Goal: Task Accomplishment & Management: Complete application form

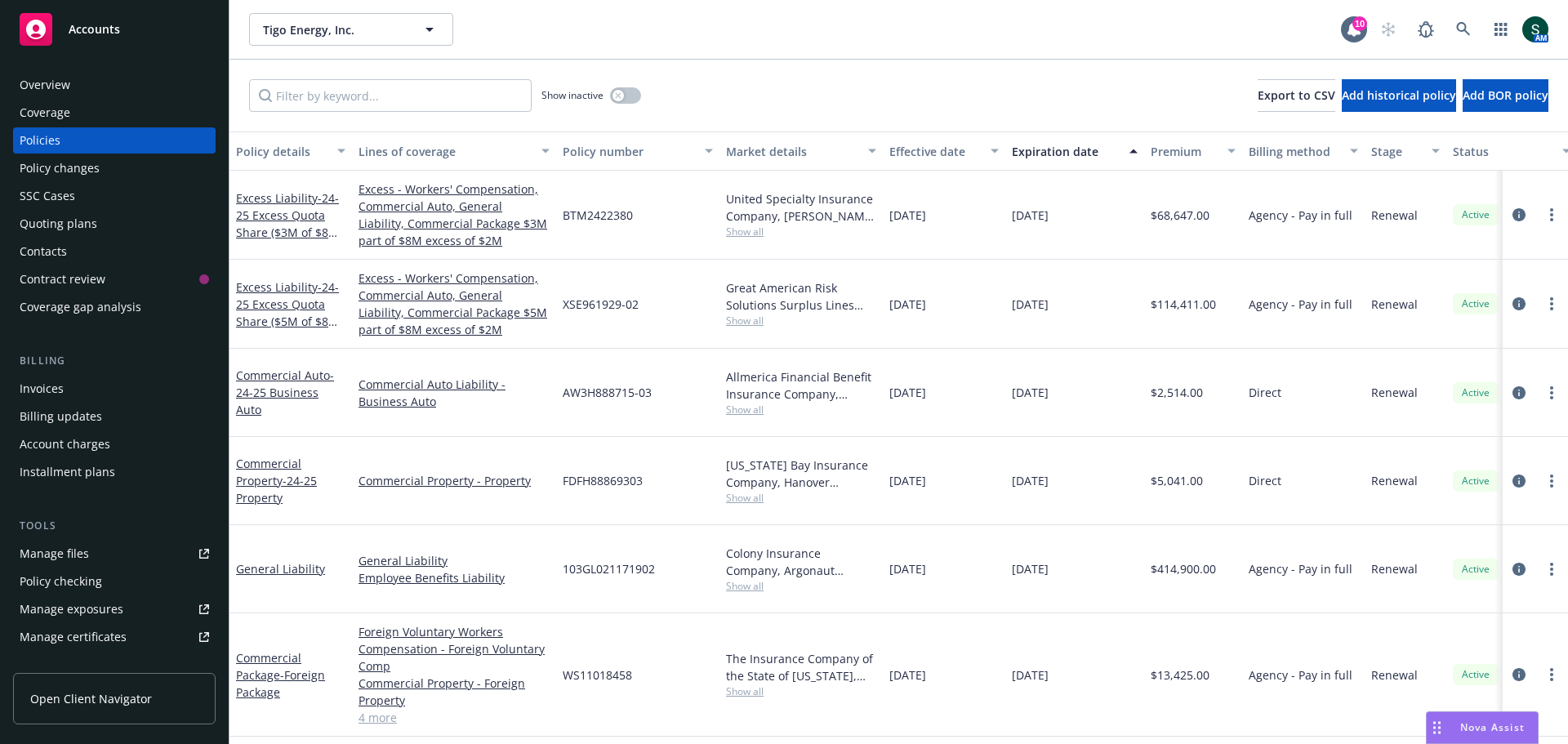
scroll to position [245, 0]
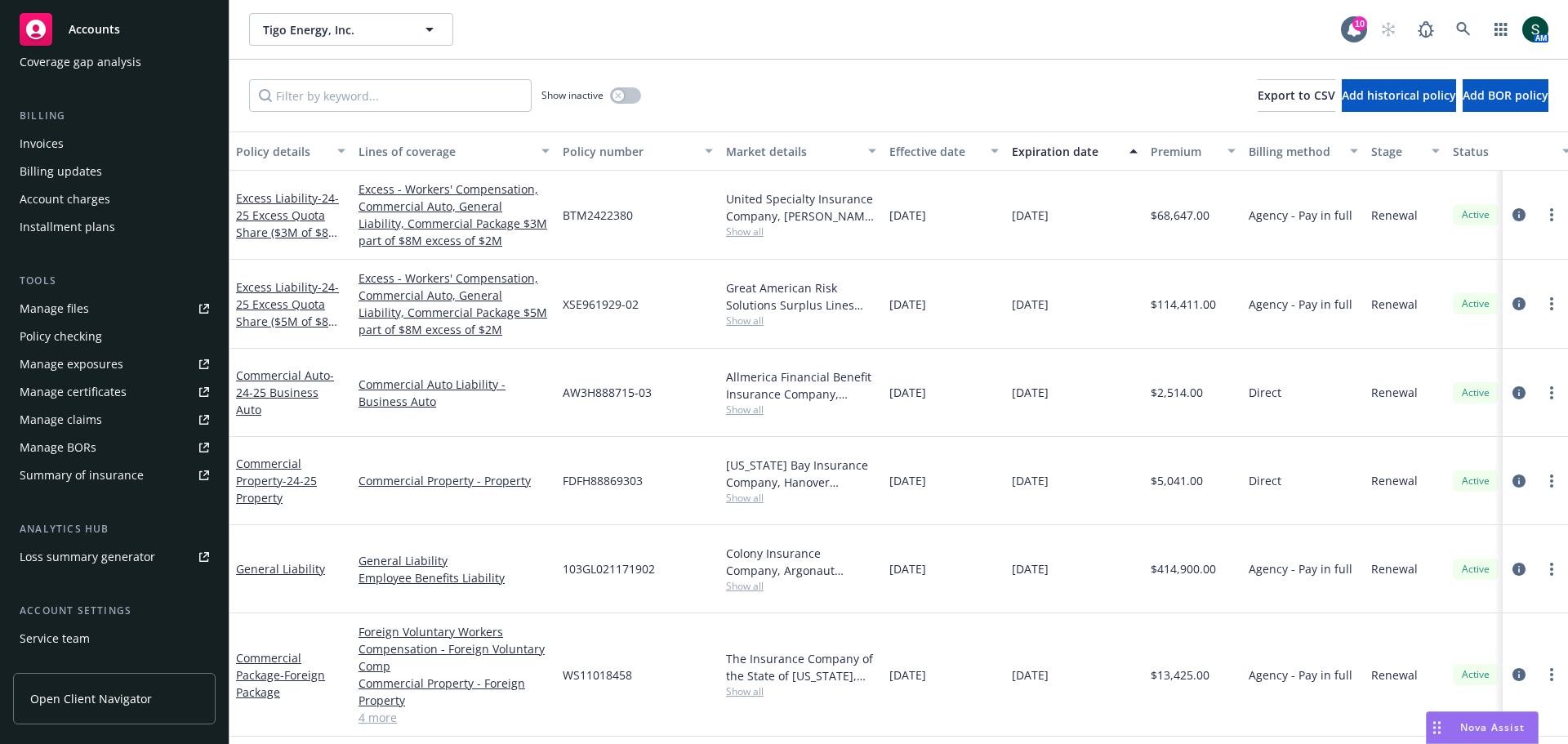
click at [91, 33] on span "Accounts" at bounding box center [94, 30] width 51 height 13
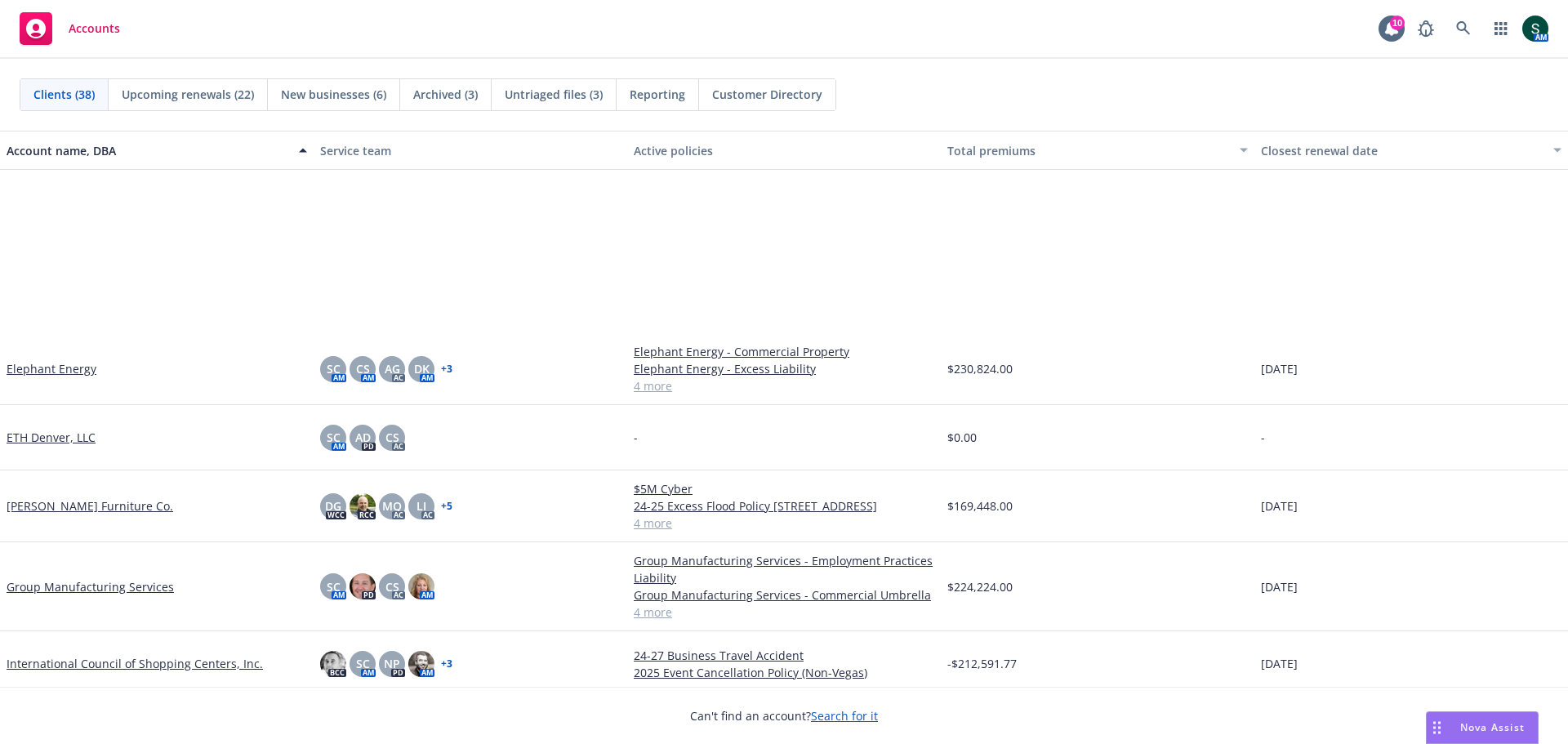
scroll to position [1061, 0]
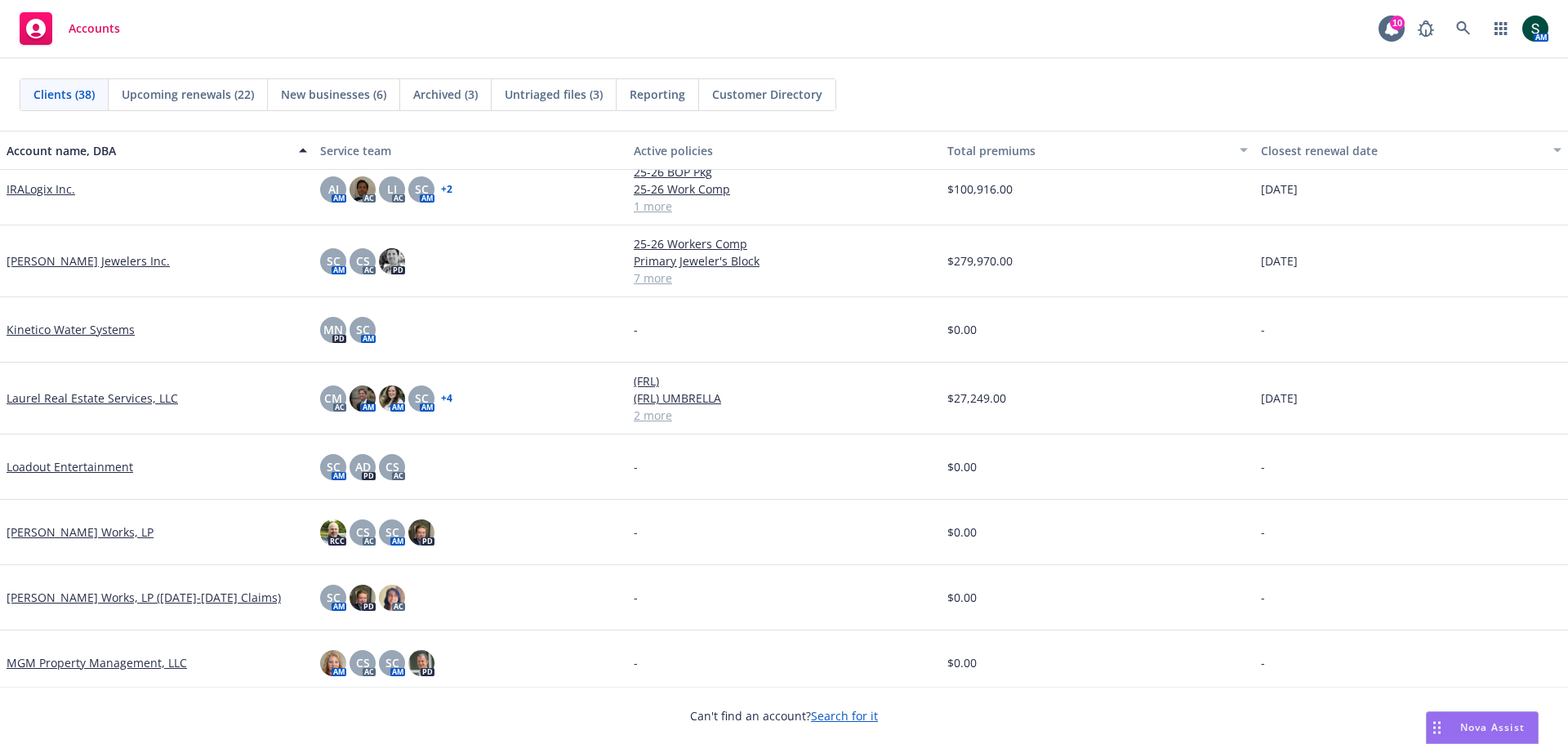
click at [53, 258] on link "Kern Jewelers Inc." at bounding box center [88, 260] width 163 height 17
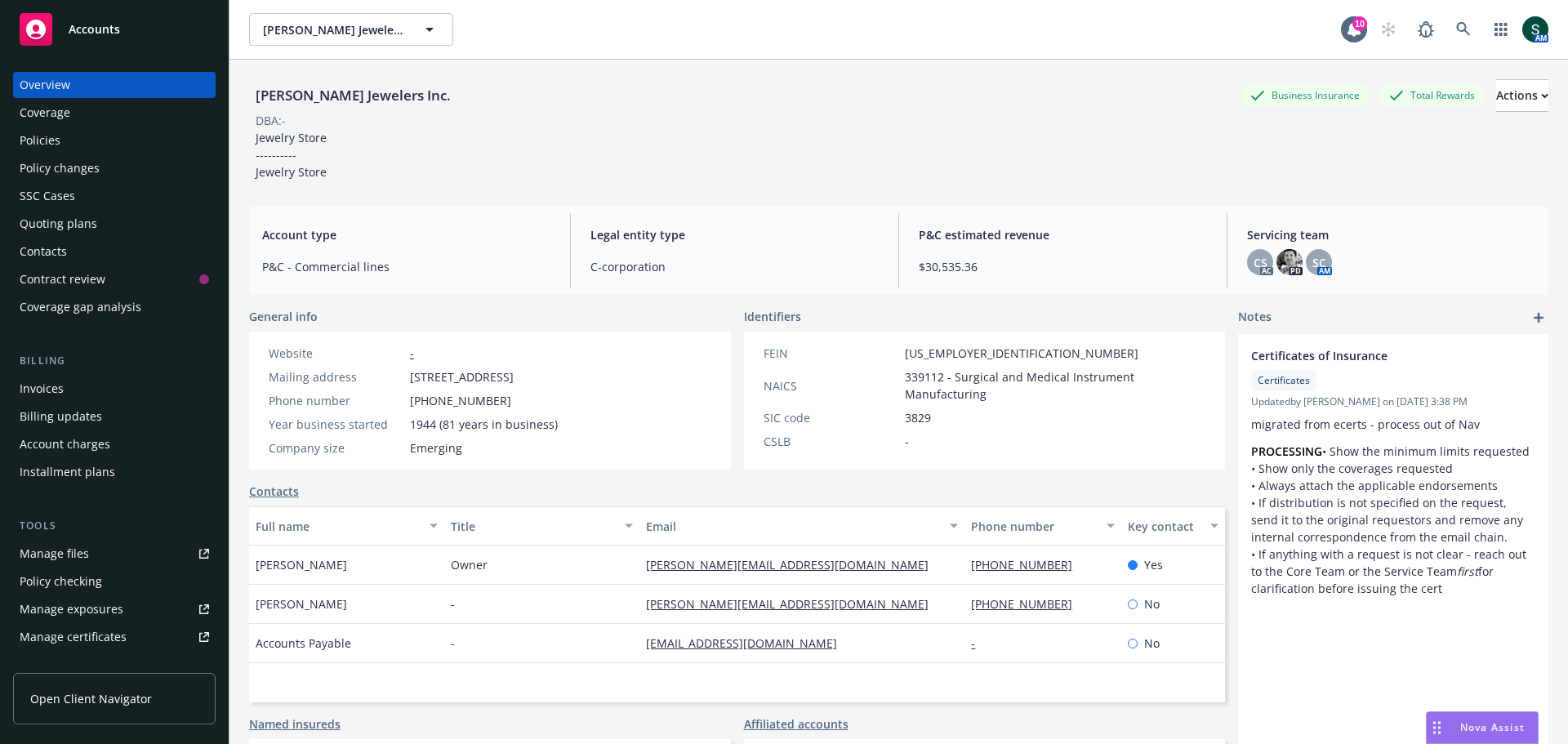
click at [49, 136] on div "Policies" at bounding box center [40, 141] width 41 height 26
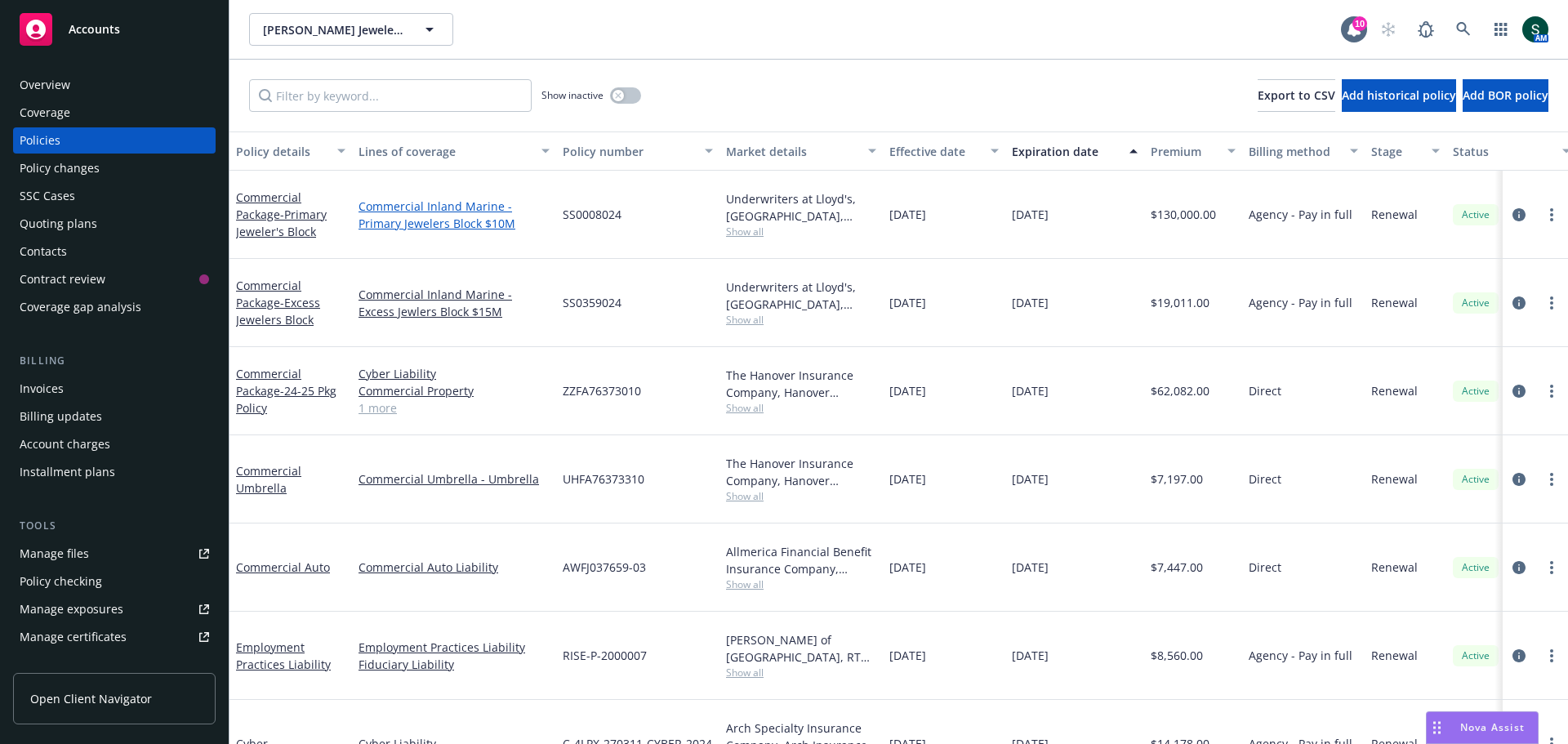
click at [413, 198] on link "Commercial Inland Marine - Primary Jewelers Block $10M" at bounding box center [454, 215] width 191 height 35
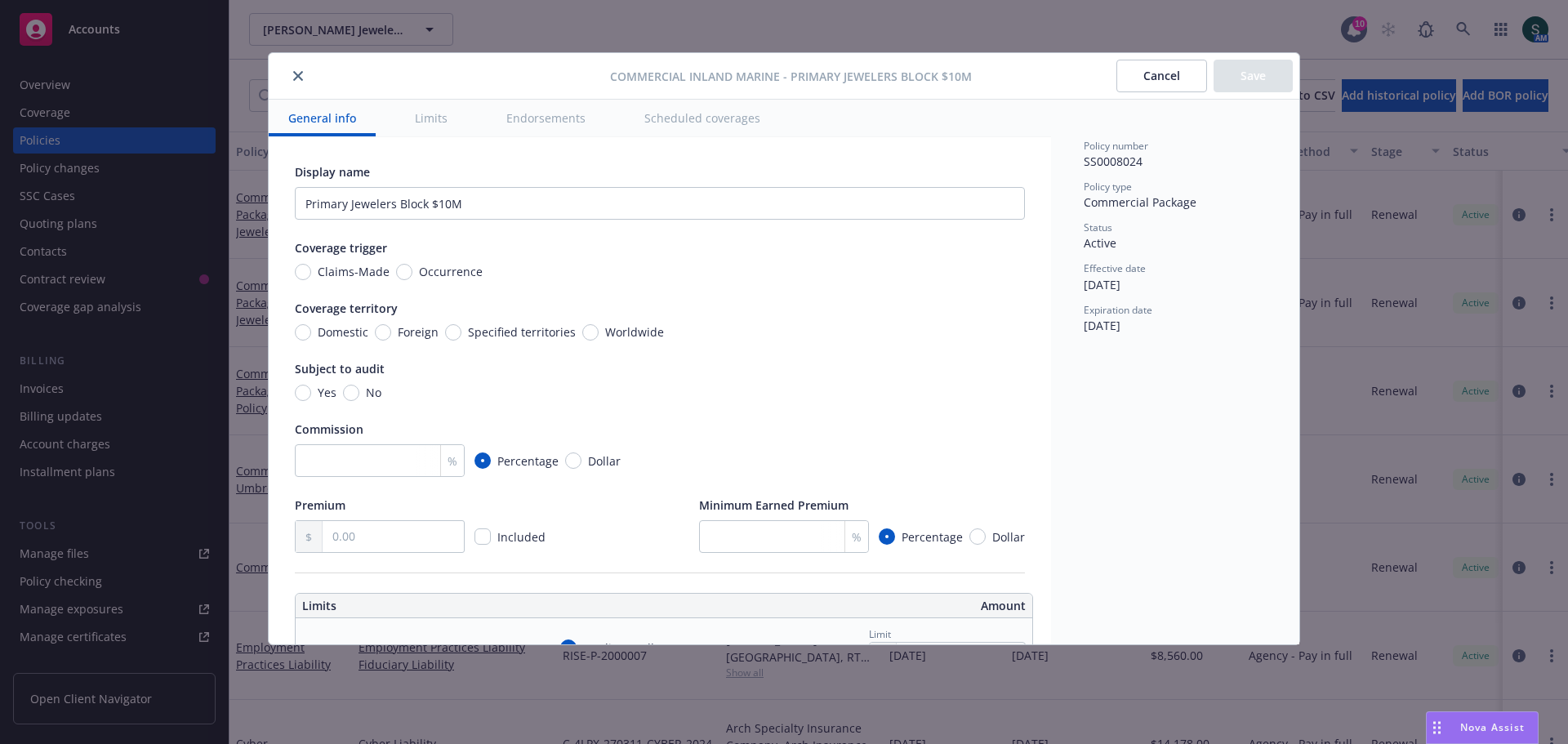
click at [297, 77] on icon "close" at bounding box center [298, 76] width 10 height 10
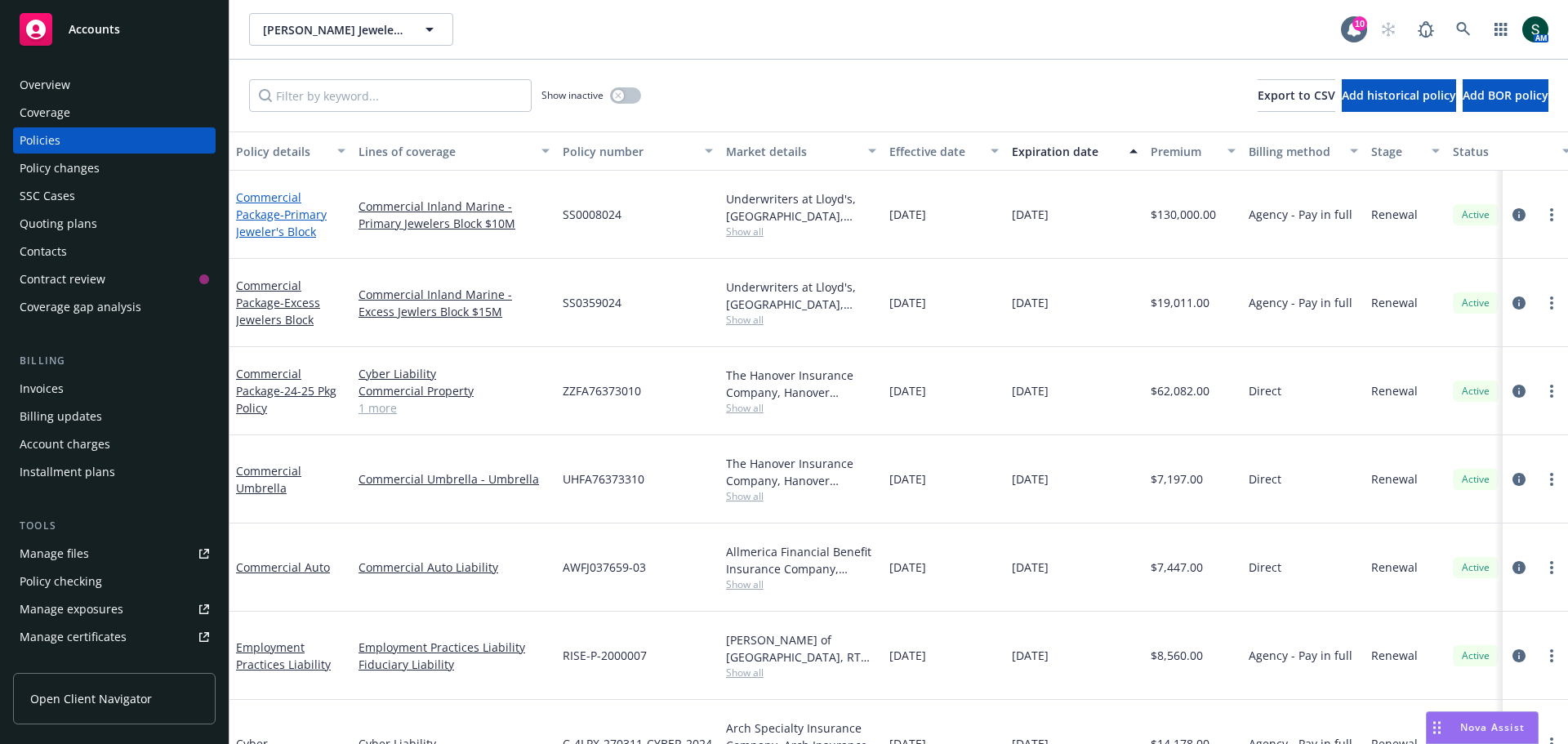
click at [265, 207] on link "Commercial Package - Primary Jeweler's Block" at bounding box center [282, 214] width 91 height 50
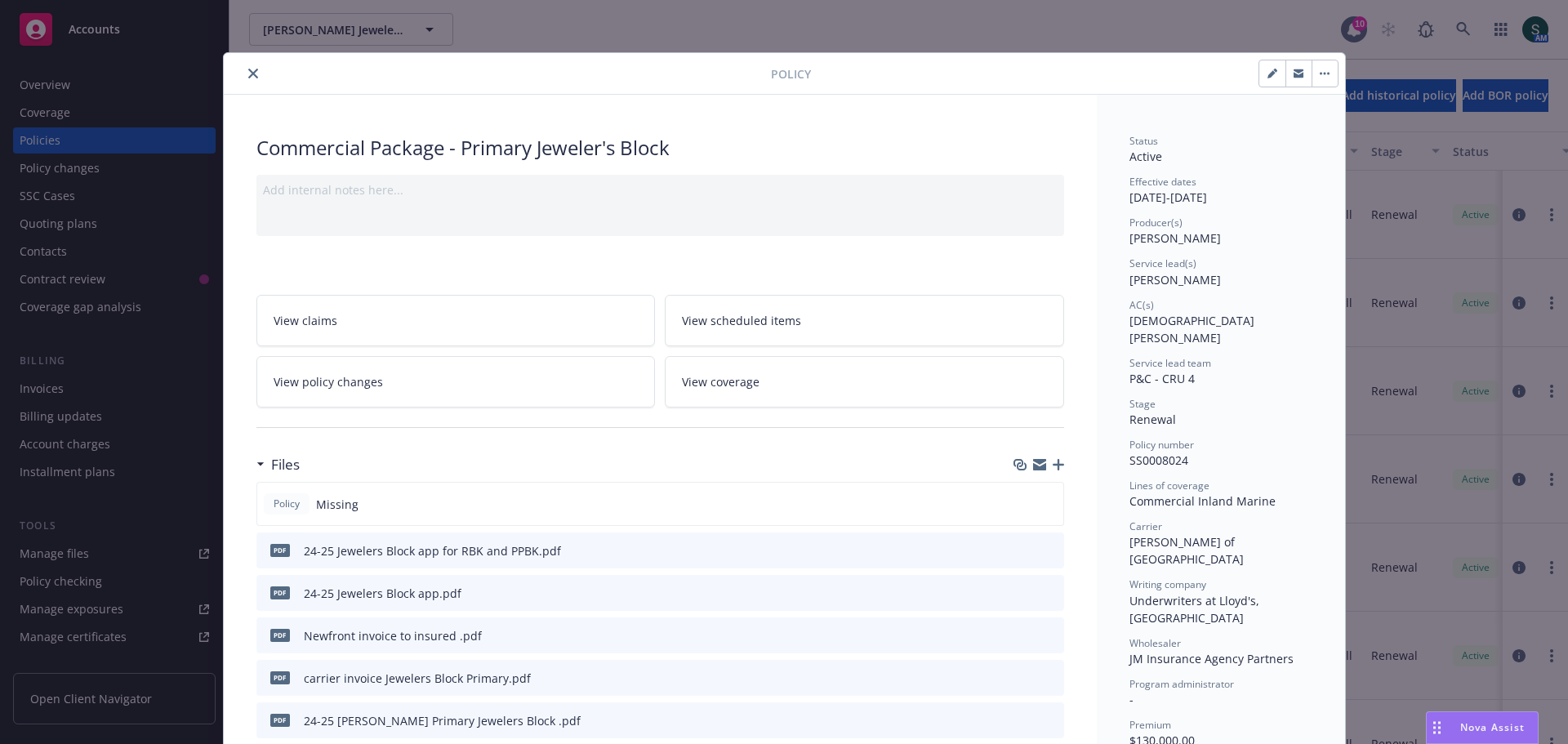
click at [1054, 468] on icon "button" at bounding box center [1059, 464] width 12 height 12
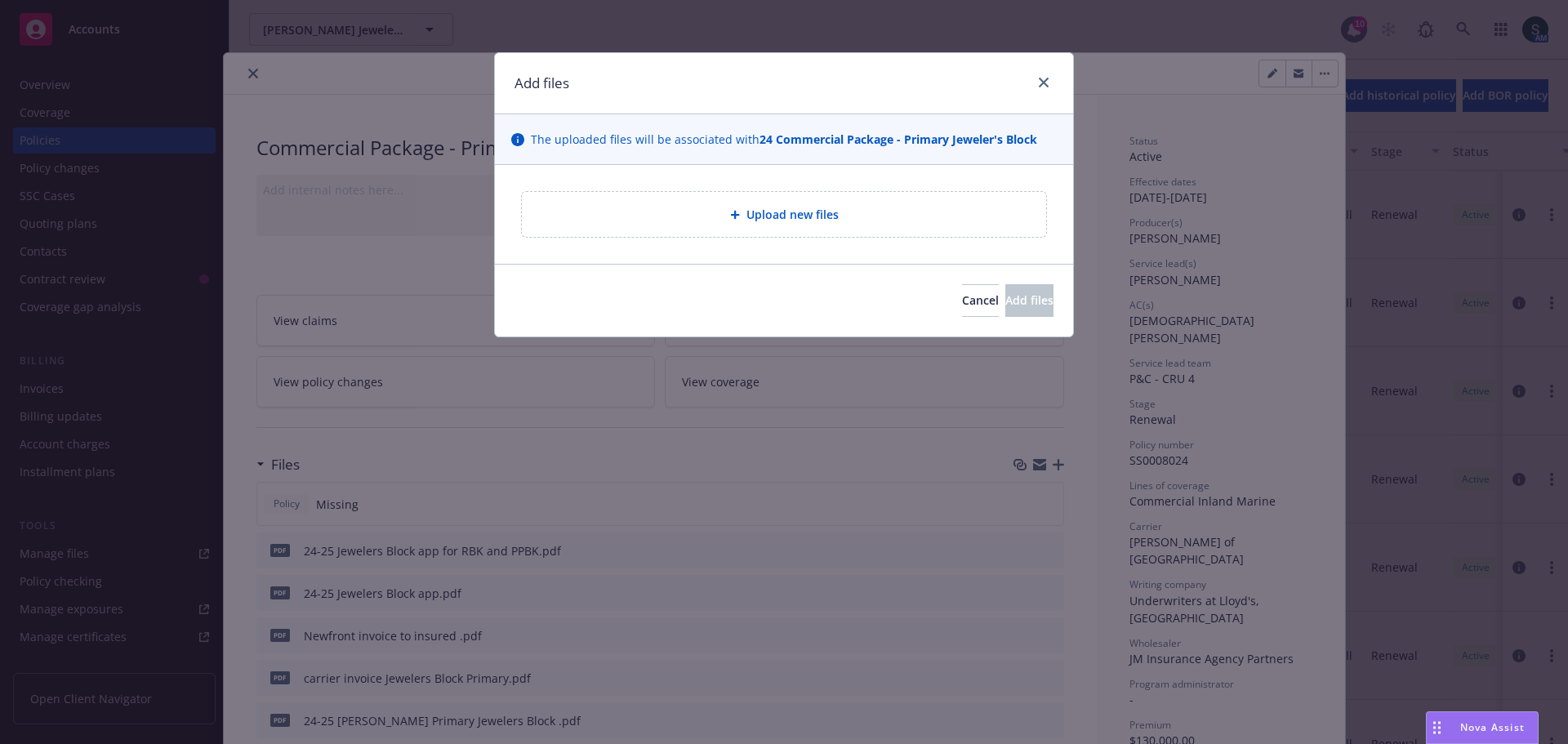
type textarea "x"
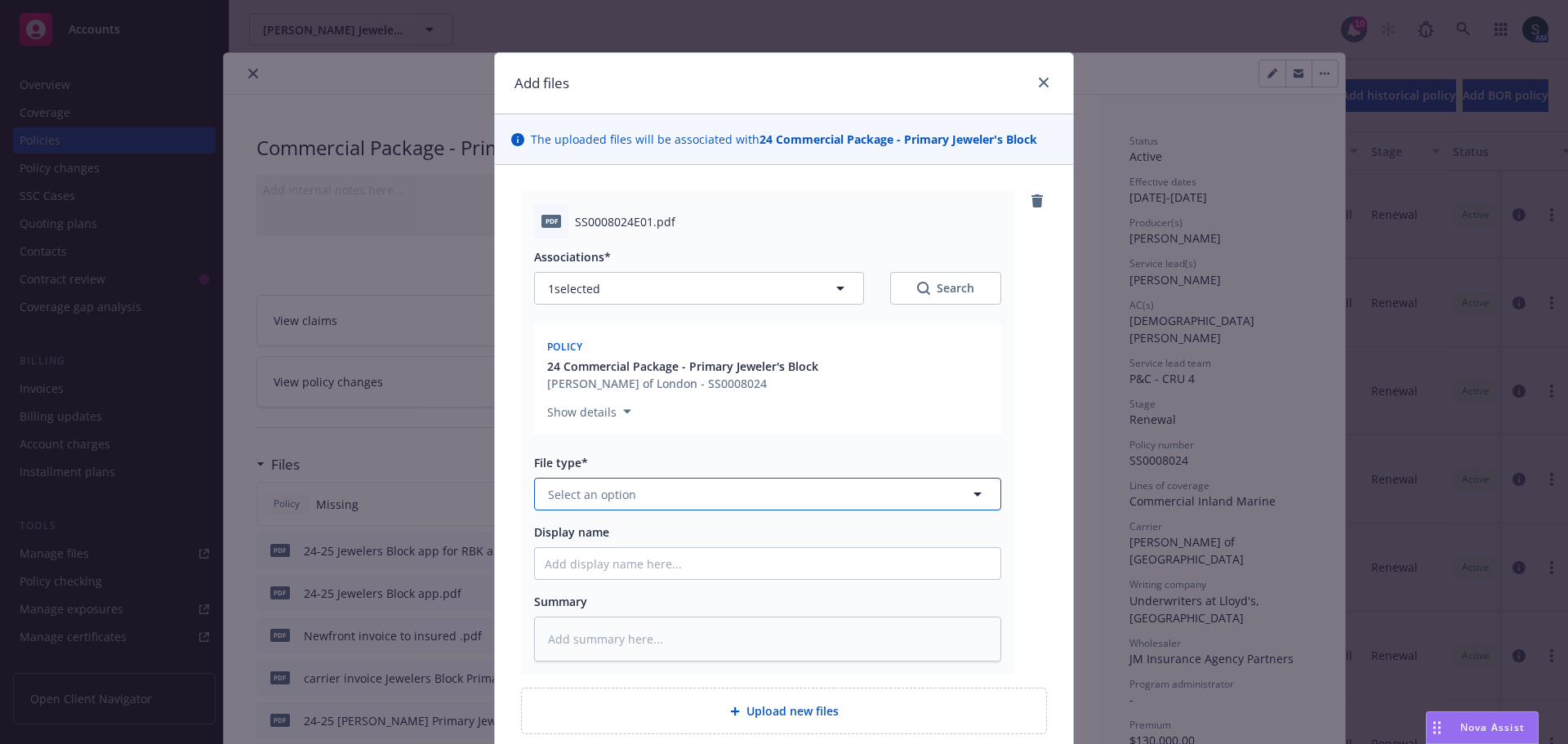
click at [575, 496] on span "Select an option" at bounding box center [592, 494] width 88 height 17
type input "Endorsement"
click at [754, 624] on textarea at bounding box center [768, 639] width 467 height 45
click at [642, 570] on input "Display name" at bounding box center [768, 564] width 465 height 31
type textarea "x"
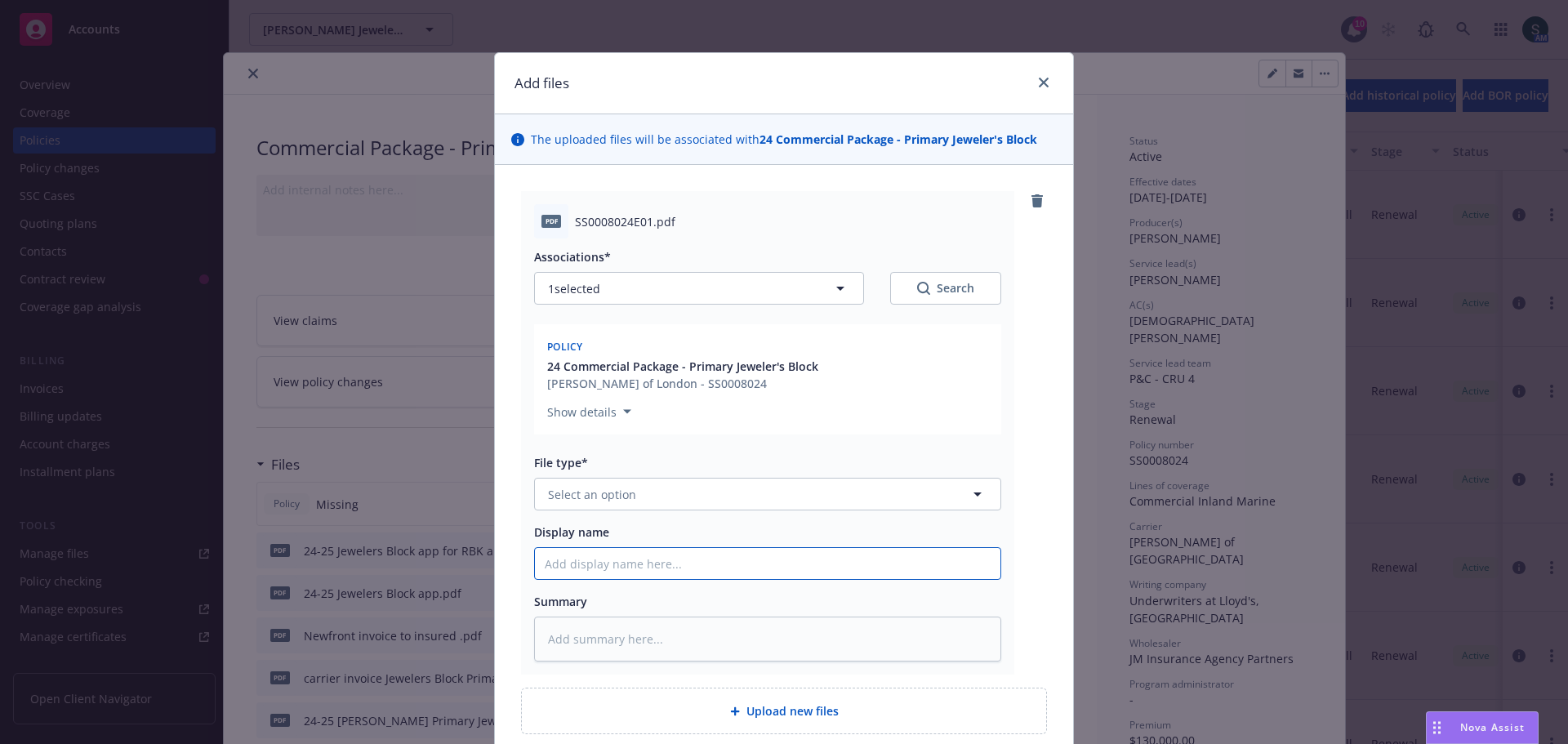
type input "E"
type textarea "x"
type input "En"
type textarea "x"
type input "End"
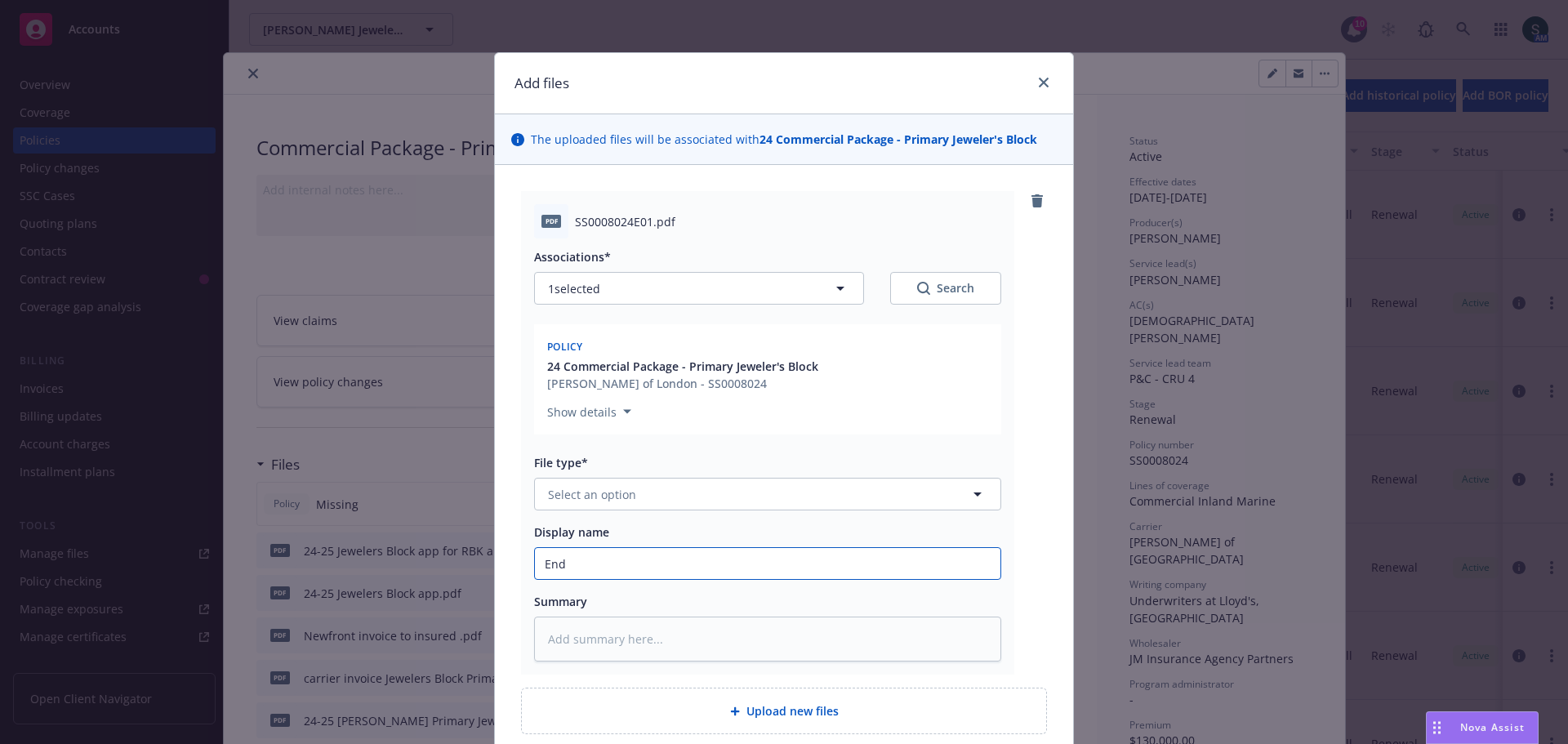
type textarea "x"
type input "Endo"
type textarea "x"
type input "Endor"
type textarea "x"
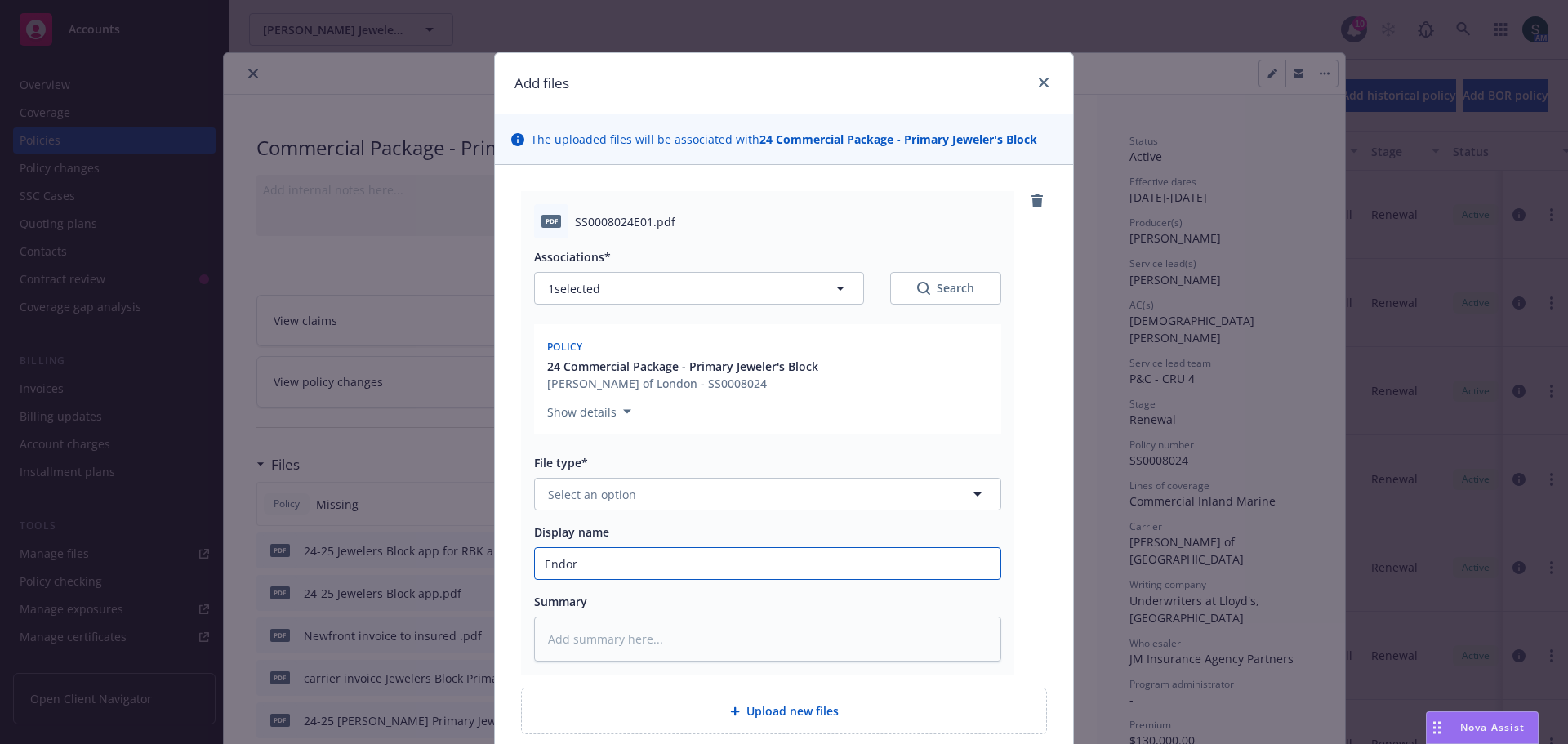
type input "Endors"
type textarea "x"
type input "Endorse"
type textarea "x"
type input "Endorsem"
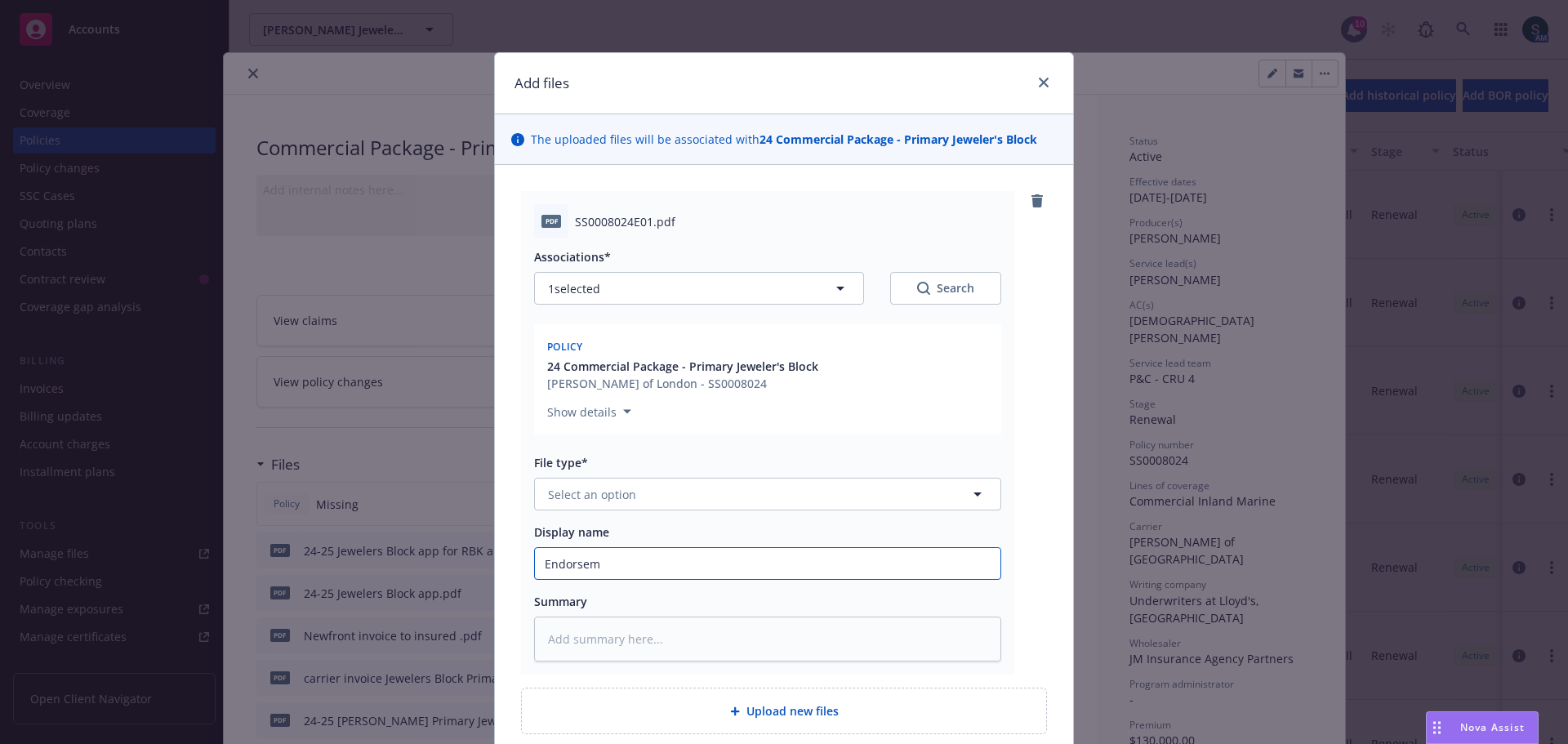
type textarea "x"
type input "Endorseme"
type textarea "x"
type input "Endorsemen"
type textarea "x"
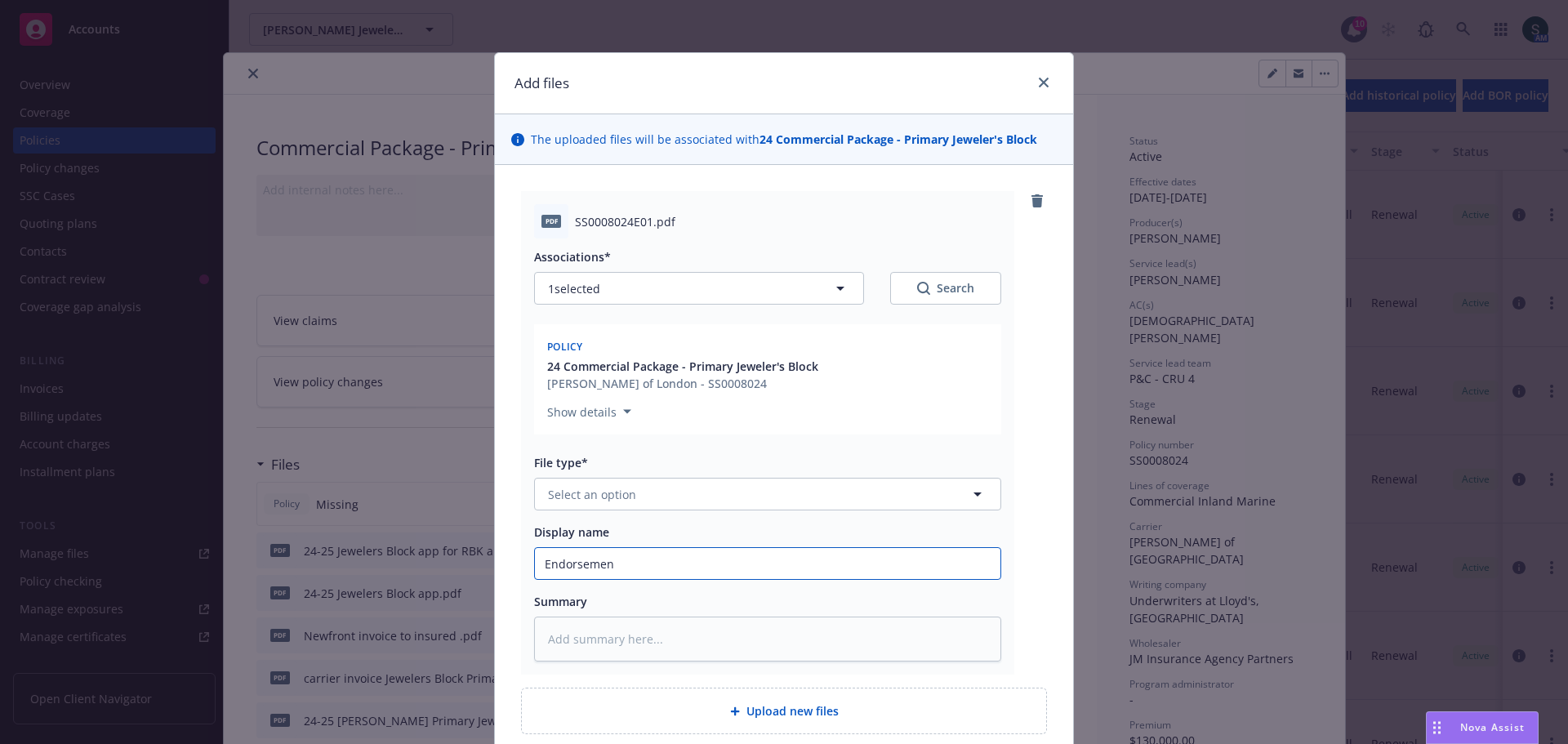
type input "Endorsement"
type textarea "x"
type input "Endorsement"
type textarea "x"
type input "Endorsement f"
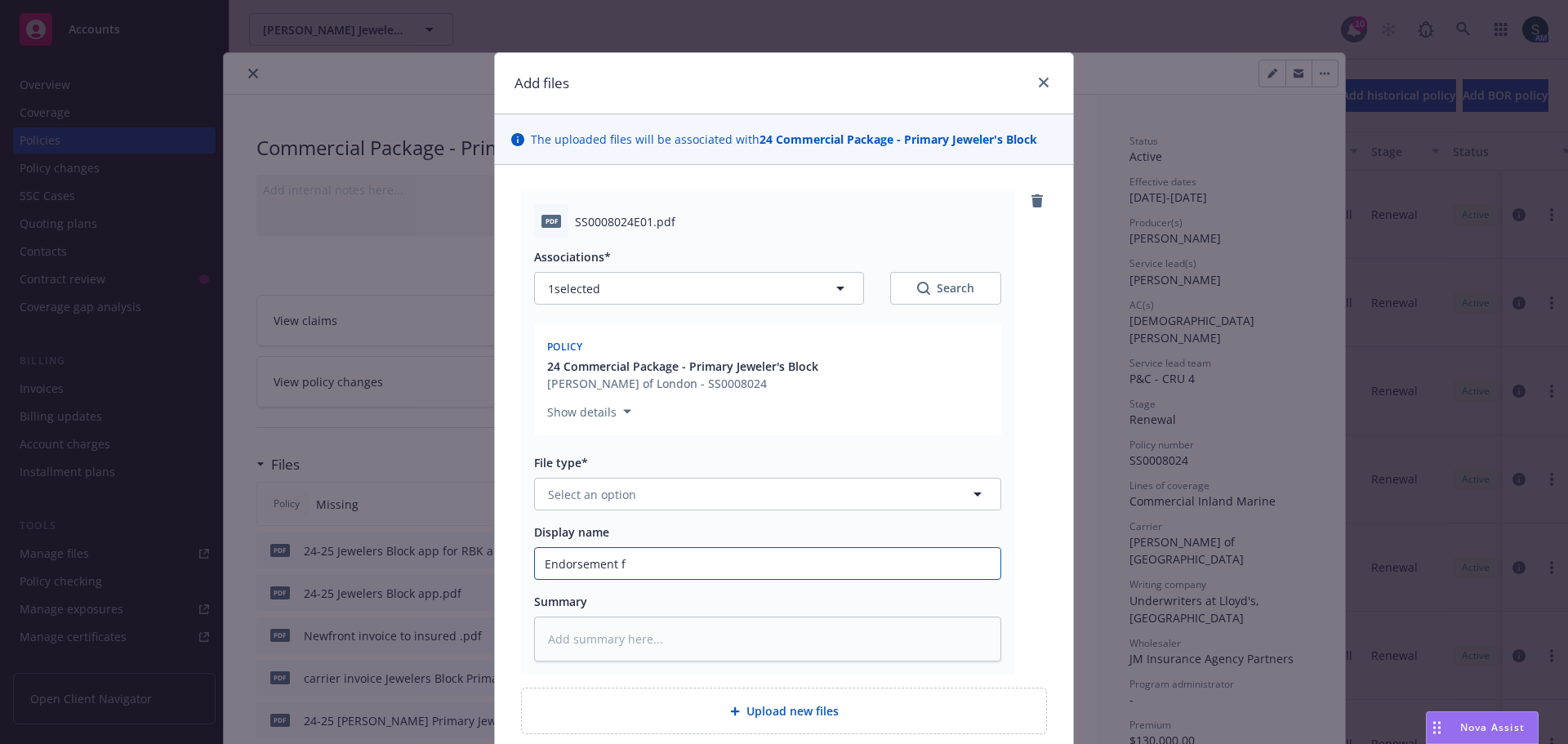
type textarea "x"
type input "Endorsement fo"
type textarea "x"
type input "Endorsement for"
type textarea "x"
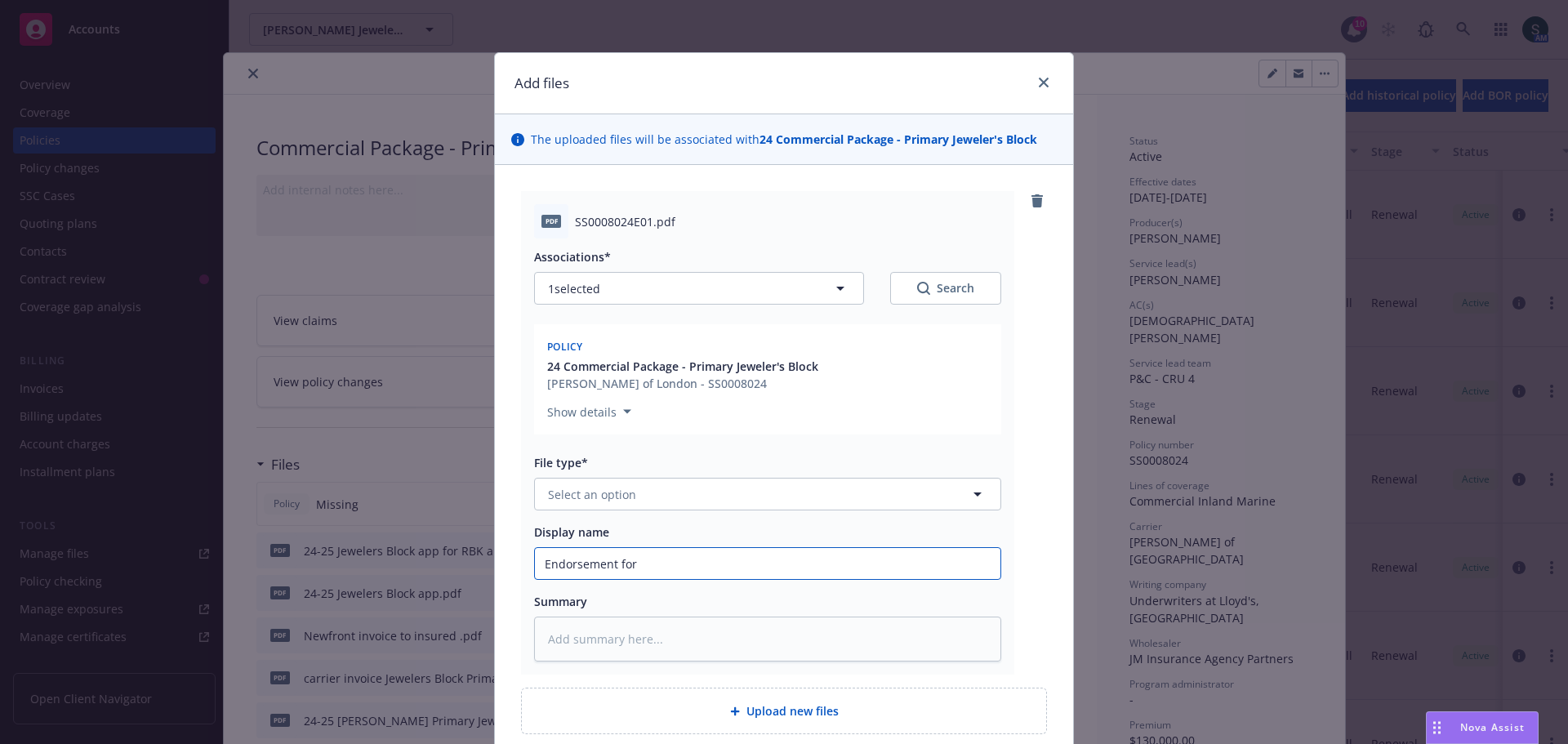
type input "Endorsement for"
type textarea "x"
type input "Endorsement for 8"
type textarea "x"
type input "Endorsement for 8-"
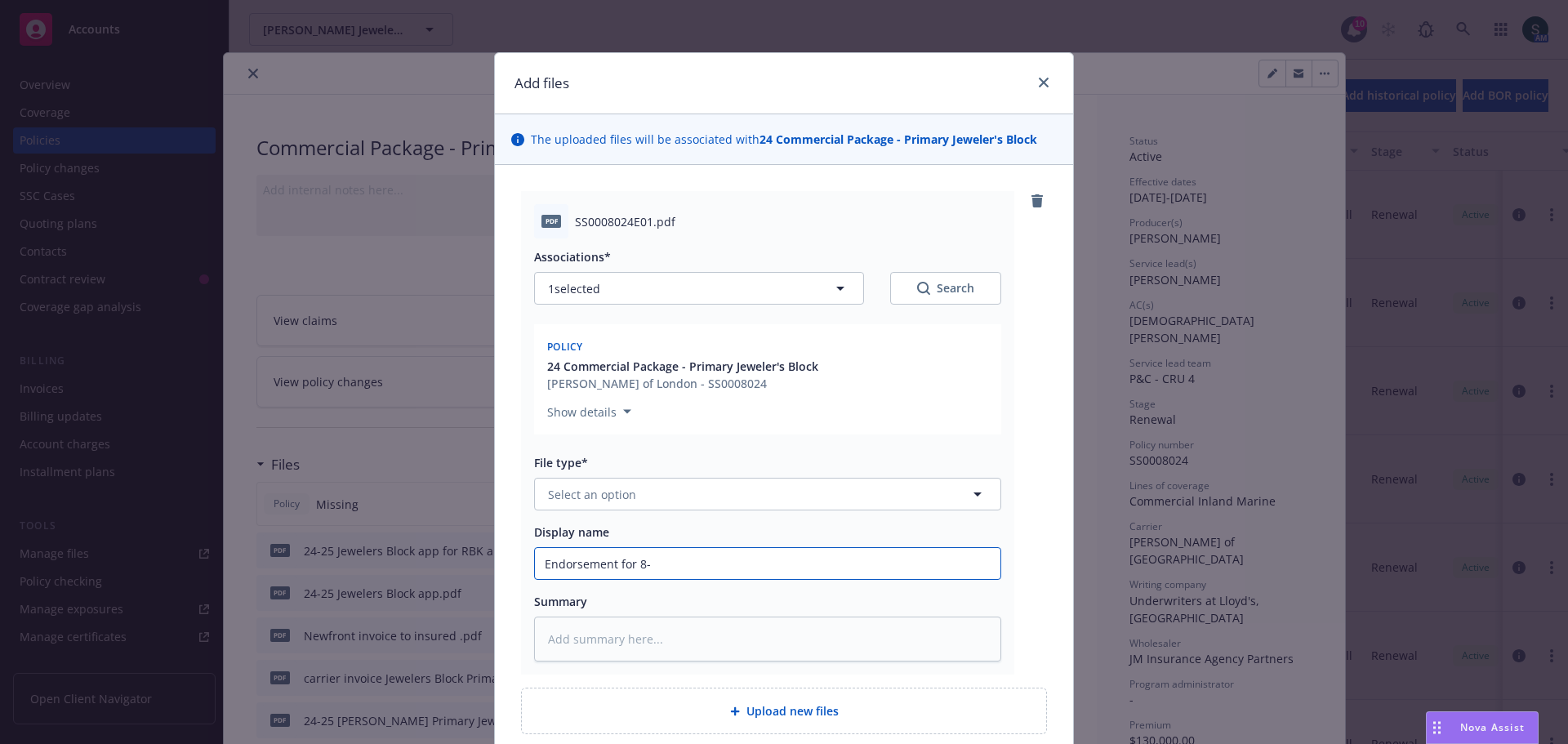
type textarea "x"
type input "Endorsement for 8-2"
type textarea "x"
type input "Endorsement for 8-29"
type textarea "x"
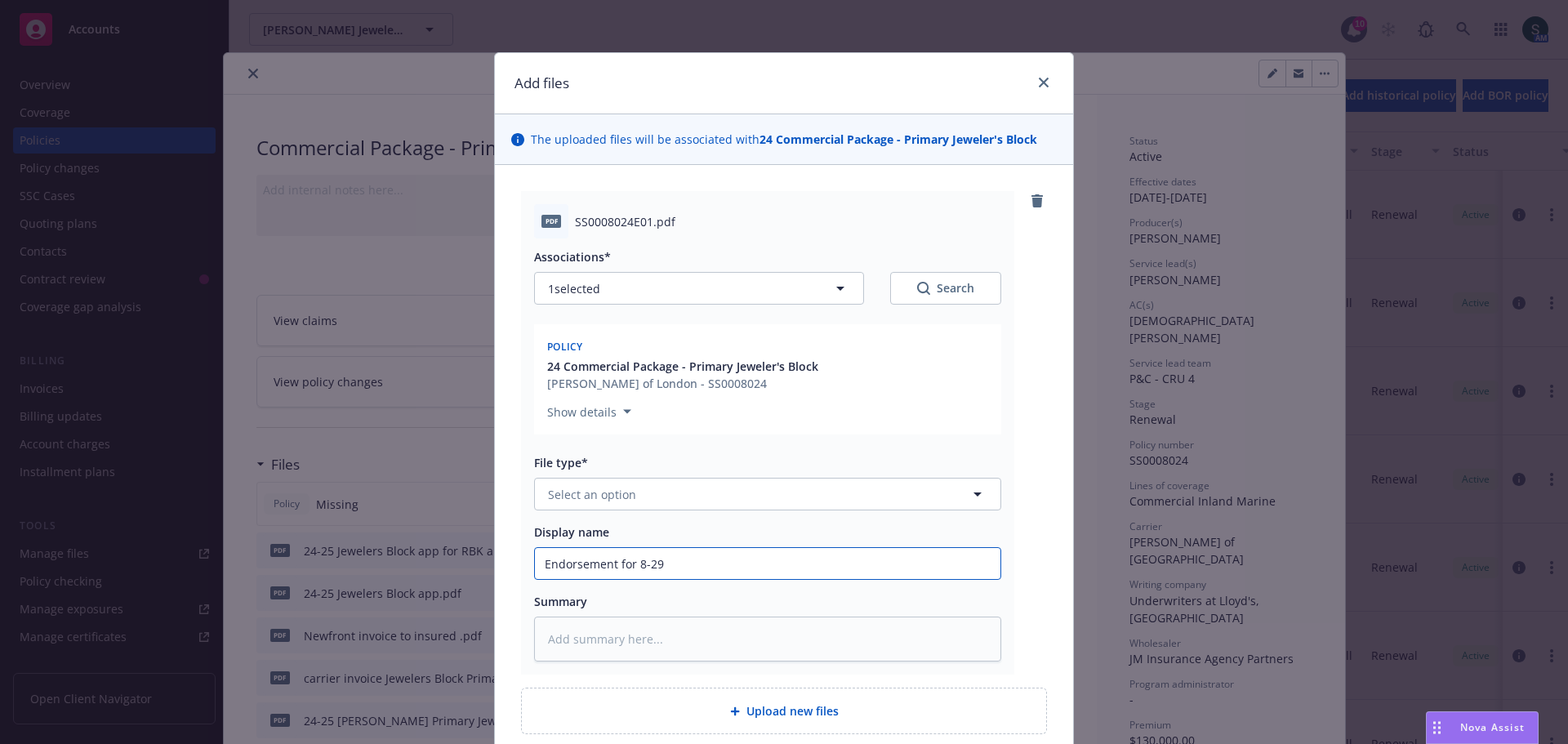
type input "Endorsement for 8-29-"
type textarea "x"
type input "Endorsement for 8-29-2"
type textarea "x"
type input "Endorsement for 8-29-25"
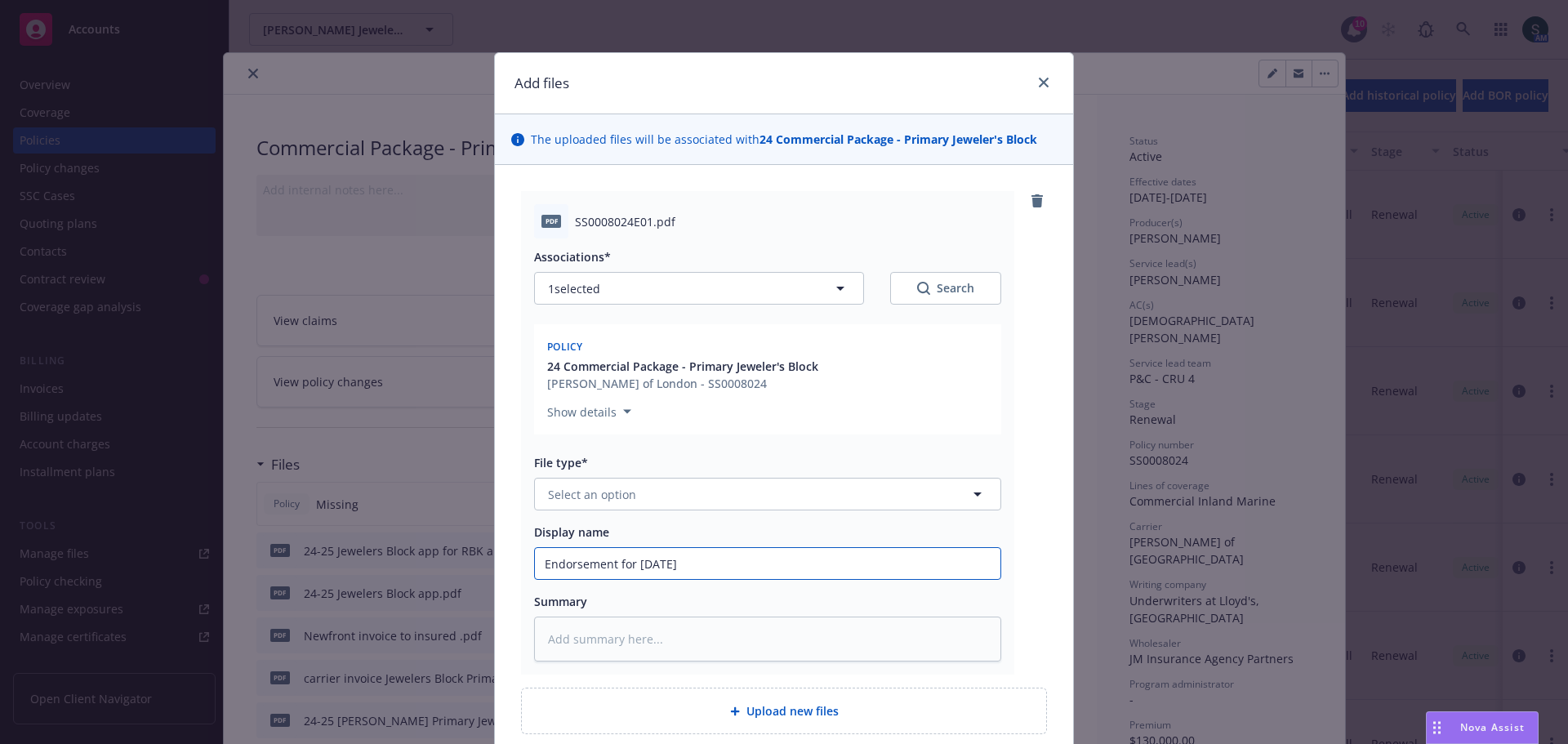
type textarea "x"
type input "Endorsement for 8-29-25"
type textarea "x"
type input "Endorsement for 8-29-25 I"
type textarea "x"
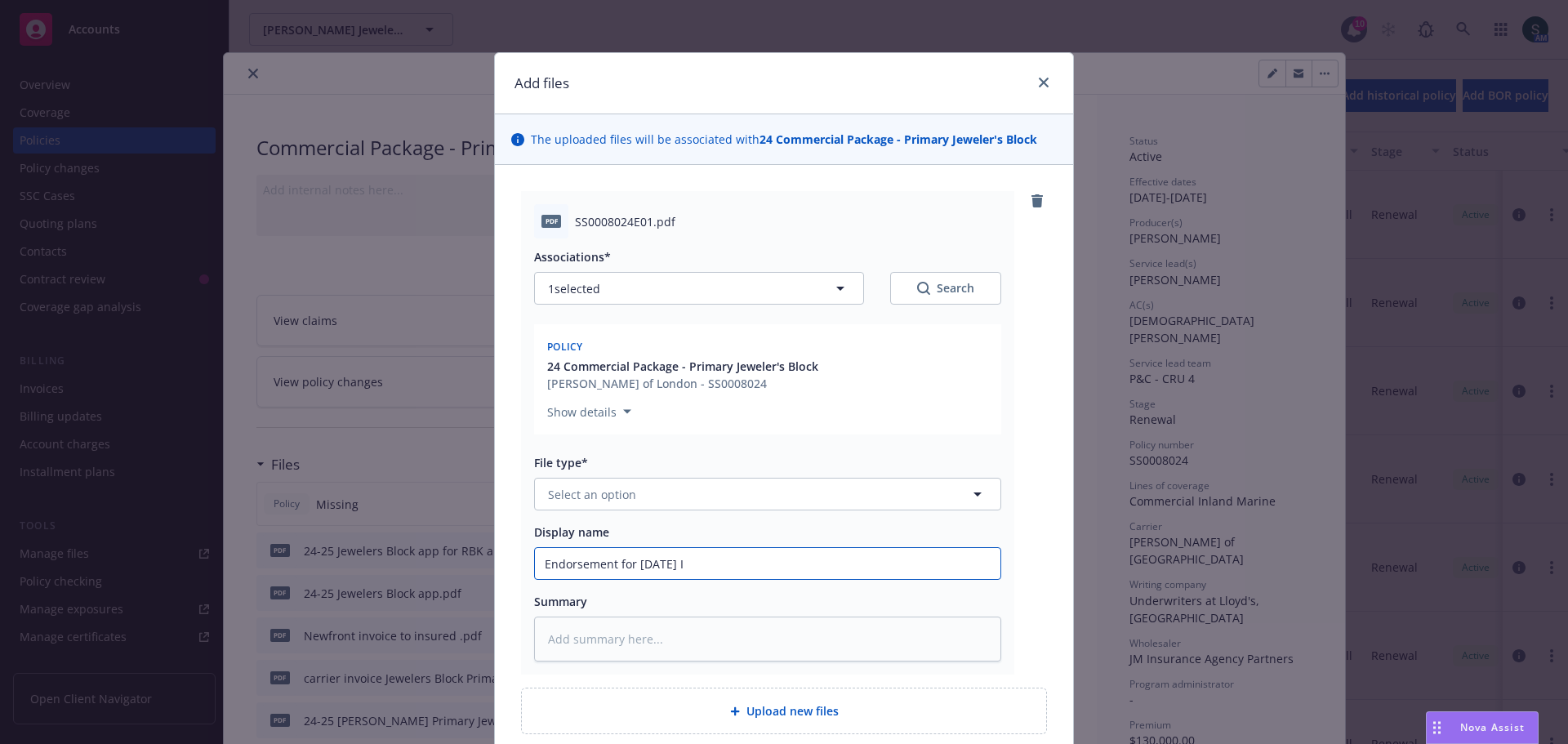
type input "Endorsement for 8-29-25 In"
type textarea "x"
type input "Endorsement for 8-29-25 Inc"
type textarea "x"
type input "Endorsement for 8-29-25 Incr"
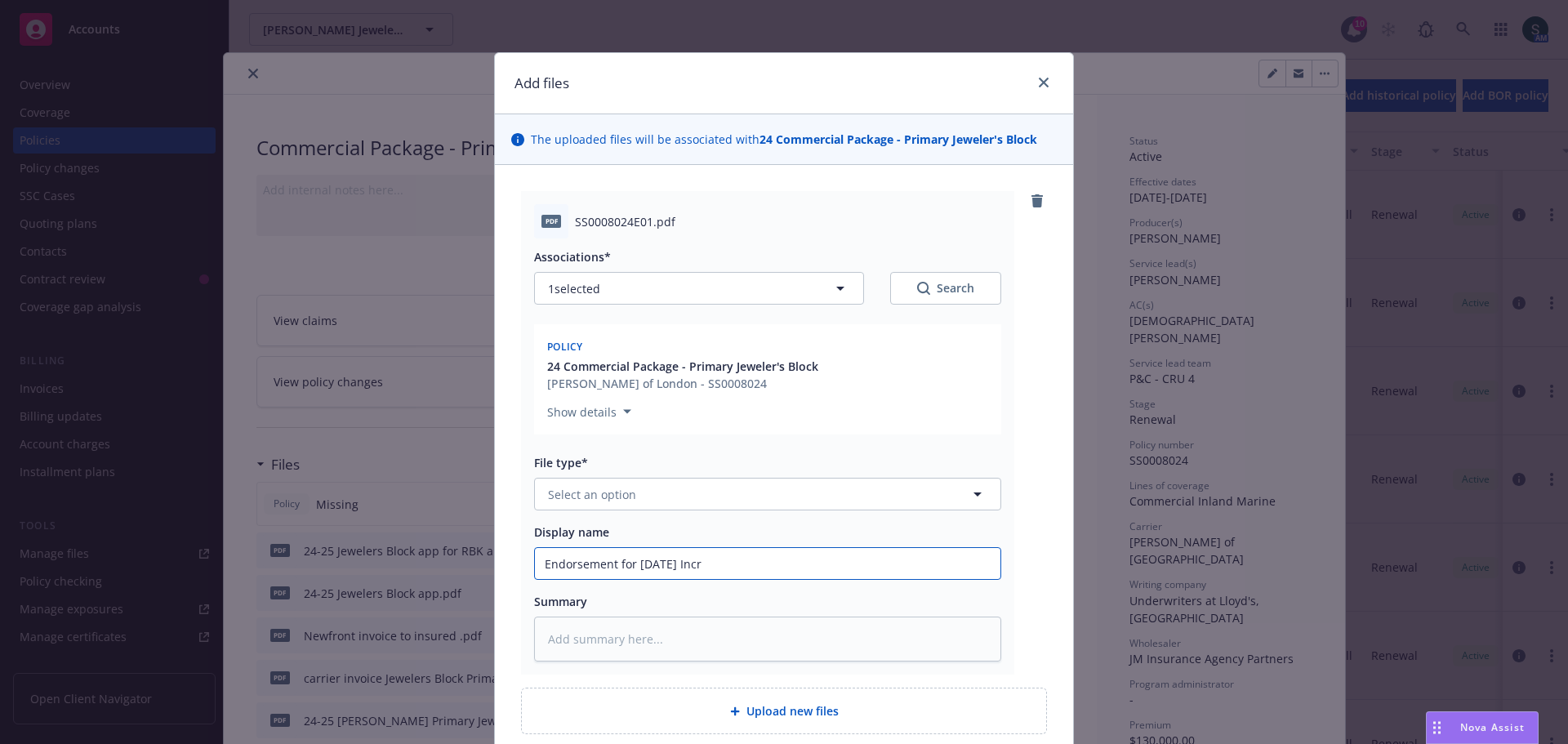
type textarea "x"
type input "Endorsement for 8-29-25 Incre"
type textarea "x"
type input "Endorsement for 8-29-25 Increa"
type textarea "x"
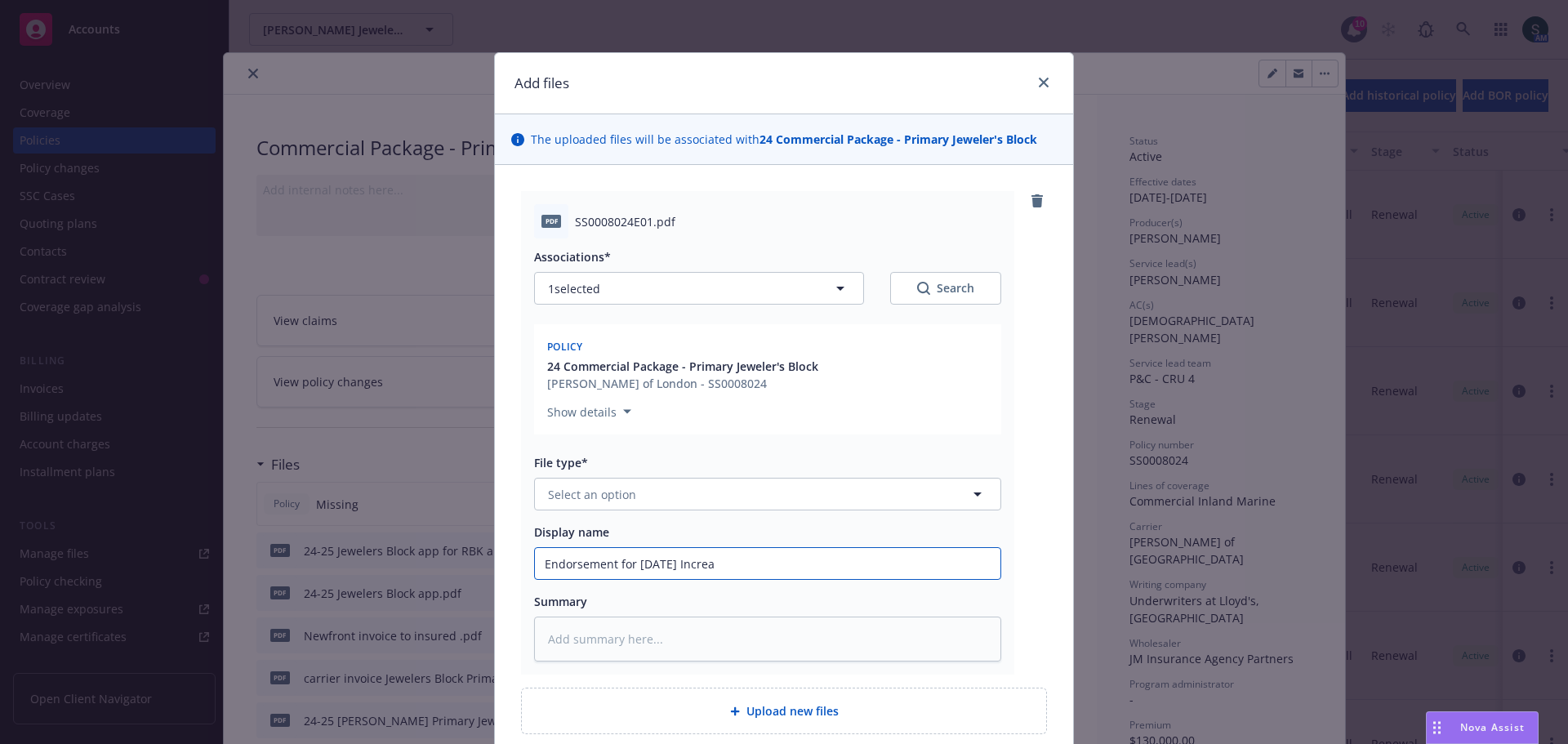
type input "Endorsement for 8-29-25 Increas"
type textarea "x"
type input "Endorsement for 8-29-25 Increase"
type textarea "x"
type input "Endorsement for 8-29-25 Increased"
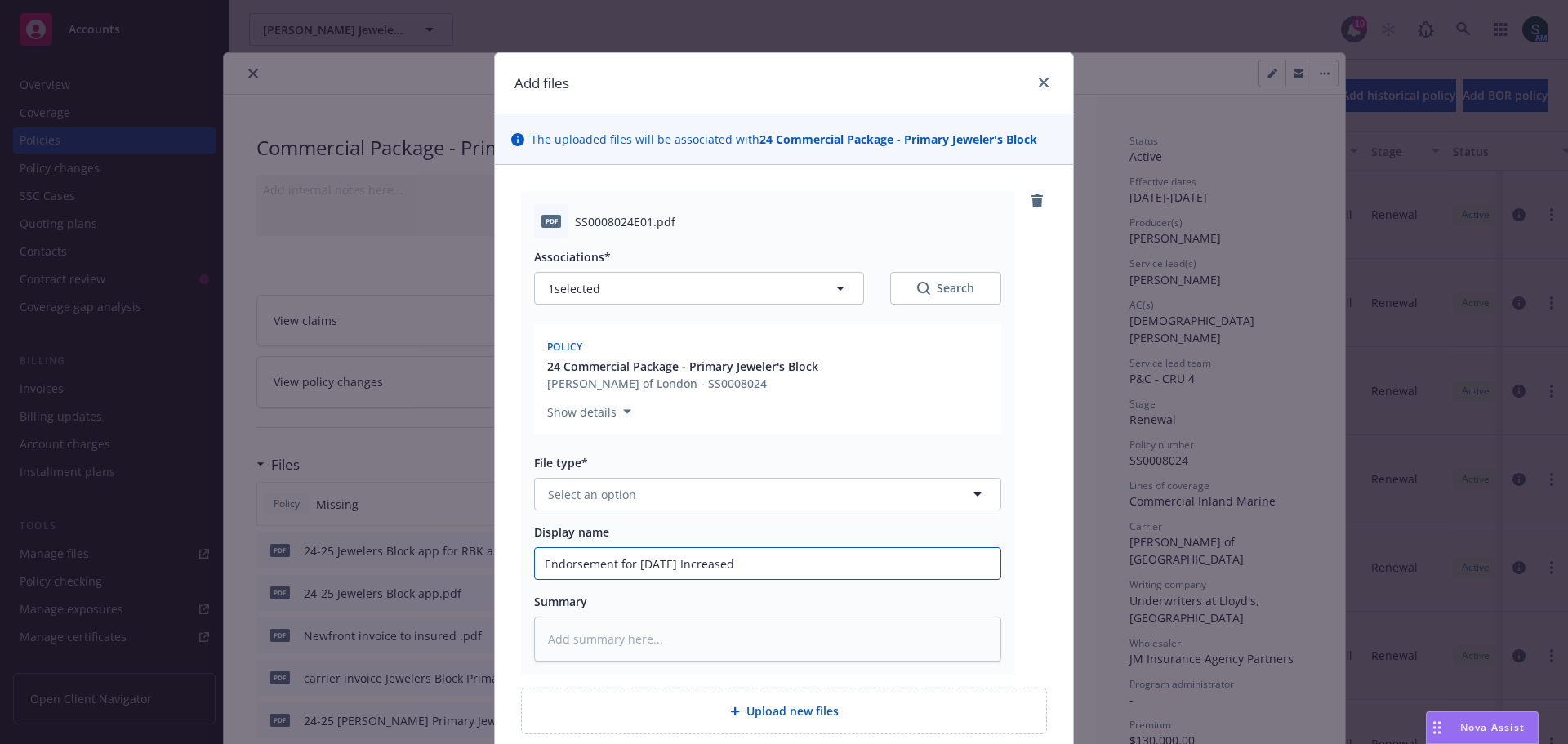
type textarea "x"
type input "Endorsement for 8-29-25 Increased"
type textarea "x"
type input "Endorsement for 8-29-25 Increased c"
type textarea "x"
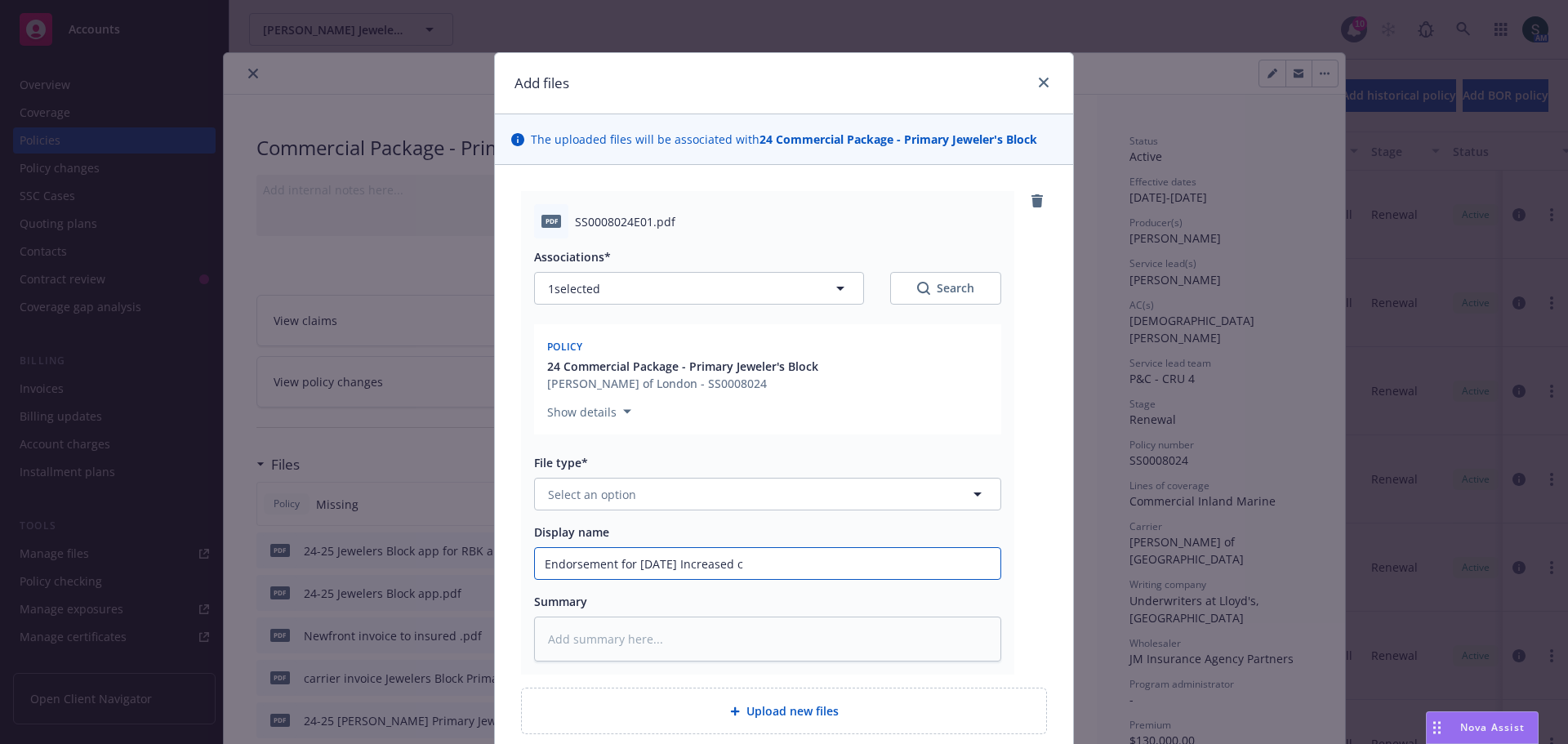
type input "Endorsement for 8-29-25 Increased ca"
type textarea "x"
type input "Endorsement for 8-29-25 Increased car"
type textarea "x"
type input "Endorsement for 8-29-25 Increased carr"
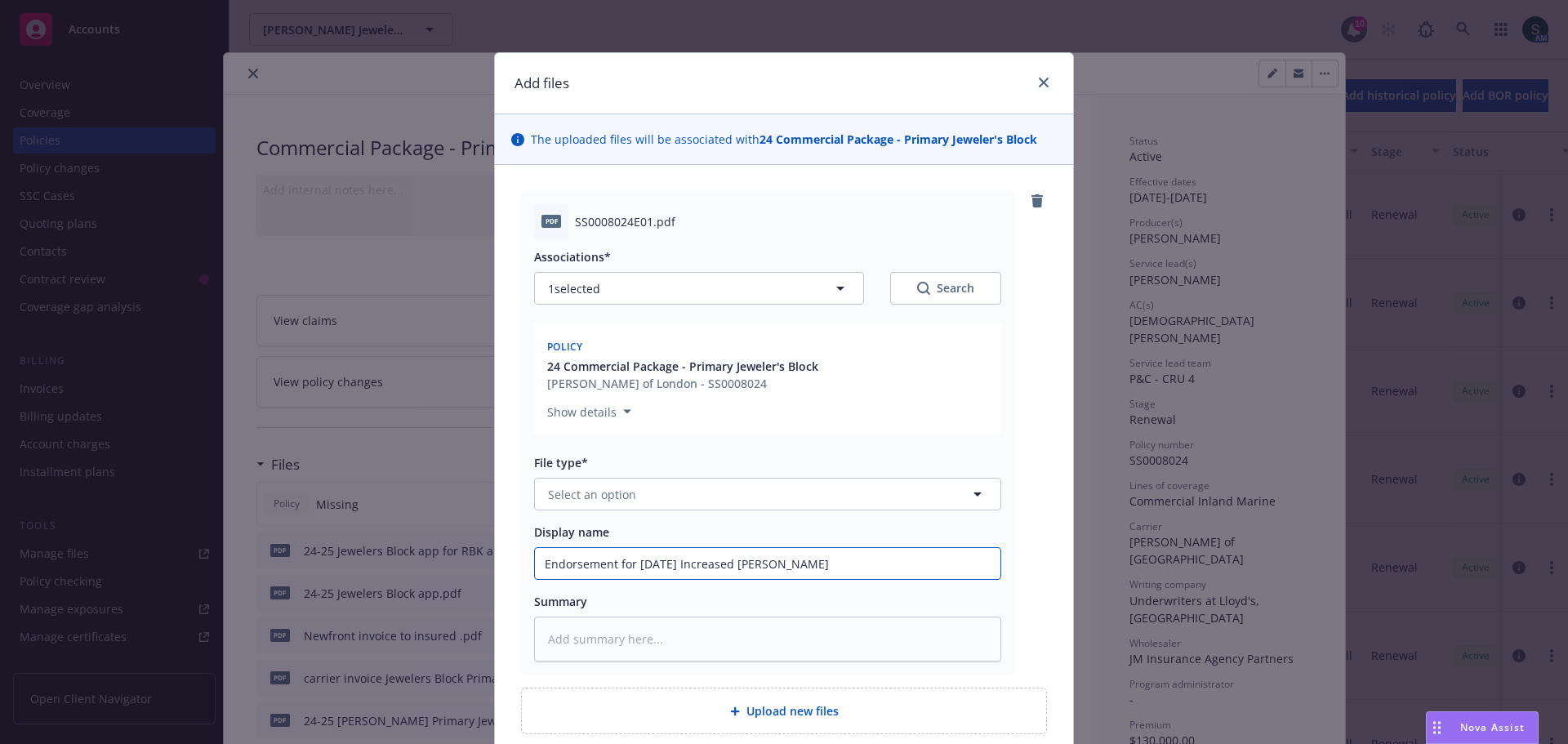
type textarea "x"
type input "Endorsement for 8-29-25 Increased carry"
type textarea "x"
type input "Endorsement for 8-29-25 Increased carry"
type textarea "x"
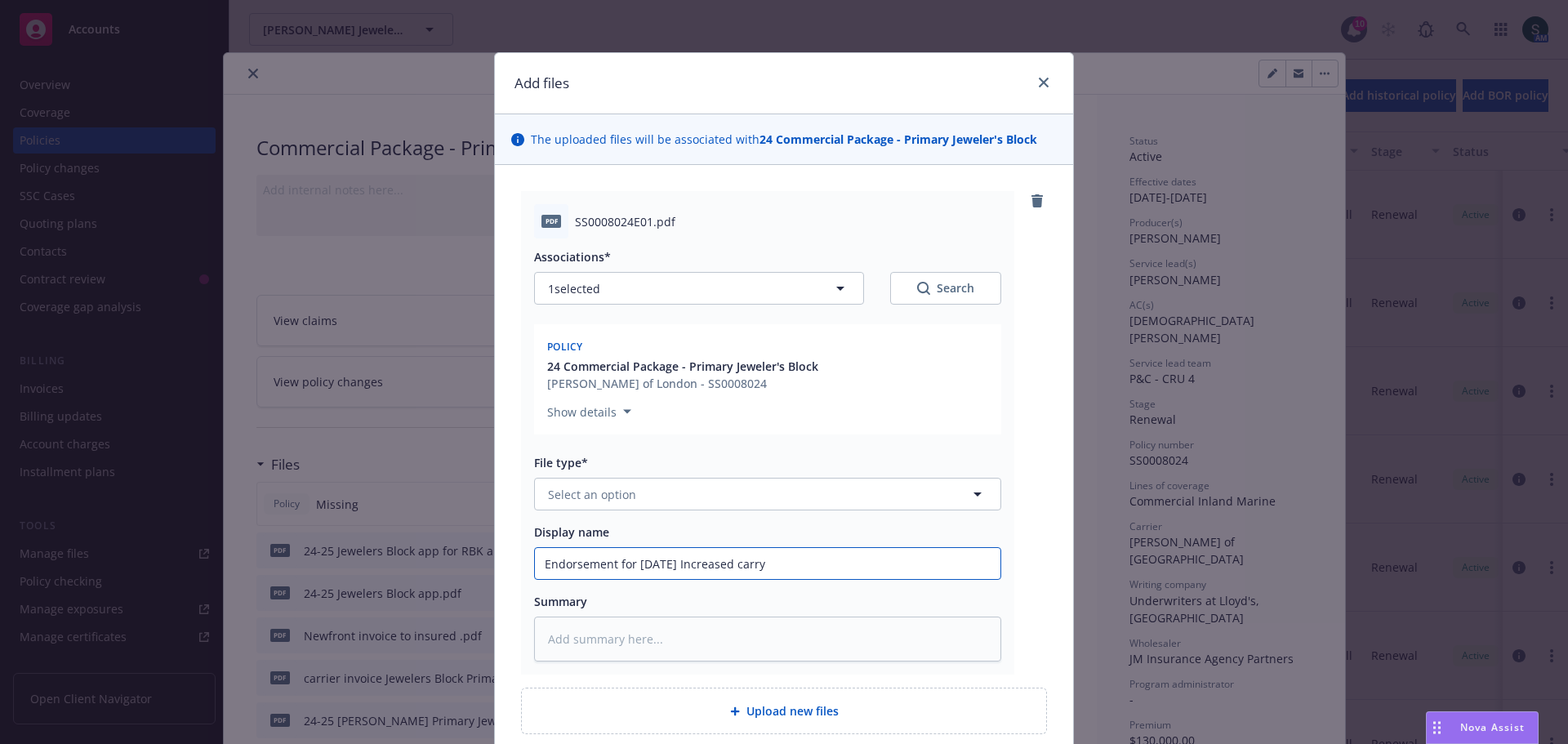
type input "Endorsement for 8-29-25 Increased carry l"
type textarea "x"
type input "Endorsement for 8-29-25 Increased carry li"
type textarea "x"
type input "Endorsement for 8-29-25 Increased carry lim"
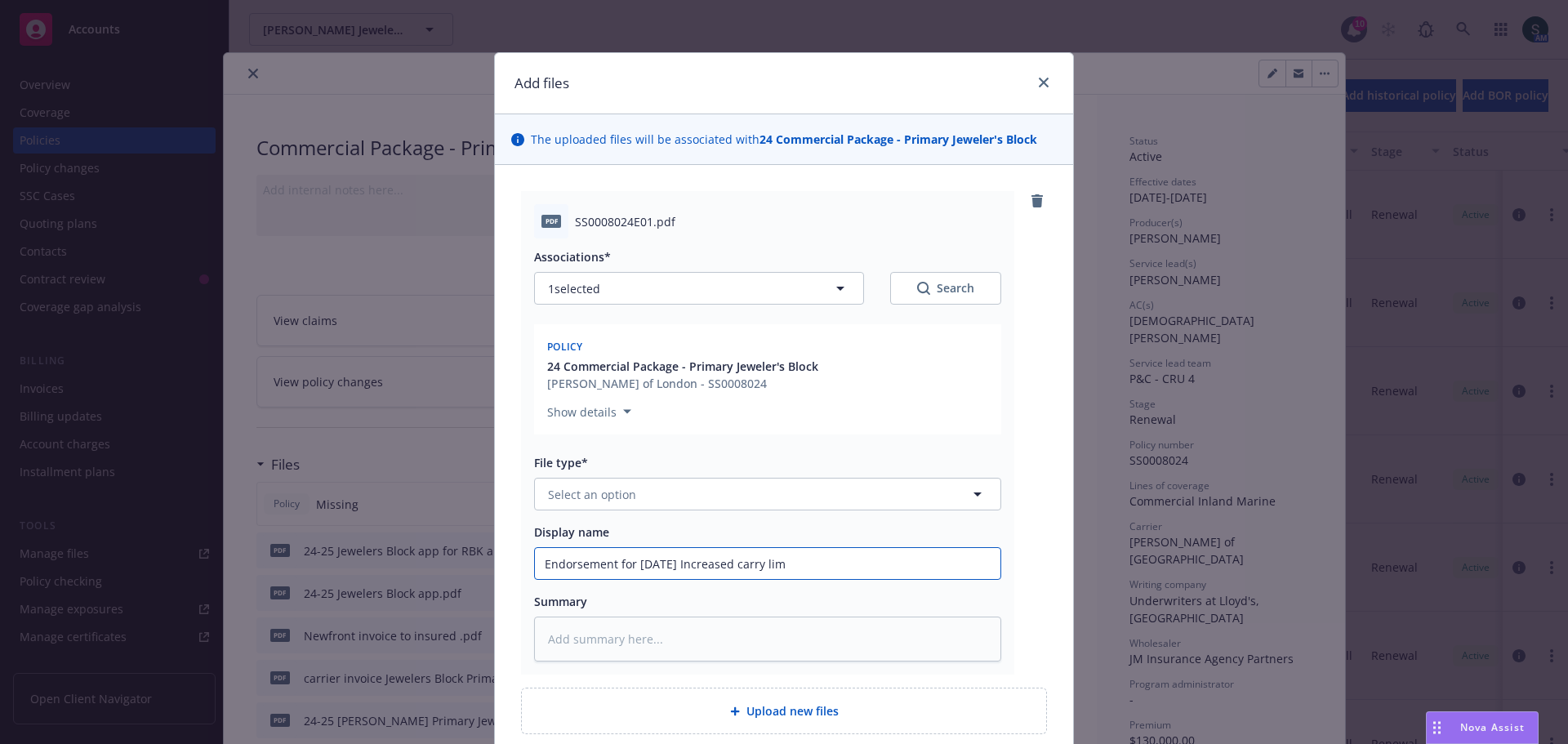
type textarea "x"
type input "Endorsement for 8-29-25 Increased carry limi"
type textarea "x"
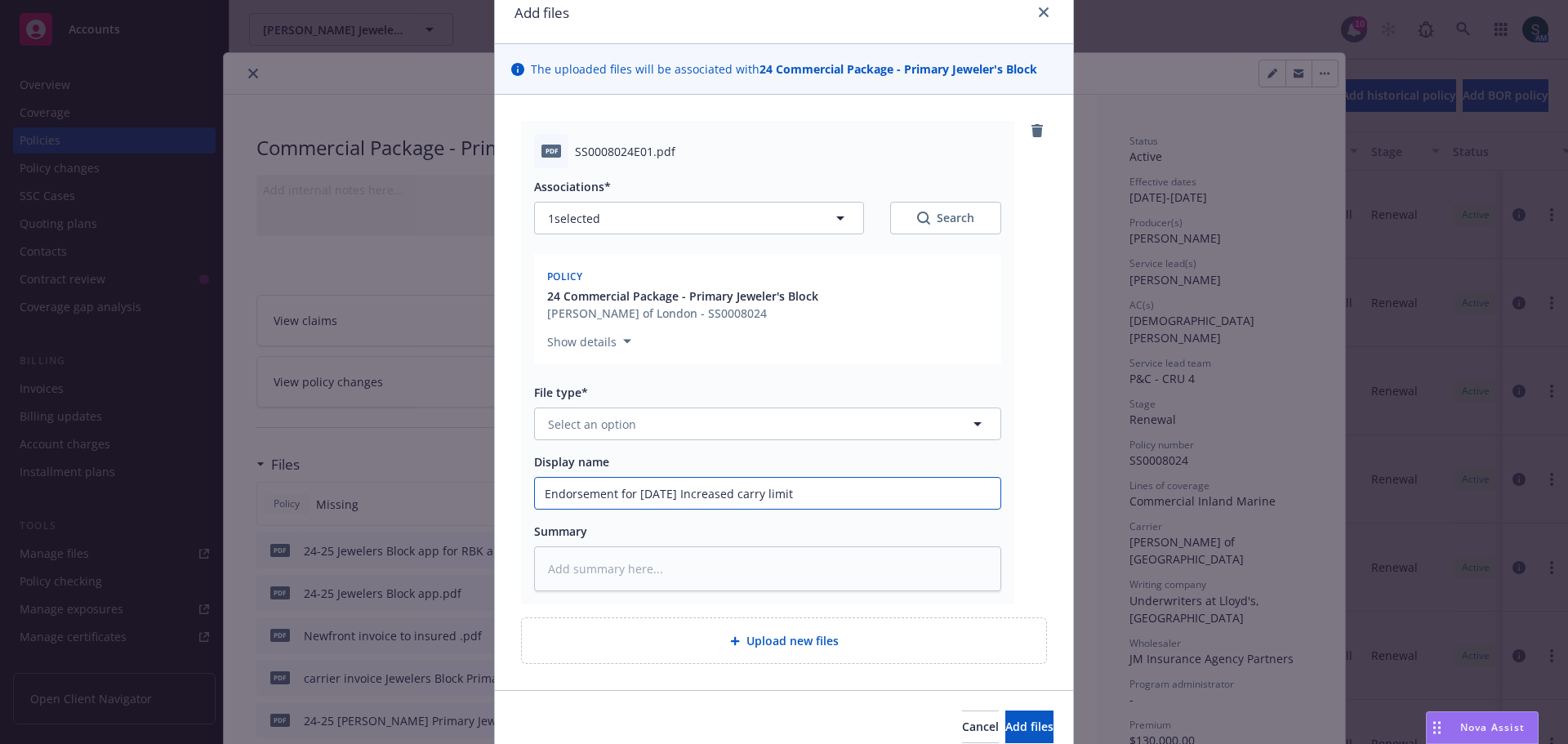
scroll to position [142, 0]
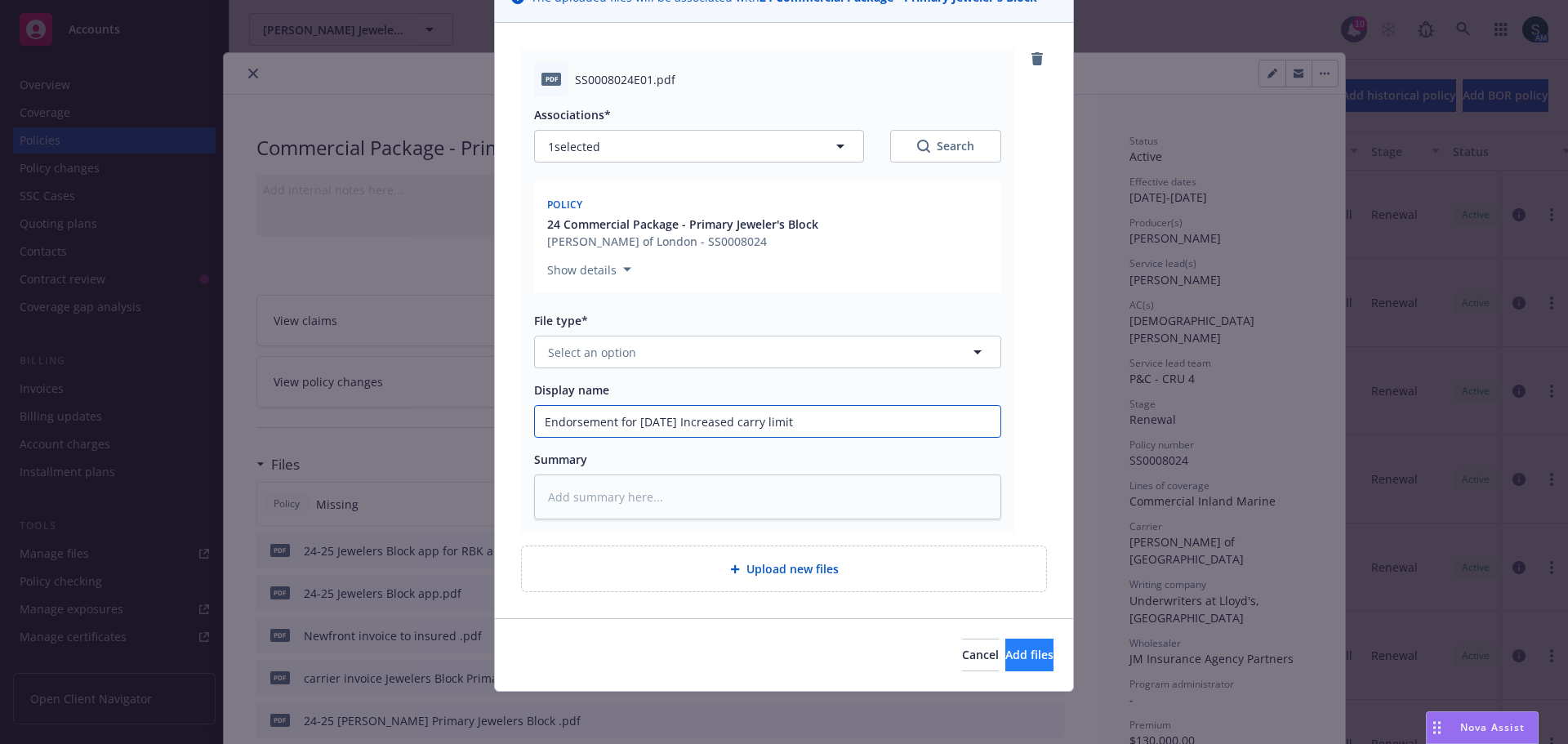
type input "Endorsement for 8-29-25 Increased carry limit"
click at [1029, 661] on button "Add files" at bounding box center [1029, 655] width 49 height 33
type textarea "x"
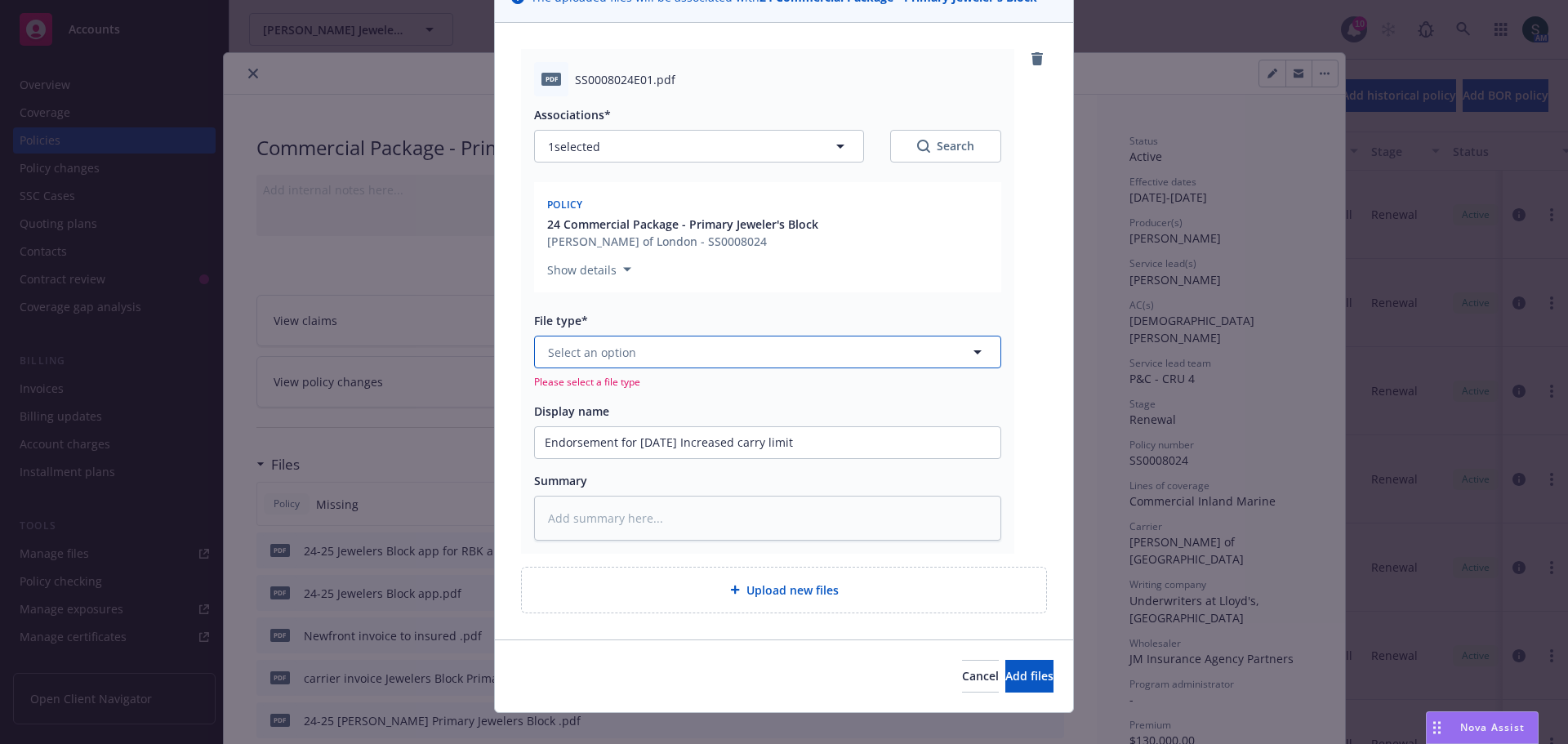
click at [660, 341] on button "Select an option" at bounding box center [768, 352] width 467 height 33
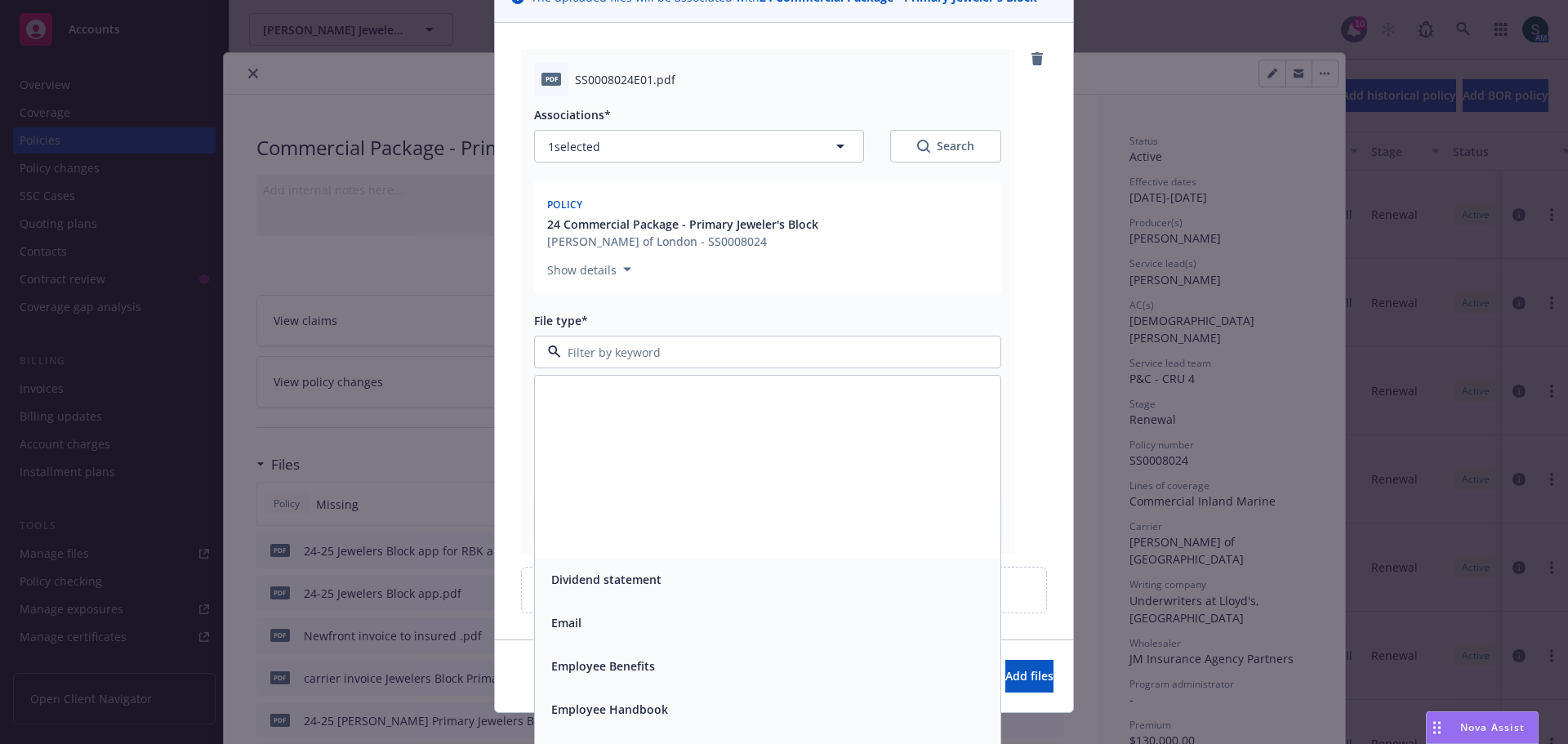
scroll to position [2694, 0]
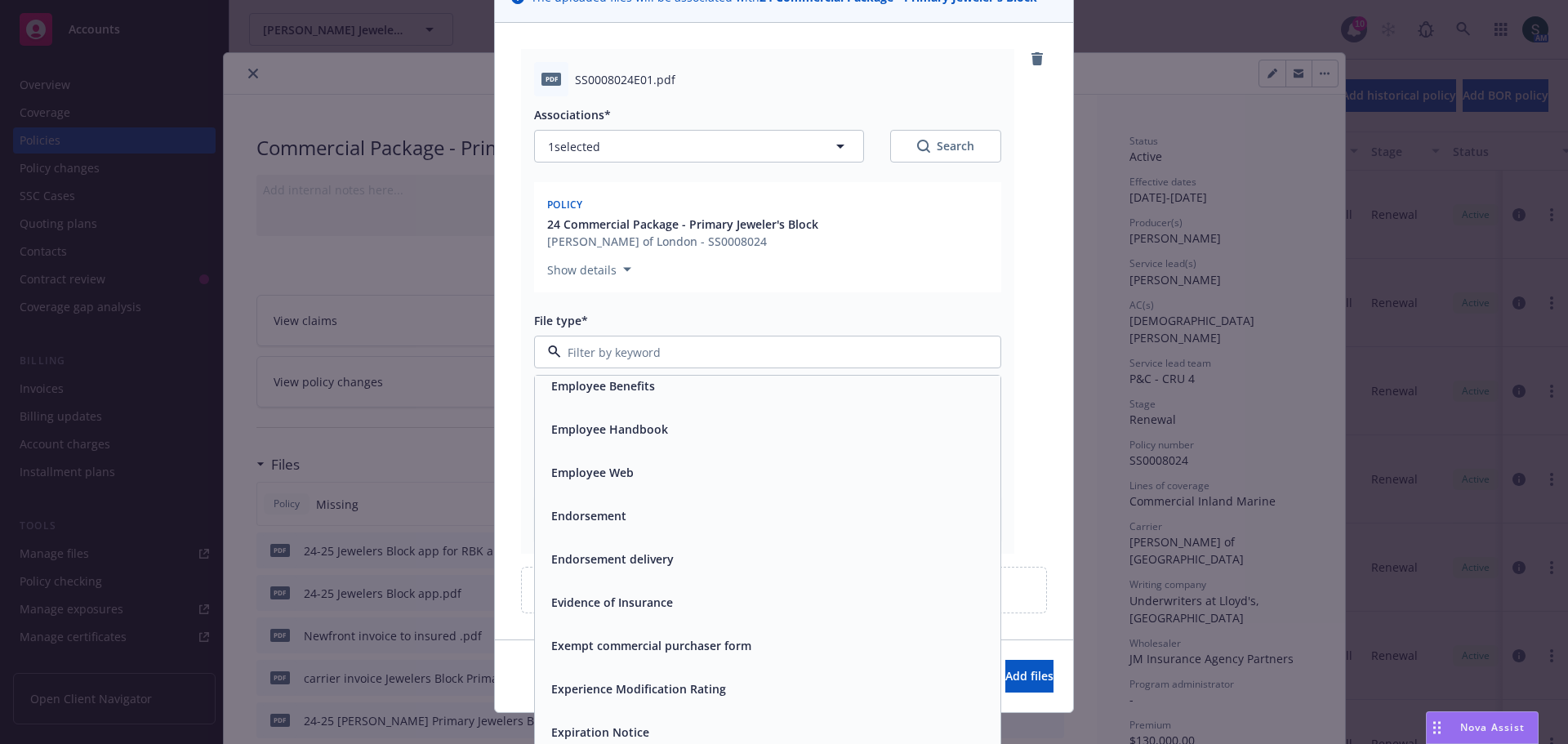
click at [606, 522] on span "Endorsement" at bounding box center [589, 515] width 75 height 17
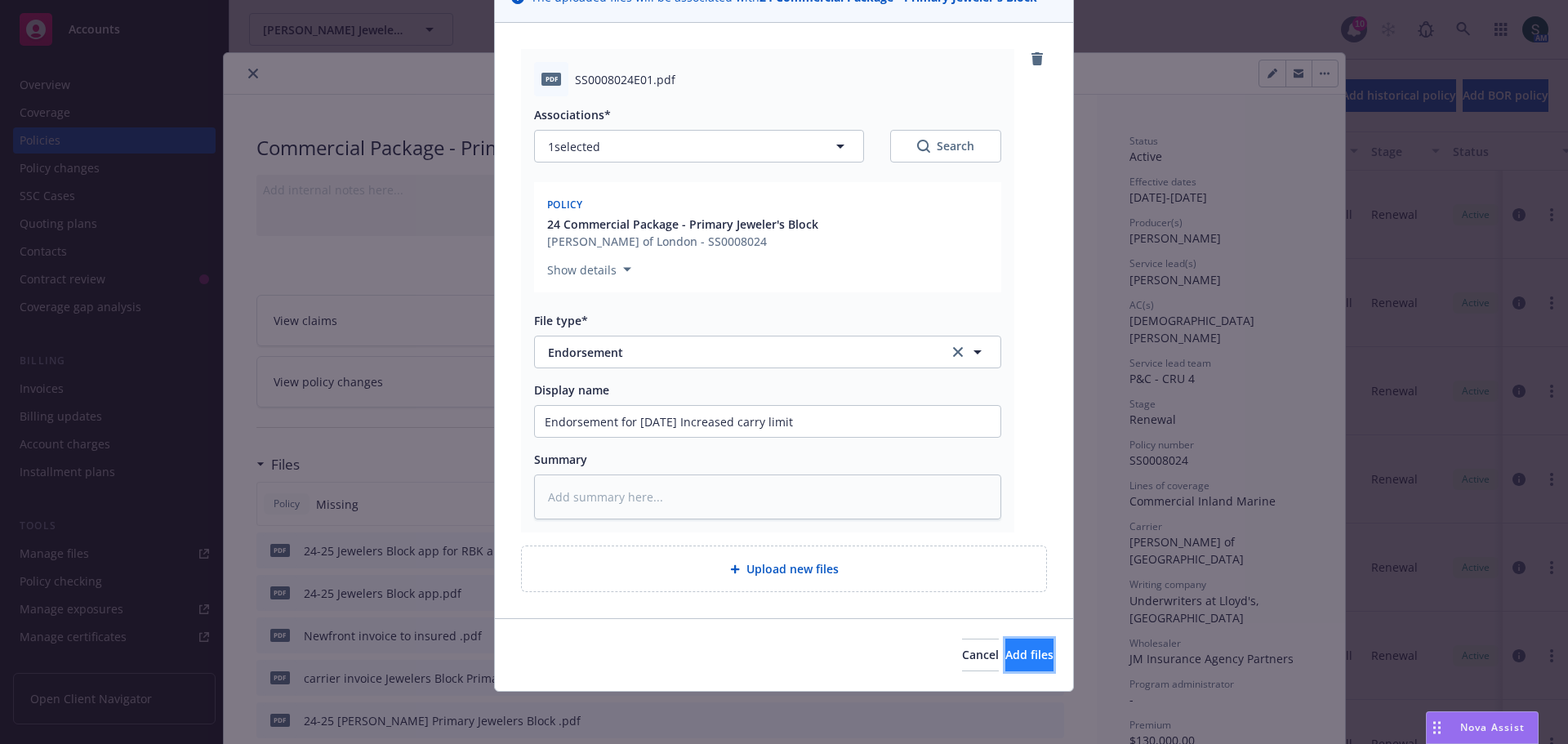
click at [1006, 659] on span "Add files" at bounding box center [1029, 654] width 49 height 16
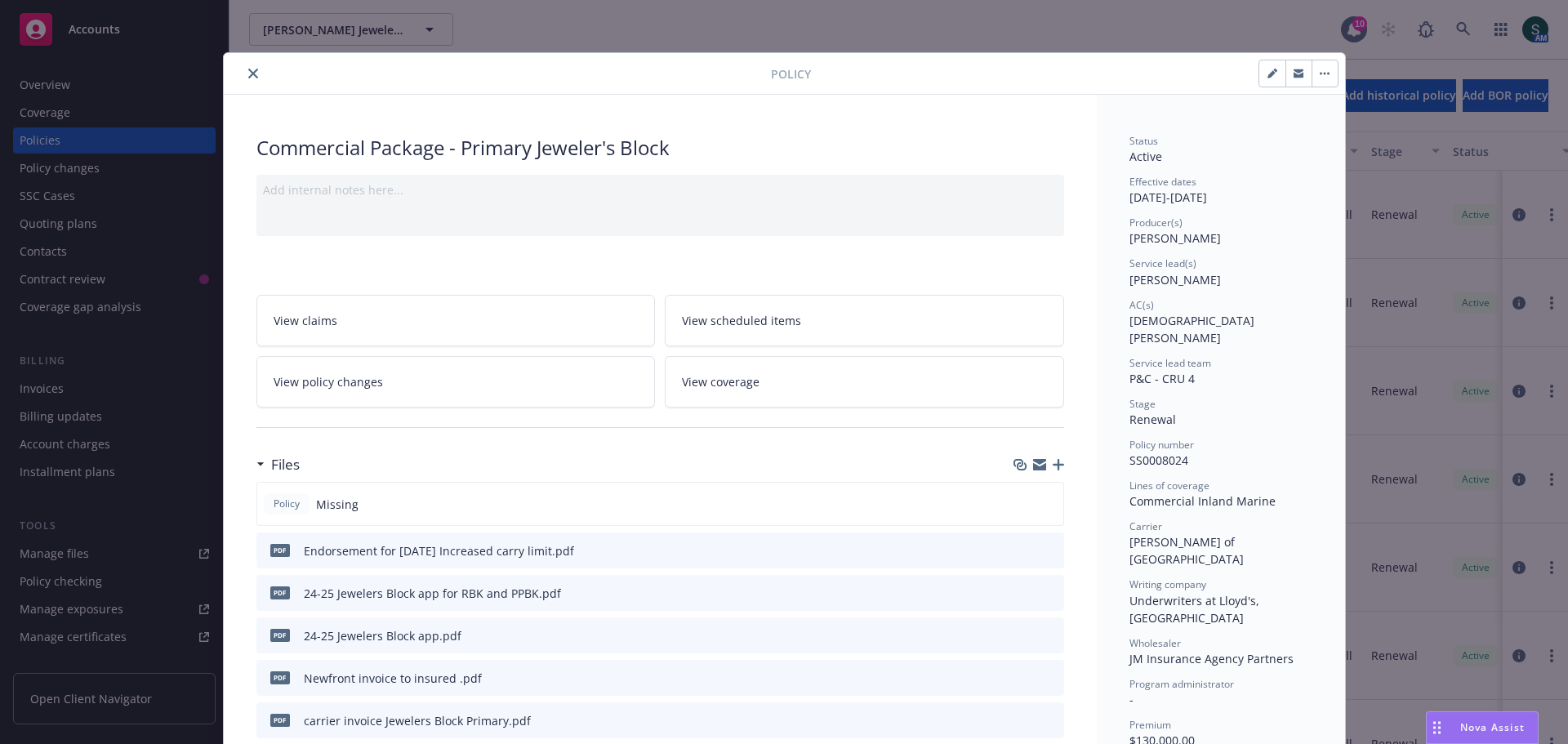
click at [1054, 463] on icon "button" at bounding box center [1059, 464] width 12 height 12
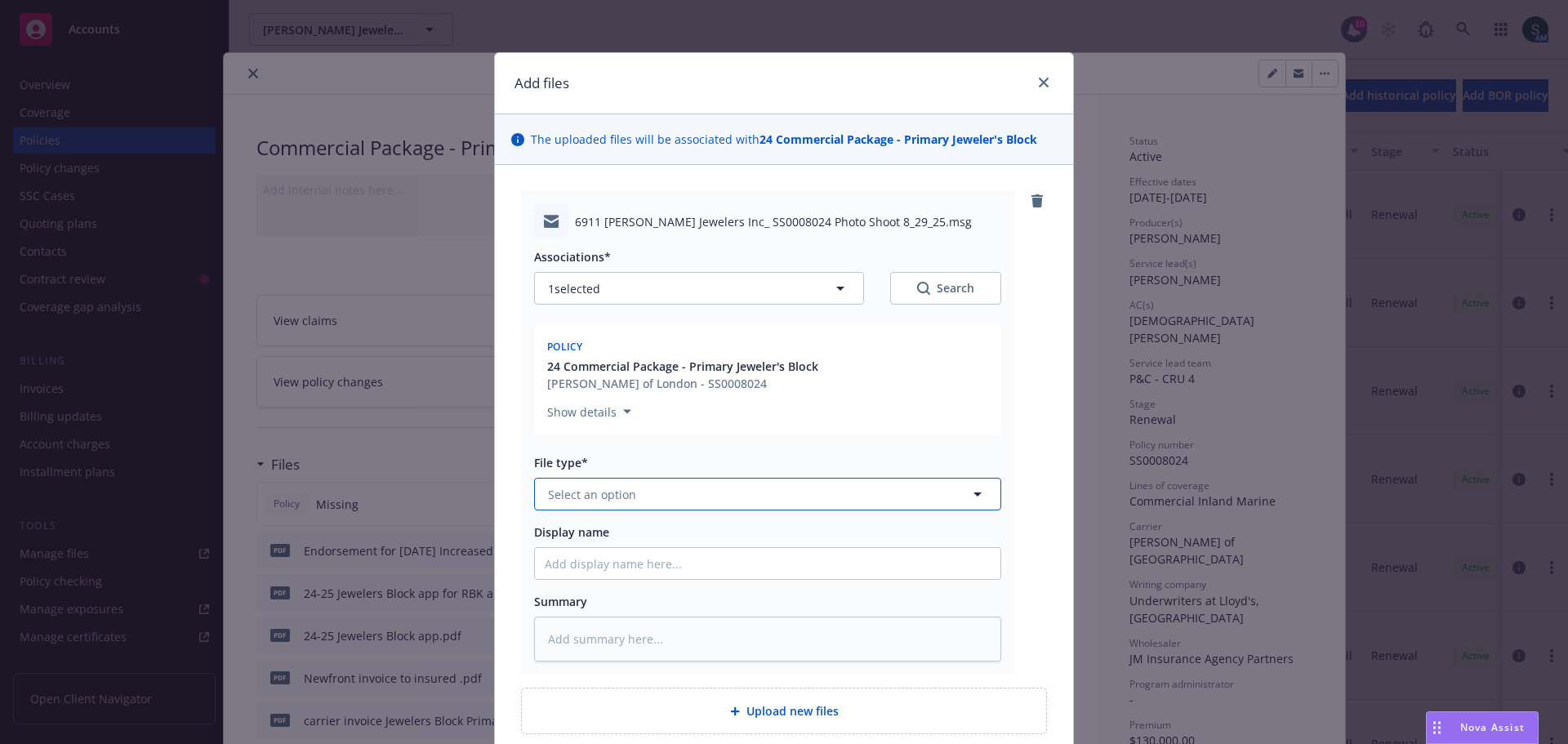
click at [577, 500] on span "Select an option" at bounding box center [592, 494] width 88 height 17
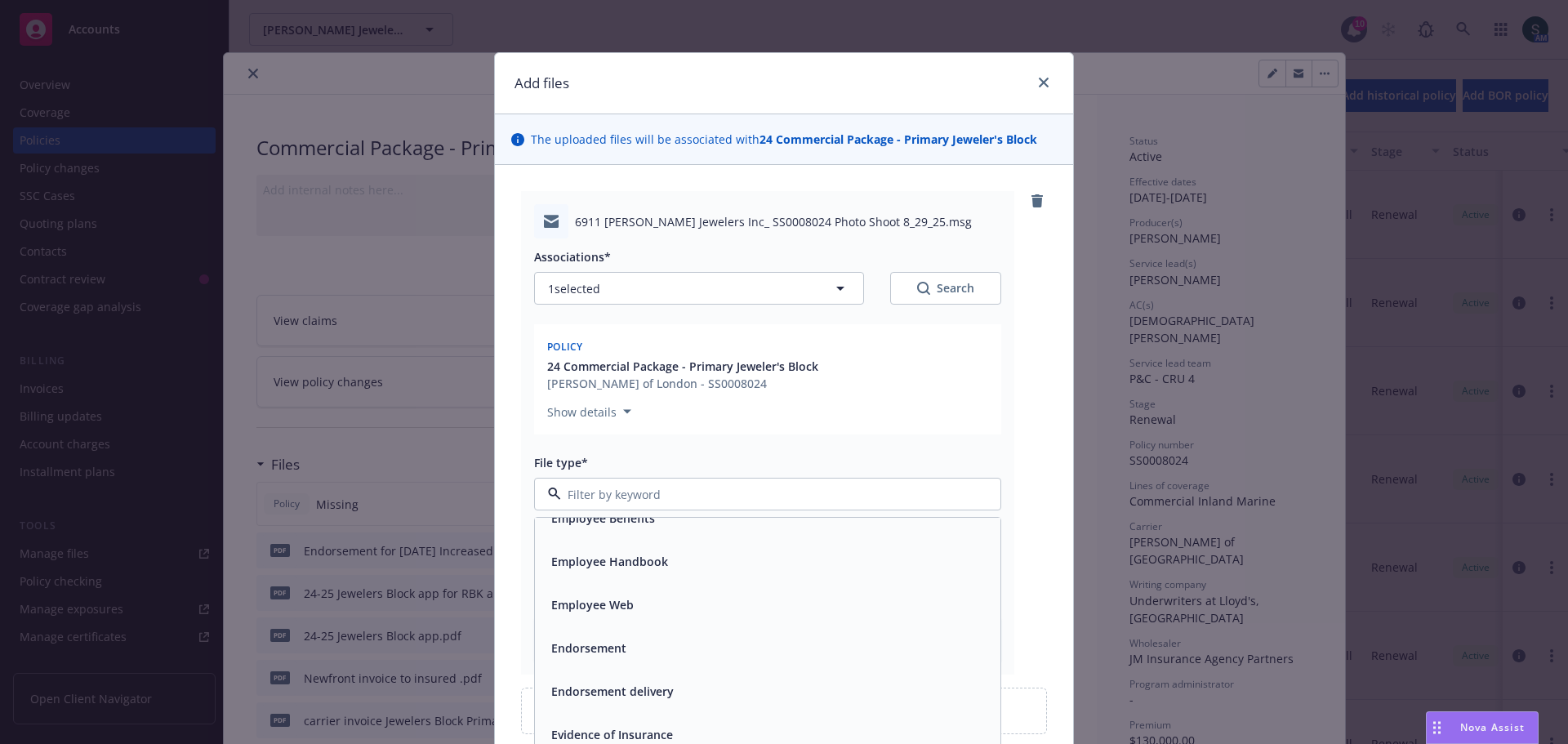
scroll to position [2694, 0]
click at [584, 706] on span "Endorsement delivery" at bounding box center [613, 700] width 123 height 17
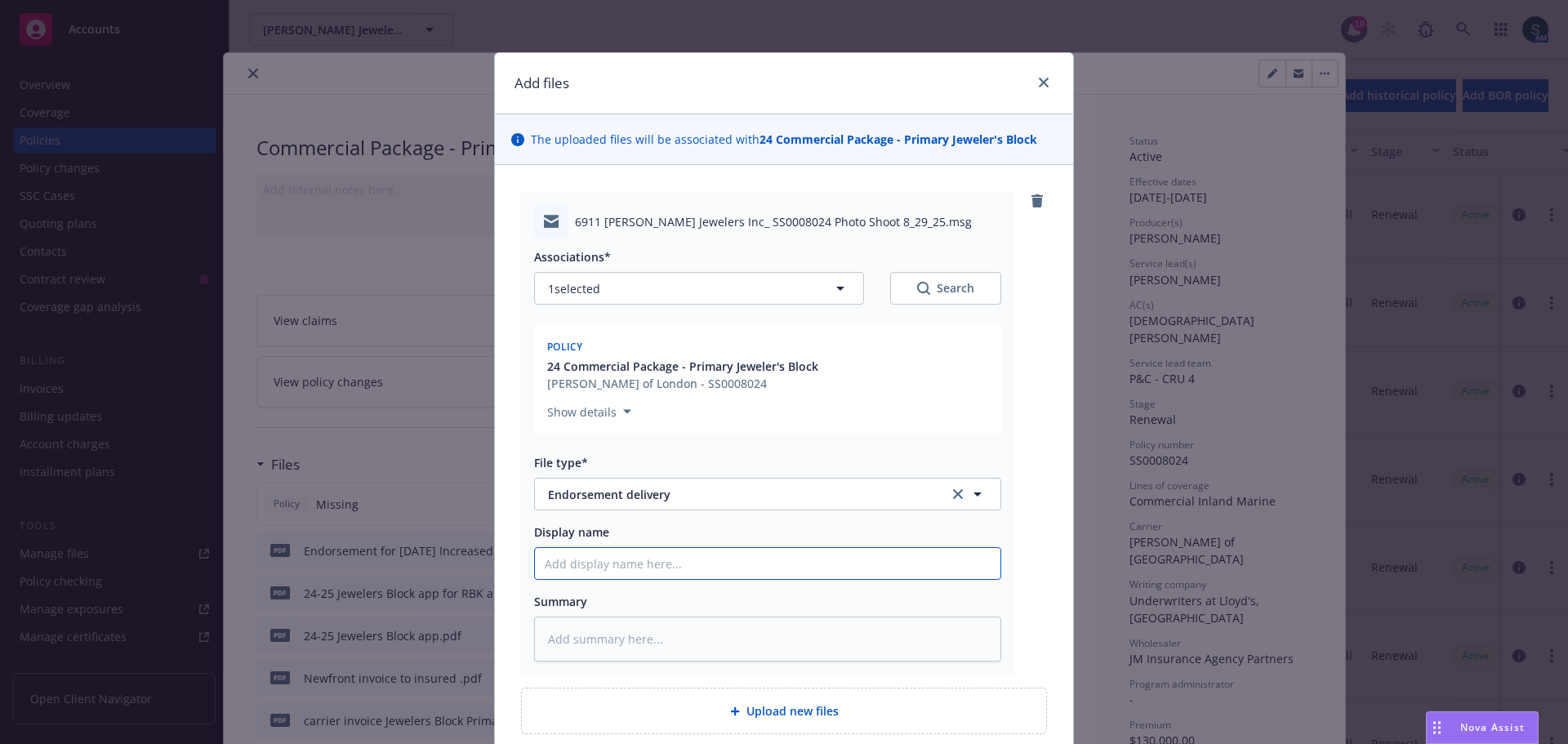
click at [573, 562] on input "Display name" at bounding box center [768, 564] width 465 height 31
type textarea "x"
type input "p"
type textarea "x"
type input "ph"
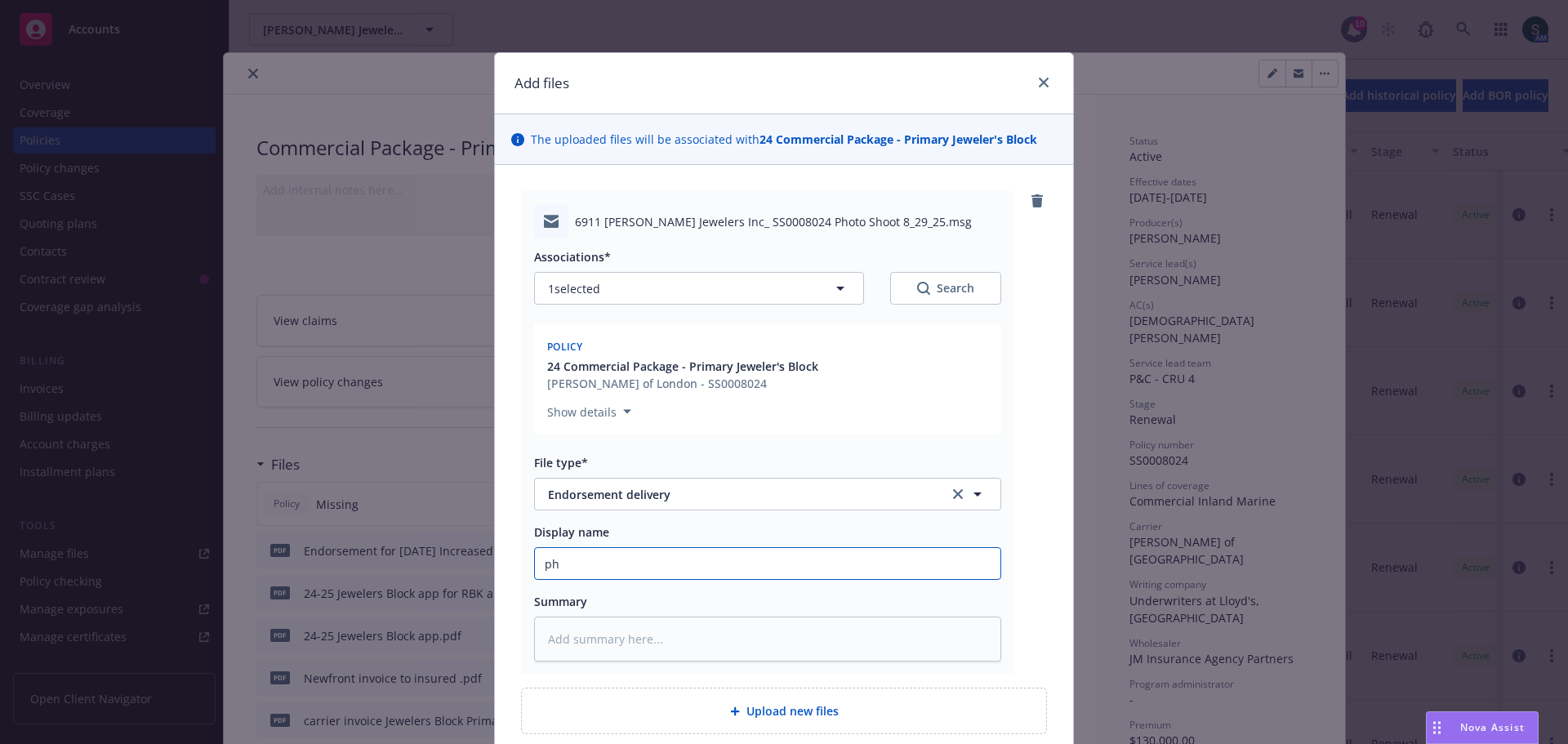
type textarea "x"
type input "pho"
type textarea "x"
type input "phot"
type textarea "x"
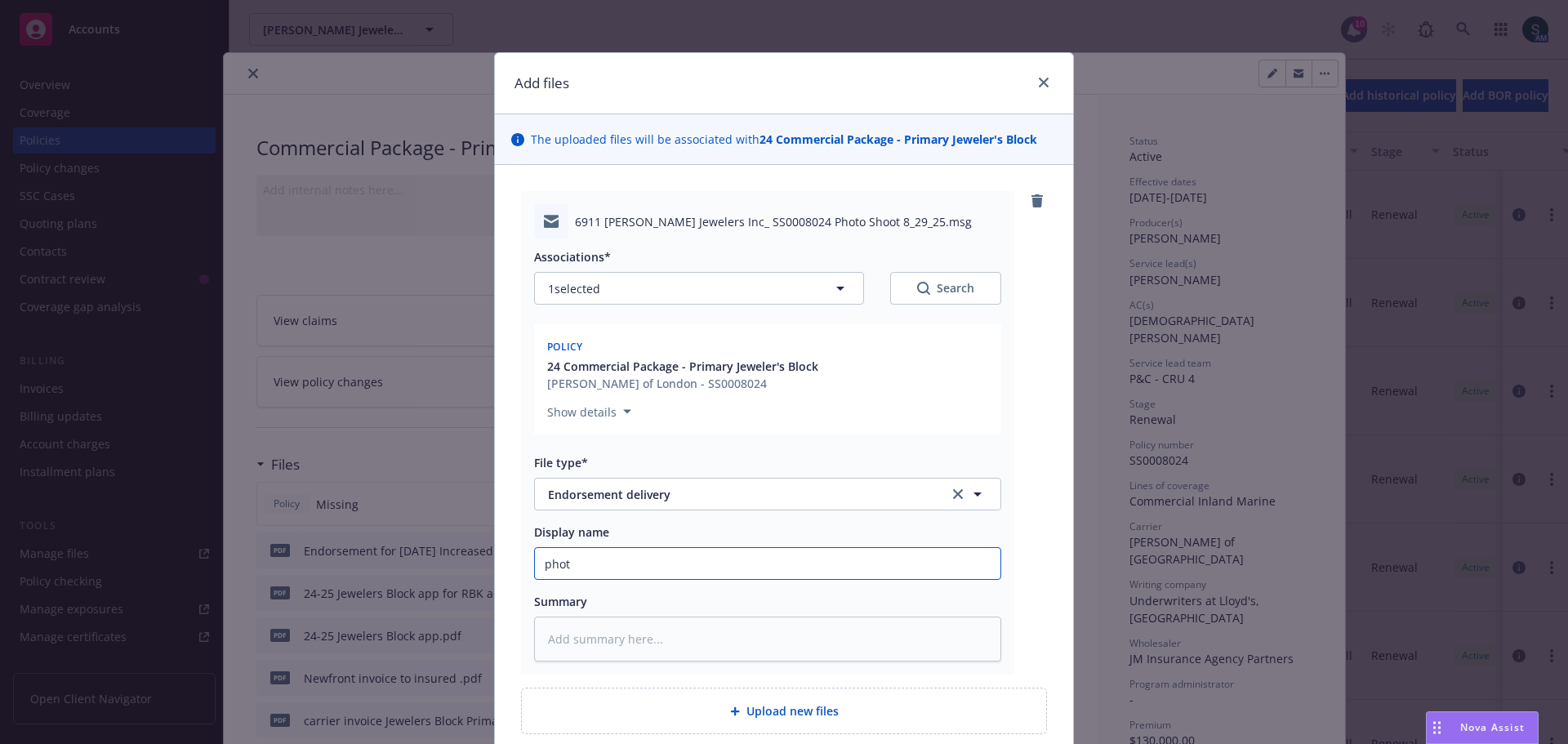
type input "photo"
type textarea "x"
type input "photo"
type textarea "x"
type input "photo s"
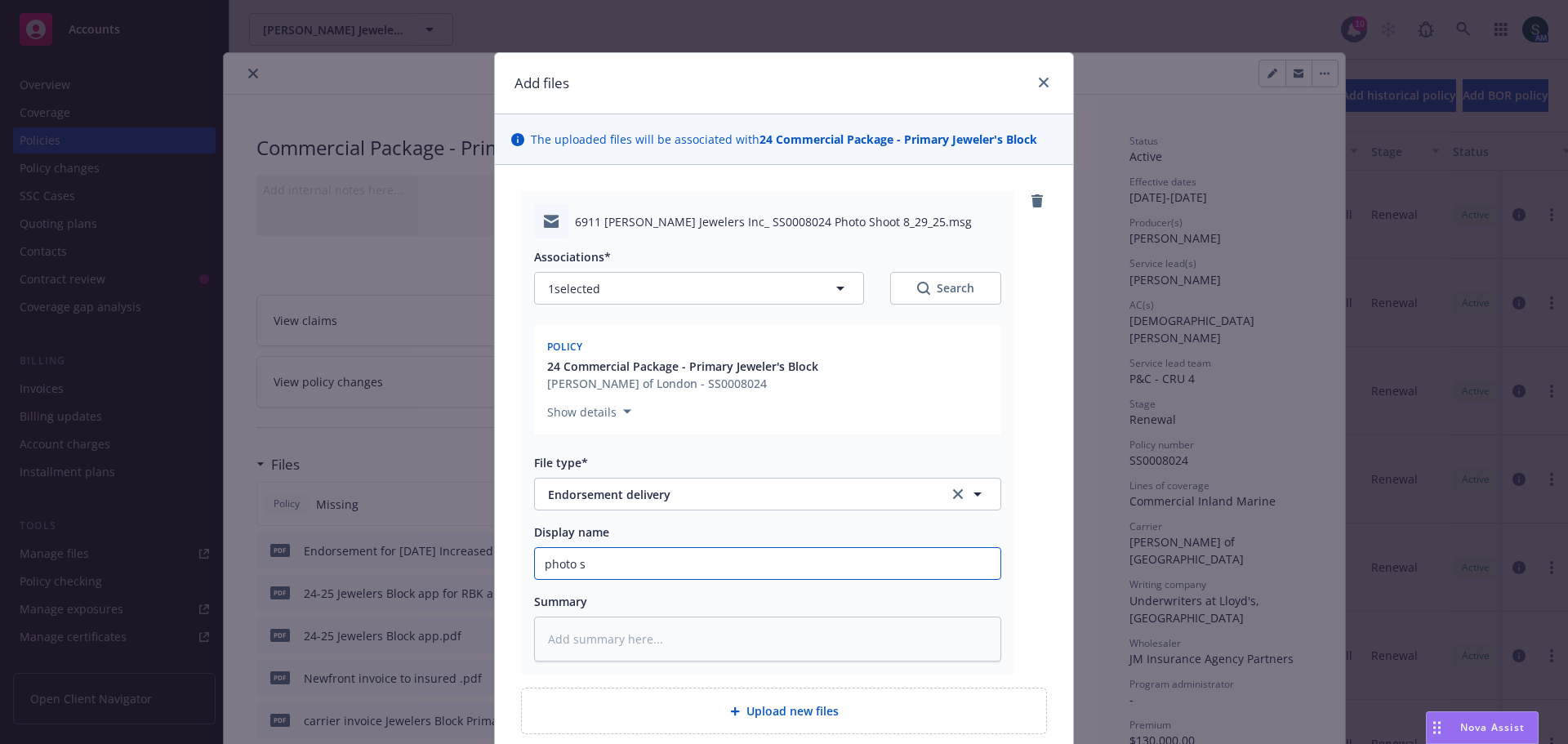
type textarea "x"
type input "photo sh"
type textarea "x"
type input "photo sho"
type textarea "x"
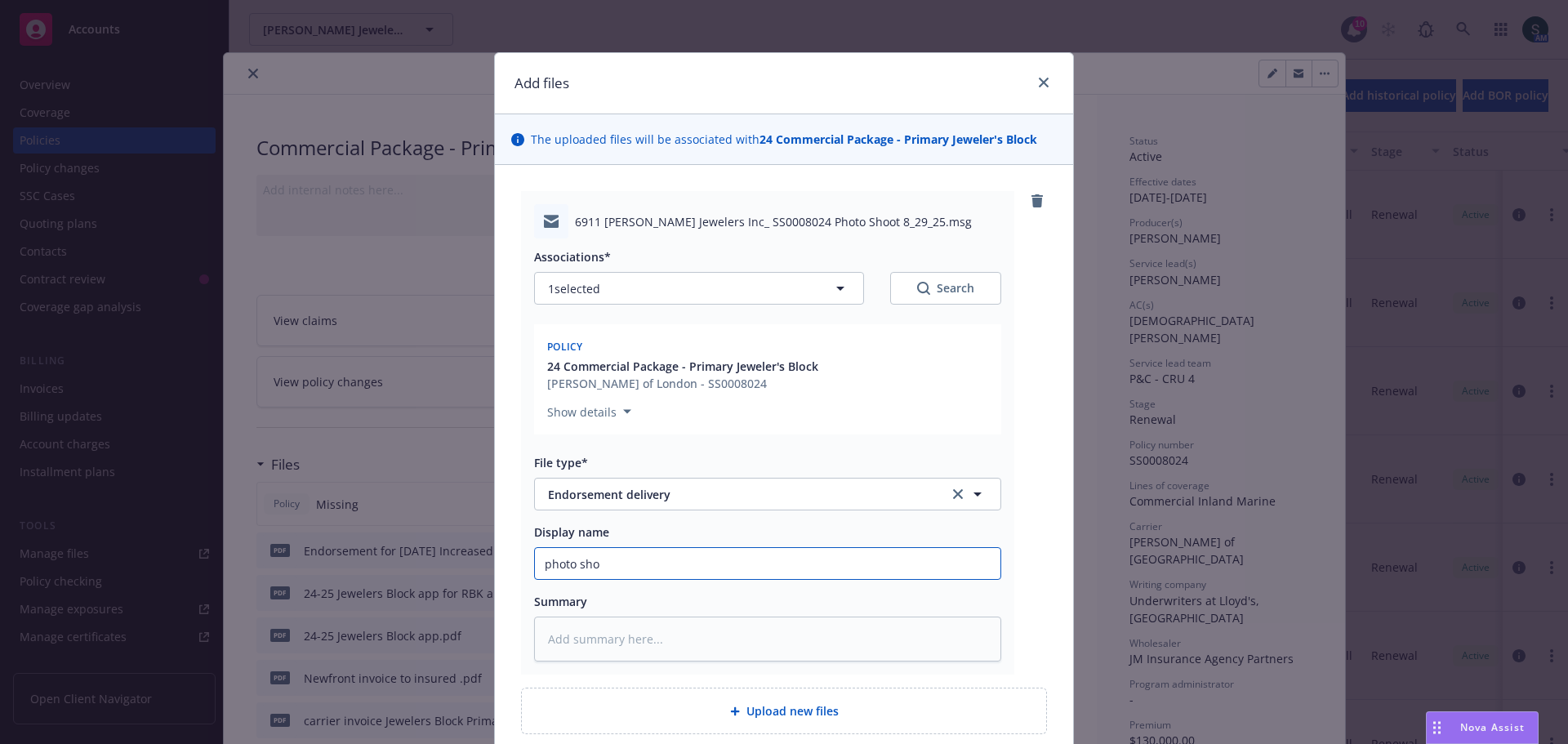
type input "photo shoo"
type textarea "x"
type input "photo shoot"
type textarea "x"
type input "photo shoot"
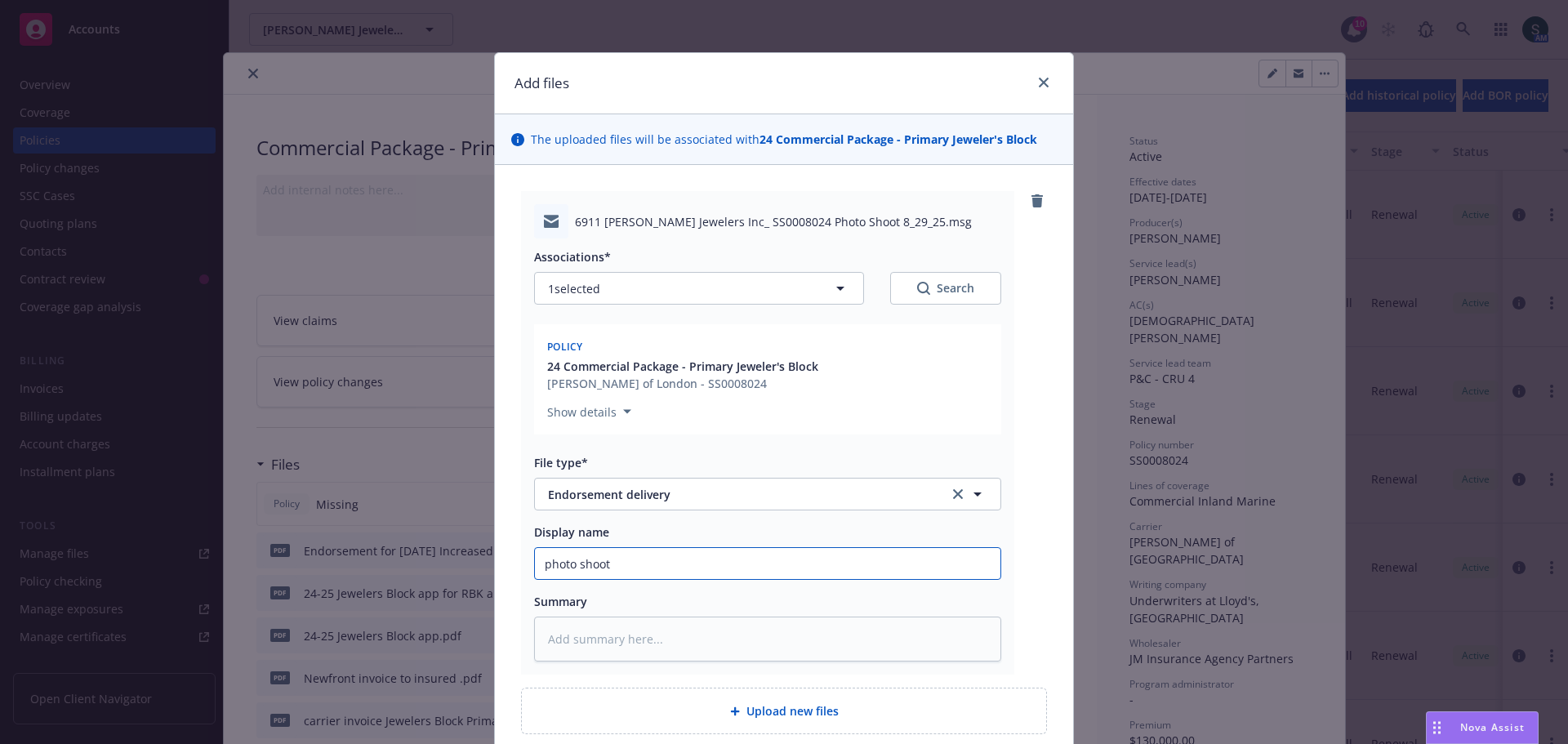
type textarea "x"
type input "photo shoot e"
type textarea "x"
type input "photo shoot en"
type textarea "x"
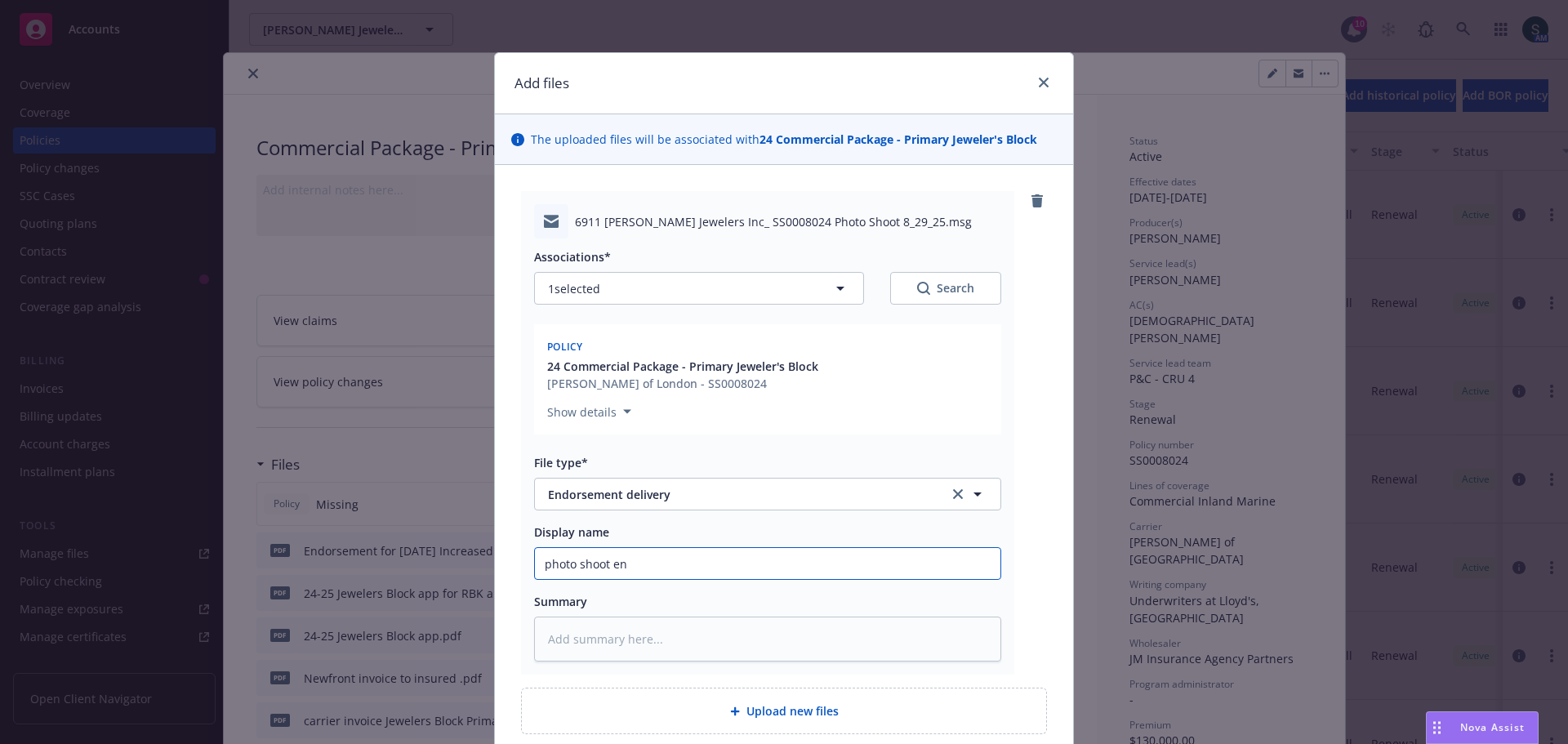
type input "photo shoot end"
type textarea "x"
type input "photo shoot endo"
type textarea "x"
type input "photo shoot endor"
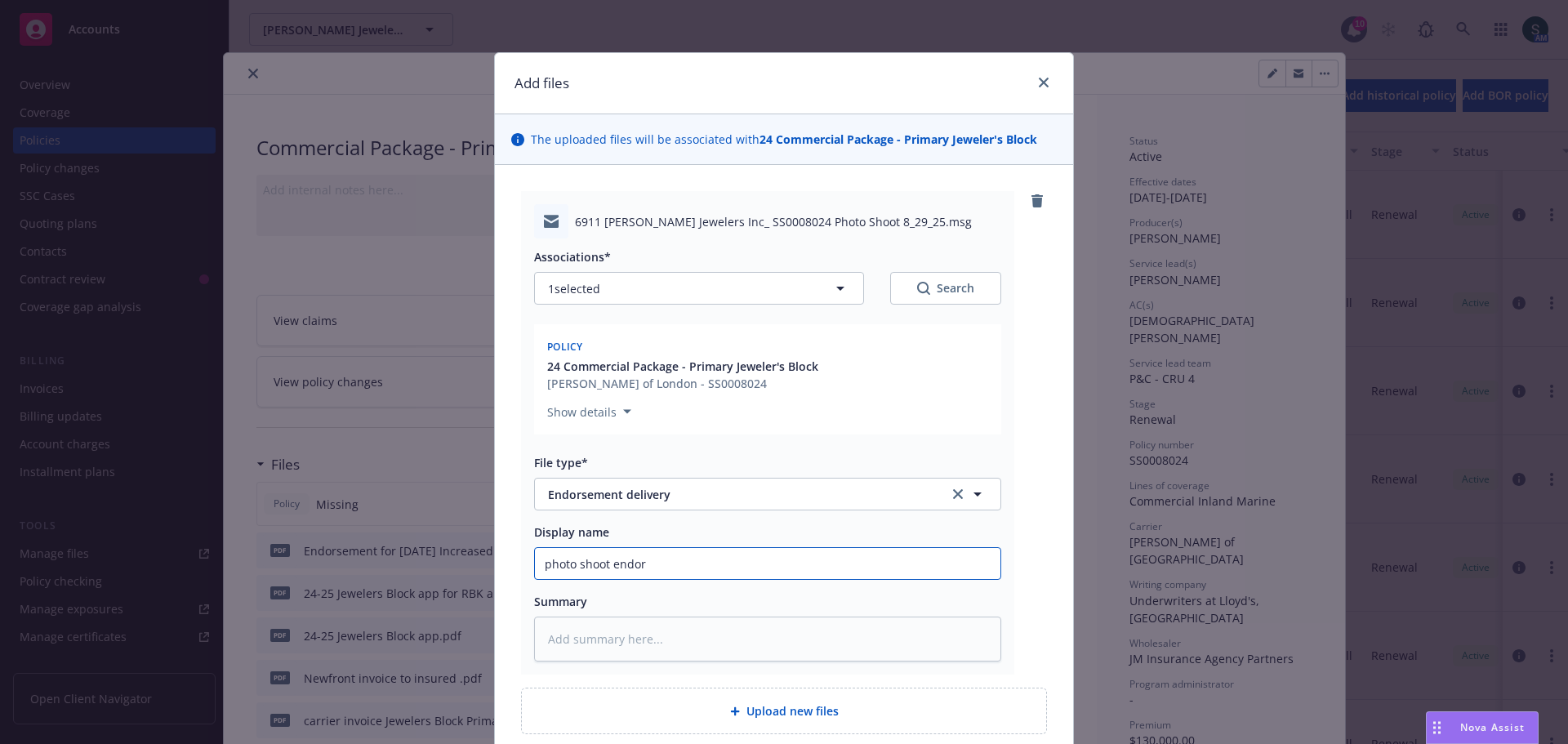
type textarea "x"
type input "photo shoot endors"
type textarea "x"
type input "photo shoot endorse"
type textarea "x"
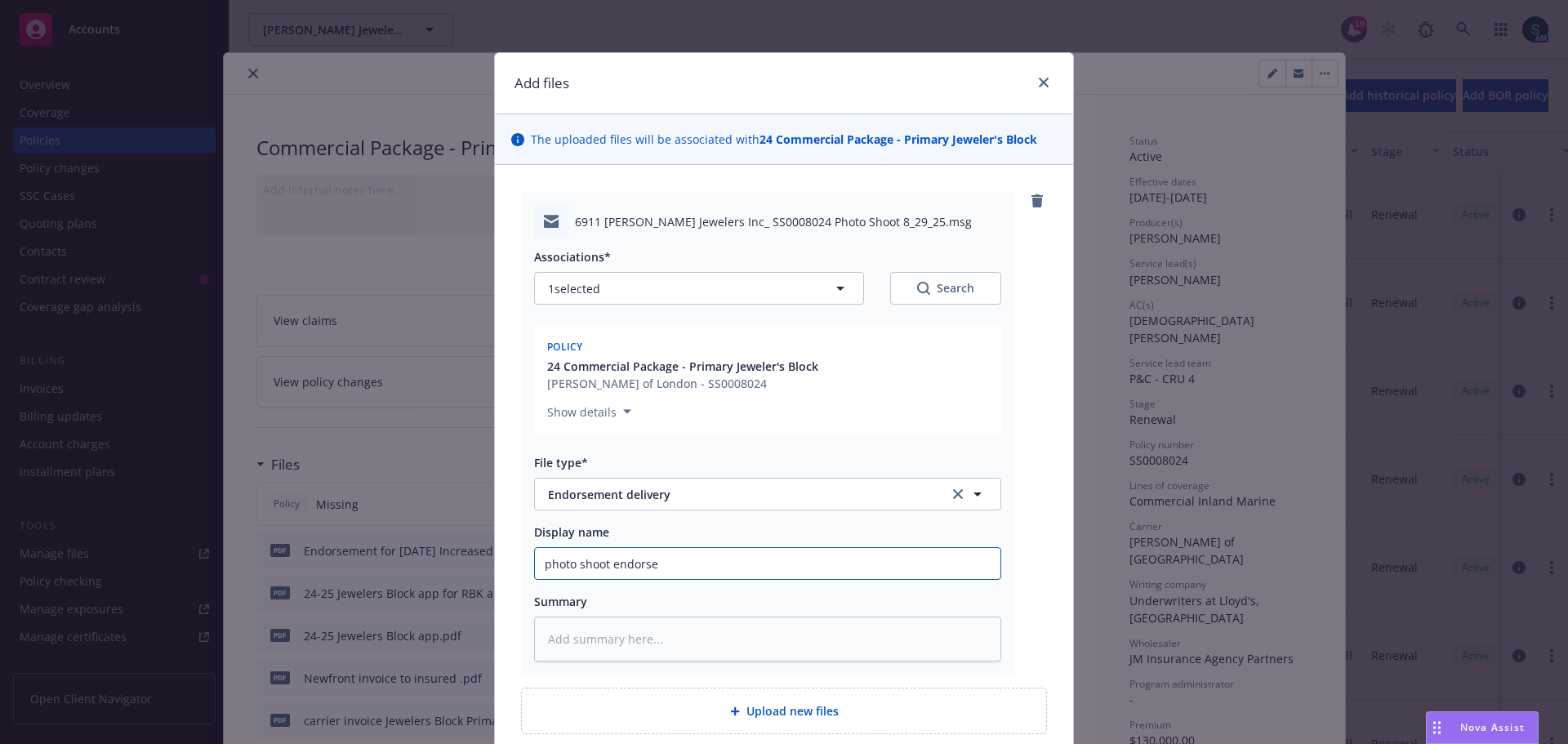
type input "photo shoot endorsem"
type textarea "x"
type input "photo shoot endorseme"
type textarea "x"
type input "photo shoot endorsemen"
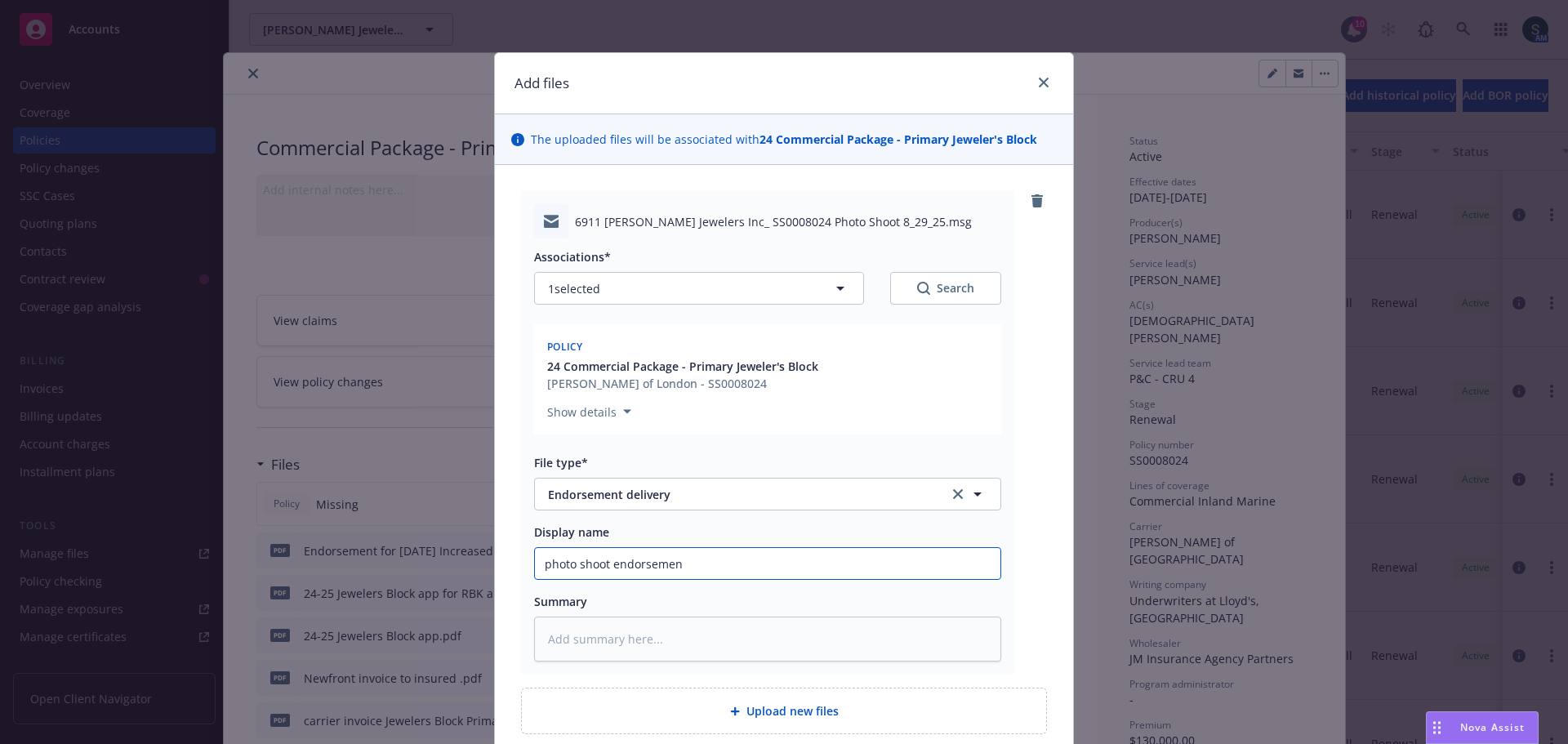
type textarea "x"
type input "photo shoot endorsement"
type textarea "x"
type input "photo shoot endorsement"
type textarea "x"
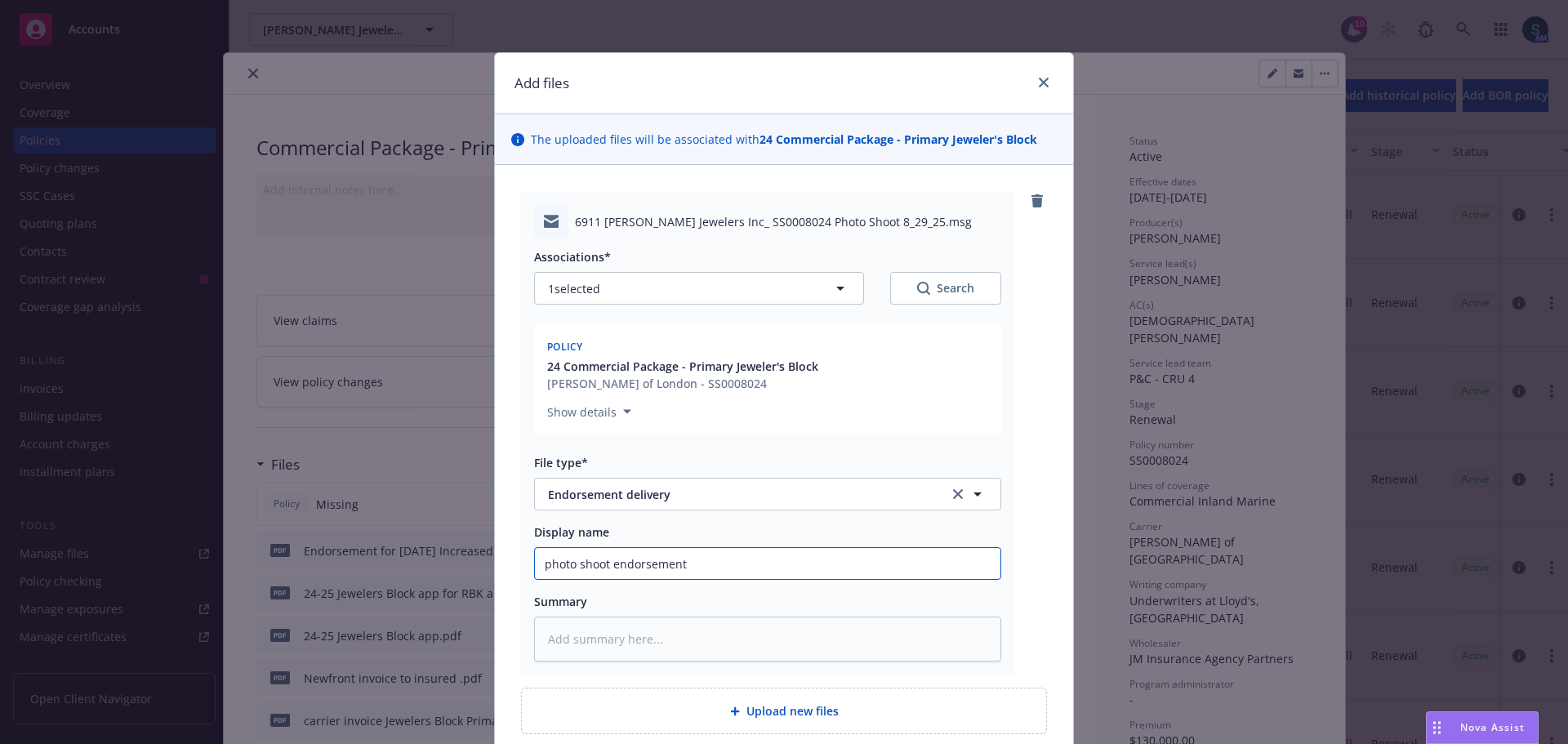
type input "photo shoot endorsement r"
type textarea "x"
type input "photo shoot endorsement re"
type textarea "x"
type input "photo shoot endorsement rec"
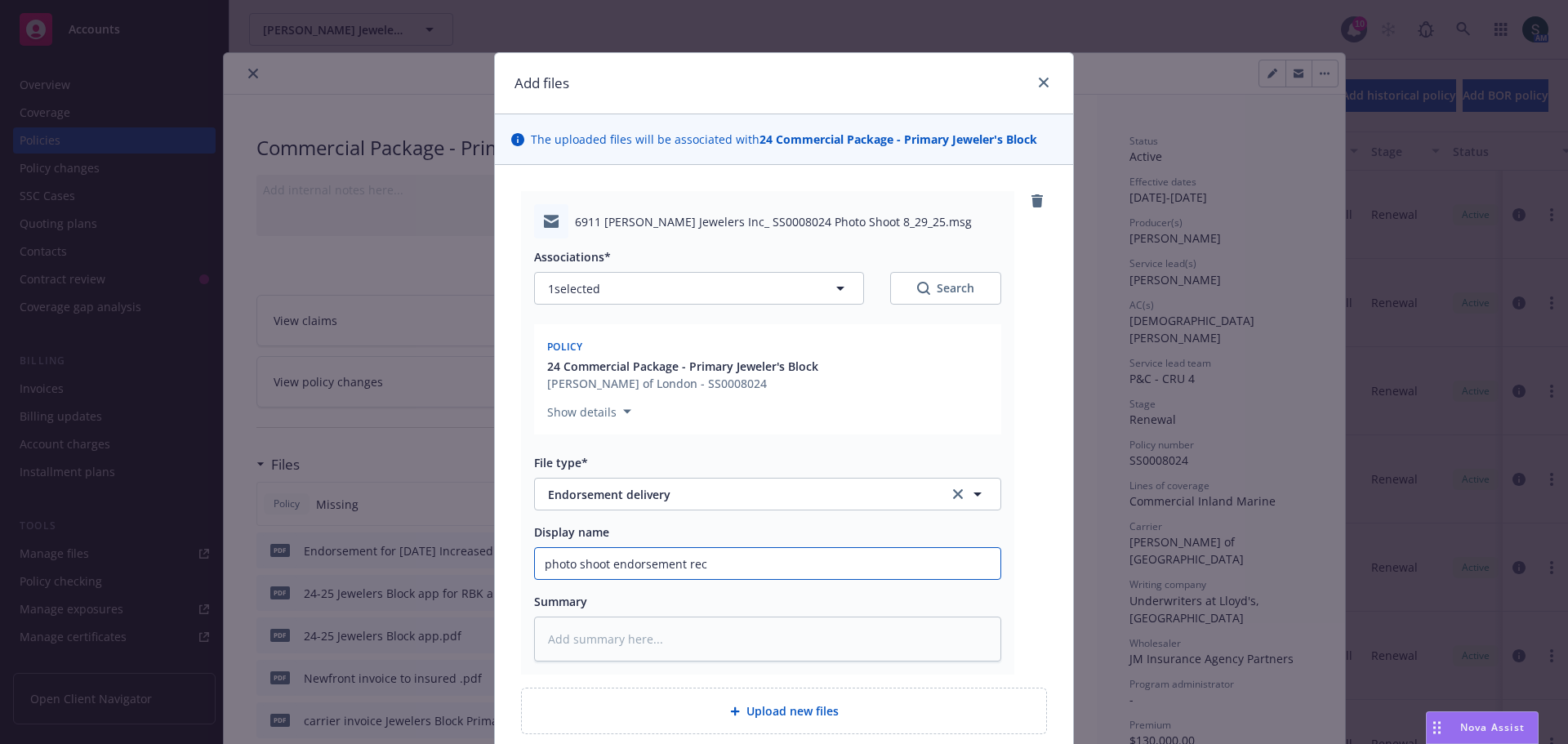
type textarea "x"
type input "photo shoot endorsement rece"
type textarea "x"
type input "photo shoot endorsement recei"
type textarea "x"
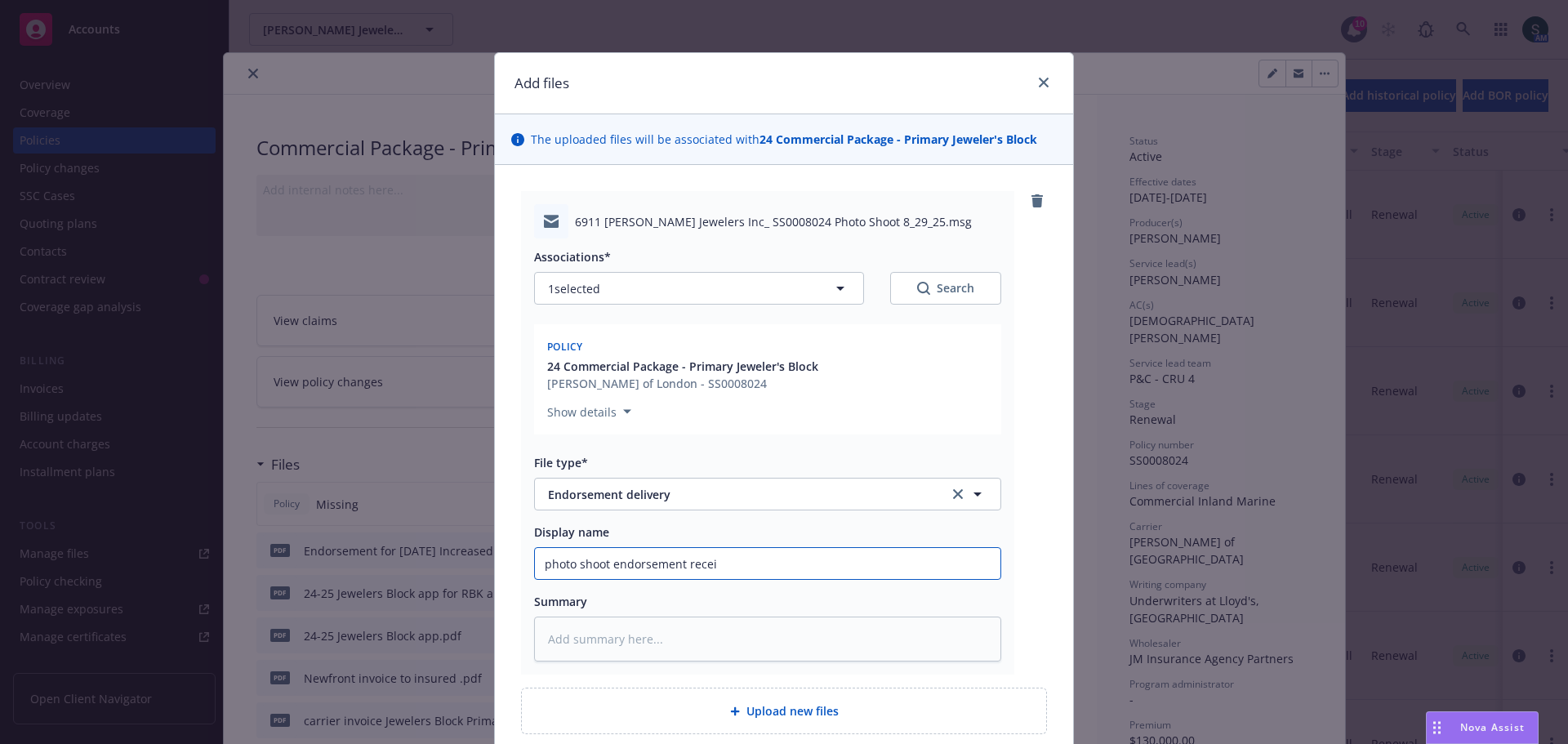
type input "photo shoot endorsement receiv"
type textarea "x"
type input "photo shoot endorsement receive"
type textarea "x"
type input "photo shoot endorsement received"
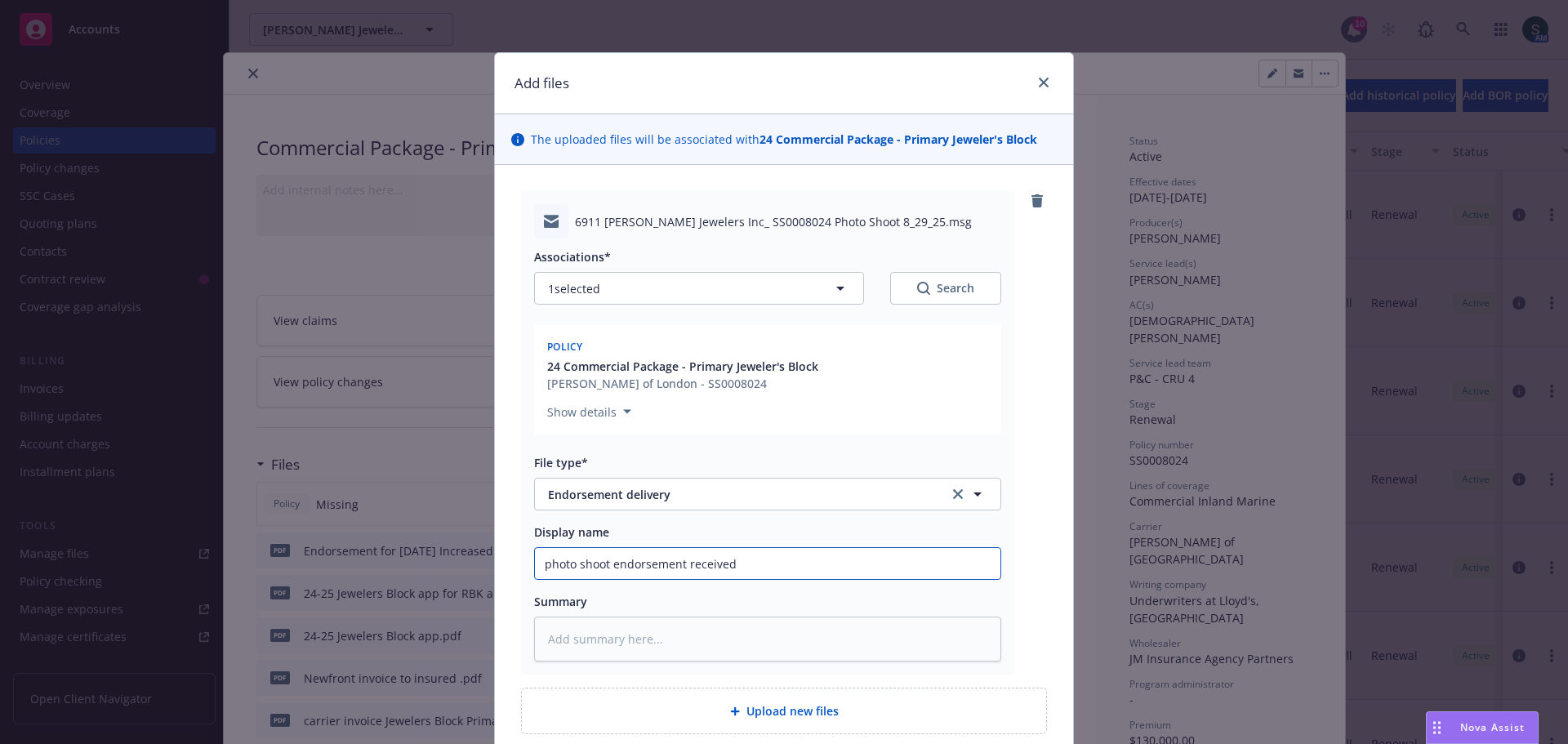
type textarea "x"
type input "photo shoot endorsement received"
type textarea "x"
type input "photo shoot endorsement received f"
type textarea "x"
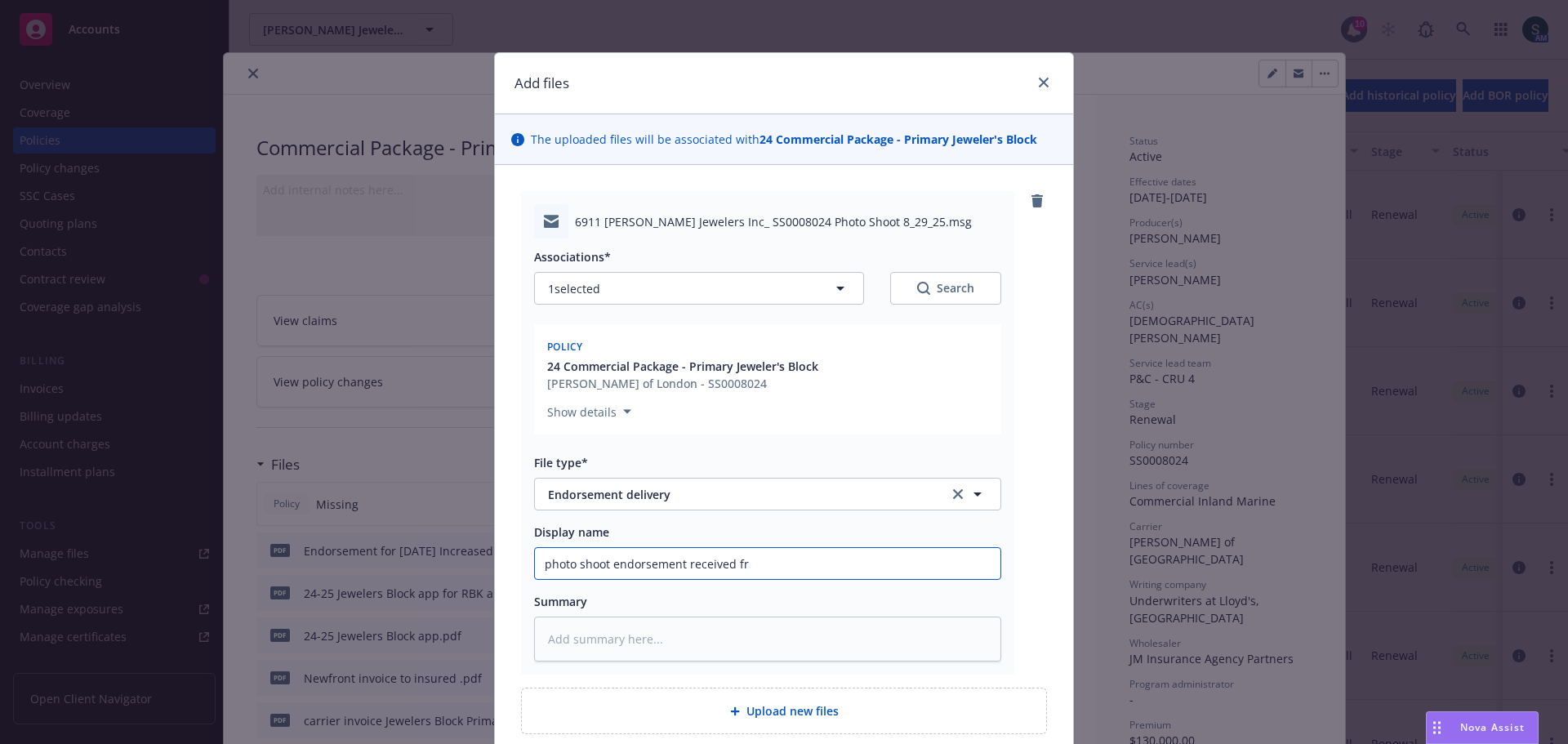
type input "photo shoot endorsement received fro"
type textarea "x"
type input "photo shoot endorsement received from"
type textarea "x"
type input "photo shoot endorsement received from"
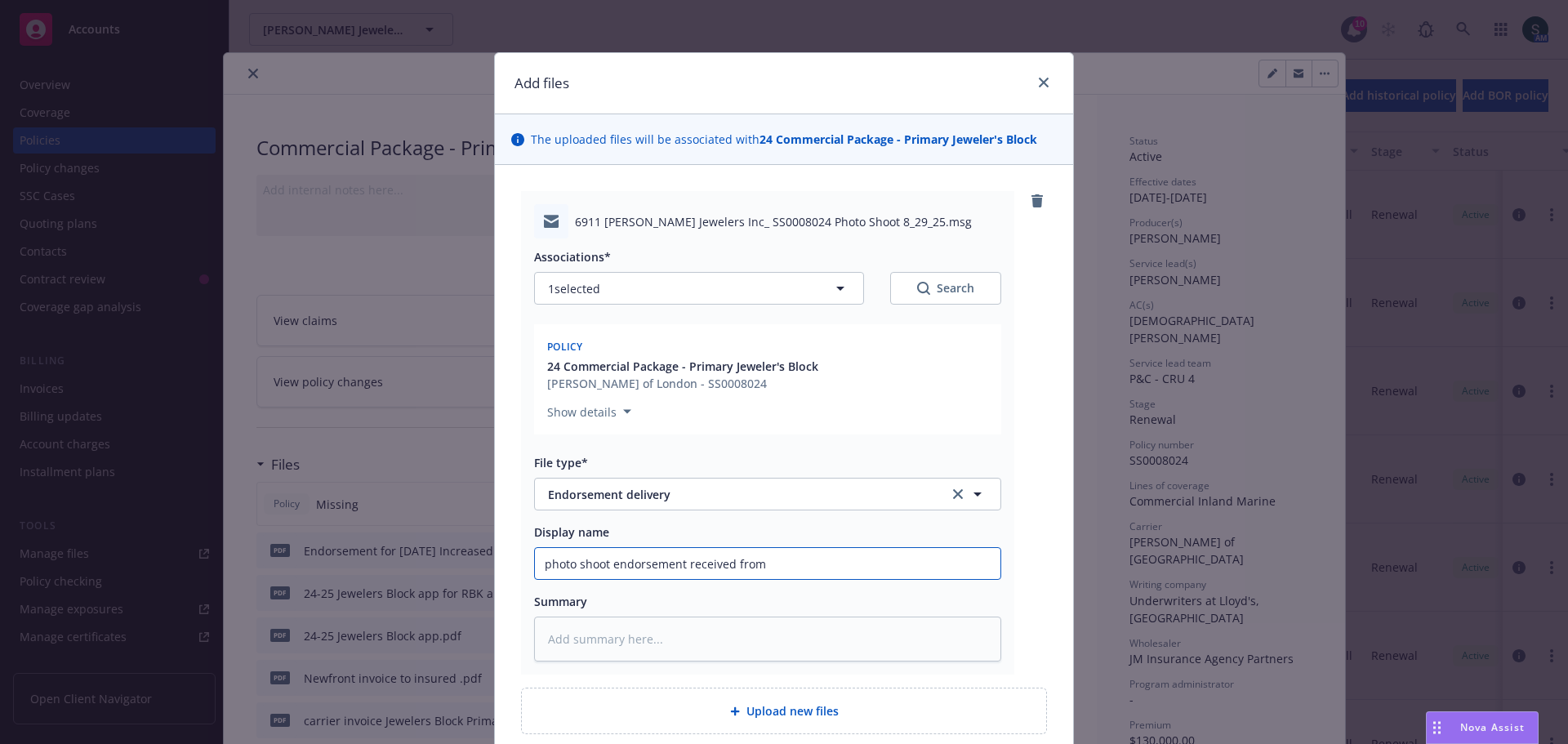
type textarea "x"
type input "photo shoot endorsement received from J"
type textarea "x"
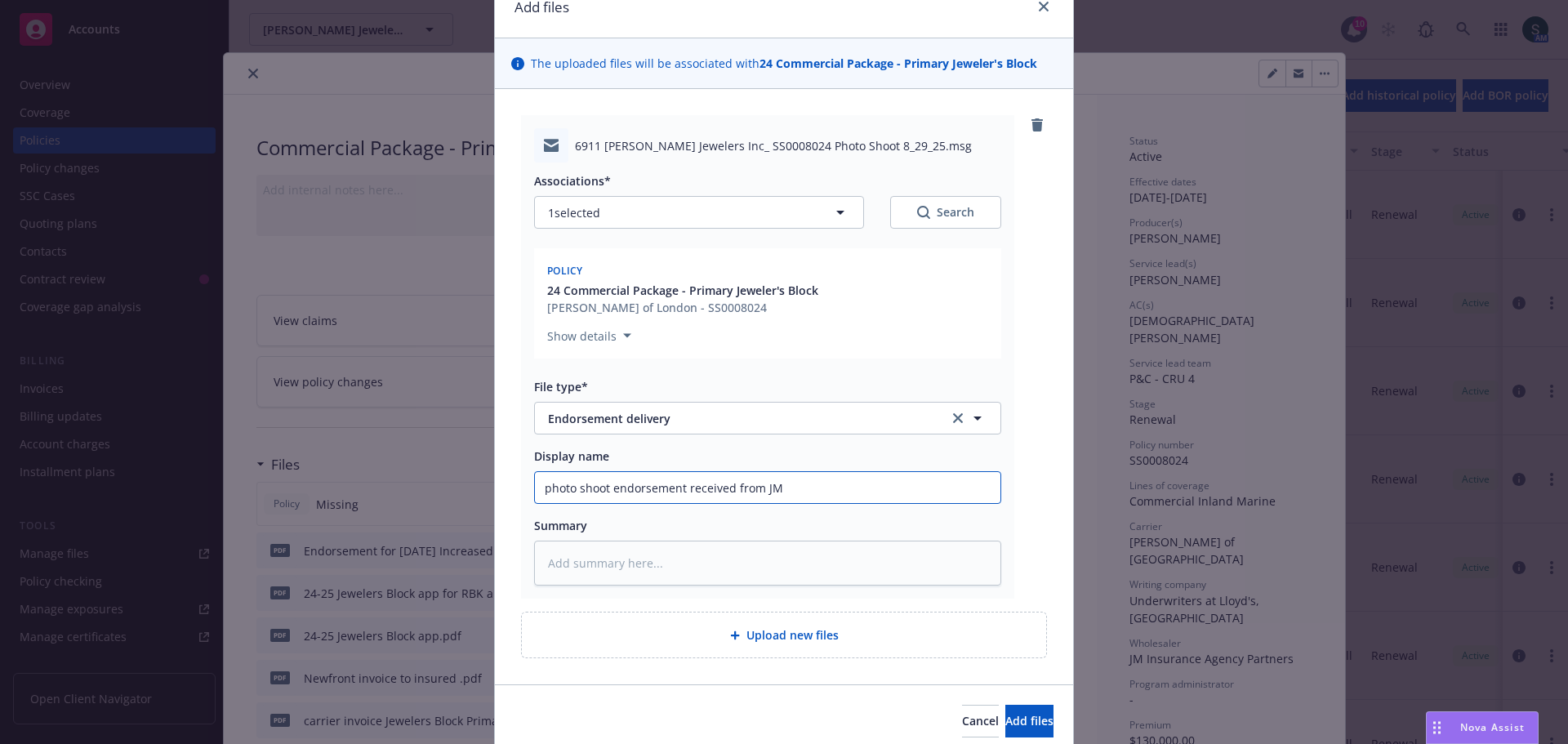
scroll to position [142, 0]
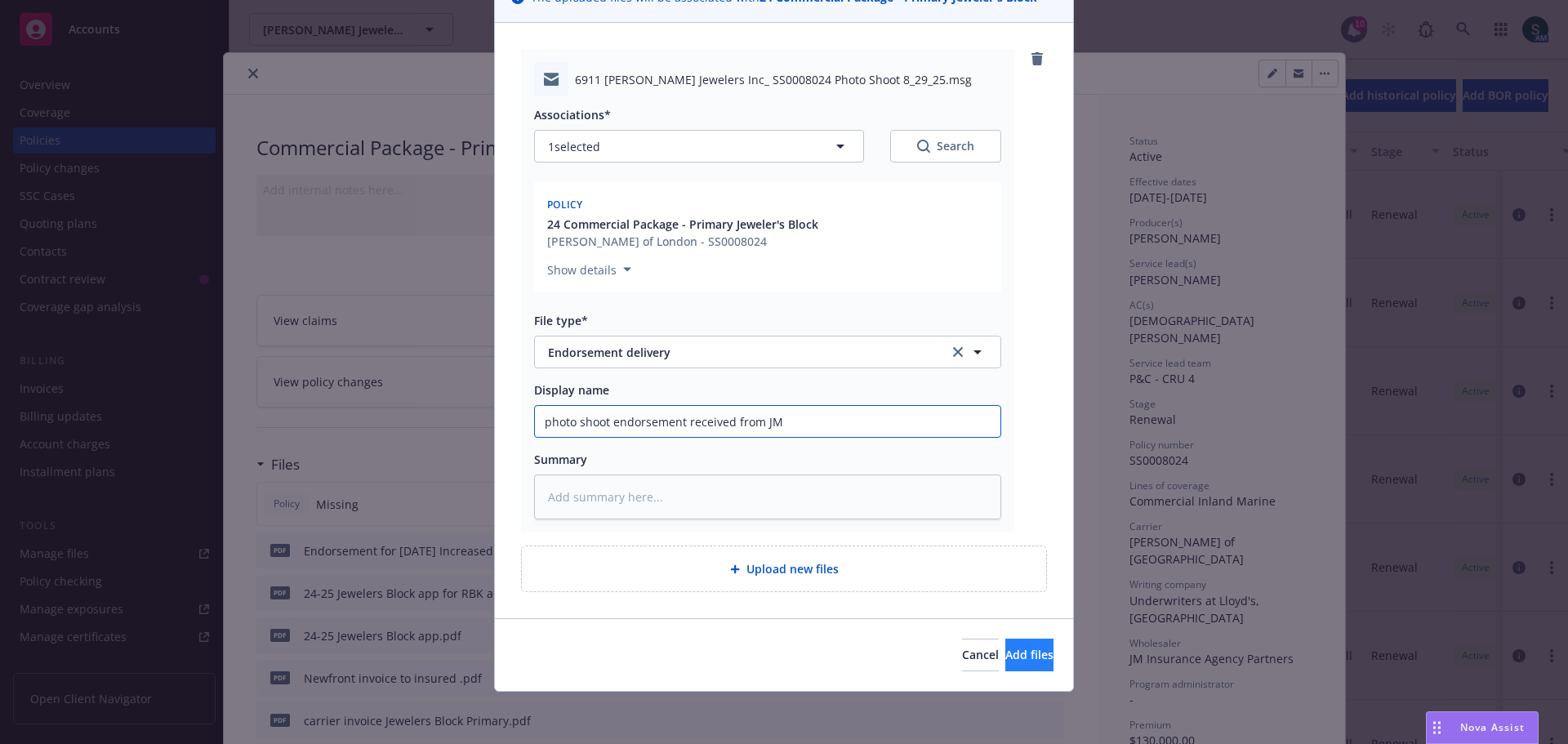
type input "photo shoot endorsement received from JM"
click at [1029, 666] on button "Add files" at bounding box center [1029, 655] width 49 height 33
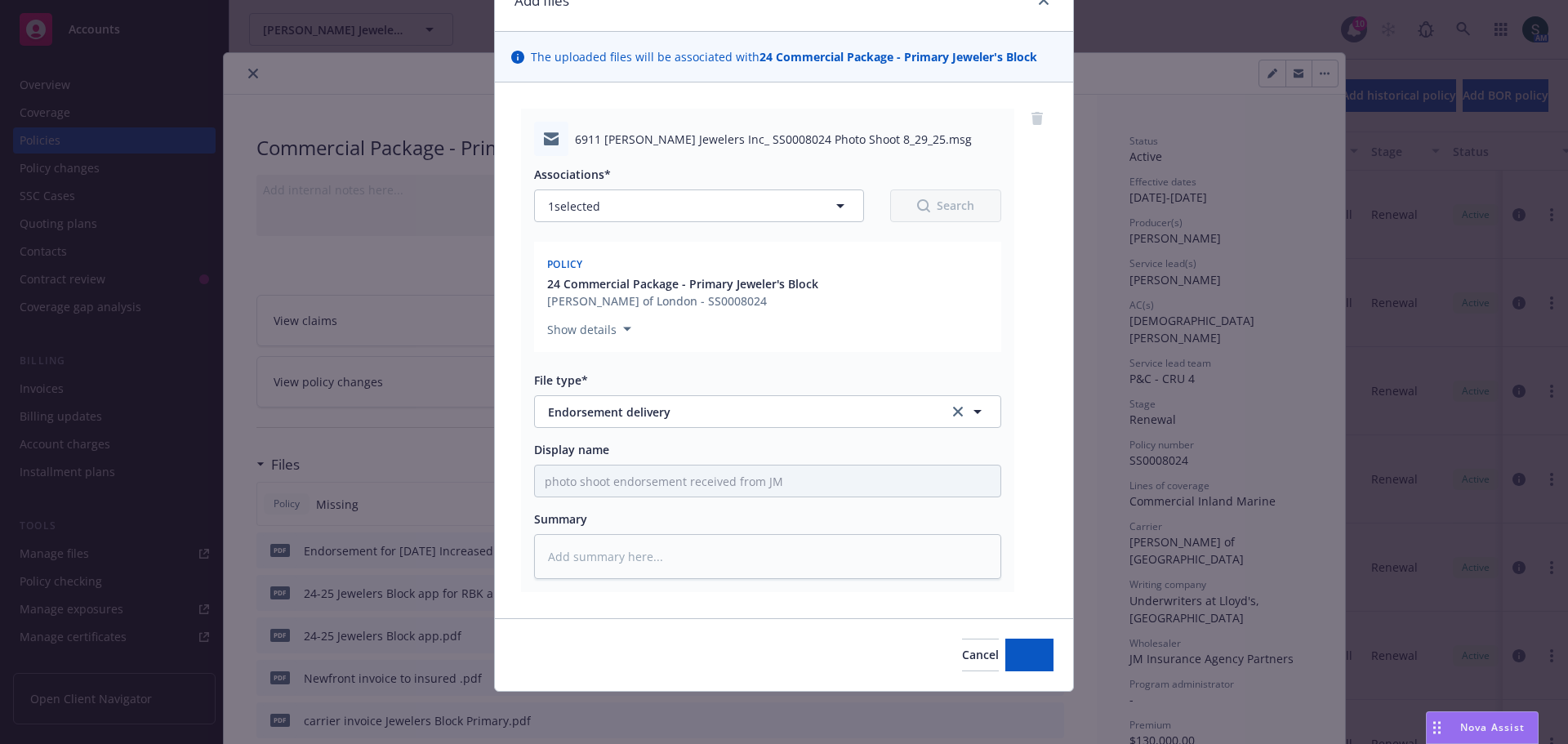
scroll to position [0, 0]
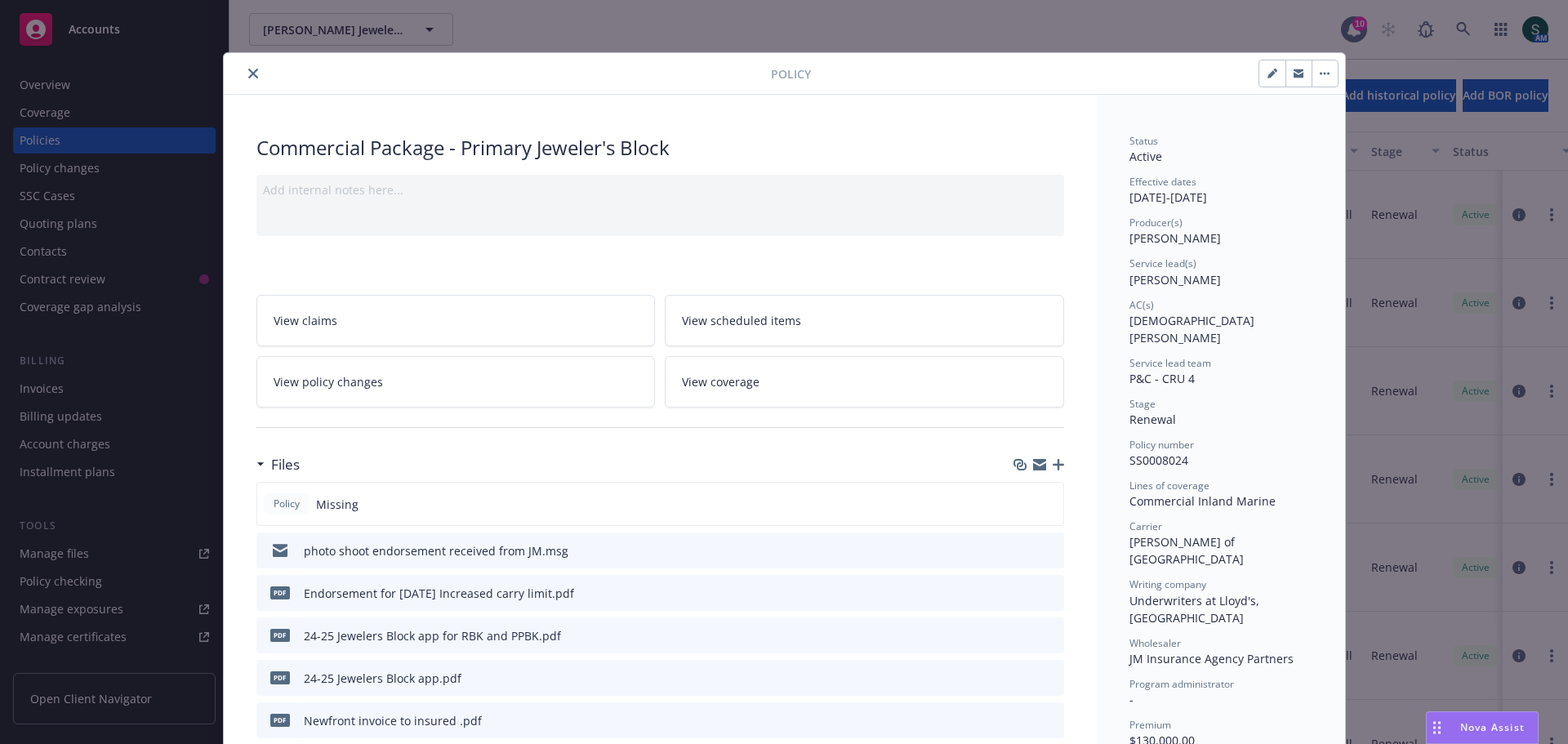
click at [250, 77] on icon "close" at bounding box center [254, 73] width 10 height 10
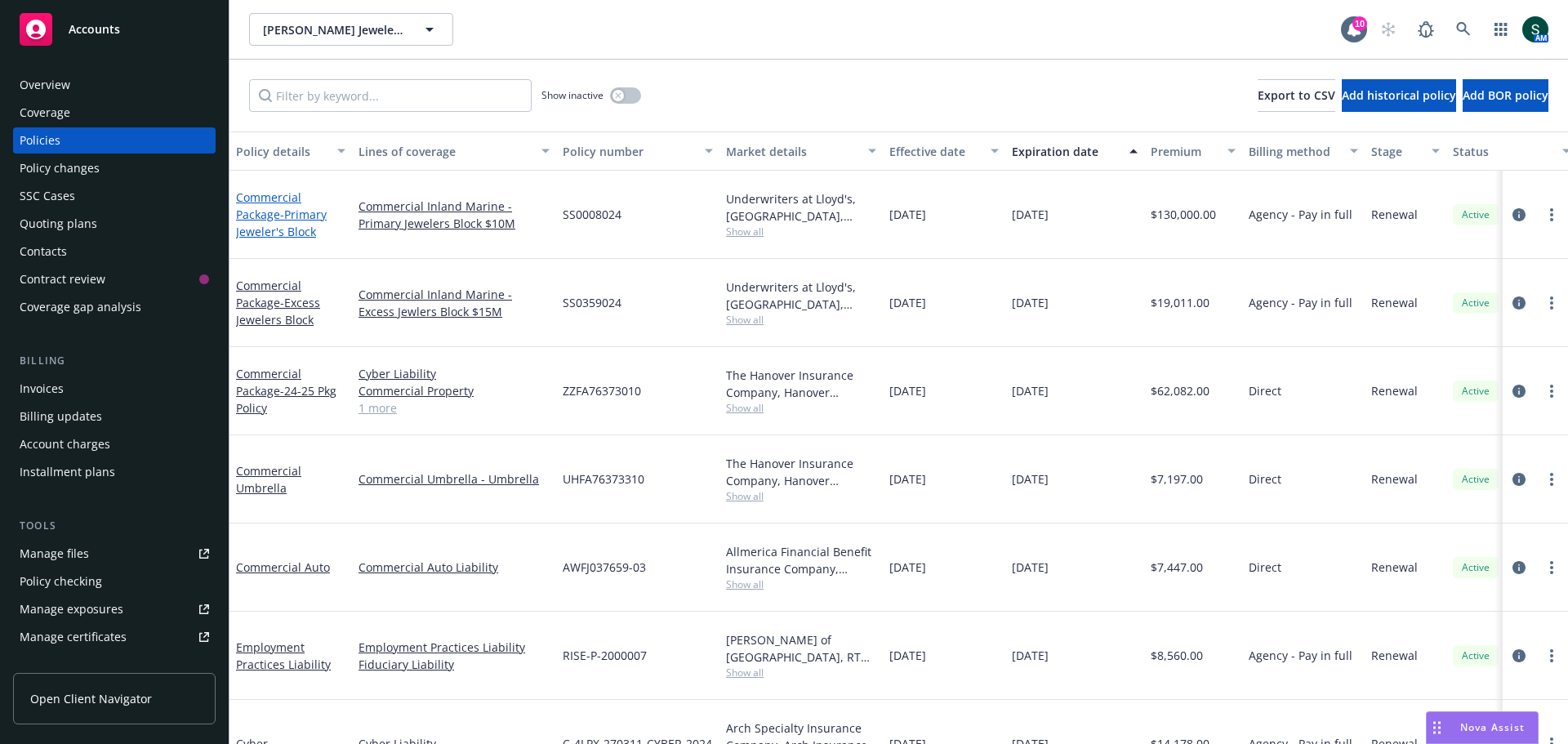
click at [270, 201] on link "Commercial Package - Primary Jeweler's Block" at bounding box center [282, 214] width 91 height 50
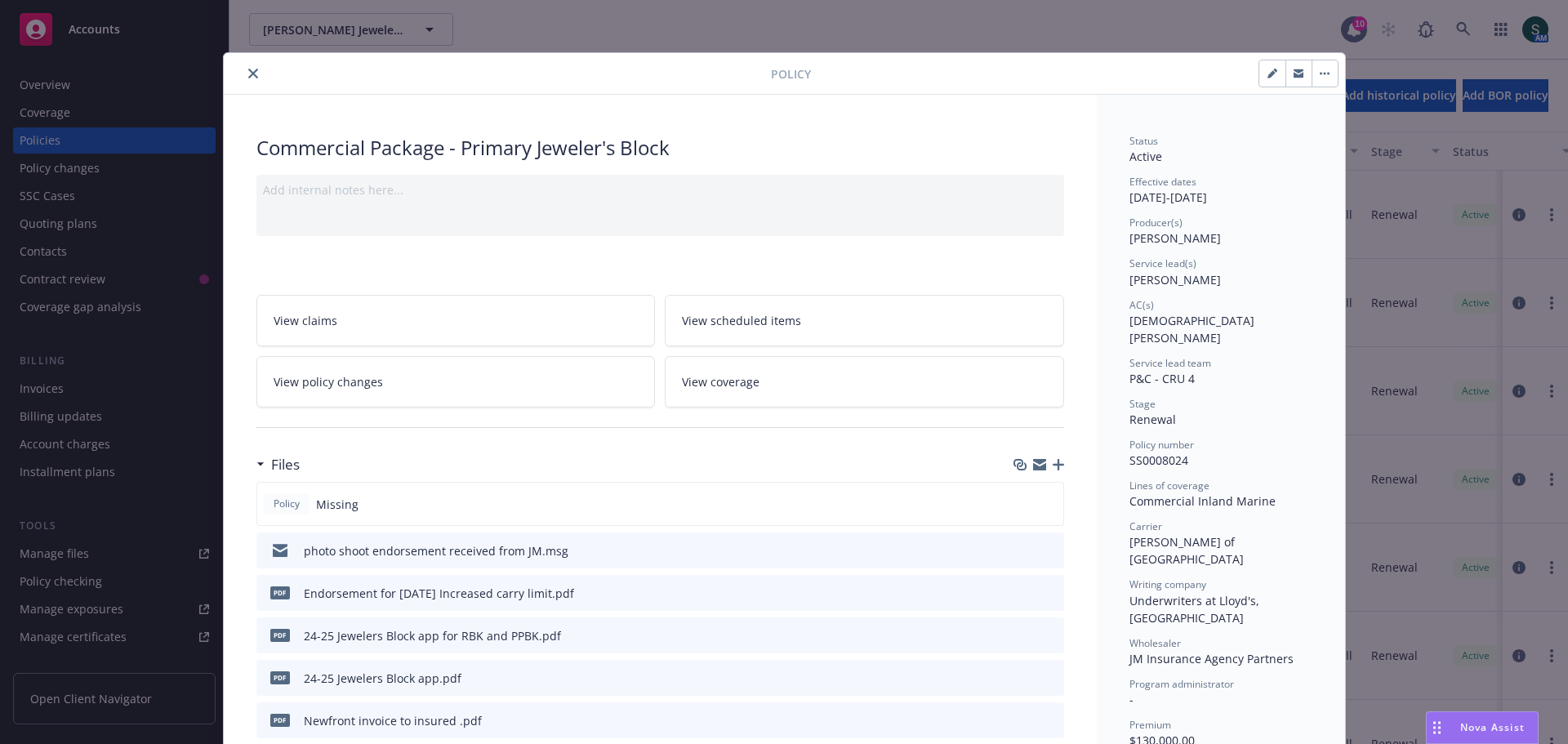
click at [456, 398] on link "View policy changes" at bounding box center [455, 381] width 399 height 51
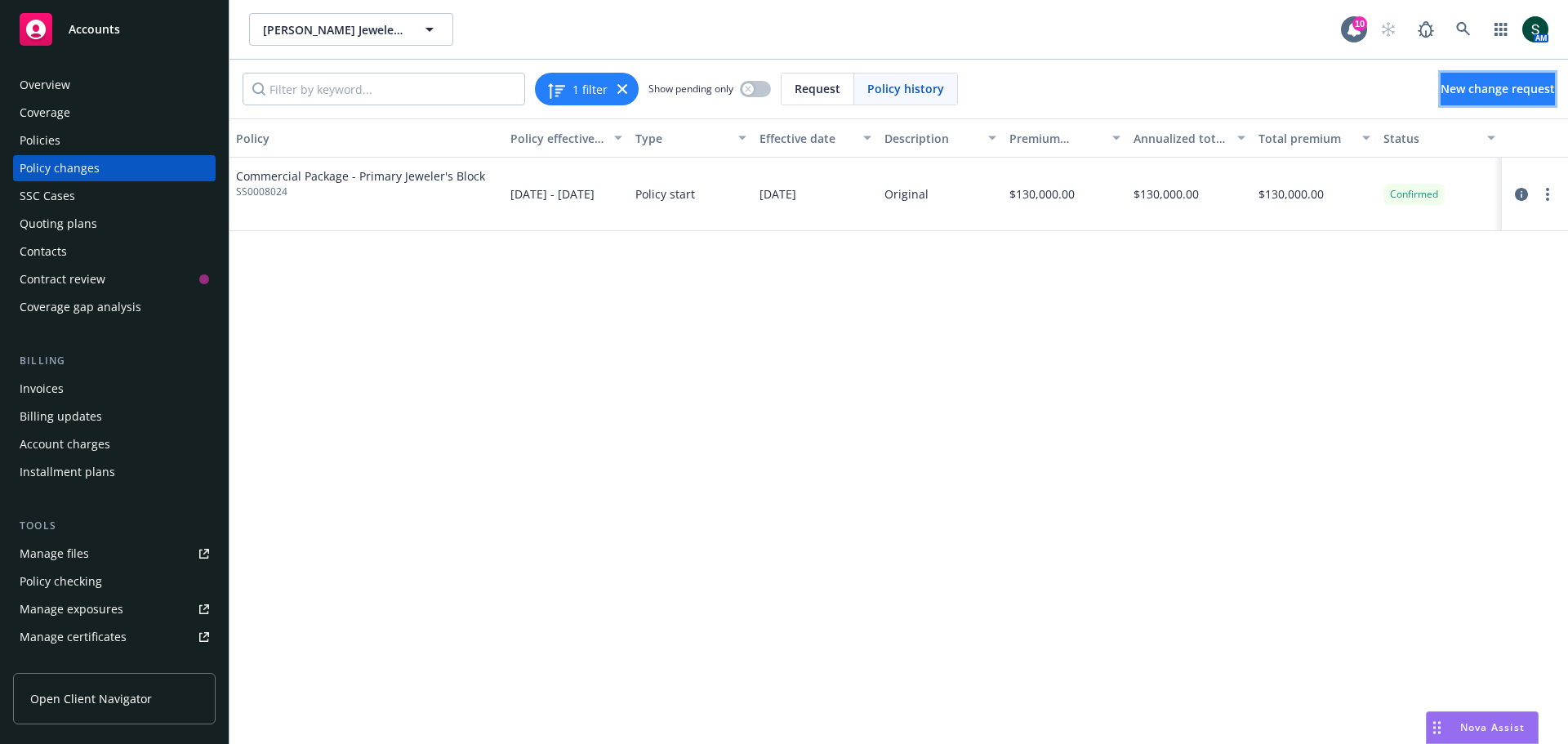
click at [1441, 92] on span "New change request" at bounding box center [1498, 88] width 114 height 16
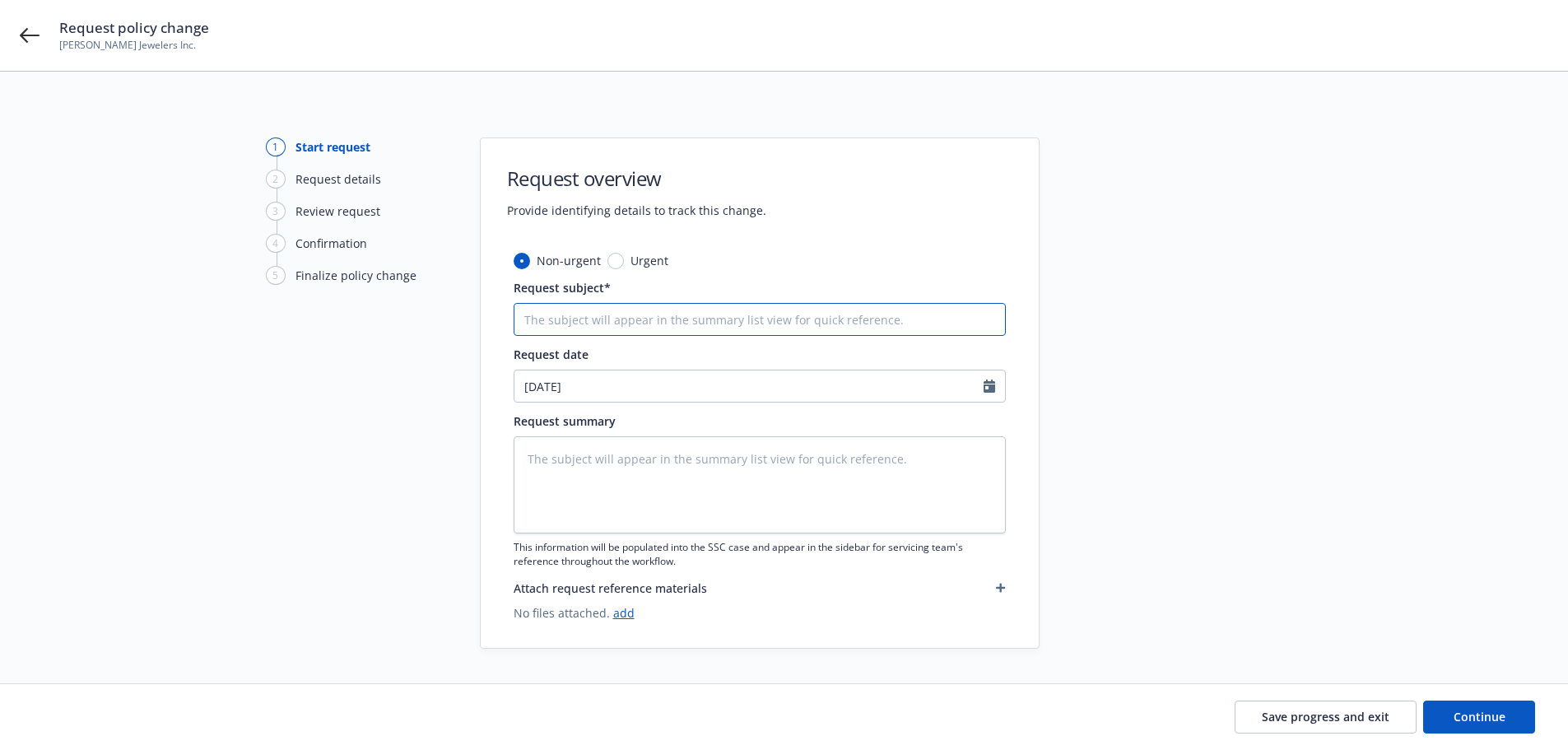
click at [606, 321] on input "Request subject*" at bounding box center [759, 319] width 492 height 33
type textarea "x"
type input "i"
type textarea "x"
type input "in"
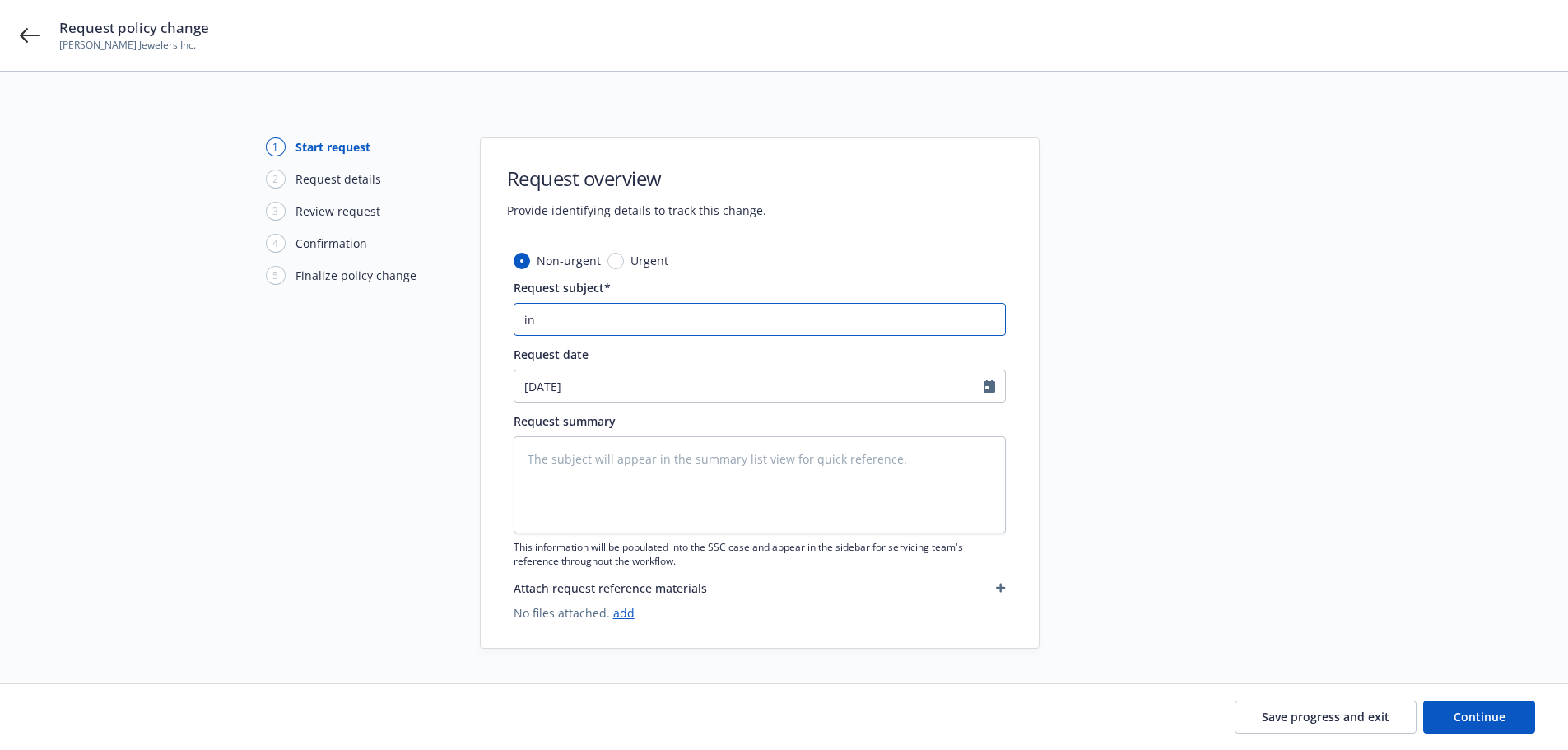
type textarea "x"
type input "inc"
type textarea "x"
type input "incr"
type textarea "x"
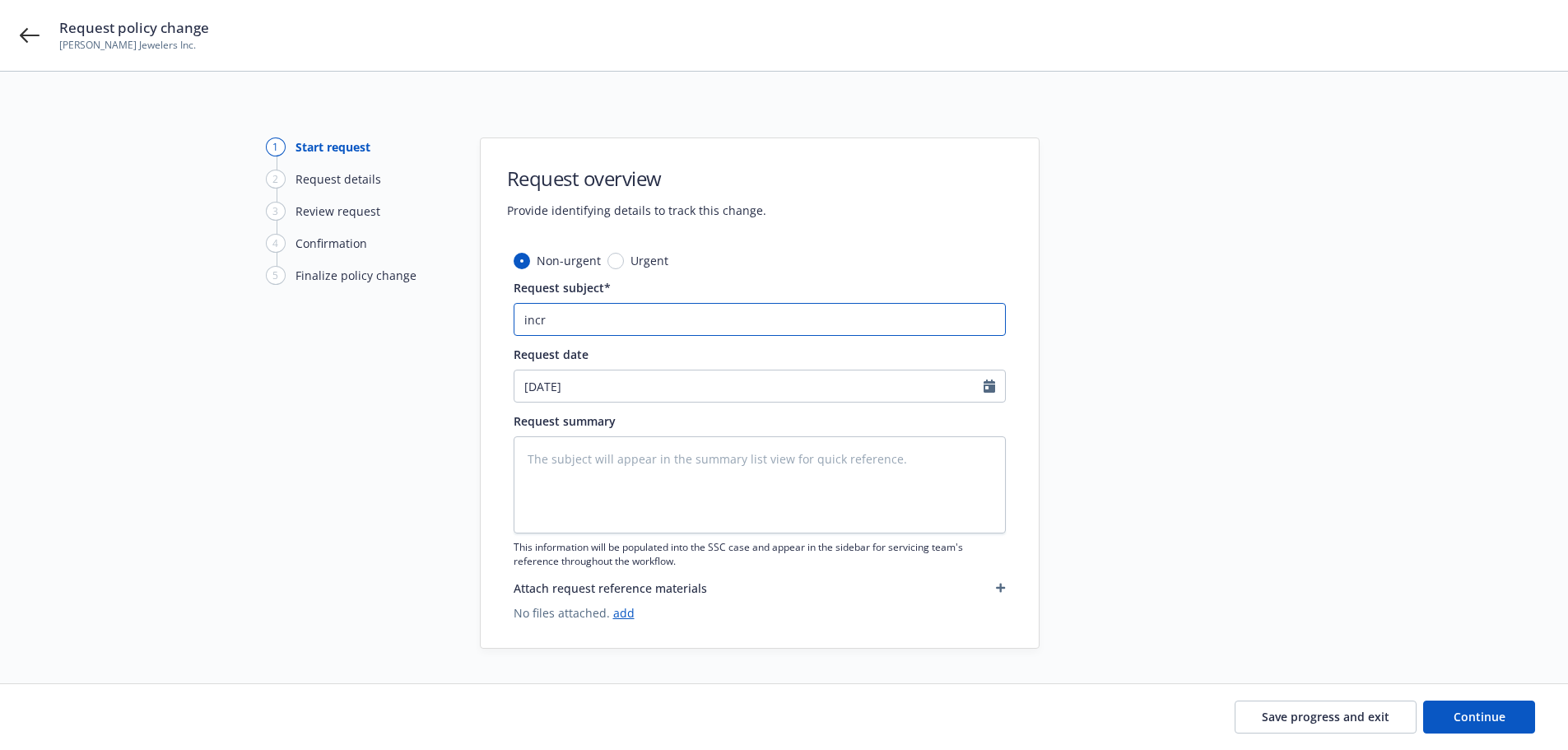
type input "incre"
type textarea "x"
type input "increa"
type textarea "x"
type input "increas"
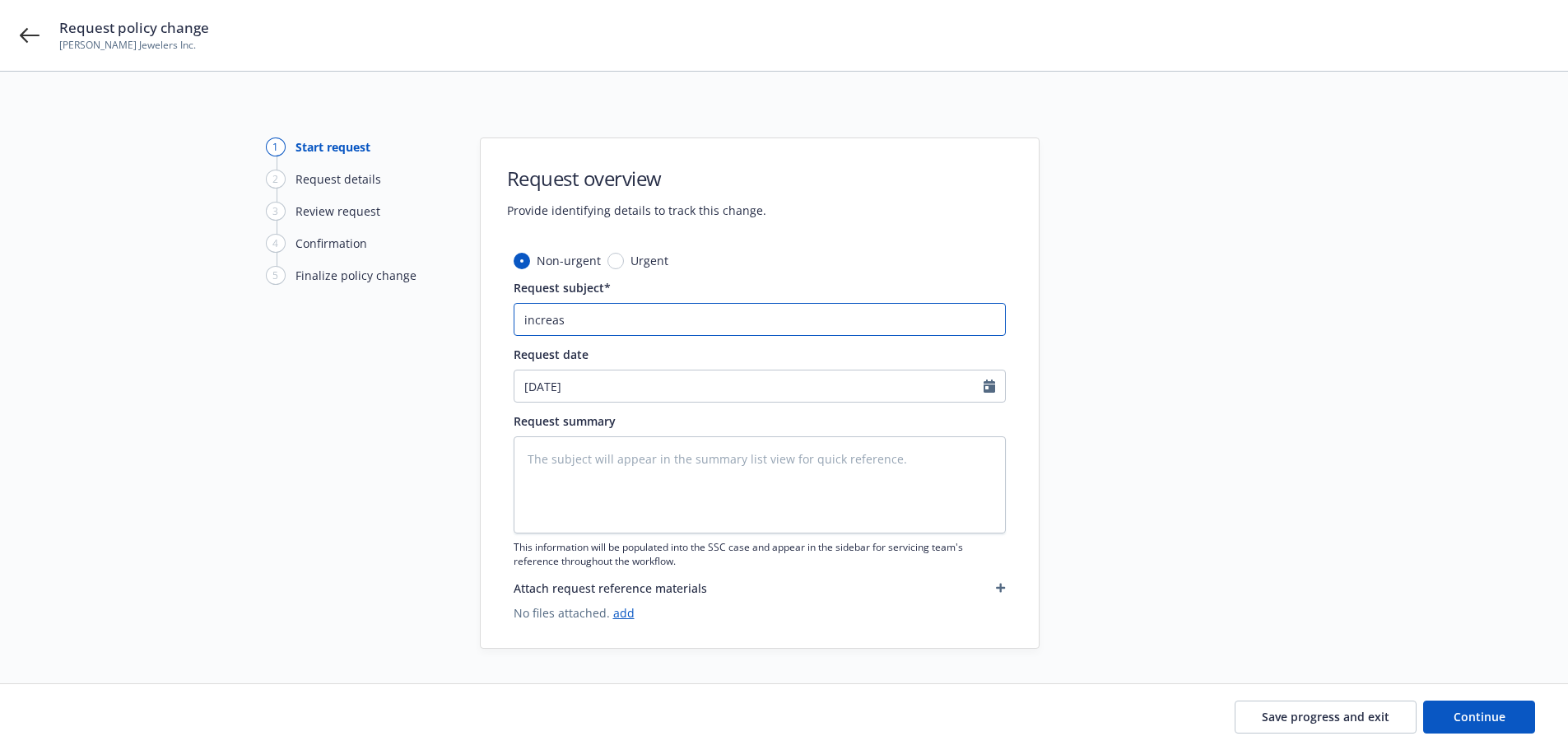
type textarea "x"
type input "increase"
type textarea "x"
type input "increased"
type textarea "x"
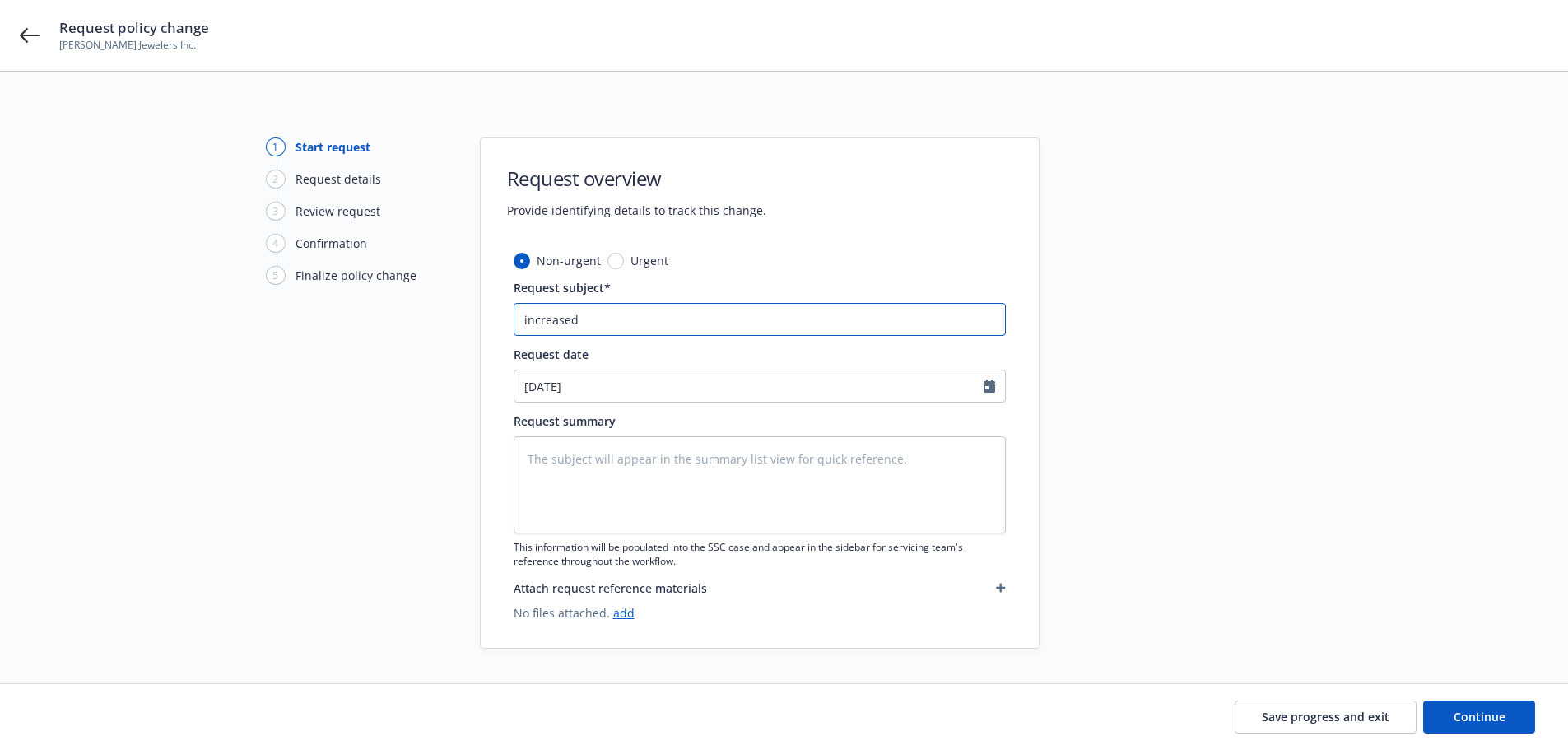
type input "increased"
type textarea "x"
type input "increased c"
type textarea "x"
type input "increased ca"
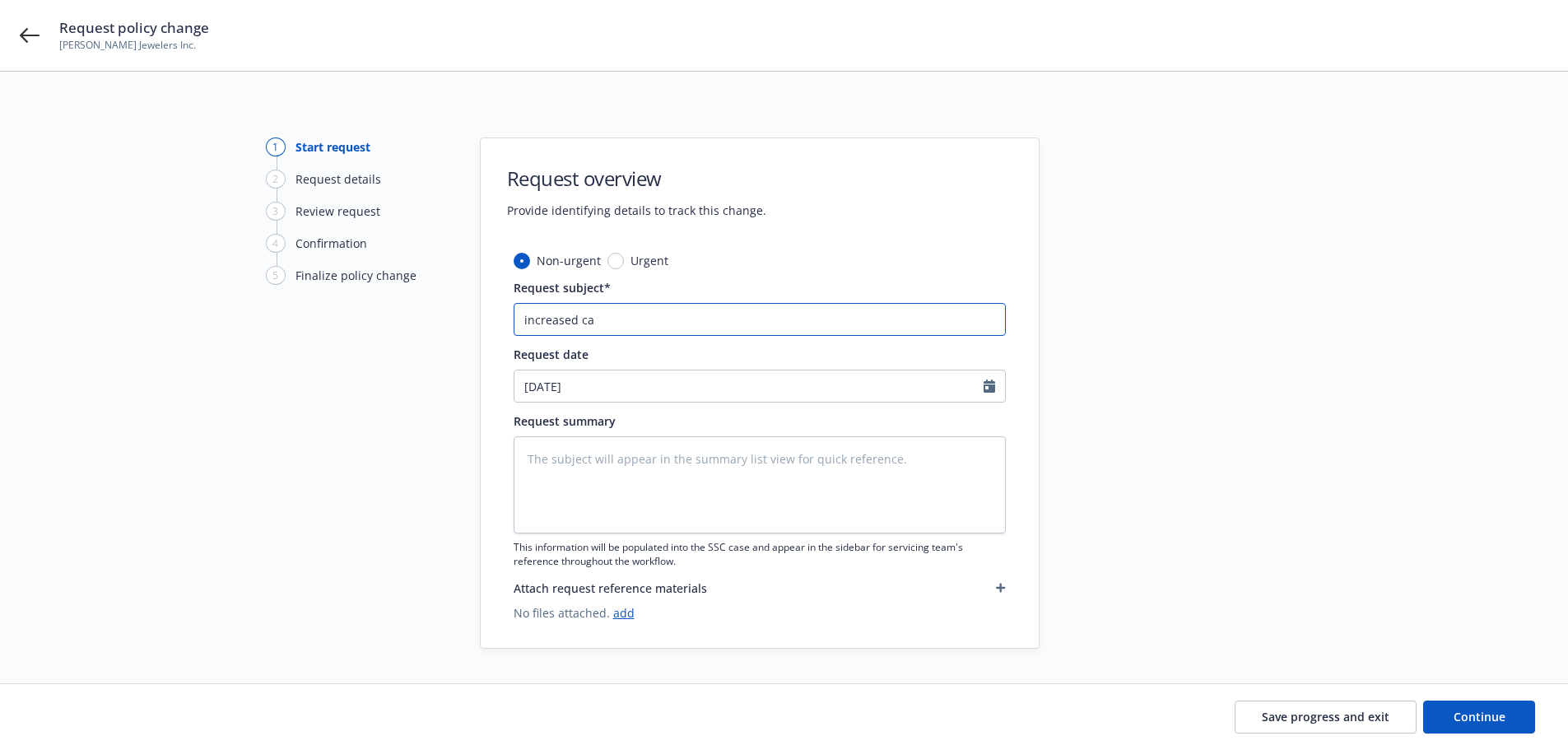
type textarea "x"
type input "increased car"
type textarea "x"
type input "increased carr"
drag, startPoint x: 807, startPoint y: 322, endPoint x: 448, endPoint y: 309, distance: 359.2
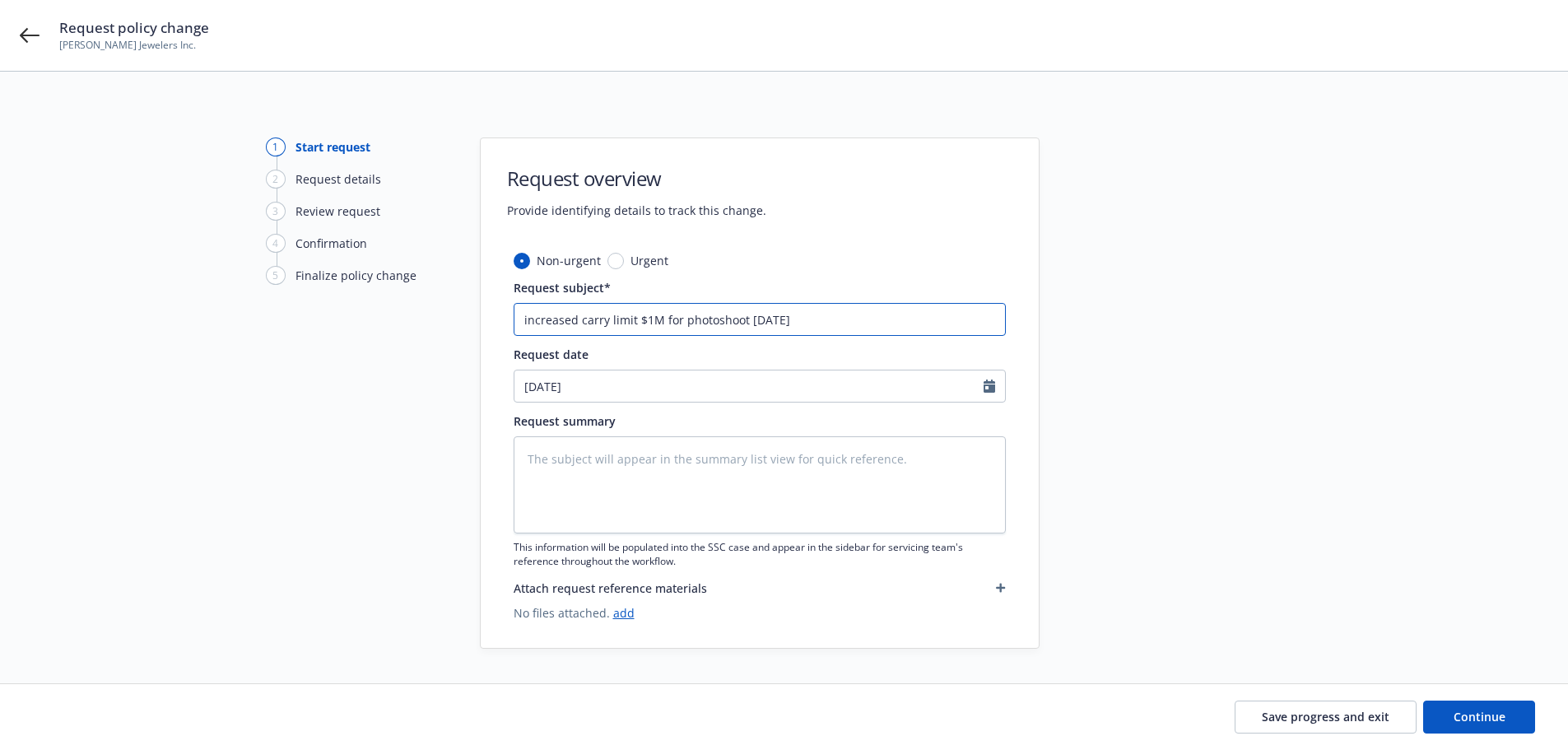
click at [448, 309] on div "1 Start request 2 Request details 3 Review request 4 Confirmation 5 Finalize po…" at bounding box center [784, 393] width 1528 height 511
click at [581, 454] on textarea at bounding box center [759, 485] width 492 height 97
paste textarea "increased carry limit $1M for photoshoot [DATE]"
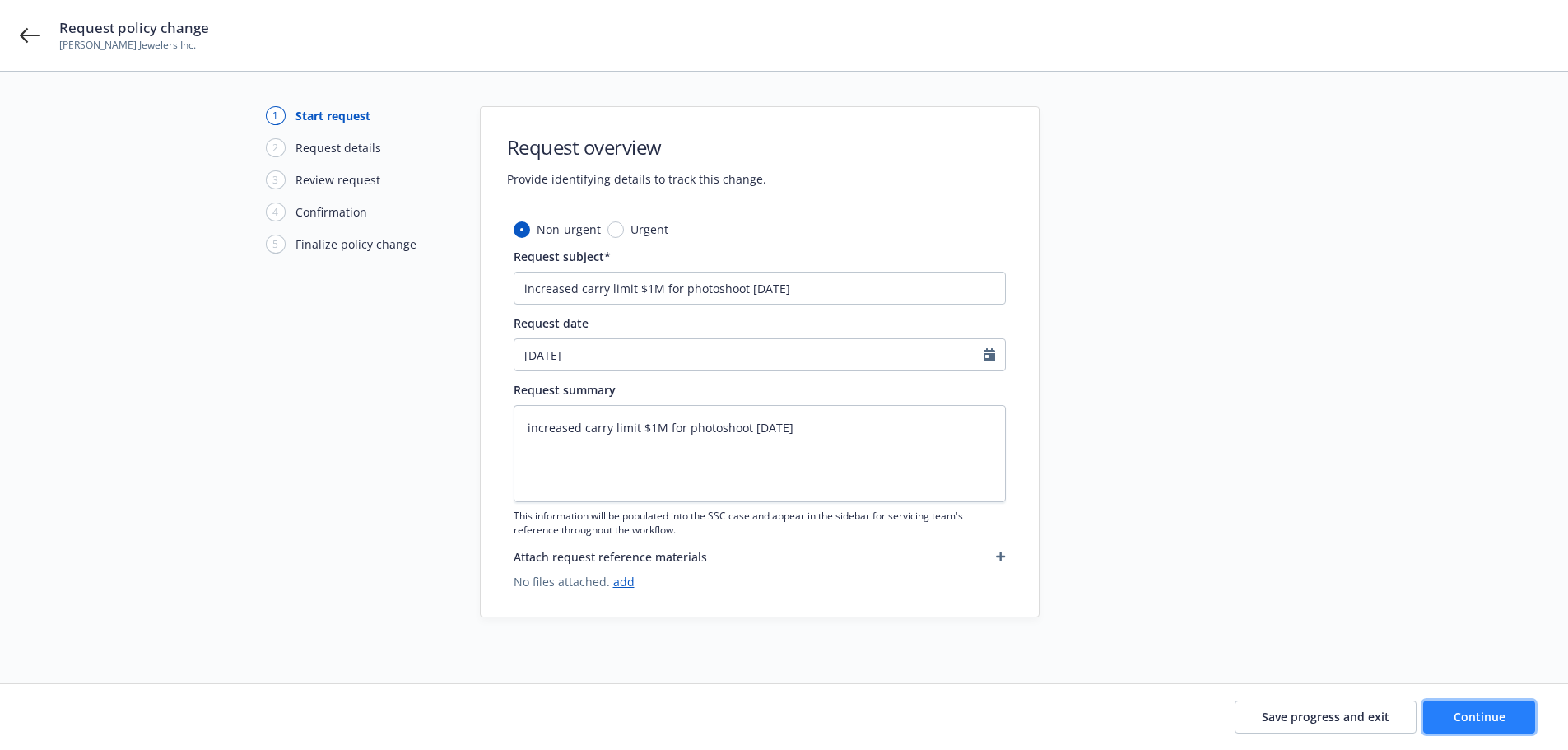
click at [1502, 718] on span "Continue" at bounding box center [1479, 716] width 51 height 16
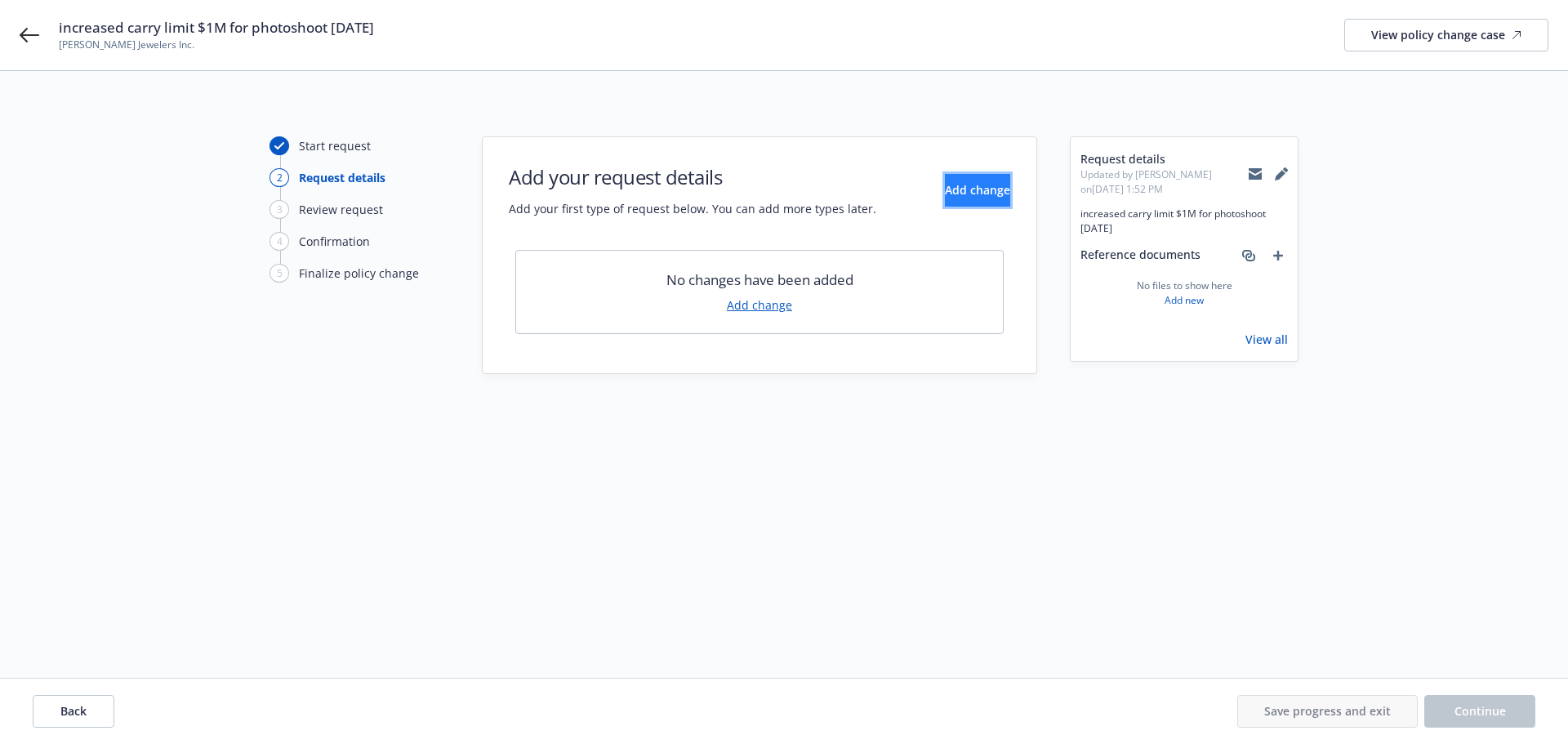
click at [945, 202] on button "Add change" at bounding box center [978, 190] width 65 height 33
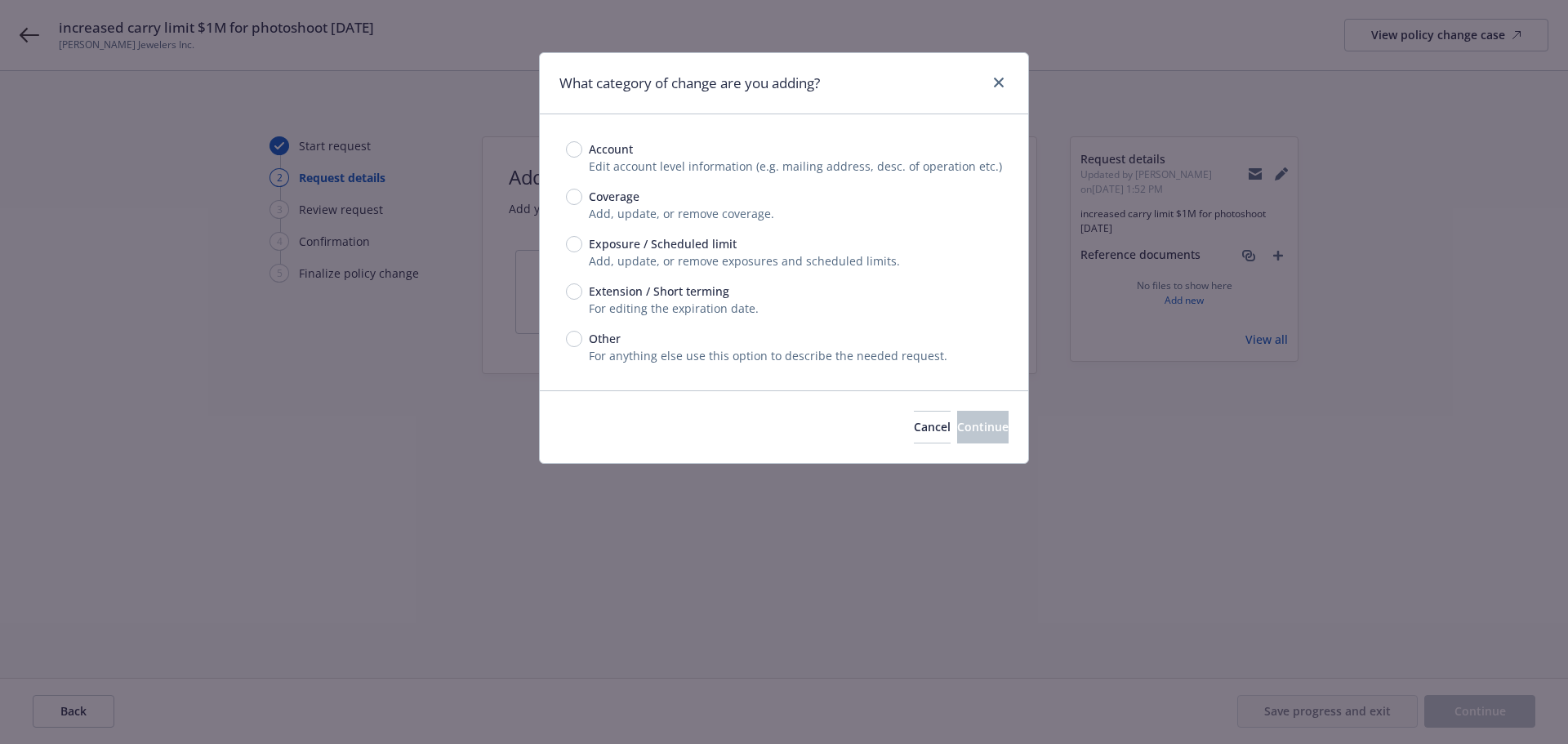
click at [702, 261] on span "Add, update, or remove exposures and scheduled limits." at bounding box center [744, 260] width 311 height 16
click at [582, 240] on span "Exposure / Scheduled limit" at bounding box center [659, 244] width 154 height 17
click at [582, 240] on input "Exposure / Scheduled limit" at bounding box center [574, 244] width 16 height 16
click at [957, 432] on span "Continue" at bounding box center [982, 426] width 51 height 16
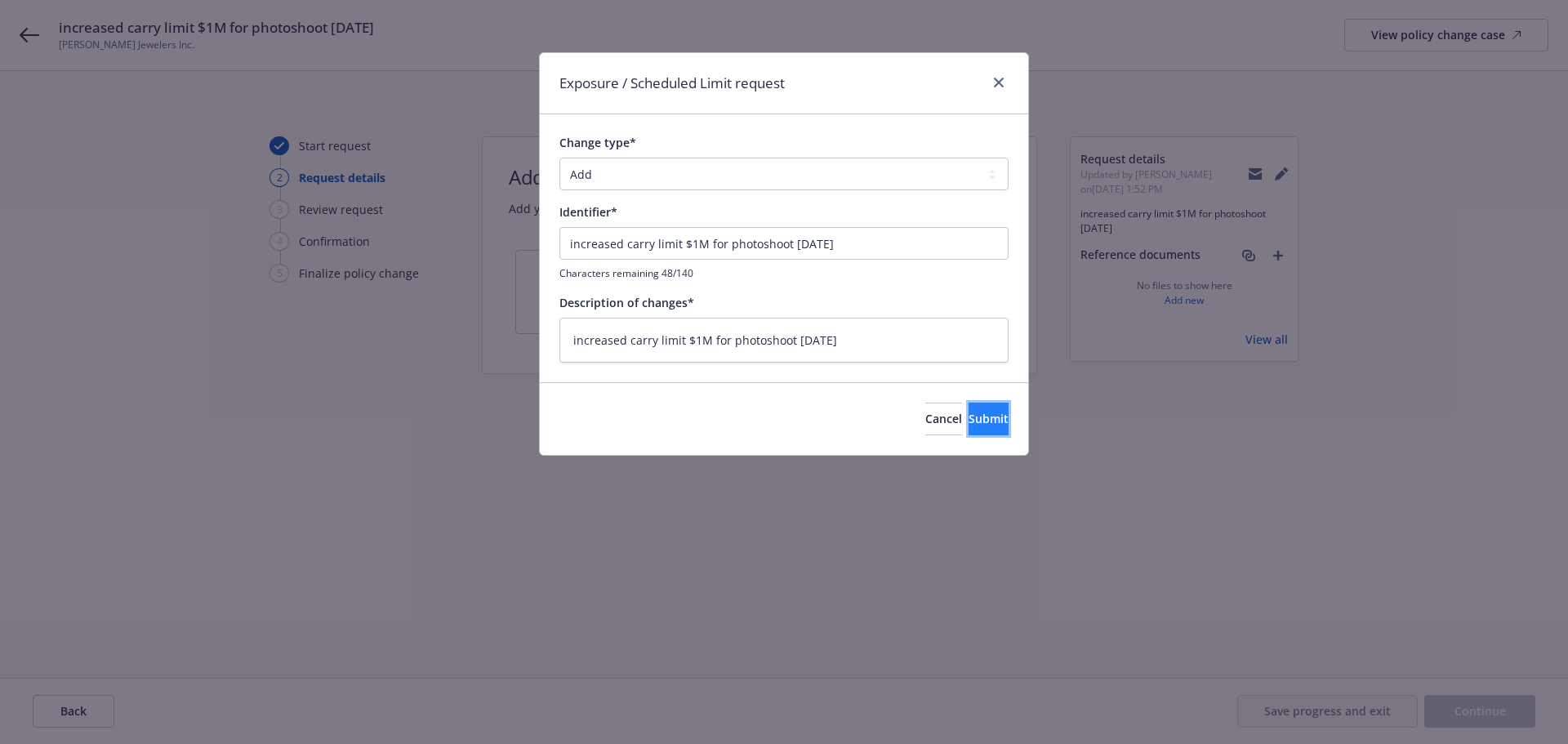
click at [968, 421] on span "Submit" at bounding box center [988, 418] width 40 height 16
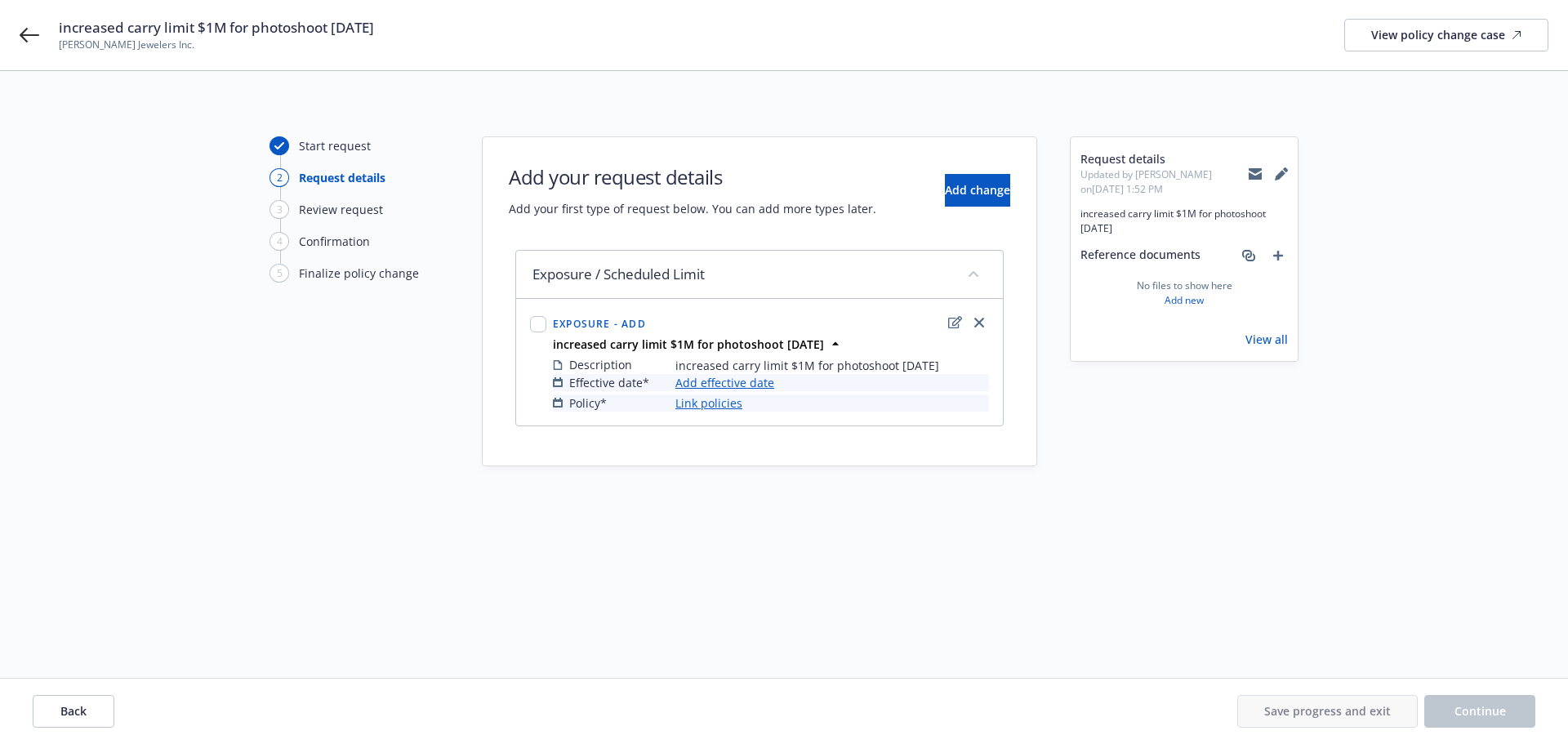
click at [688, 385] on link "Add effective date" at bounding box center [725, 382] width 99 height 17
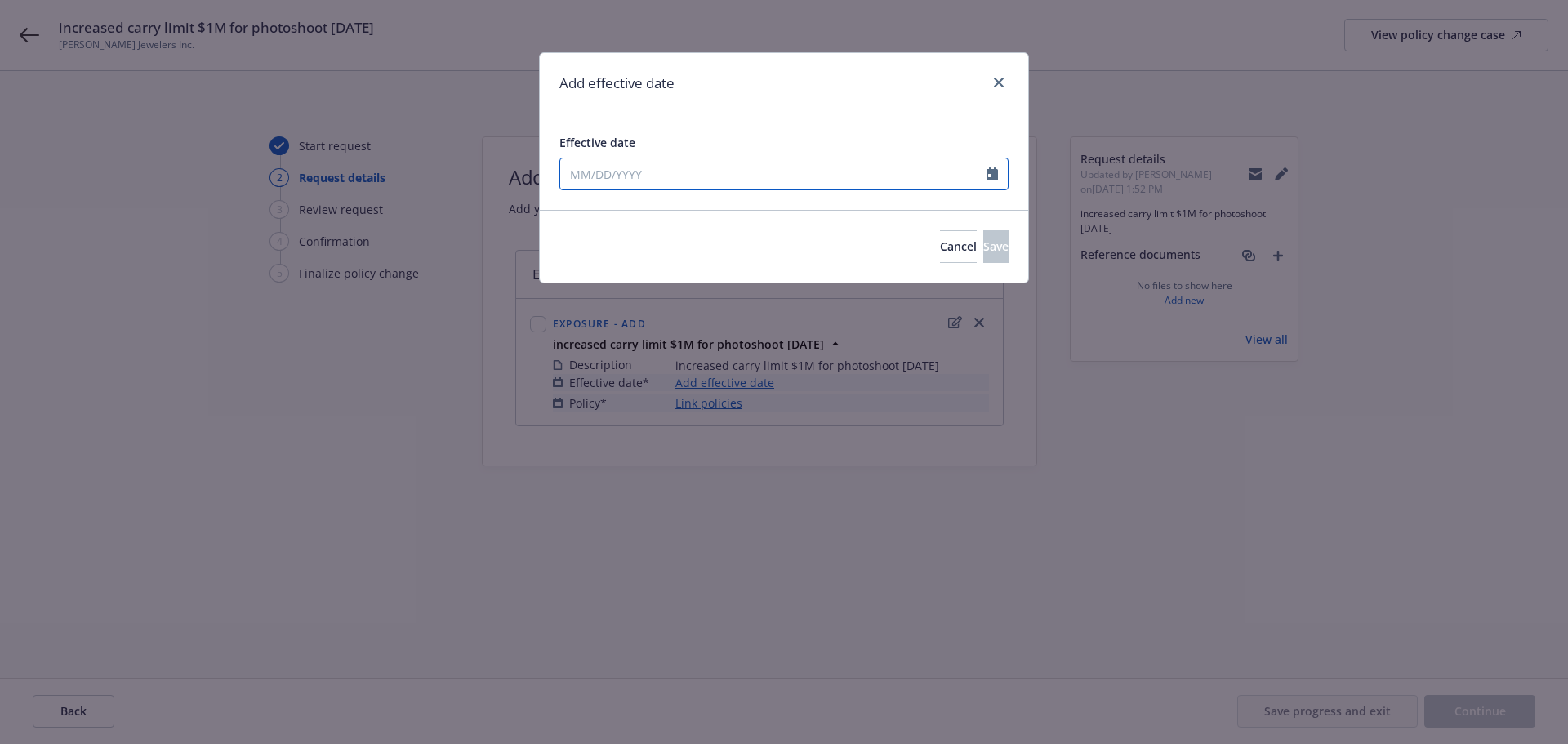
click at [664, 173] on input "Effective date" at bounding box center [773, 174] width 427 height 31
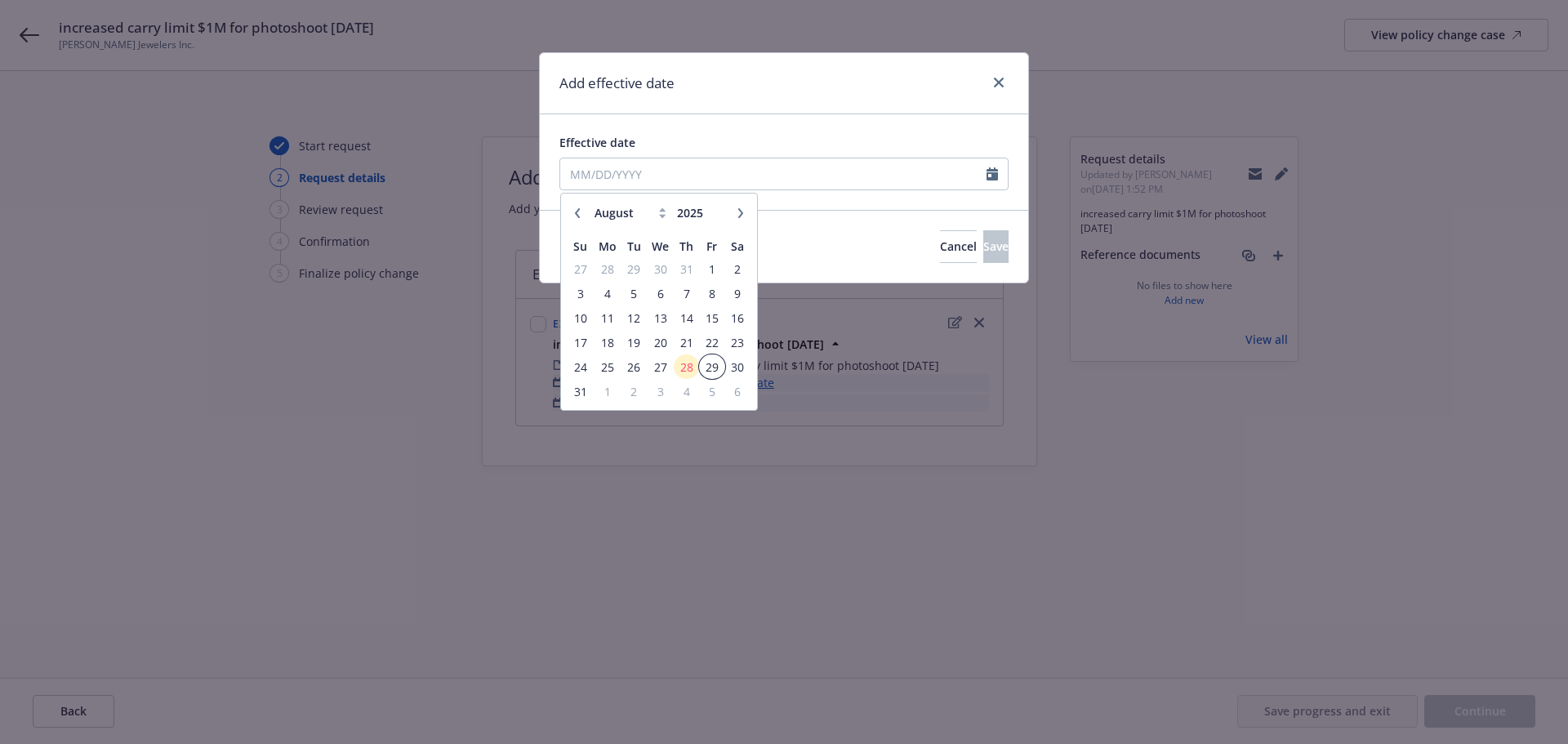
click at [711, 359] on span "29" at bounding box center [712, 366] width 22 height 21
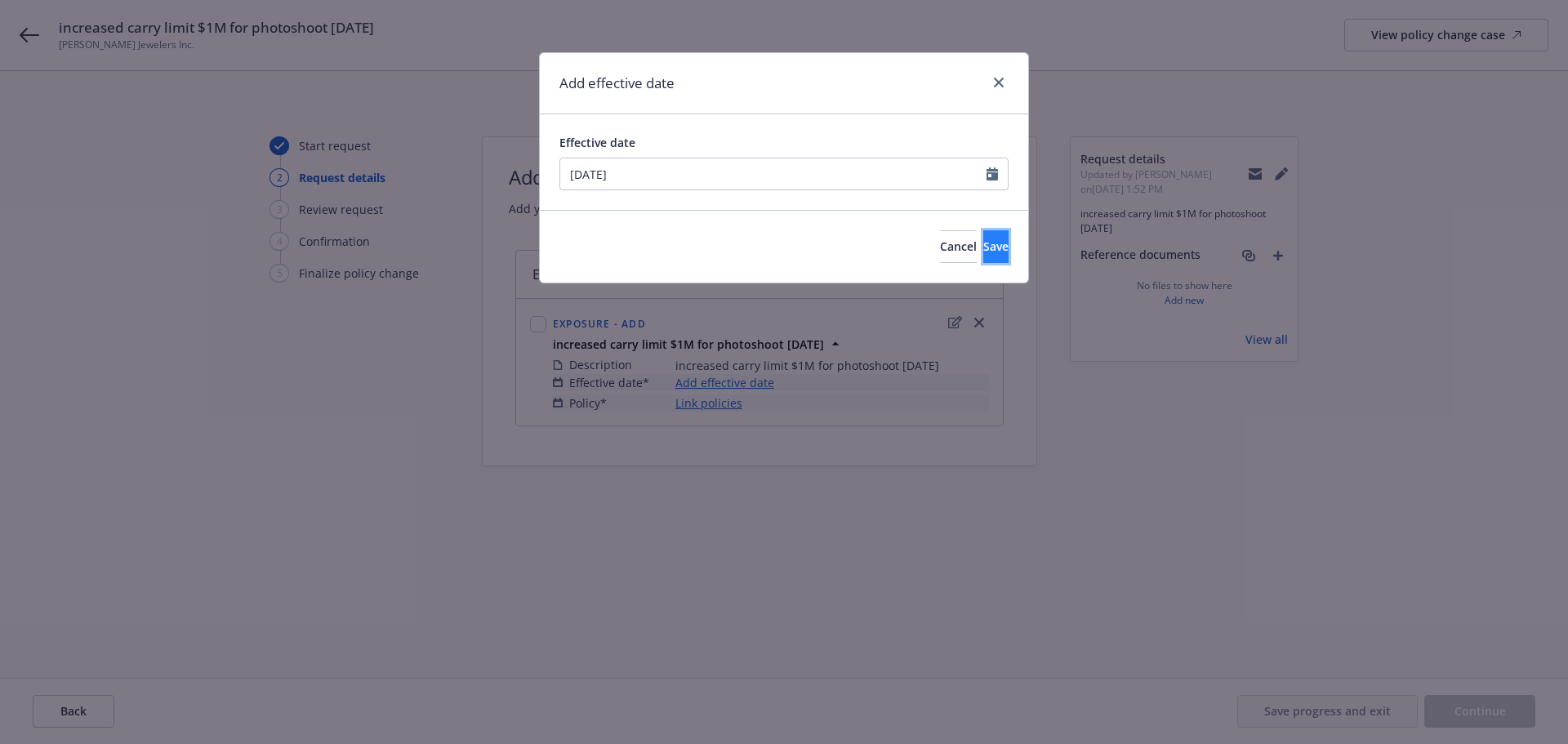
click at [983, 252] on button "Save" at bounding box center [996, 247] width 26 height 33
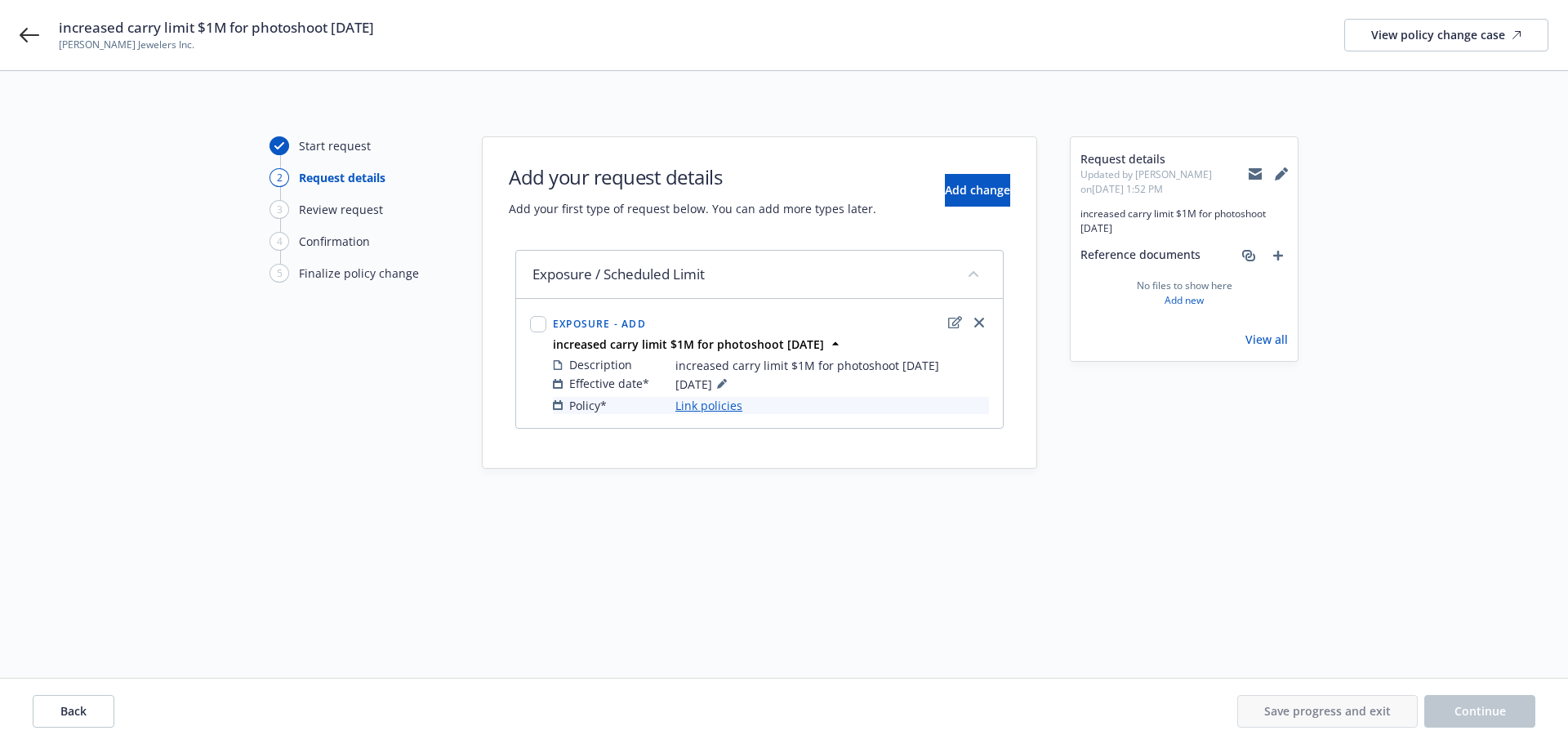
click at [721, 404] on link "Link policies" at bounding box center [708, 405] width 67 height 17
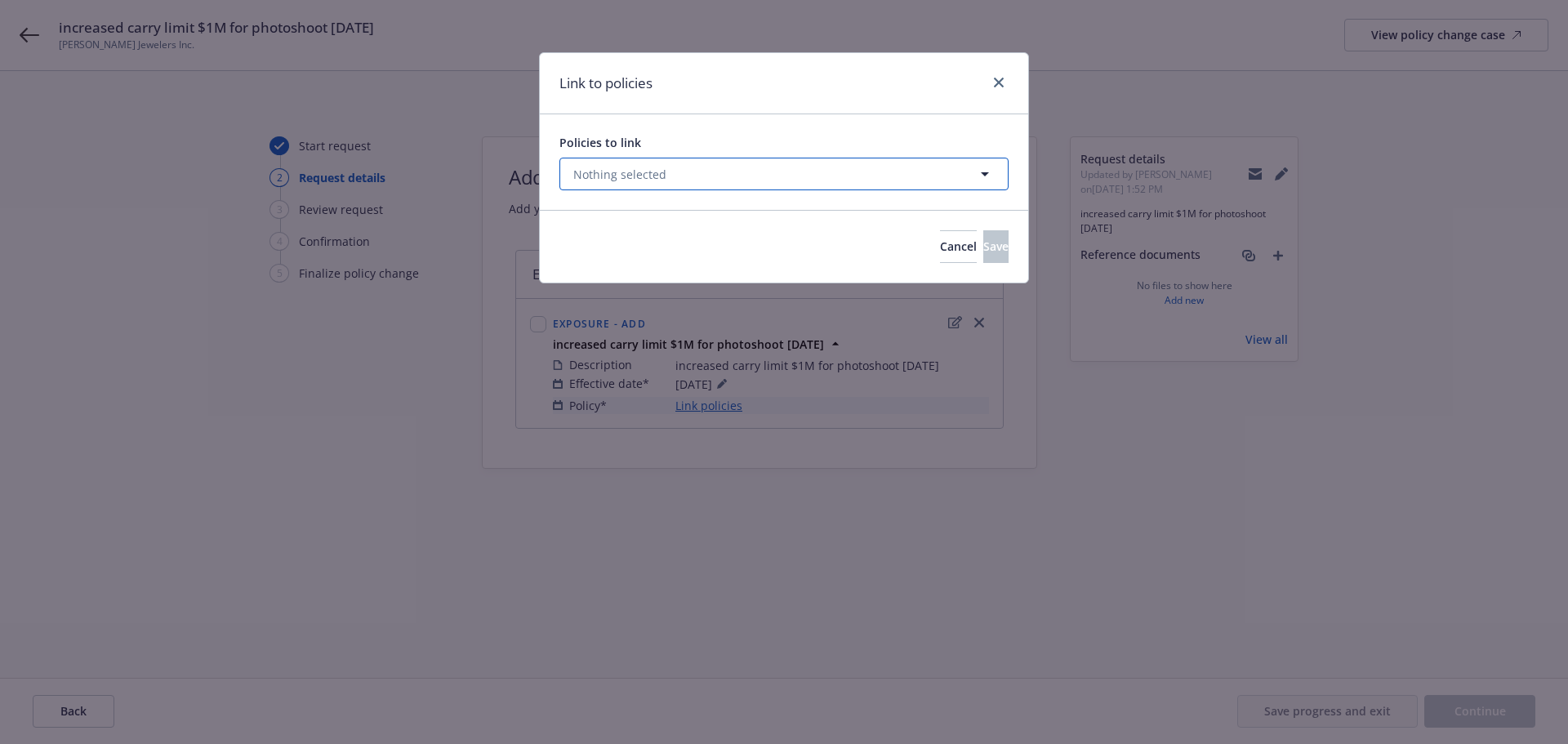
click at [687, 170] on button "Nothing selected" at bounding box center [784, 174] width 450 height 33
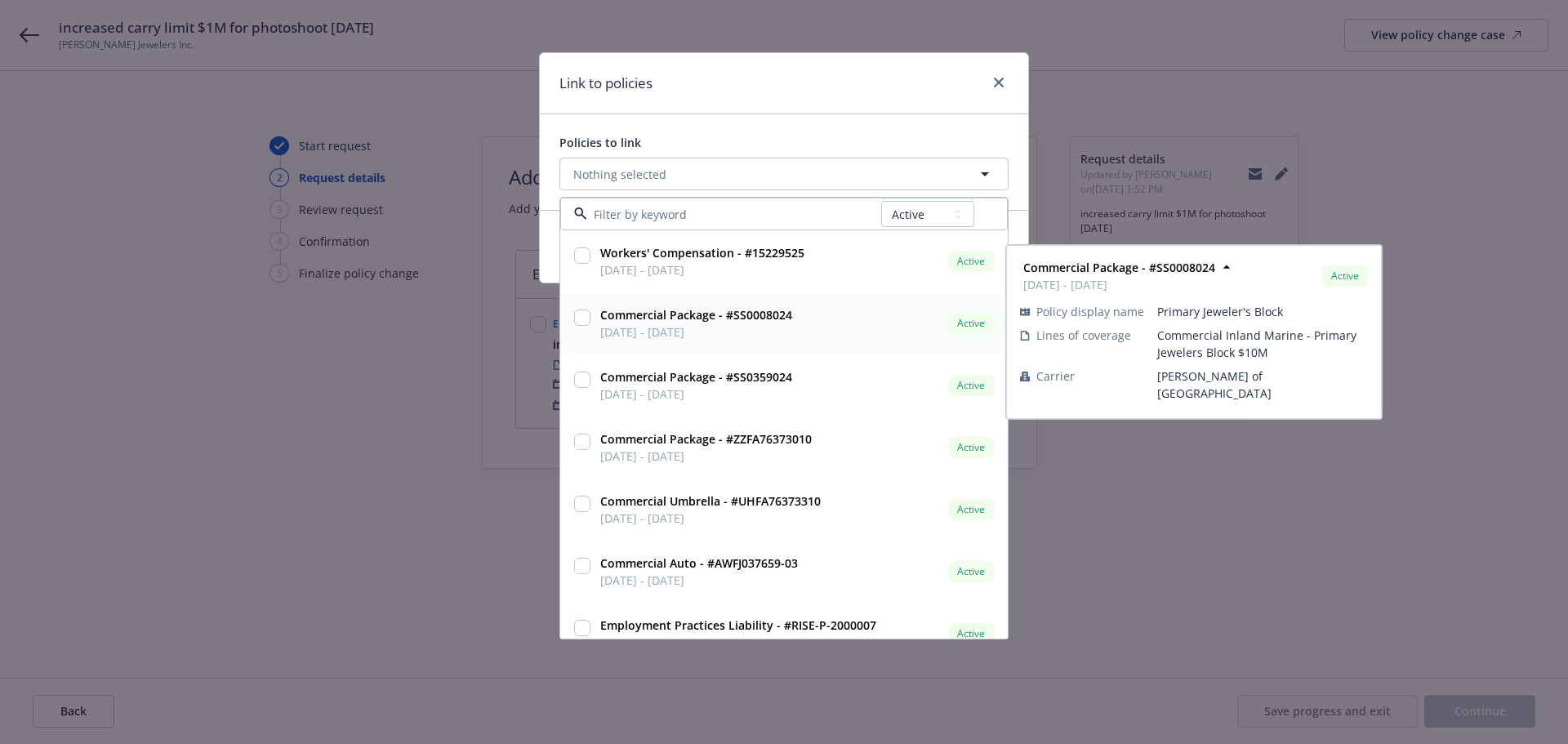
click at [583, 315] on input "checkbox" at bounding box center [582, 318] width 16 height 16
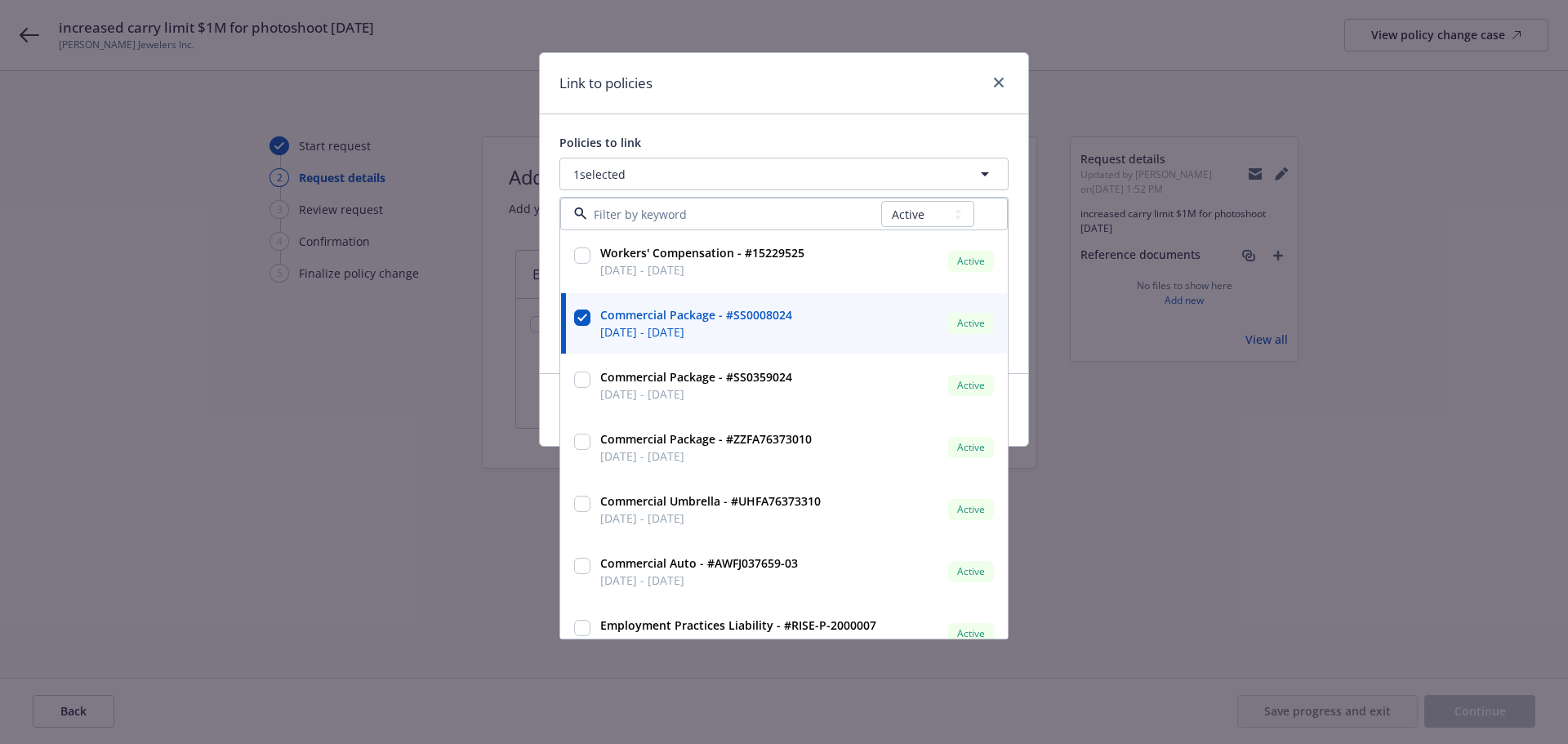
click at [1101, 627] on div "Link to policies Policies to link 1 selected All Active Upcoming Expired Cancel…" at bounding box center [784, 372] width 1568 height 744
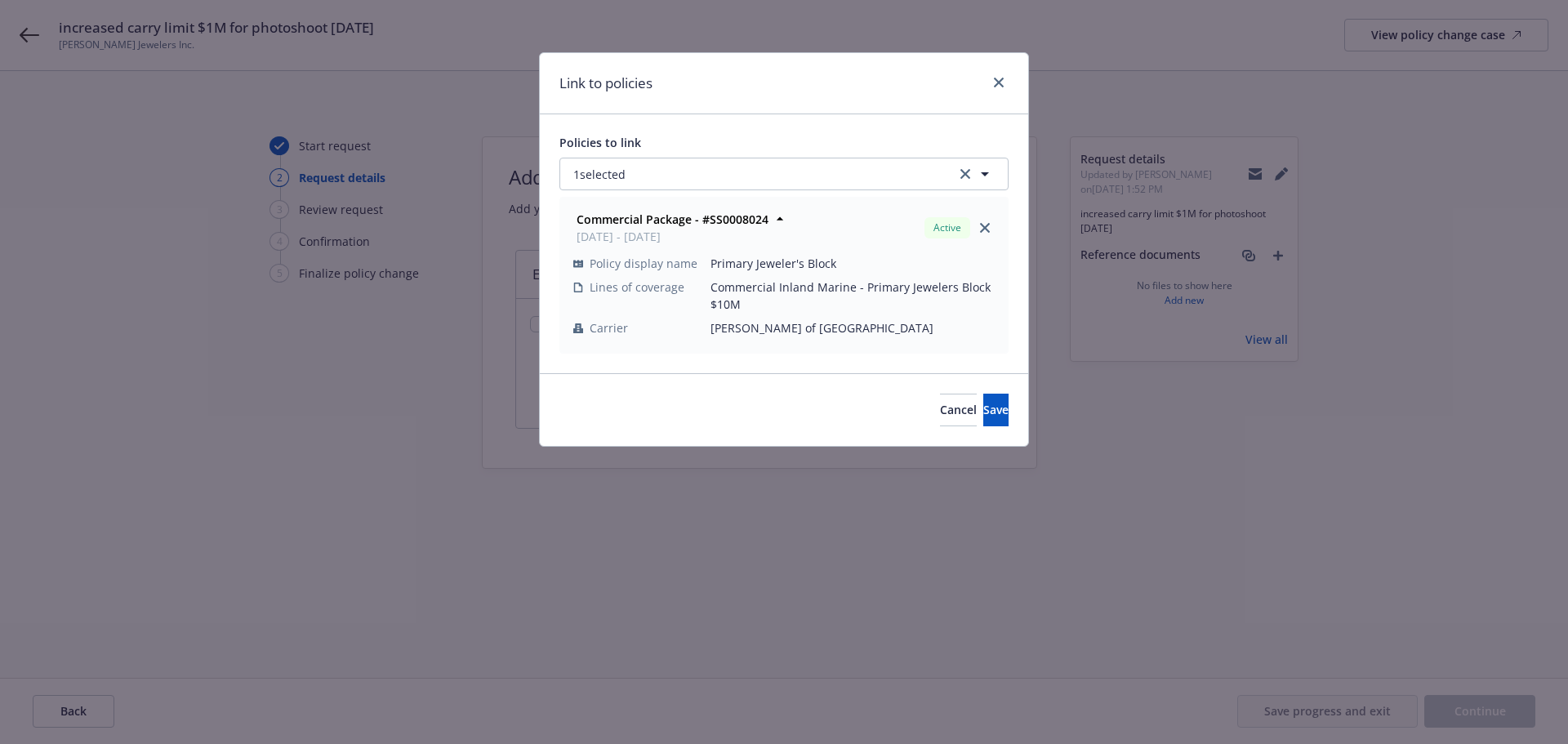
click at [1010, 430] on div "Cancel Save" at bounding box center [784, 409] width 488 height 72
click at [995, 416] on button "Save" at bounding box center [996, 410] width 26 height 33
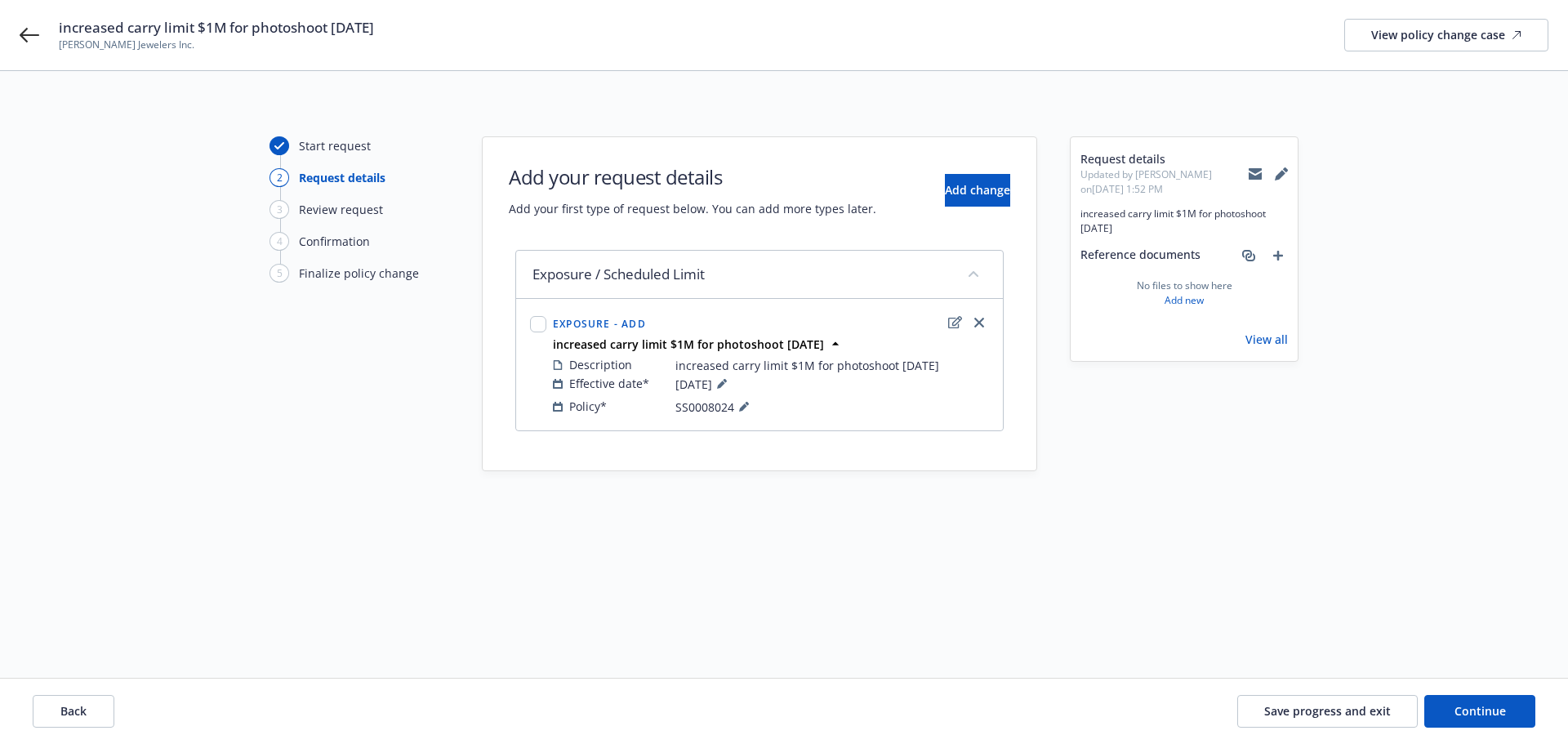
click at [1232, 528] on div "Request details Updated by Sven Cederwall on 08/28/2025, 1:52 PM increased carr…" at bounding box center [1184, 374] width 229 height 476
click at [1492, 711] on span "Continue" at bounding box center [1481, 710] width 51 height 16
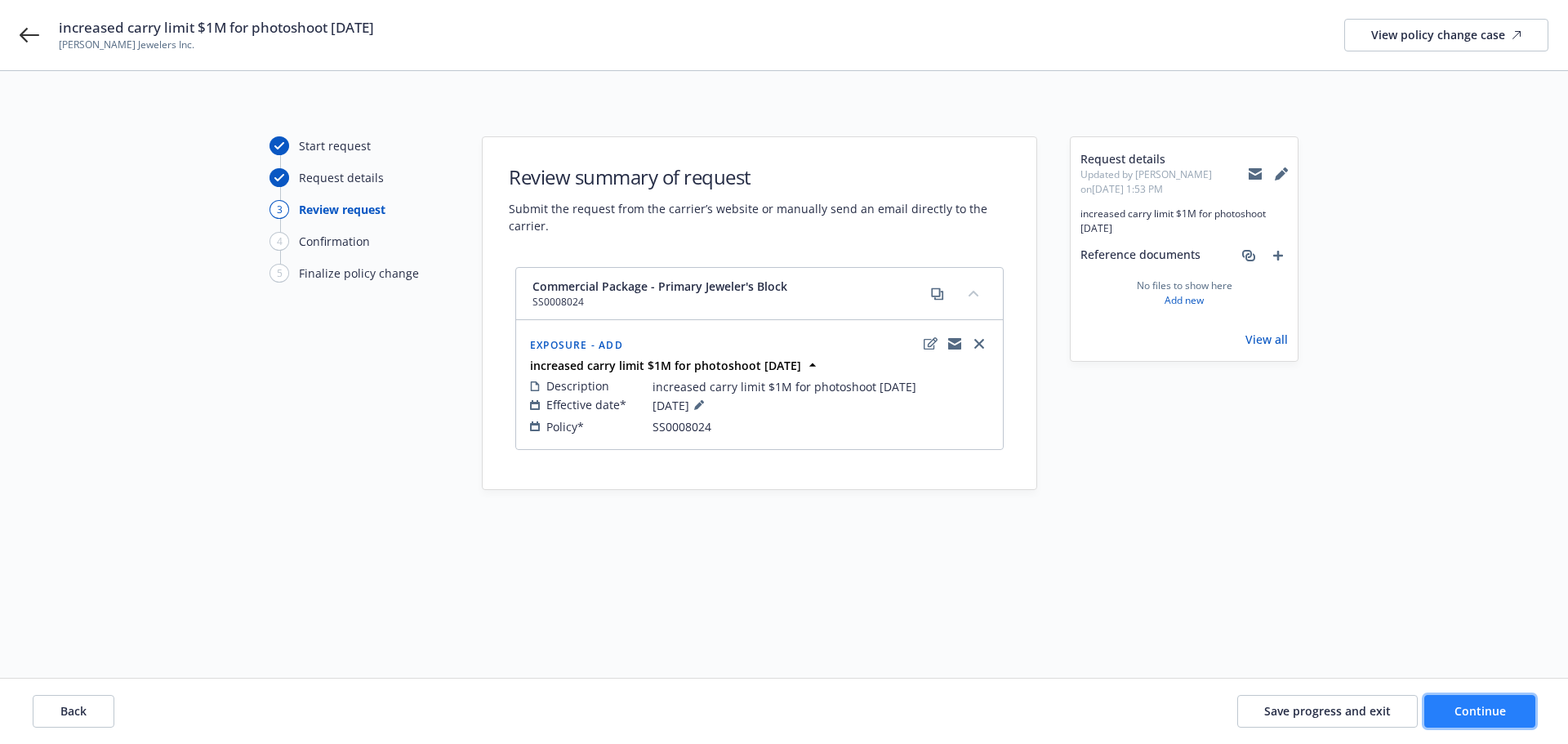
click at [1492, 711] on span "Continue" at bounding box center [1481, 710] width 51 height 16
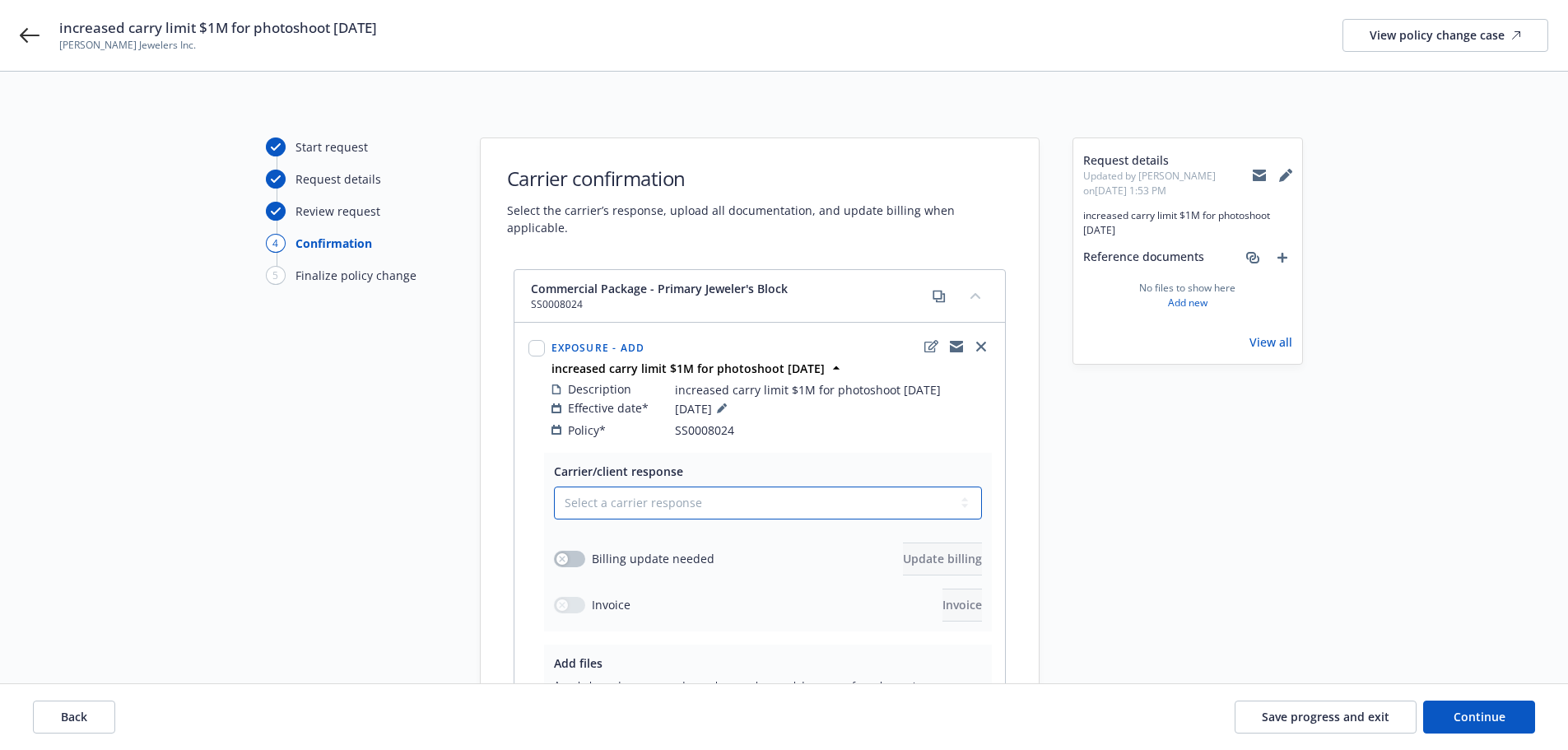
click at [623, 488] on select "Select a carrier response Accepted Accepted with revision No endorsement needed…" at bounding box center [768, 503] width 428 height 33
click at [543, 340] on input "checkbox" at bounding box center [537, 348] width 17 height 17
click at [613, 487] on select "Select a carrier response Accepted Accepted with revision No endorsement needed…" at bounding box center [768, 503] width 428 height 33
click at [554, 486] on select "Select a carrier response Accepted Accepted with revision No endorsement needed…" at bounding box center [768, 503] width 428 height 33
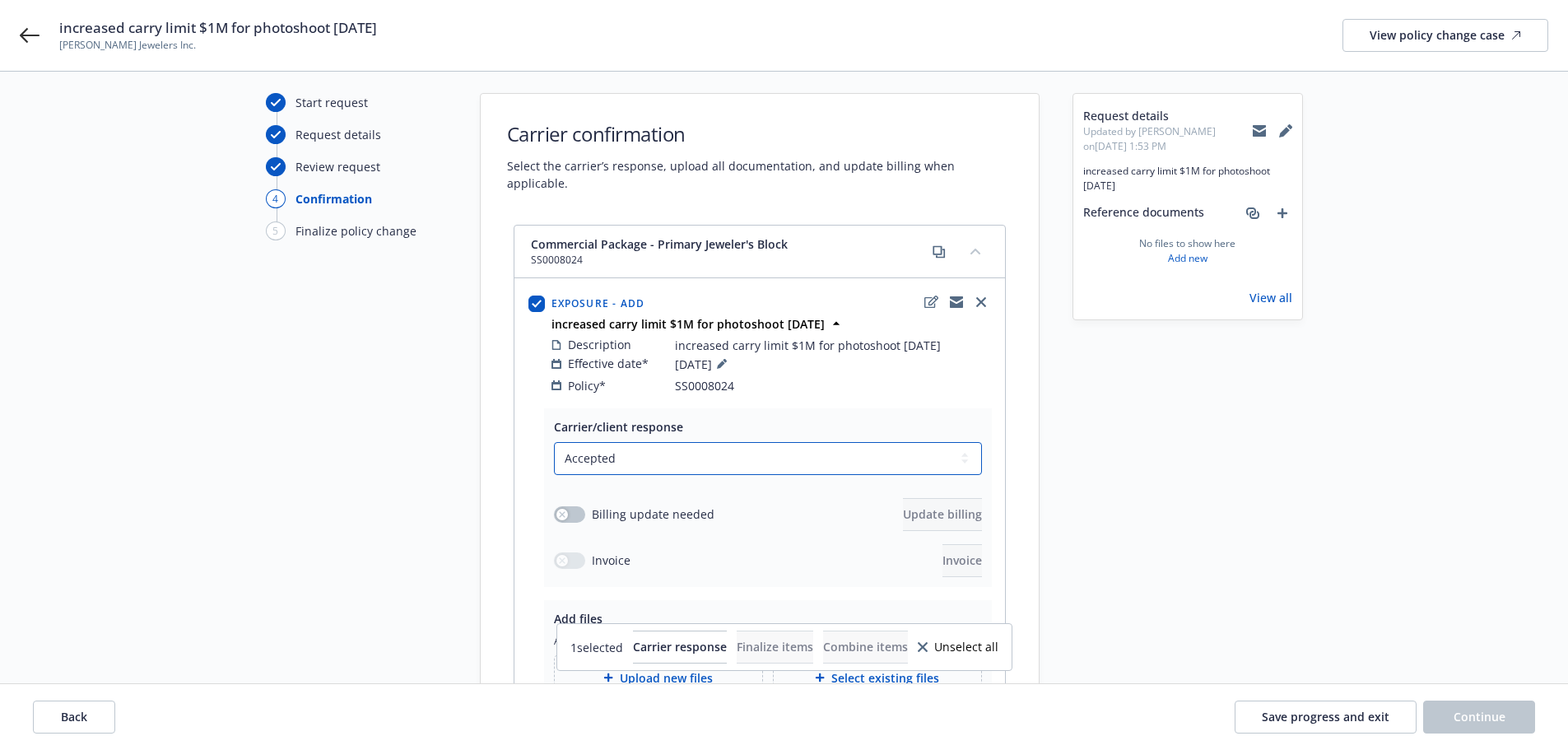
scroll to position [82, 0]
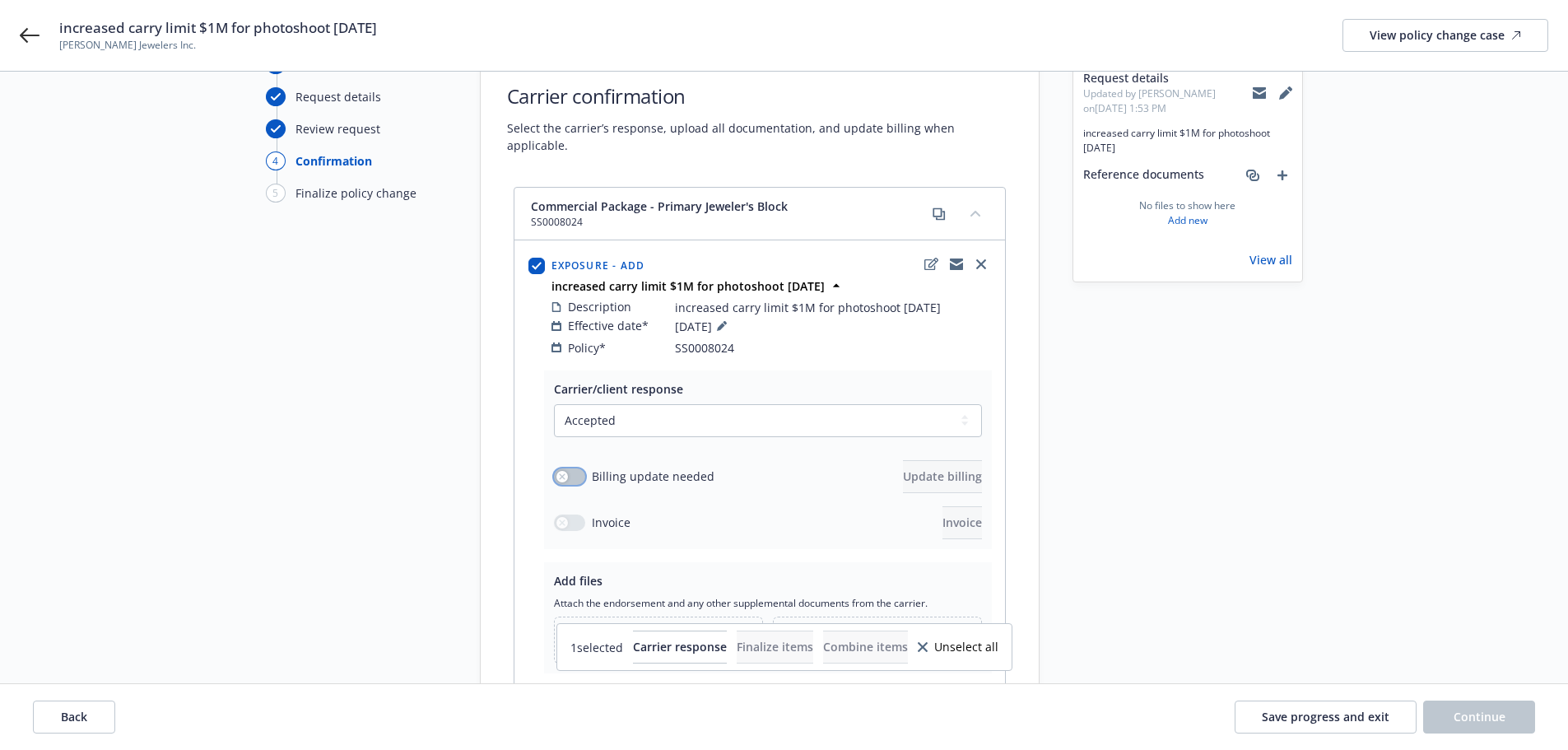
click at [577, 468] on button "button" at bounding box center [570, 476] width 32 height 17
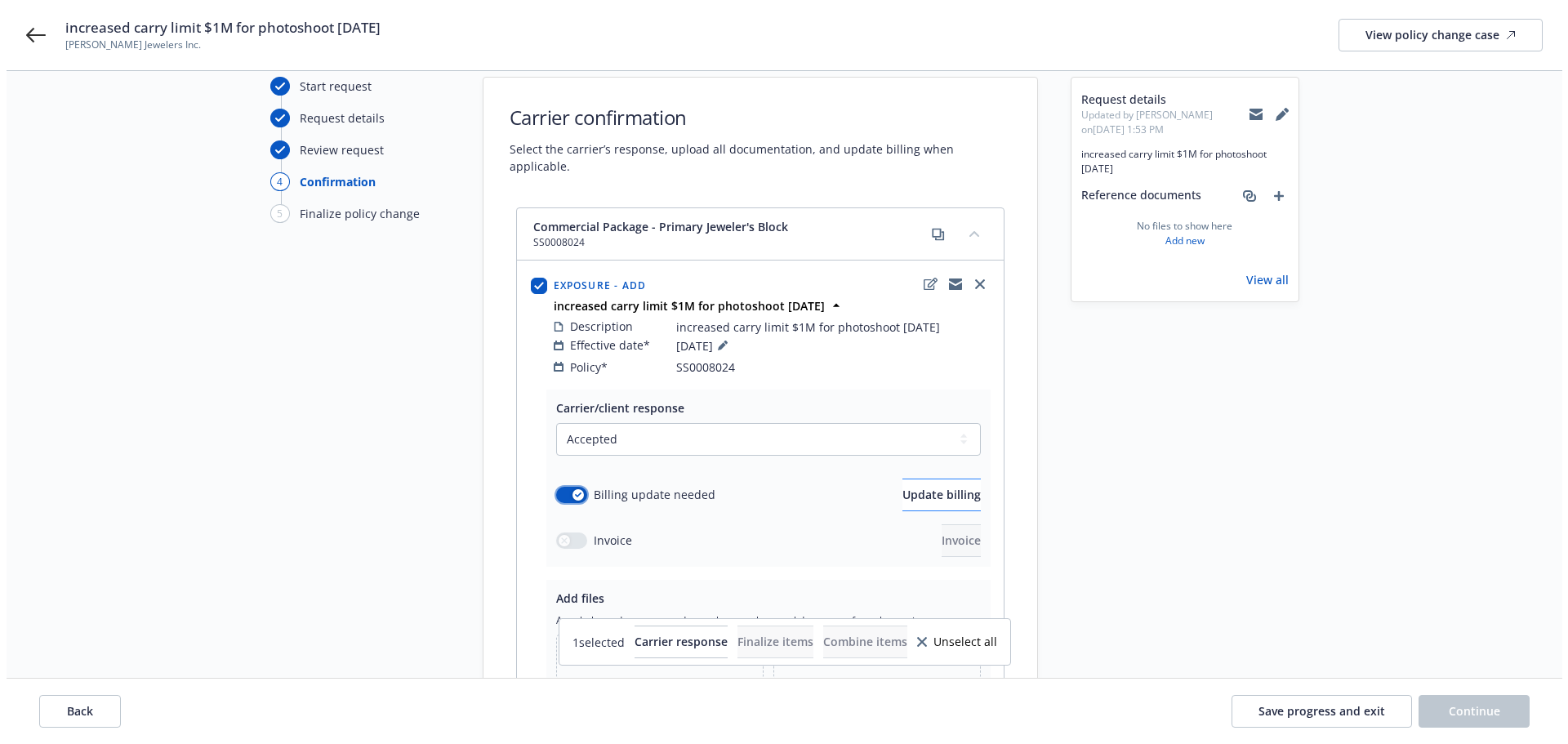
scroll to position [56, 0]
click at [910, 490] on span "Update billing" at bounding box center [935, 497] width 78 height 16
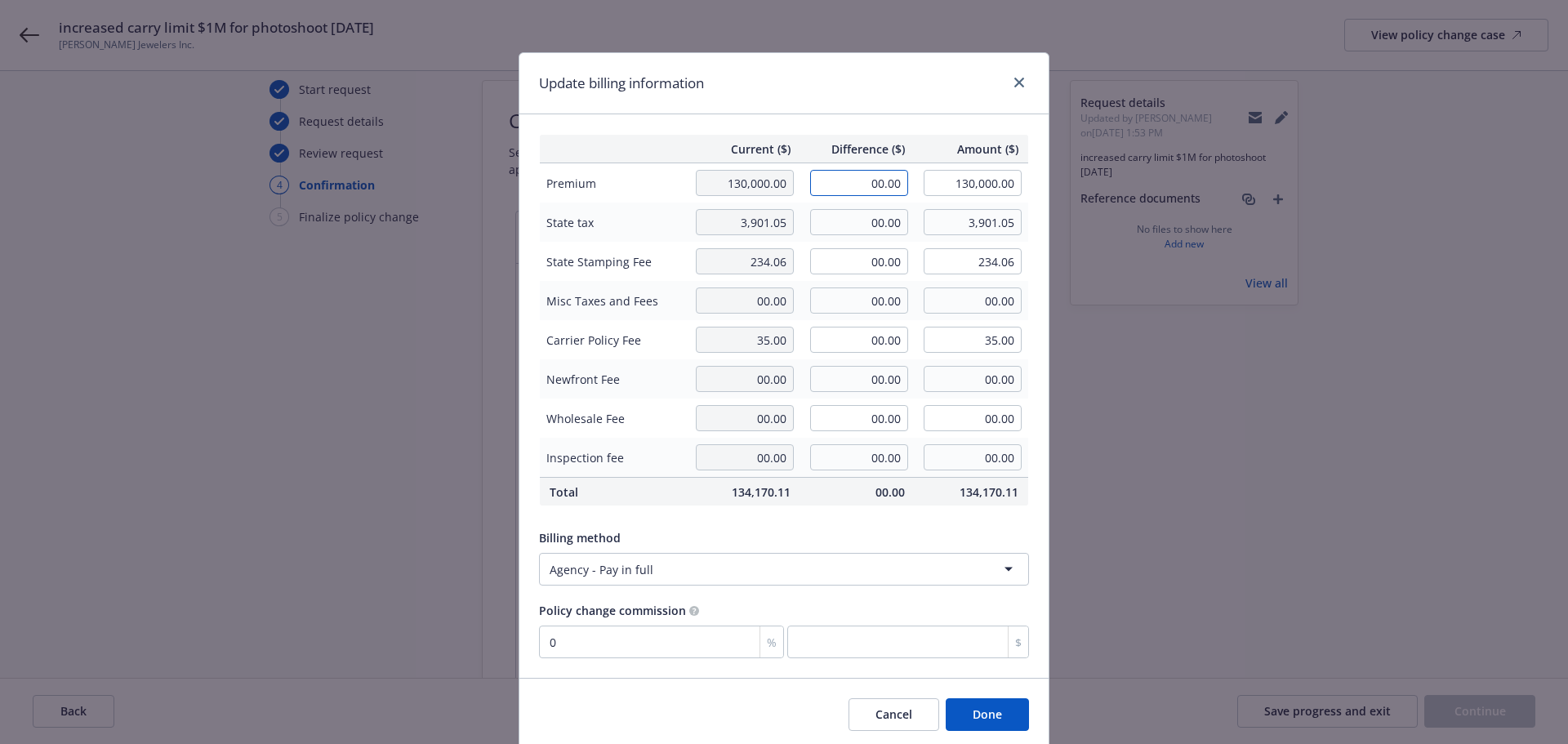
click at [838, 186] on input "00.00" at bounding box center [859, 183] width 98 height 26
drag, startPoint x: 841, startPoint y: 239, endPoint x: 842, endPoint y: 229, distance: 10.0
click at [841, 239] on td "00.00" at bounding box center [857, 222] width 114 height 40
click at [842, 224] on input "00.00" at bounding box center [859, 222] width 98 height 26
click at [1155, 377] on div "Update billing information Current ($) Difference ($) Amount ($) Premium 130,00…" at bounding box center [784, 372] width 1568 height 744
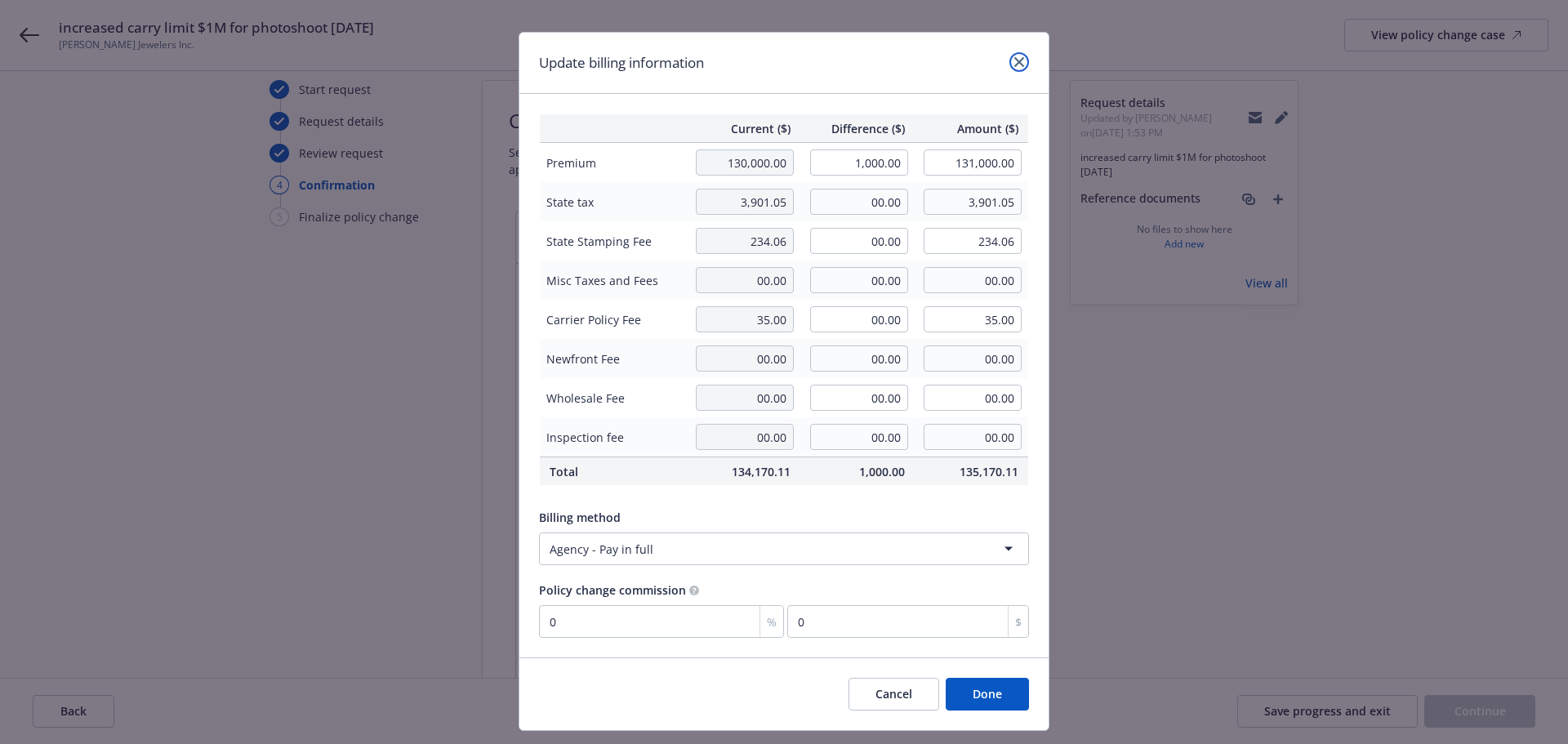
scroll to position [0, 0]
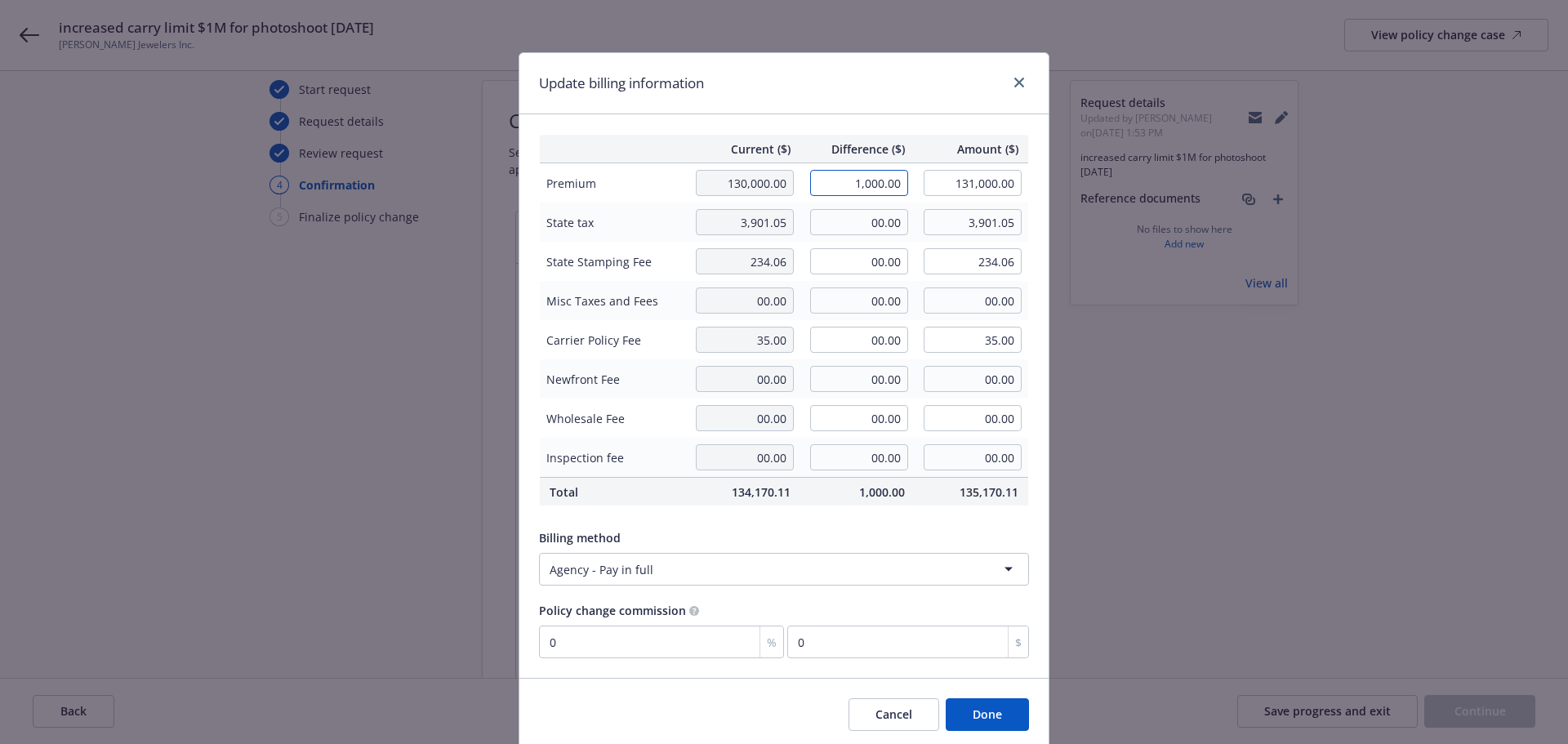
click at [873, 184] on input "1,000.00" at bounding box center [859, 183] width 98 height 26
click at [854, 224] on input "00.00" at bounding box center [859, 222] width 98 height 26
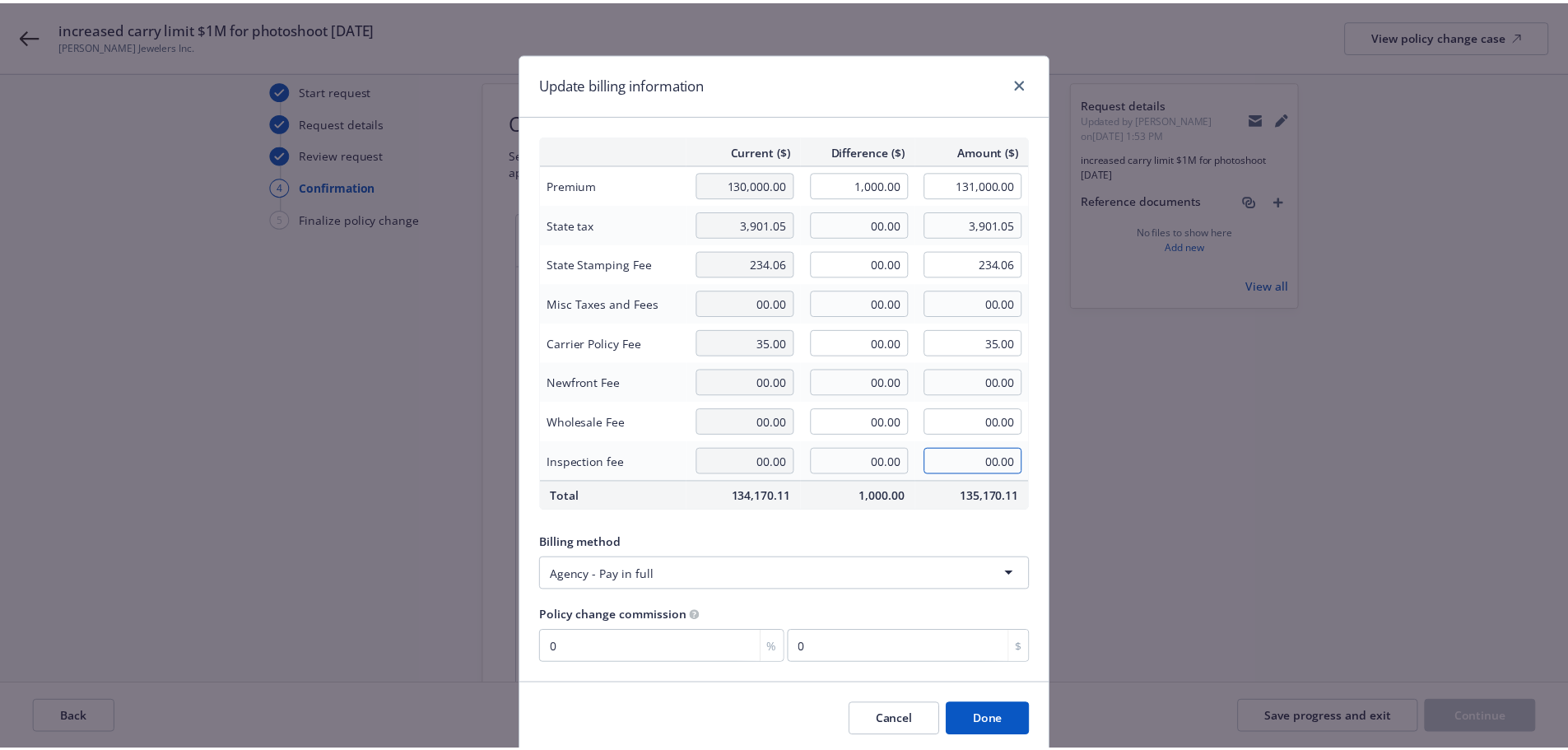
scroll to position [60, 0]
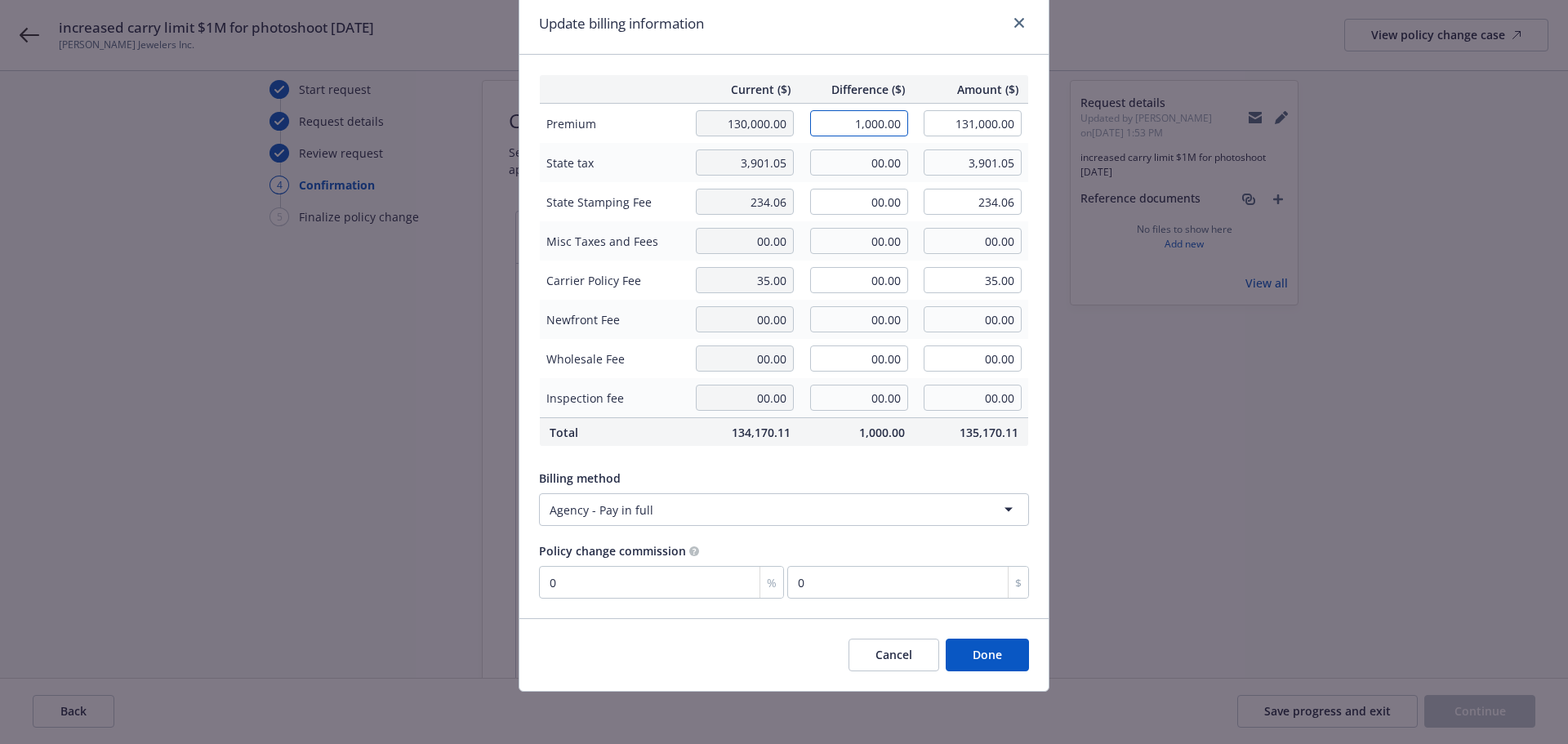
click at [835, 130] on input "1,000.00" at bounding box center [859, 123] width 98 height 26
click at [1064, 518] on div "Update billing information Current ($) Difference ($) Amount ($) Premium 130,00…" at bounding box center [784, 372] width 1568 height 744
click at [1008, 655] on button "Done" at bounding box center [987, 655] width 83 height 33
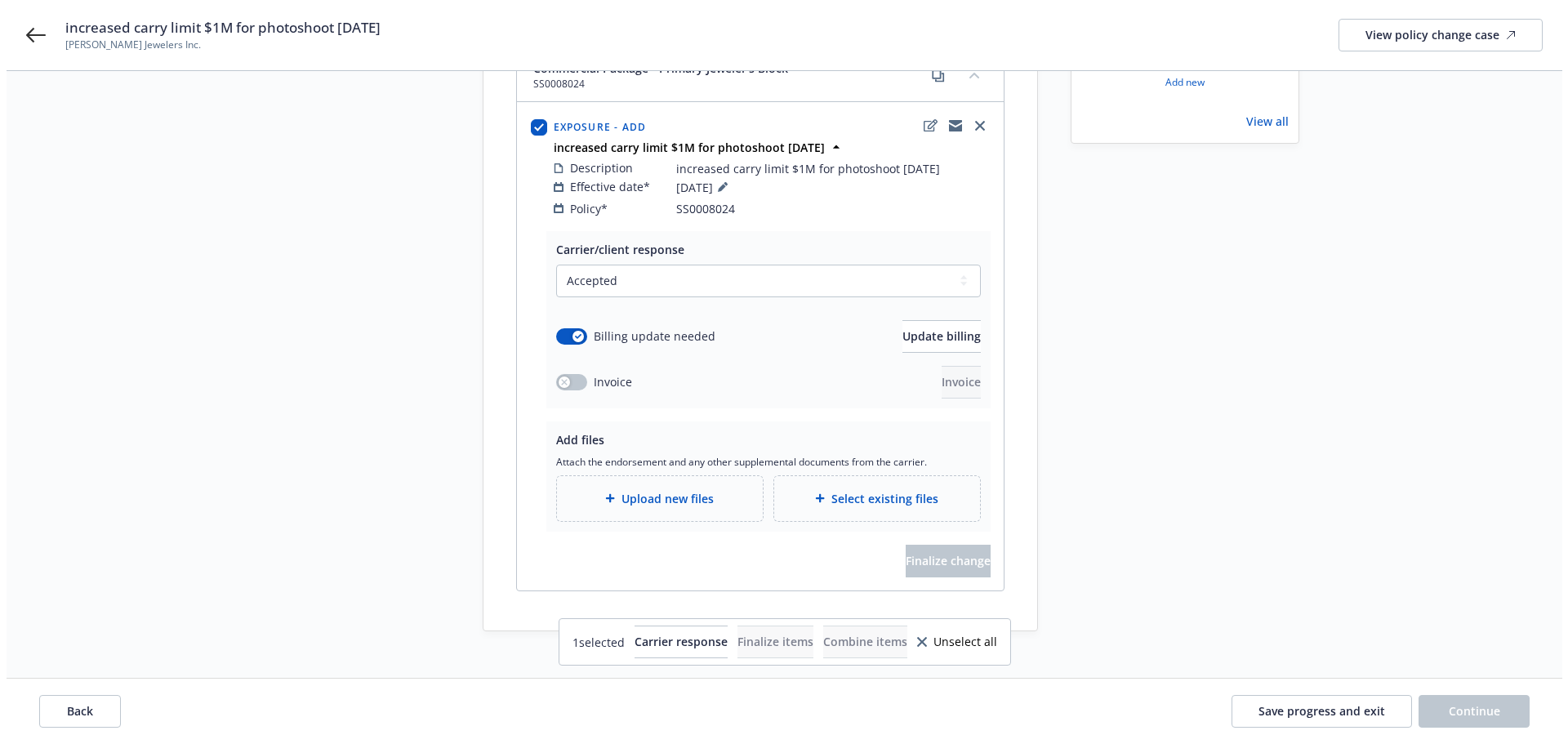
scroll to position [220, 0]
click at [696, 488] on span "Upload new files" at bounding box center [661, 496] width 92 height 17
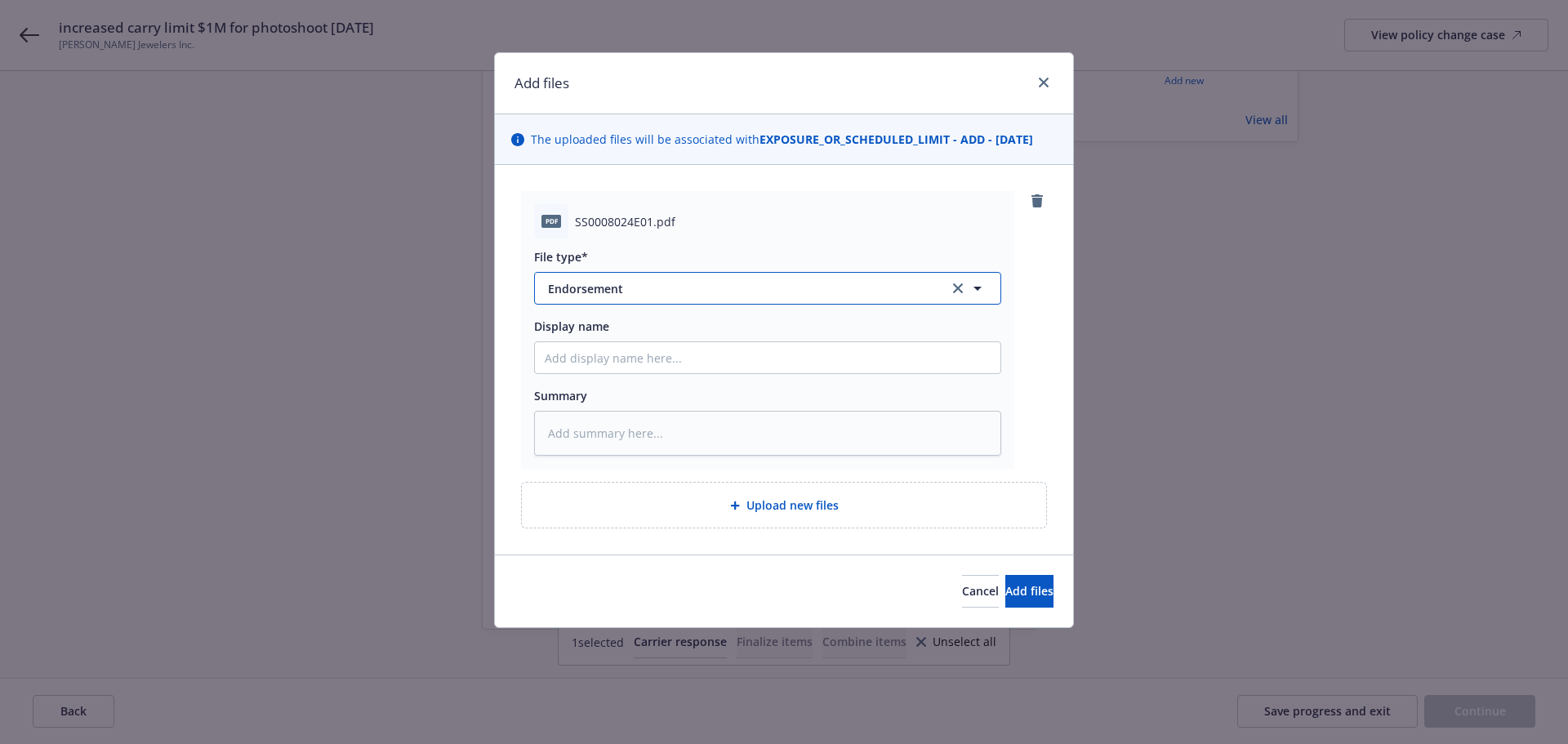
click at [734, 284] on span "Endorsement" at bounding box center [737, 288] width 378 height 17
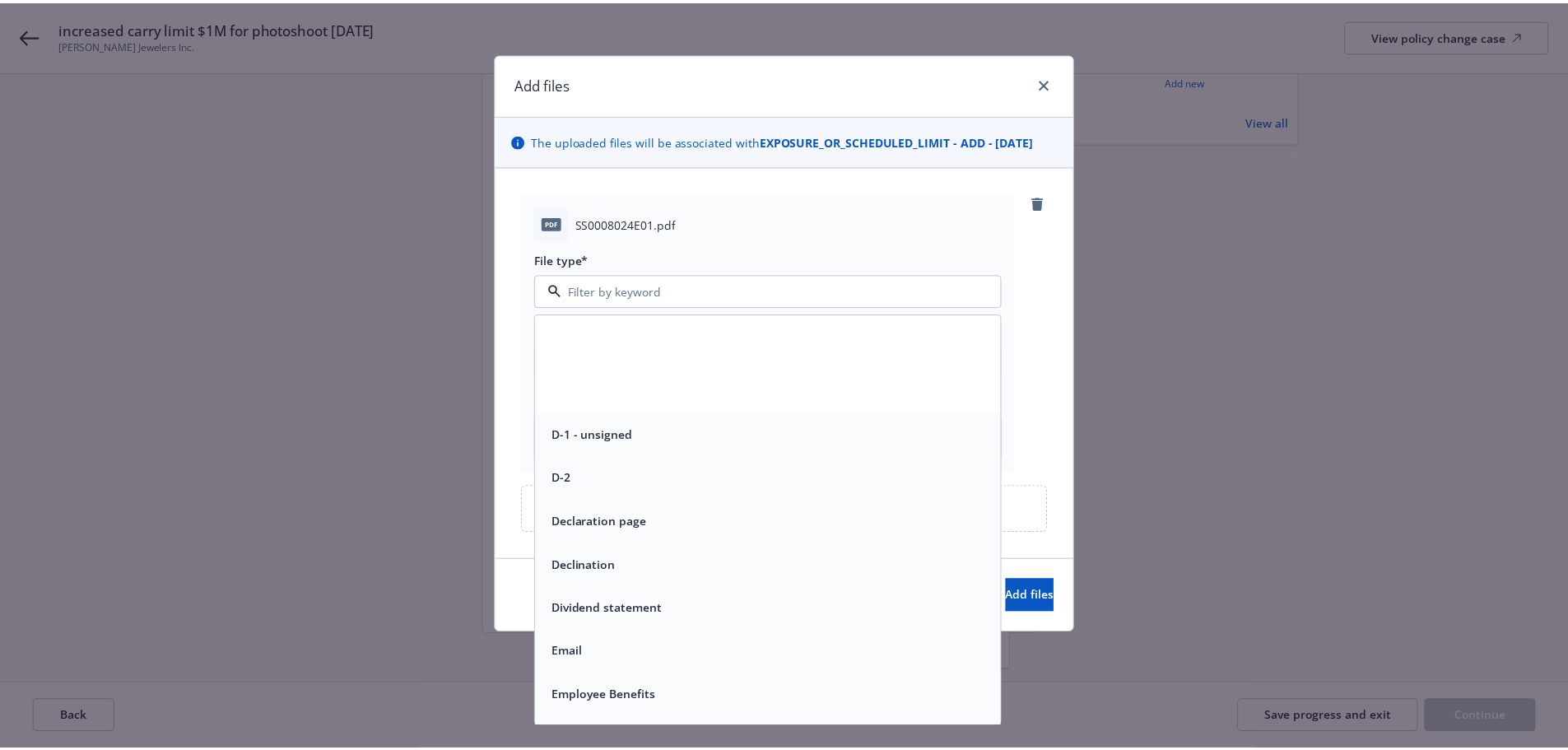
scroll to position [2551, 0]
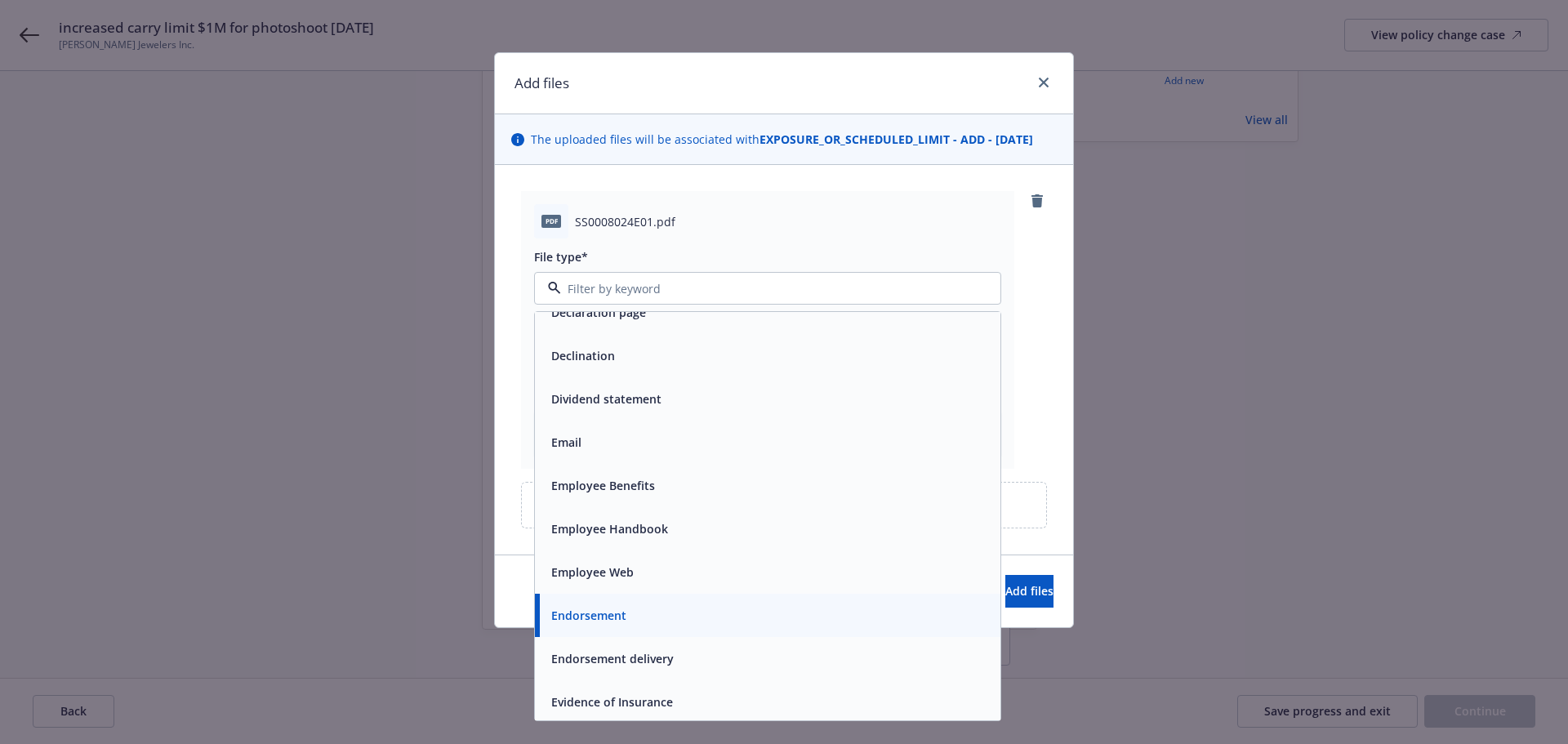
click at [628, 616] on div "Endorsement" at bounding box center [587, 615] width 85 height 24
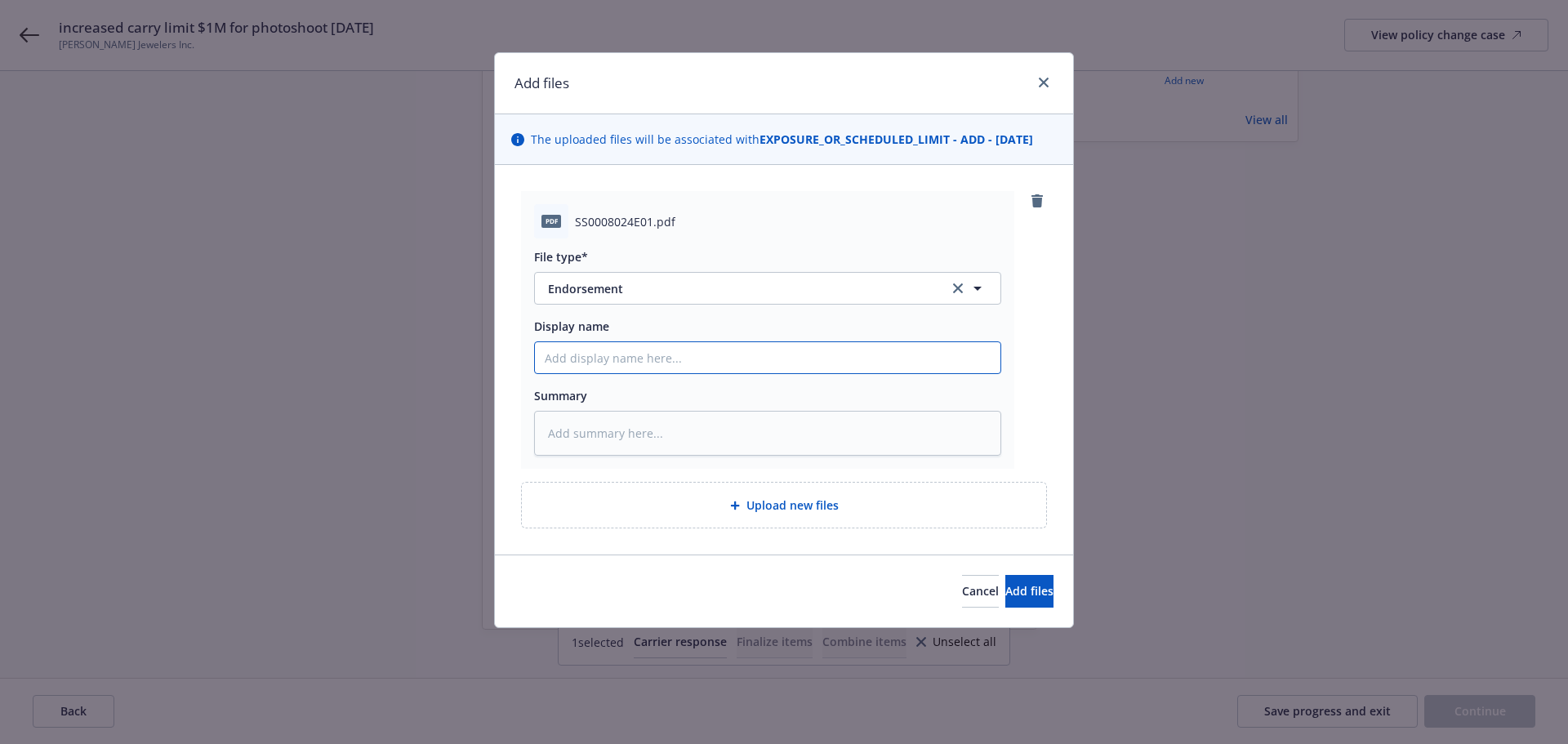
click at [617, 363] on input "Display name" at bounding box center [768, 358] width 465 height 31
click at [656, 358] on input "End 01 - increase tranit carry limit to $1M" at bounding box center [768, 358] width 465 height 31
click at [664, 357] on input "End 01 - increase trasnit carry limit to $1M" at bounding box center [768, 358] width 465 height 31
click at [653, 361] on input "End 01 - increase trasnit carry limit to $1M" at bounding box center [768, 358] width 465 height 31
click at [665, 356] on input "End 01 - increase transnit carry limit to $1M" at bounding box center [768, 358] width 465 height 31
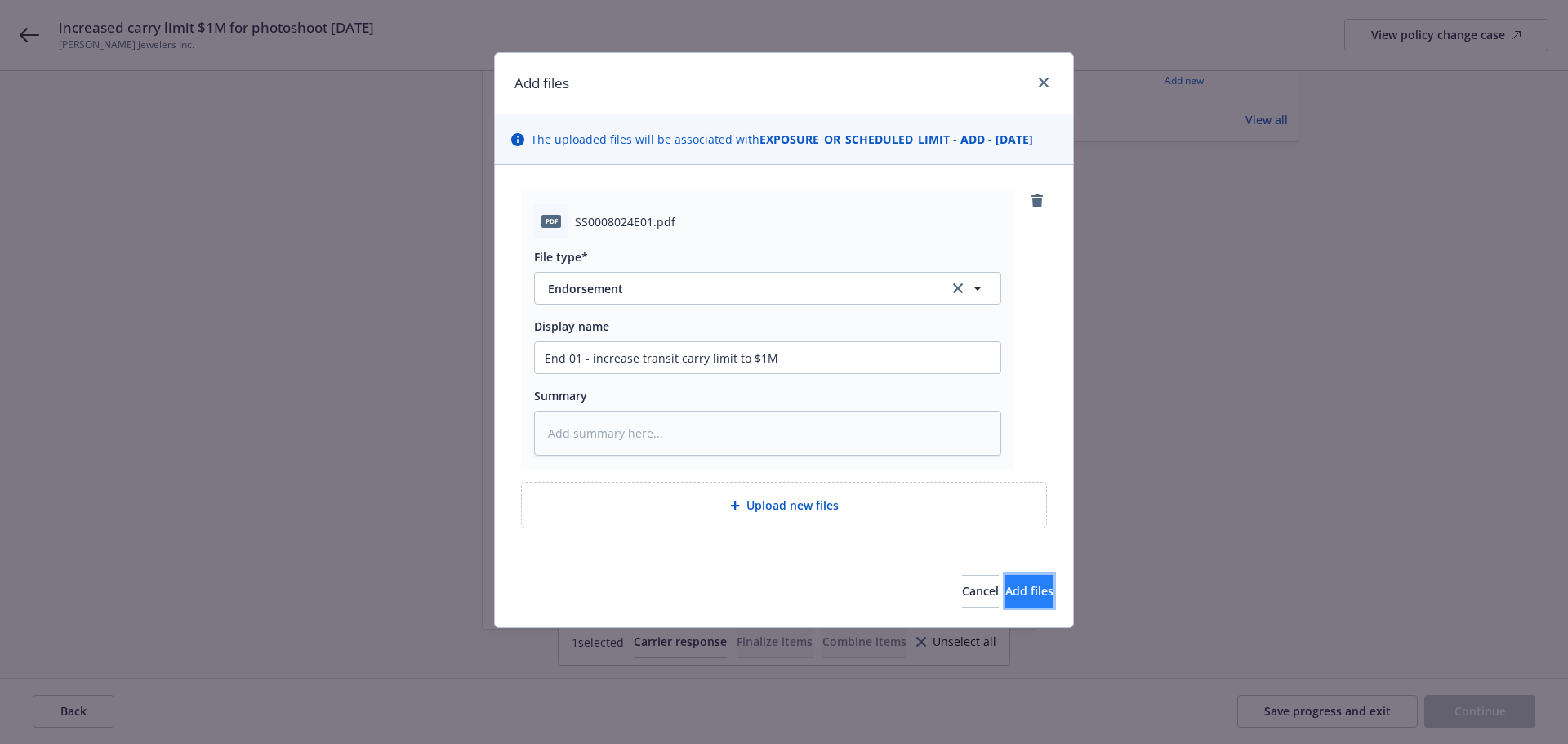
click at [1006, 585] on span "Add files" at bounding box center [1029, 590] width 49 height 16
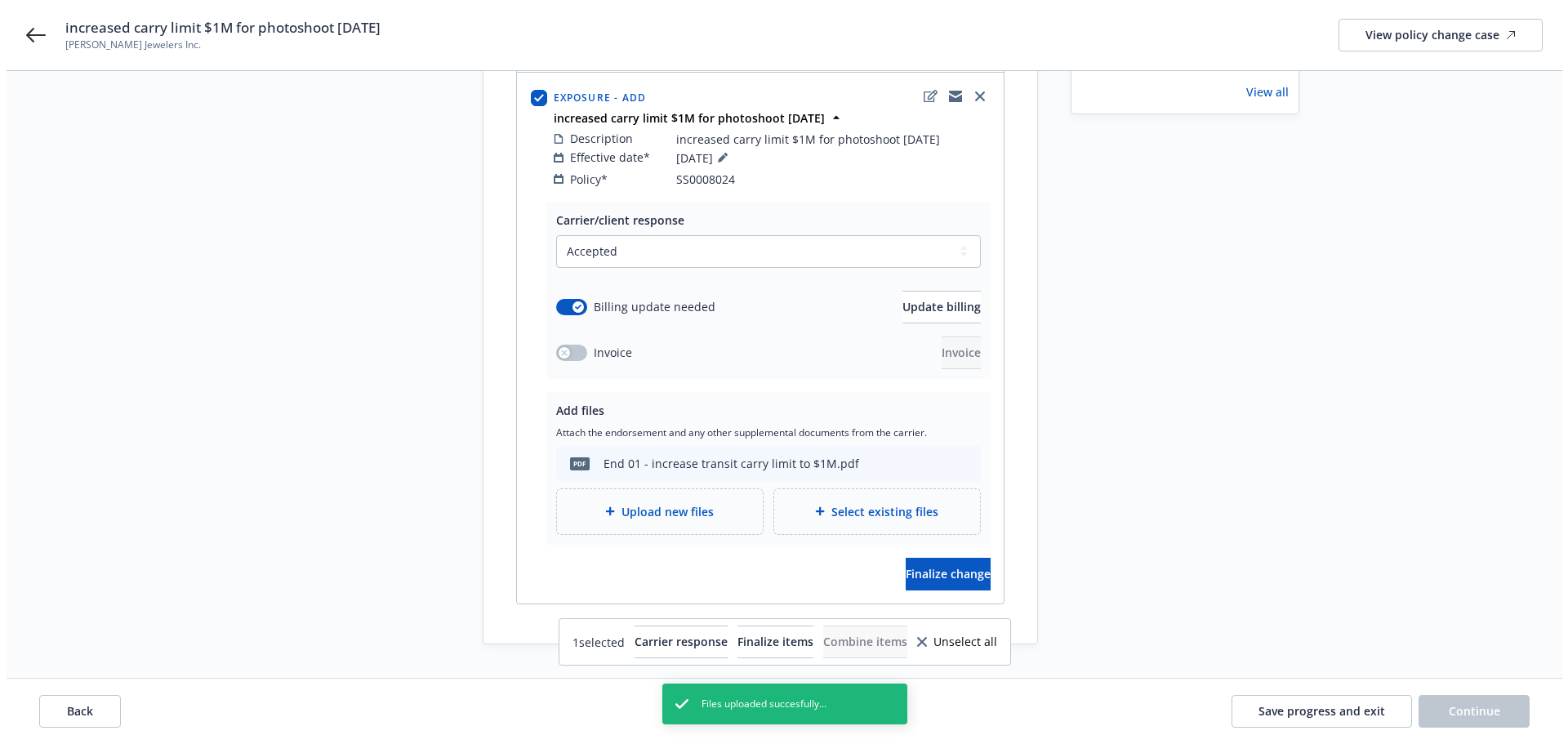
scroll to position [262, 0]
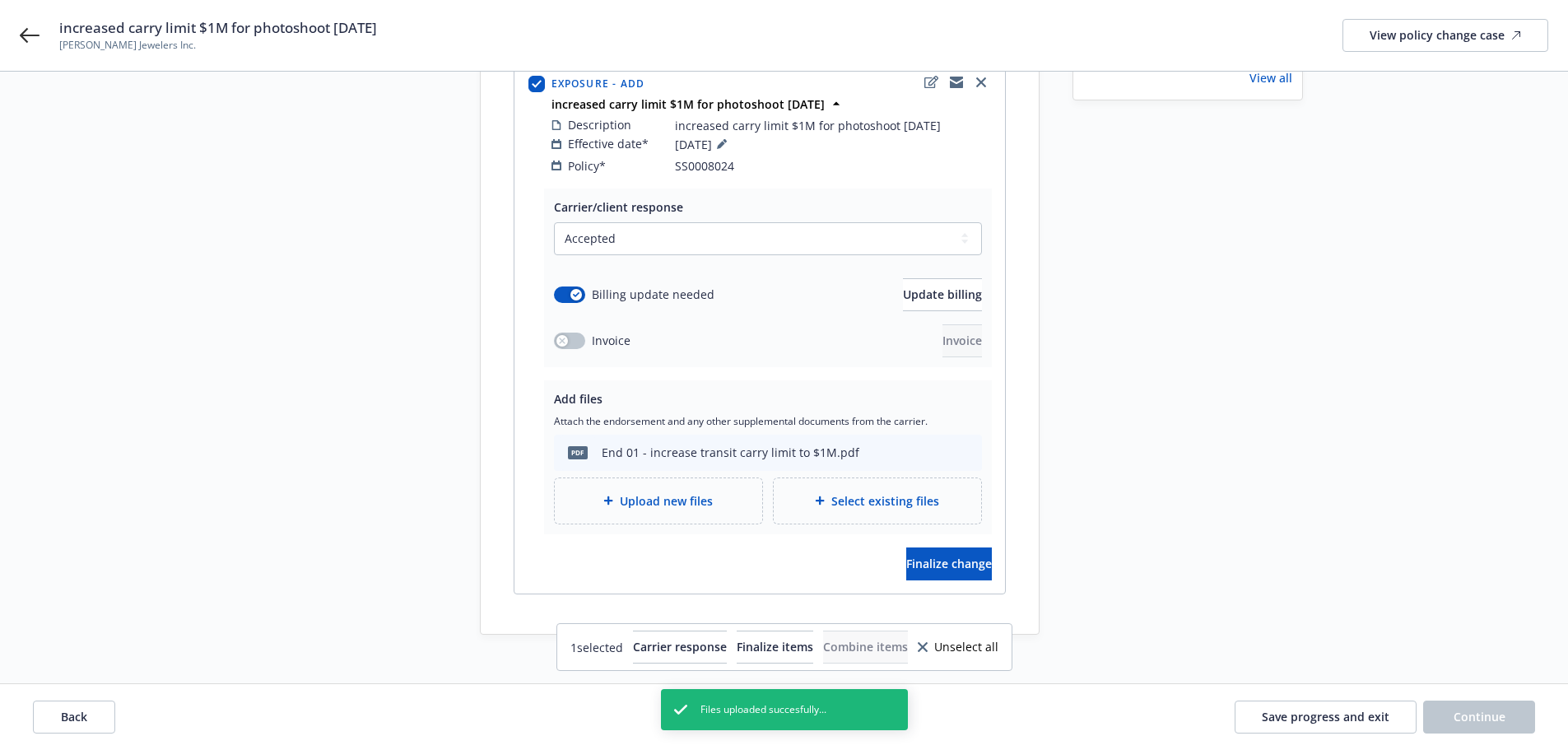
click at [1332, 561] on div "Start request Request details Review request 4 Confirmation 5 Finalize policy c…" at bounding box center [784, 253] width 1528 height 761
click at [977, 548] on button "Finalize change" at bounding box center [948, 564] width 85 height 33
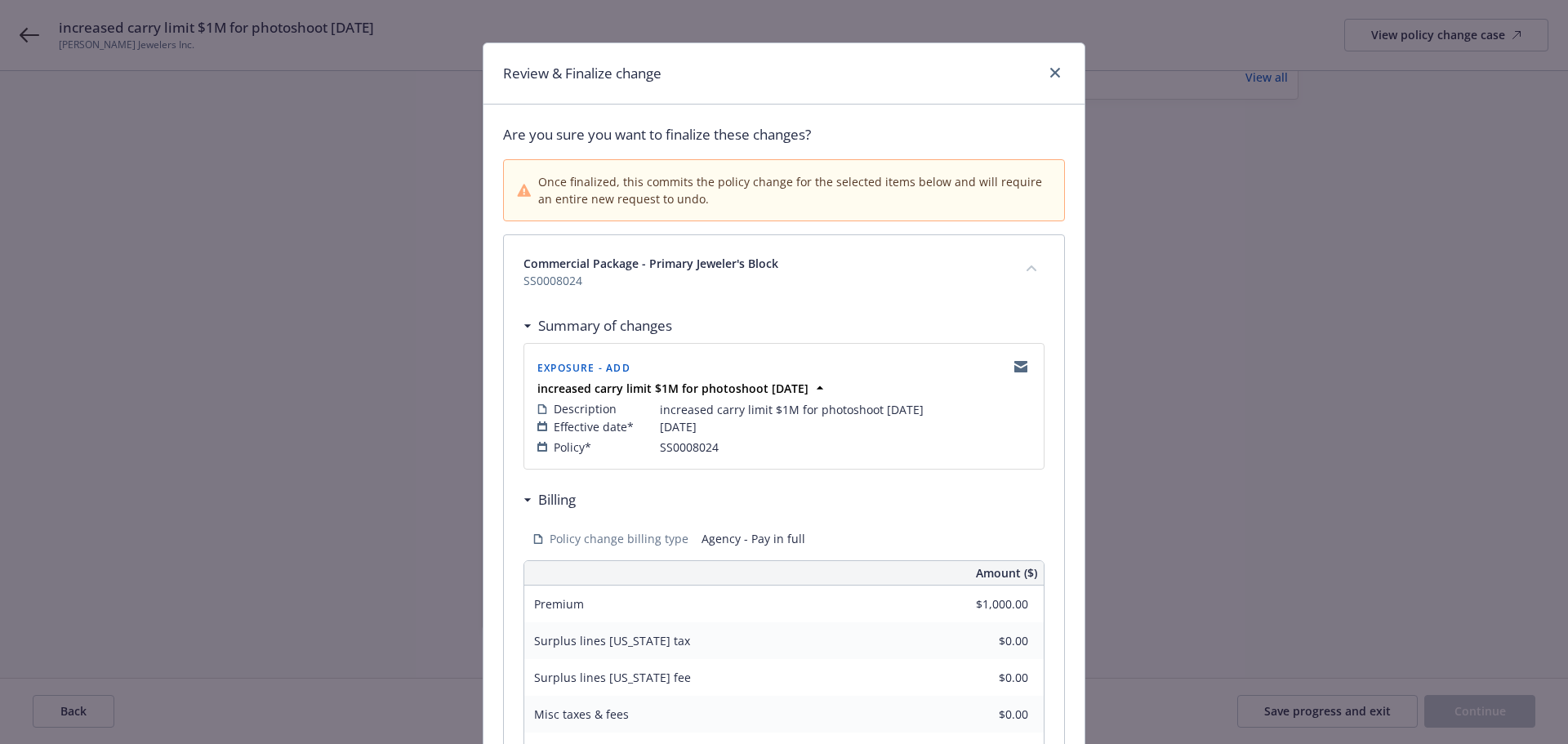
scroll to position [337, 0]
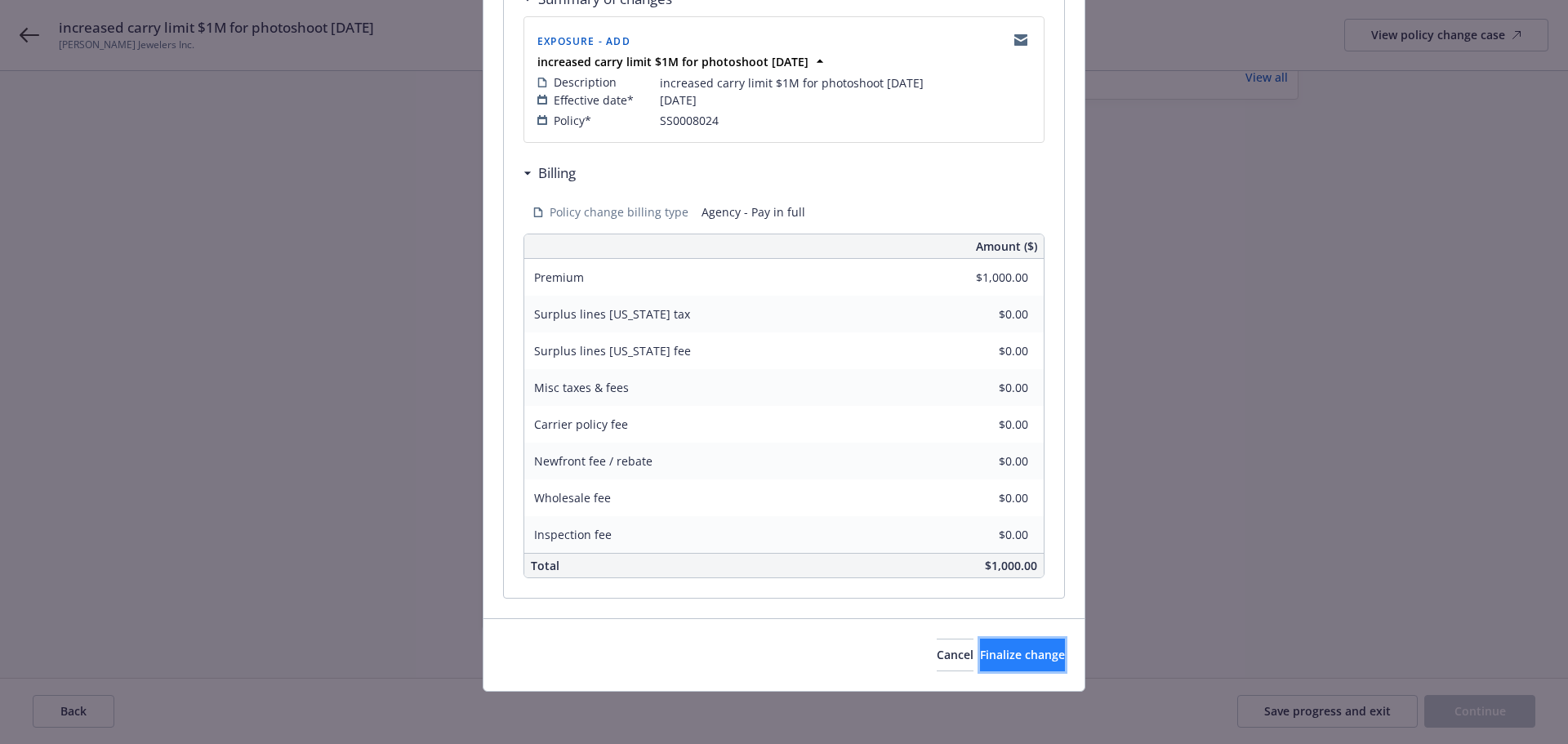
click at [1009, 661] on span "Finalize change" at bounding box center [1022, 654] width 85 height 16
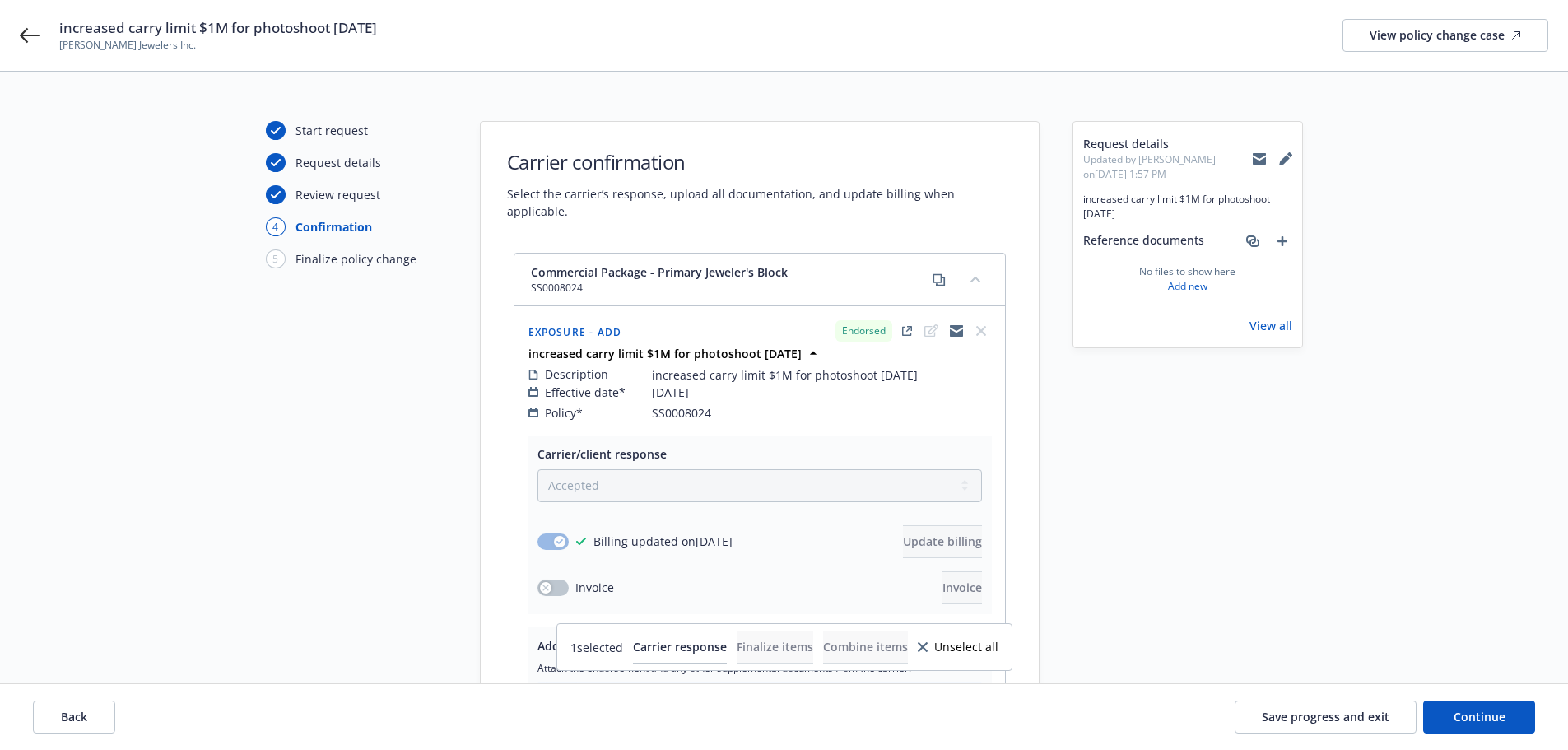
scroll to position [181, 0]
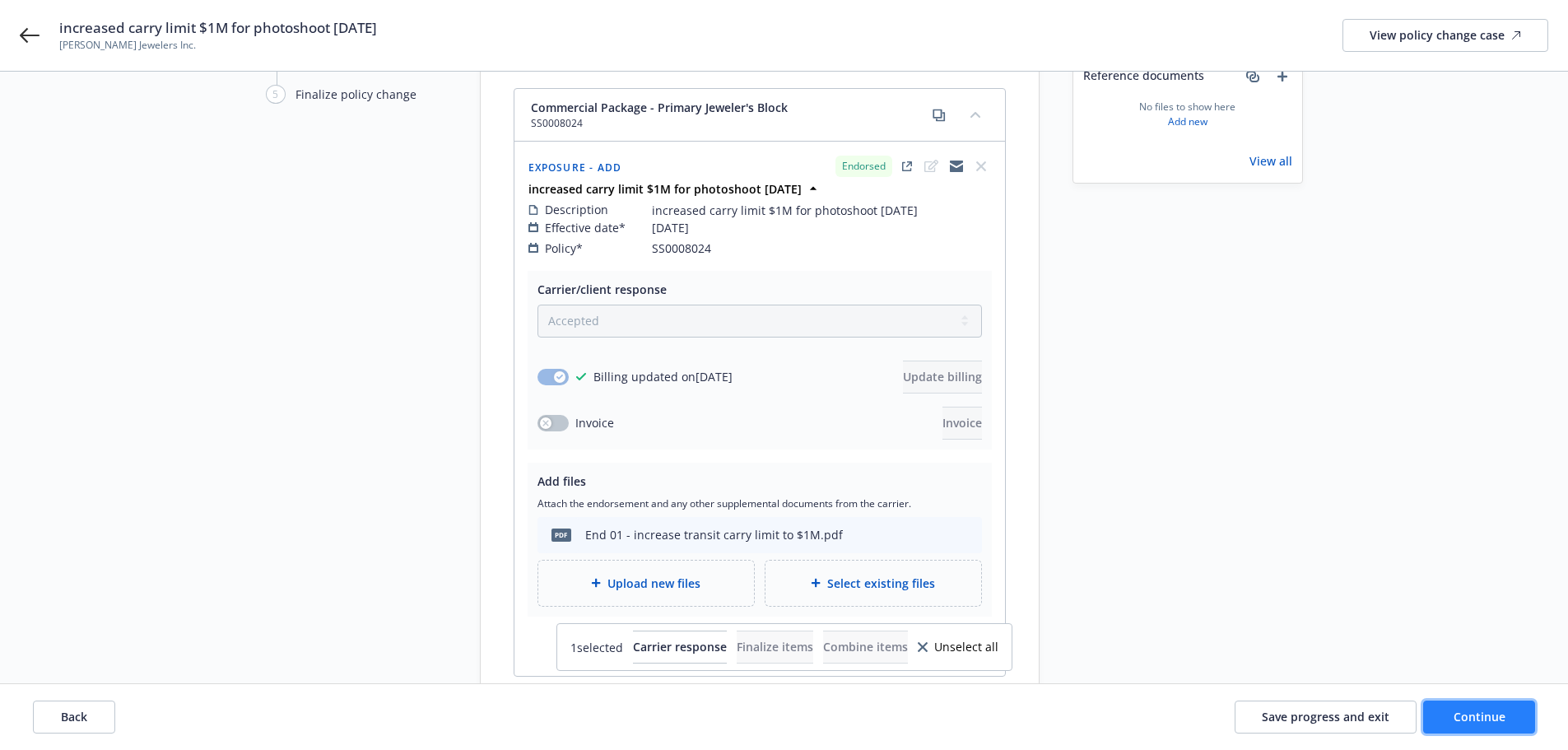
click at [1503, 722] on span "Continue" at bounding box center [1479, 716] width 51 height 16
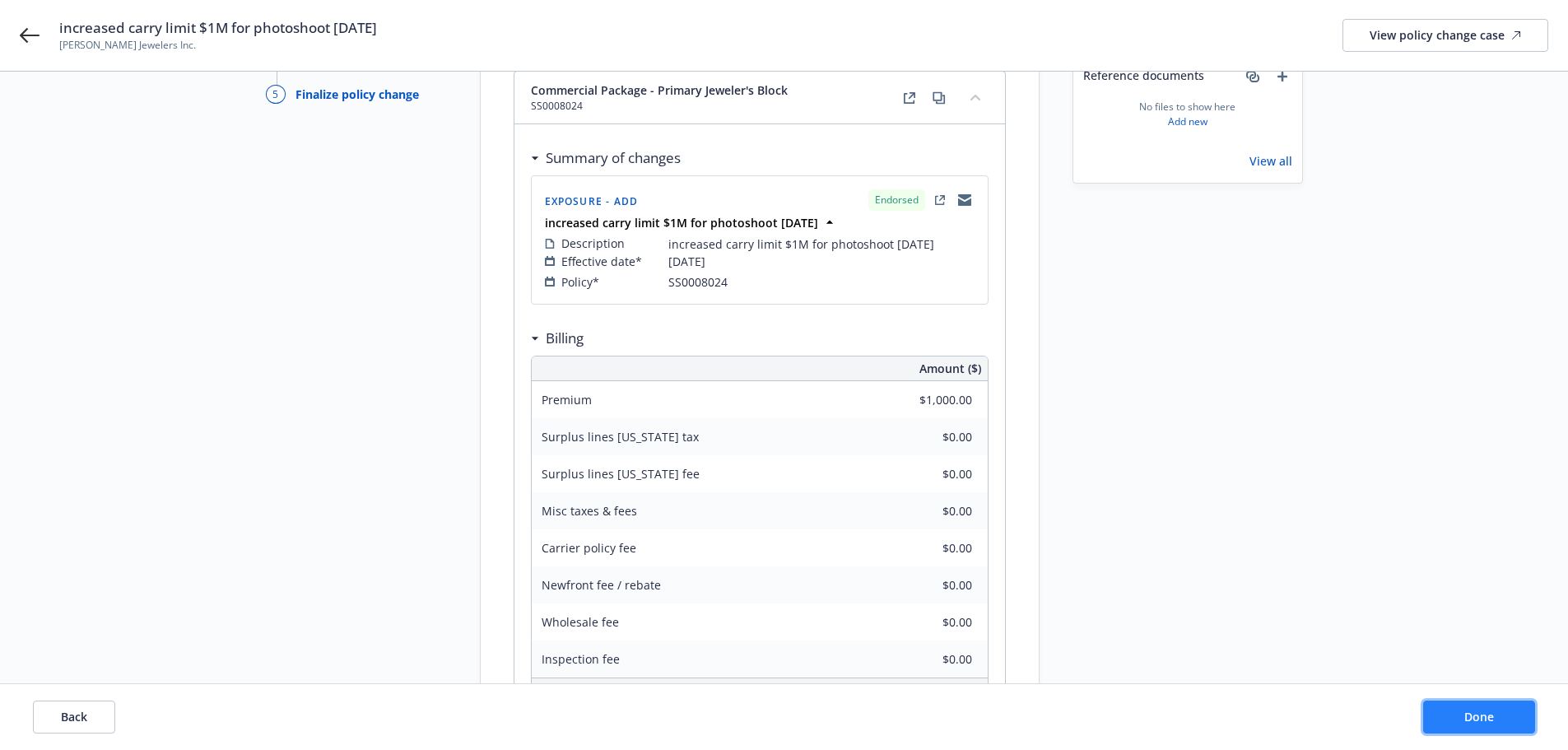
click at [1503, 722] on button "Done" at bounding box center [1478, 717] width 112 height 33
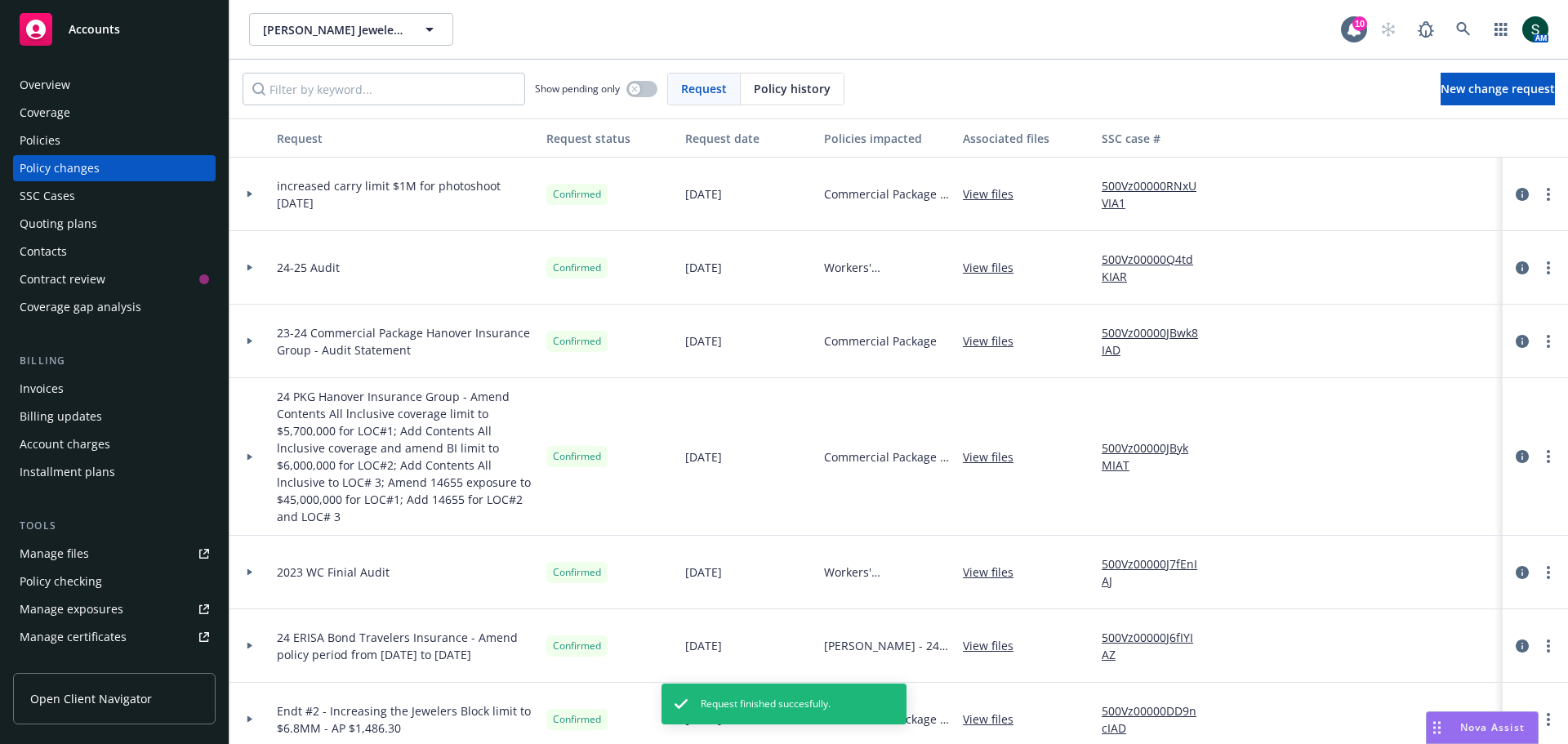
click at [56, 388] on div "Invoices" at bounding box center [42, 388] width 44 height 26
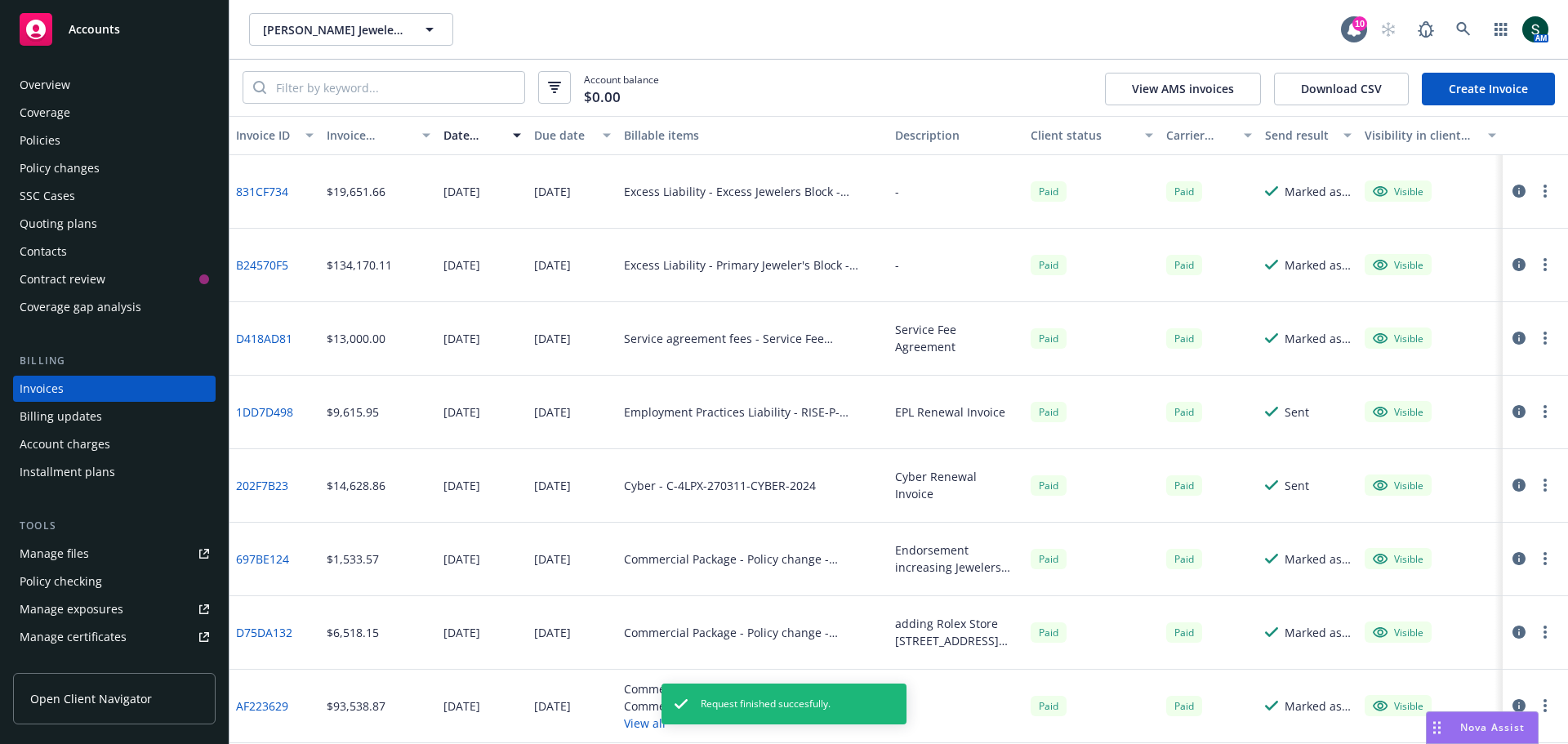
click at [1499, 87] on link "Create Invoice" at bounding box center [1489, 89] width 133 height 33
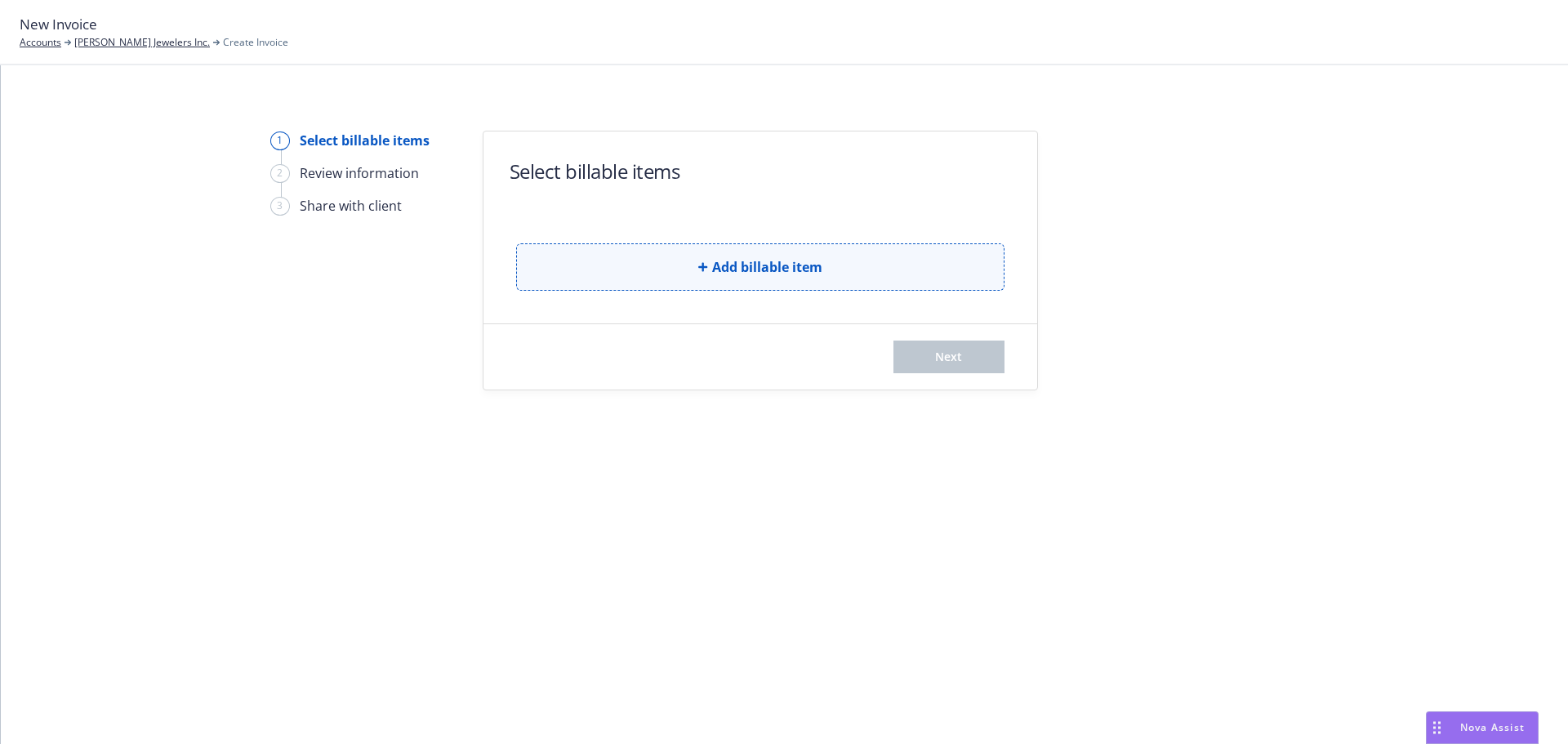
click at [680, 267] on button "Add billable item" at bounding box center [760, 267] width 488 height 48
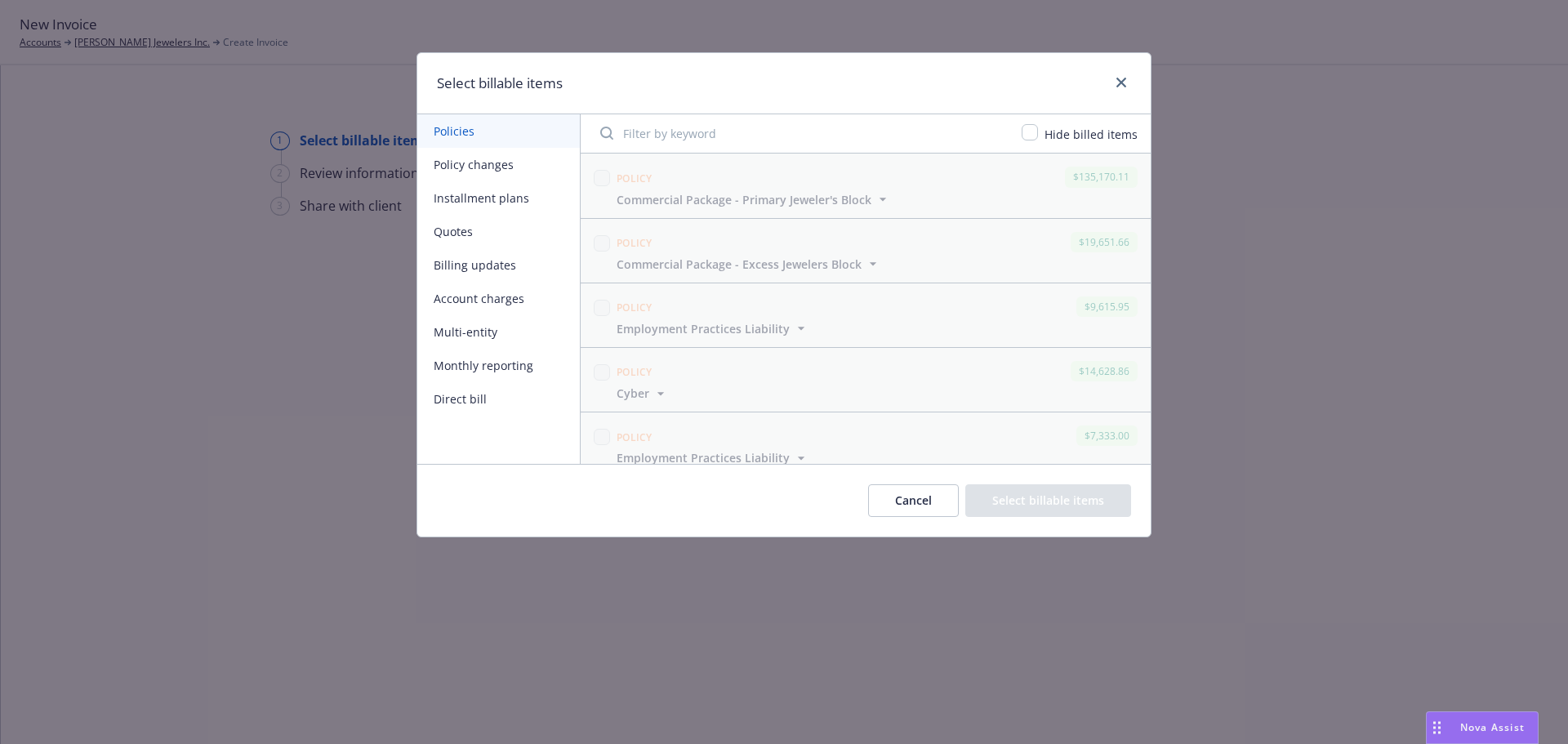
click at [519, 163] on button "Policy changes" at bounding box center [498, 165] width 162 height 34
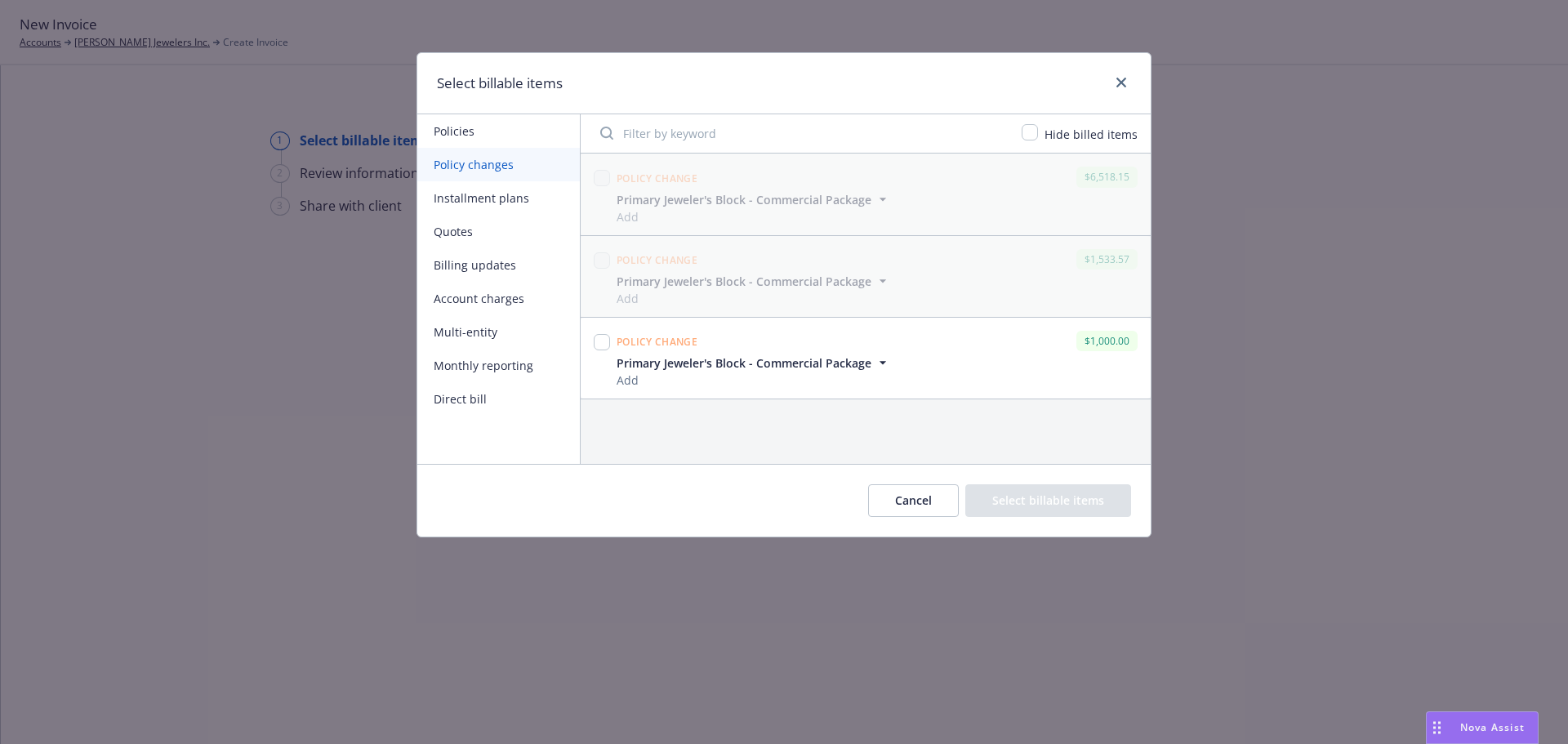
click at [642, 347] on span "Policy change" at bounding box center [657, 342] width 81 height 14
click at [596, 342] on input "checkbox" at bounding box center [602, 342] width 16 height 16
checkbox input "true"
click at [1007, 495] on button "Select billable items" at bounding box center [1048, 500] width 166 height 33
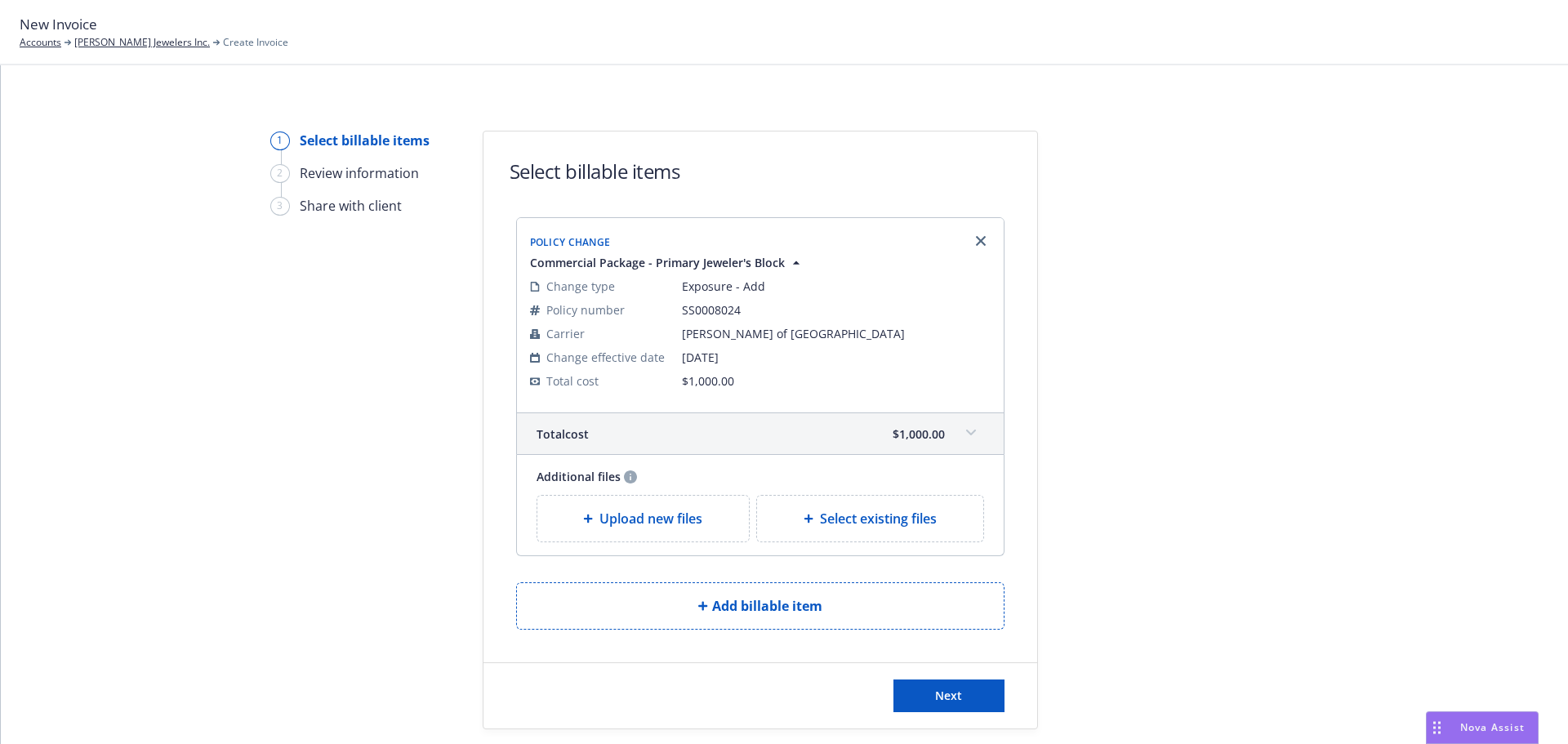
scroll to position [50, 0]
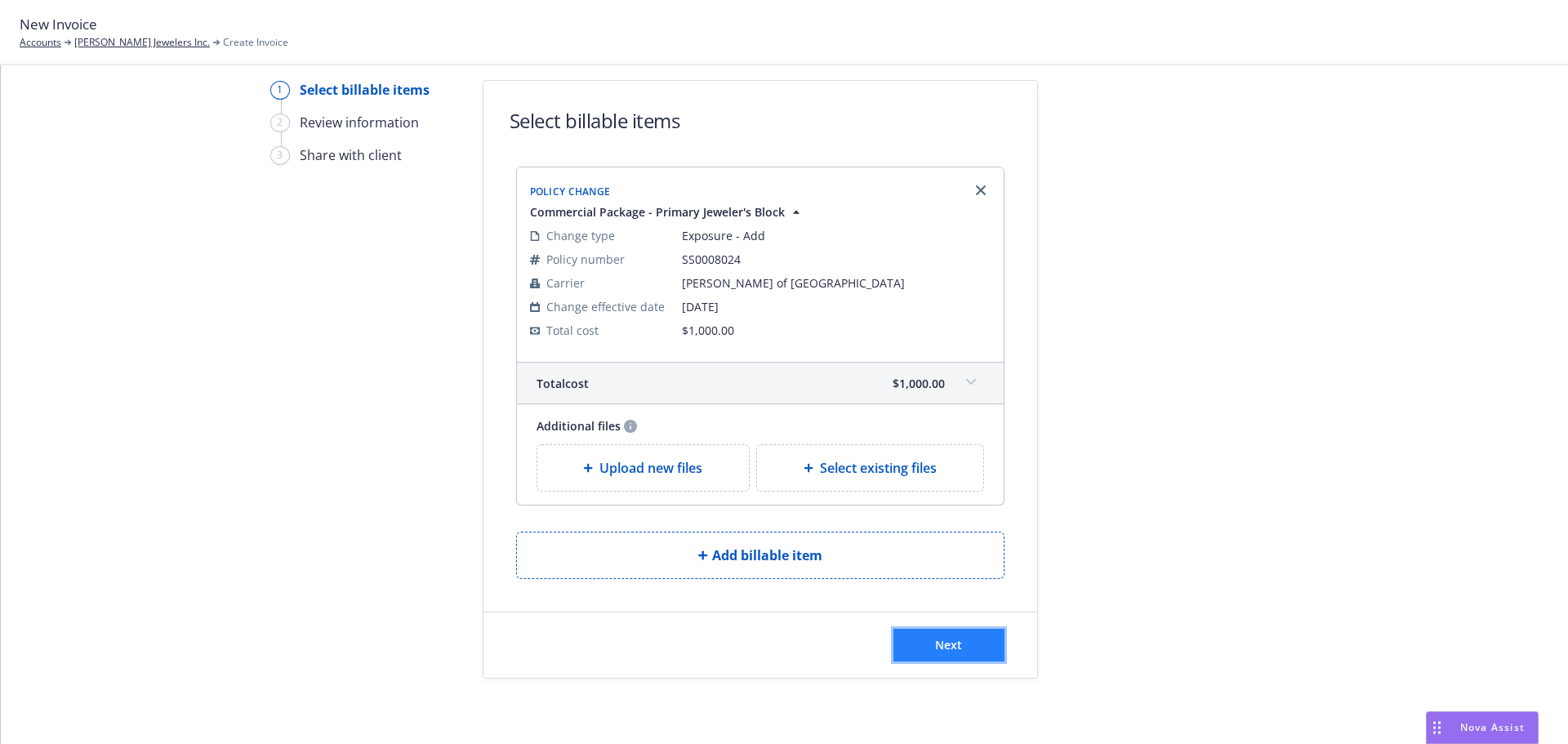
click at [949, 644] on span "Next" at bounding box center [949, 644] width 27 height 16
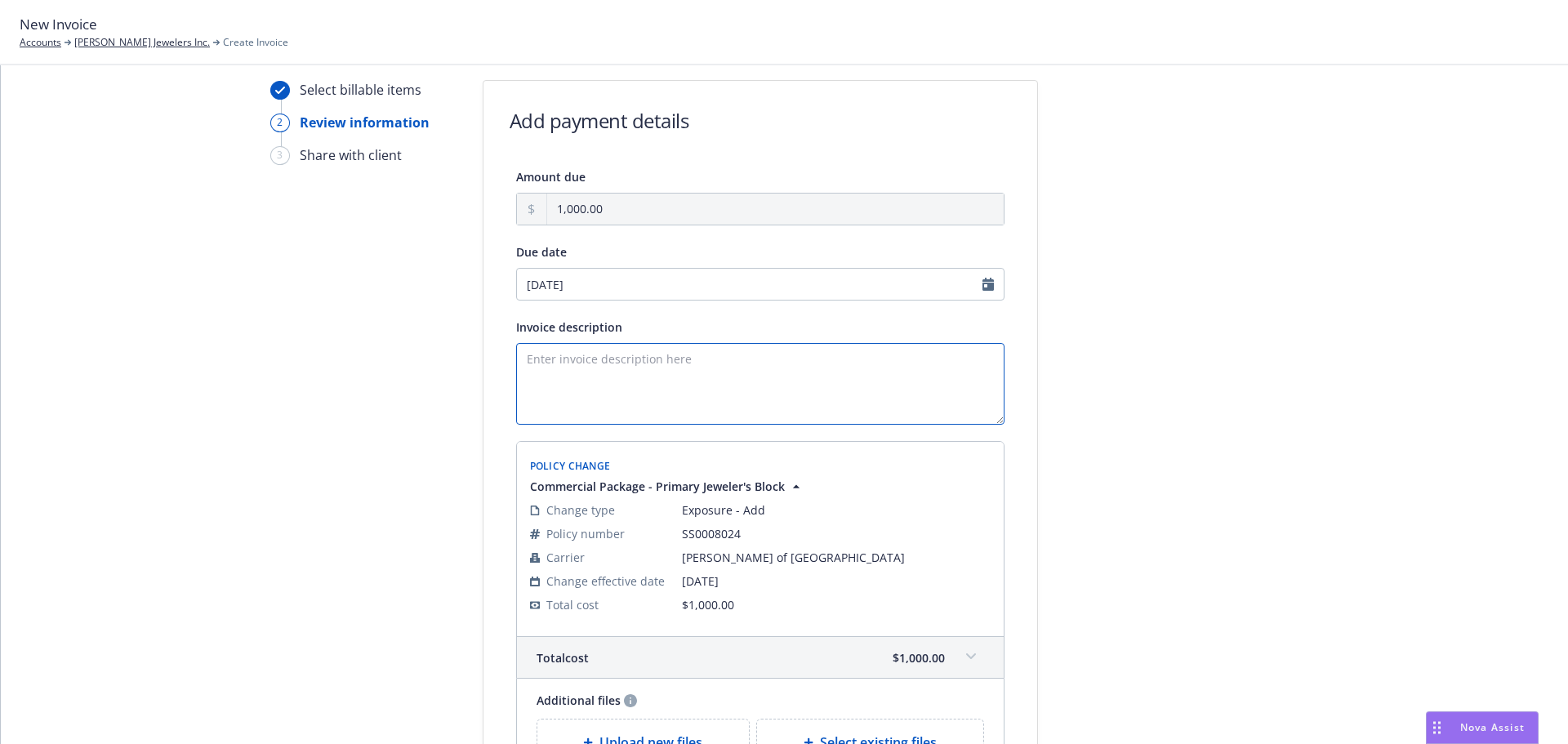
click at [714, 374] on textarea "Invoice description" at bounding box center [760, 384] width 488 height 81
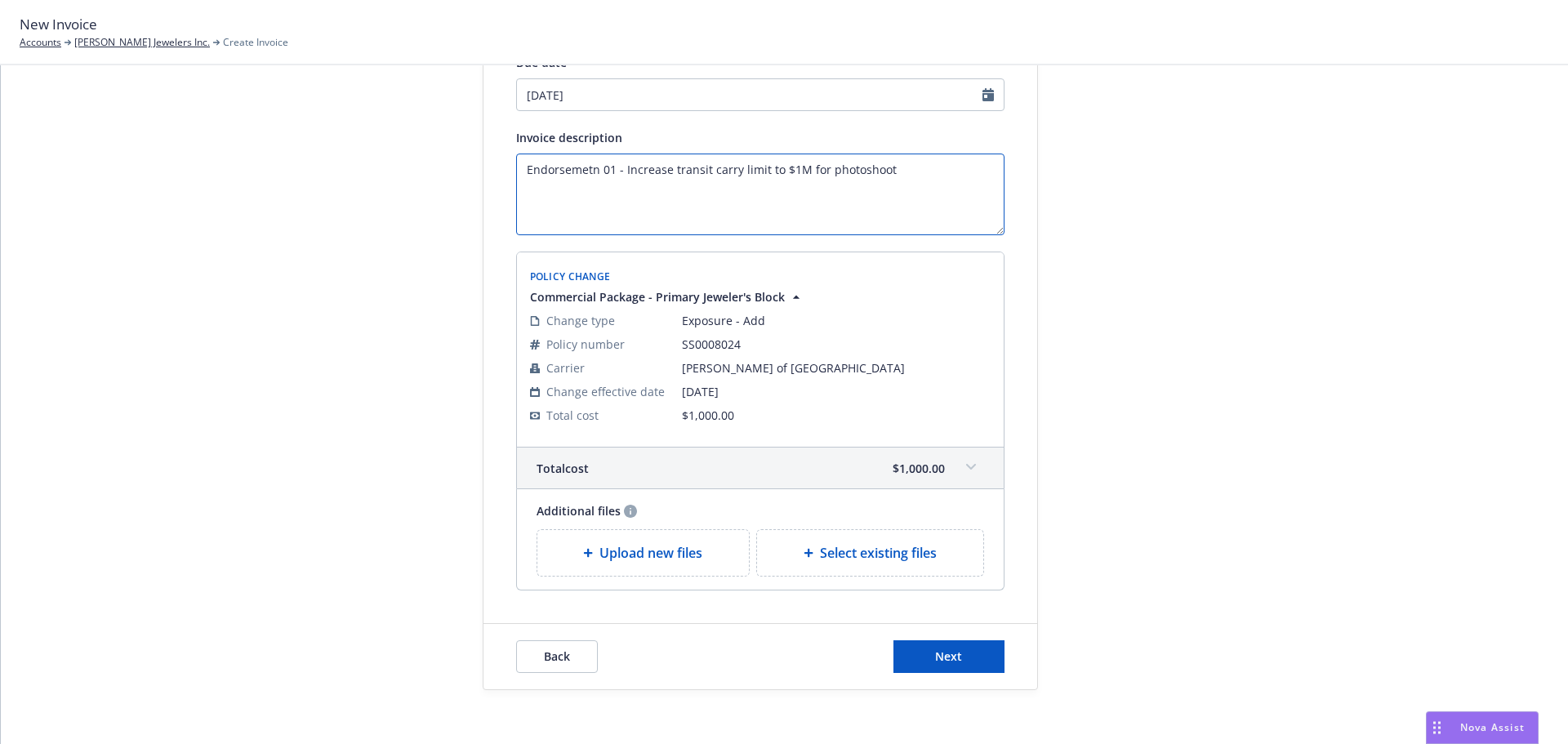
scroll to position [251, 0]
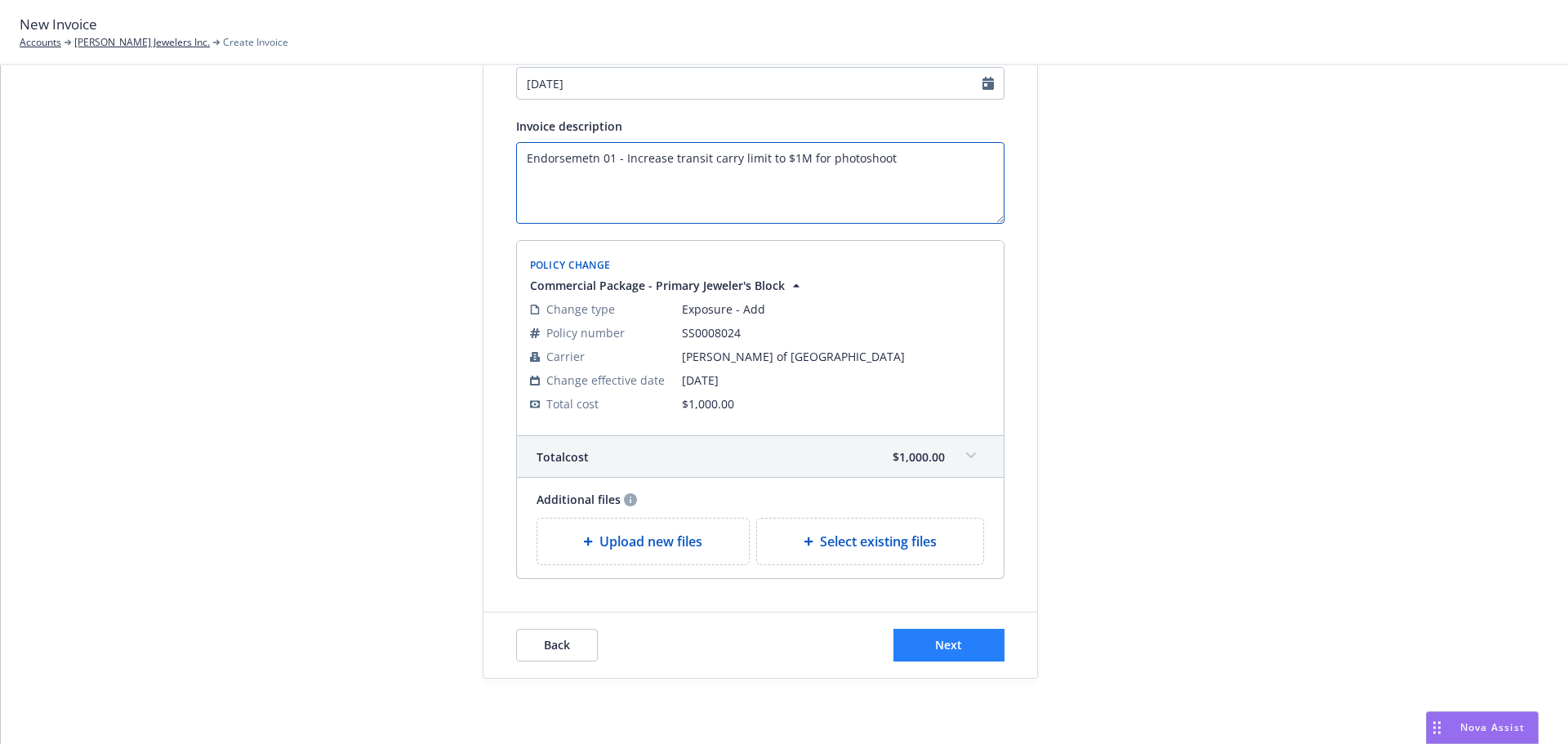
type textarea "Endorsemetn 01 - Increase transit carry limit to $1M for photoshoot"
click at [922, 641] on button "Next" at bounding box center [949, 645] width 111 height 33
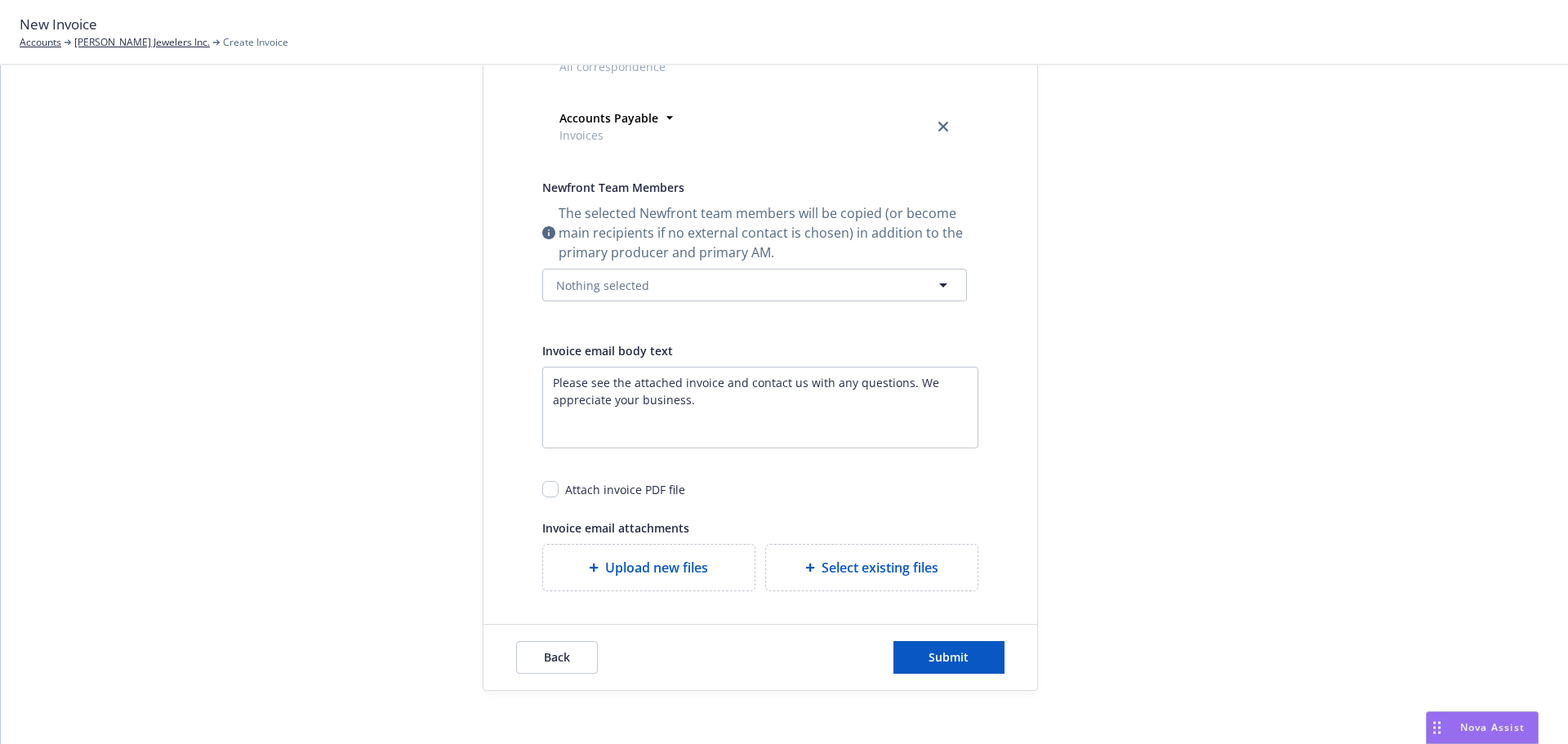
scroll to position [508, 0]
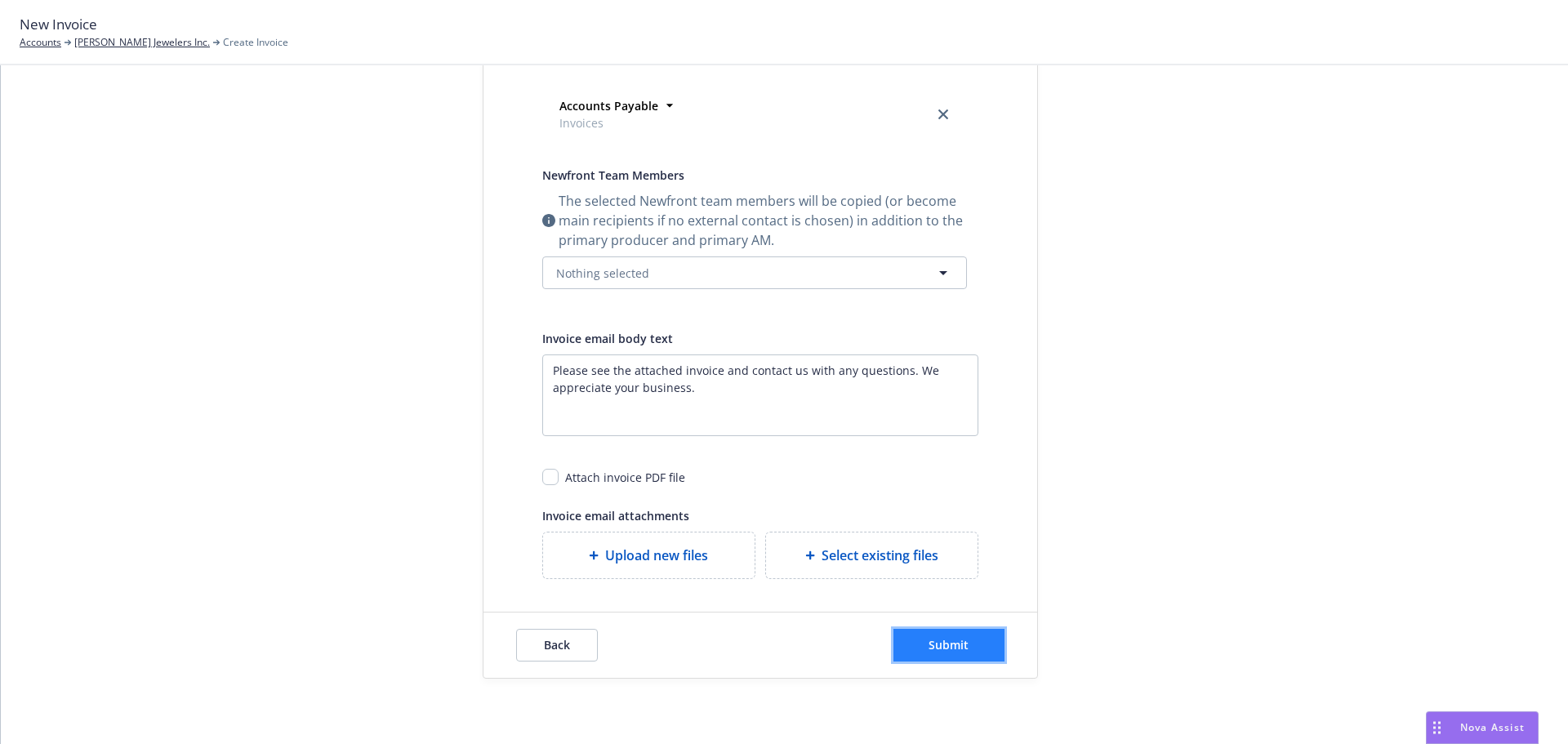
click at [938, 649] on span "Submit" at bounding box center [949, 644] width 40 height 16
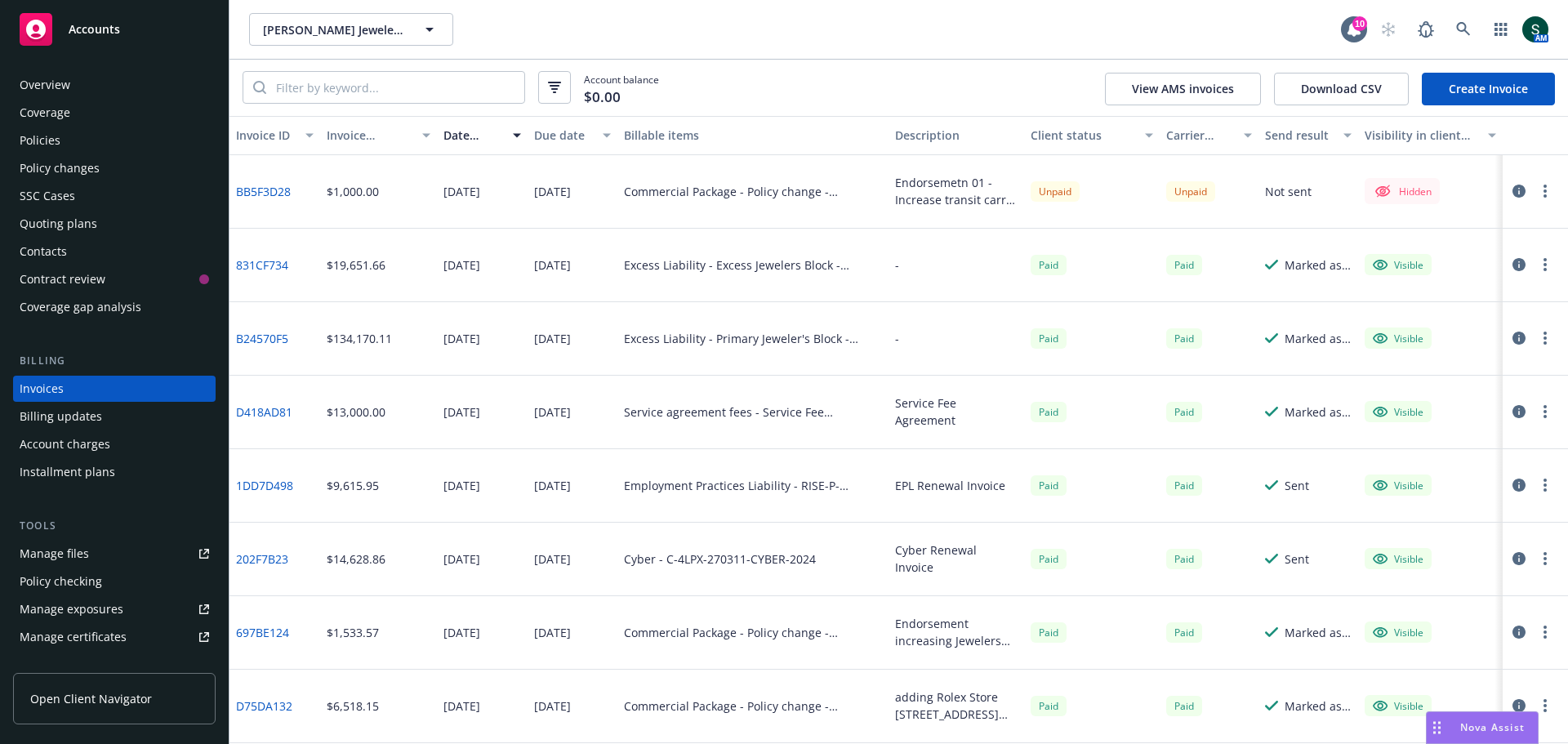
click at [1539, 193] on button "button" at bounding box center [1546, 191] width 20 height 20
click at [1489, 314] on link "Make it visible in client dash" at bounding box center [1438, 323] width 208 height 33
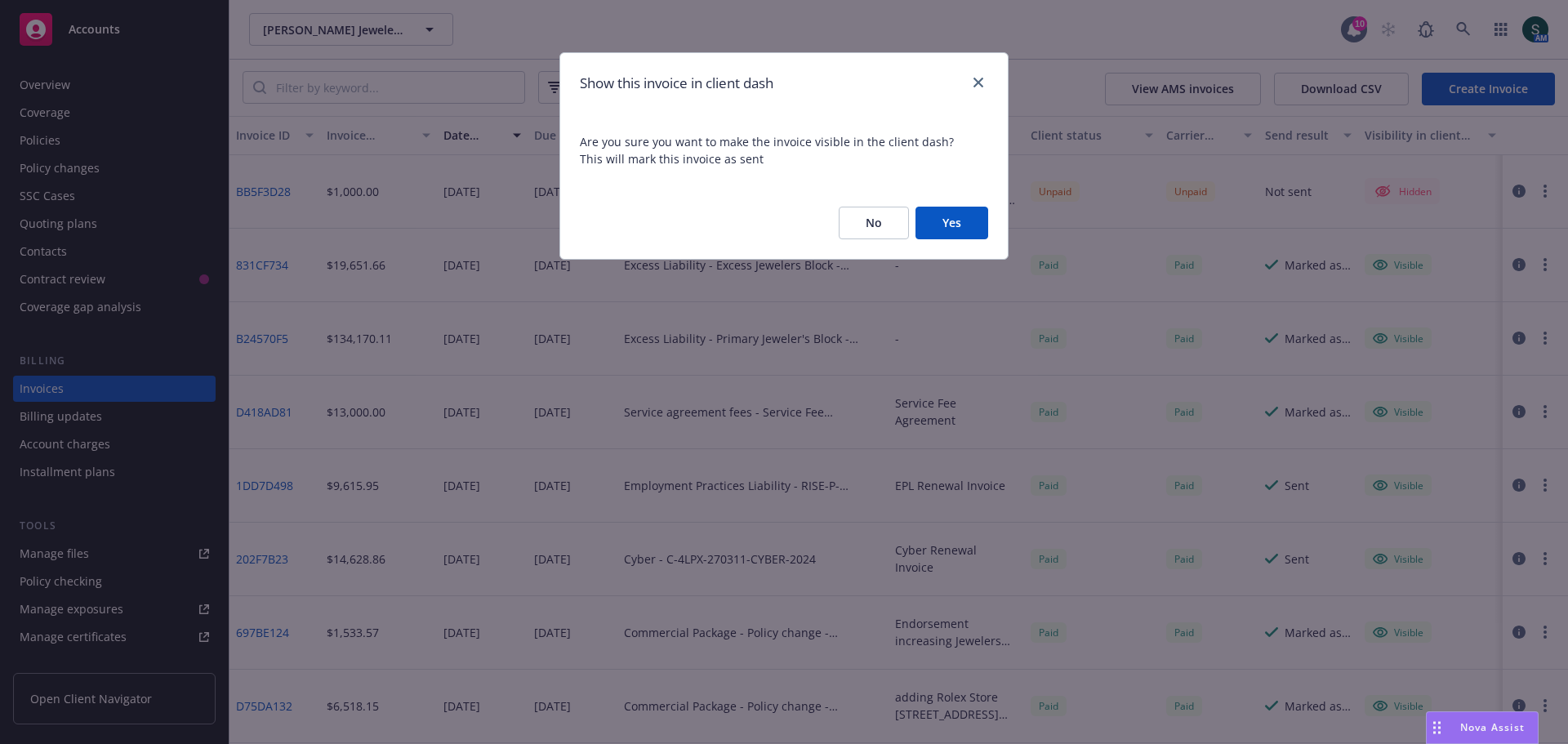
click at [943, 221] on button "Yes" at bounding box center [952, 223] width 72 height 33
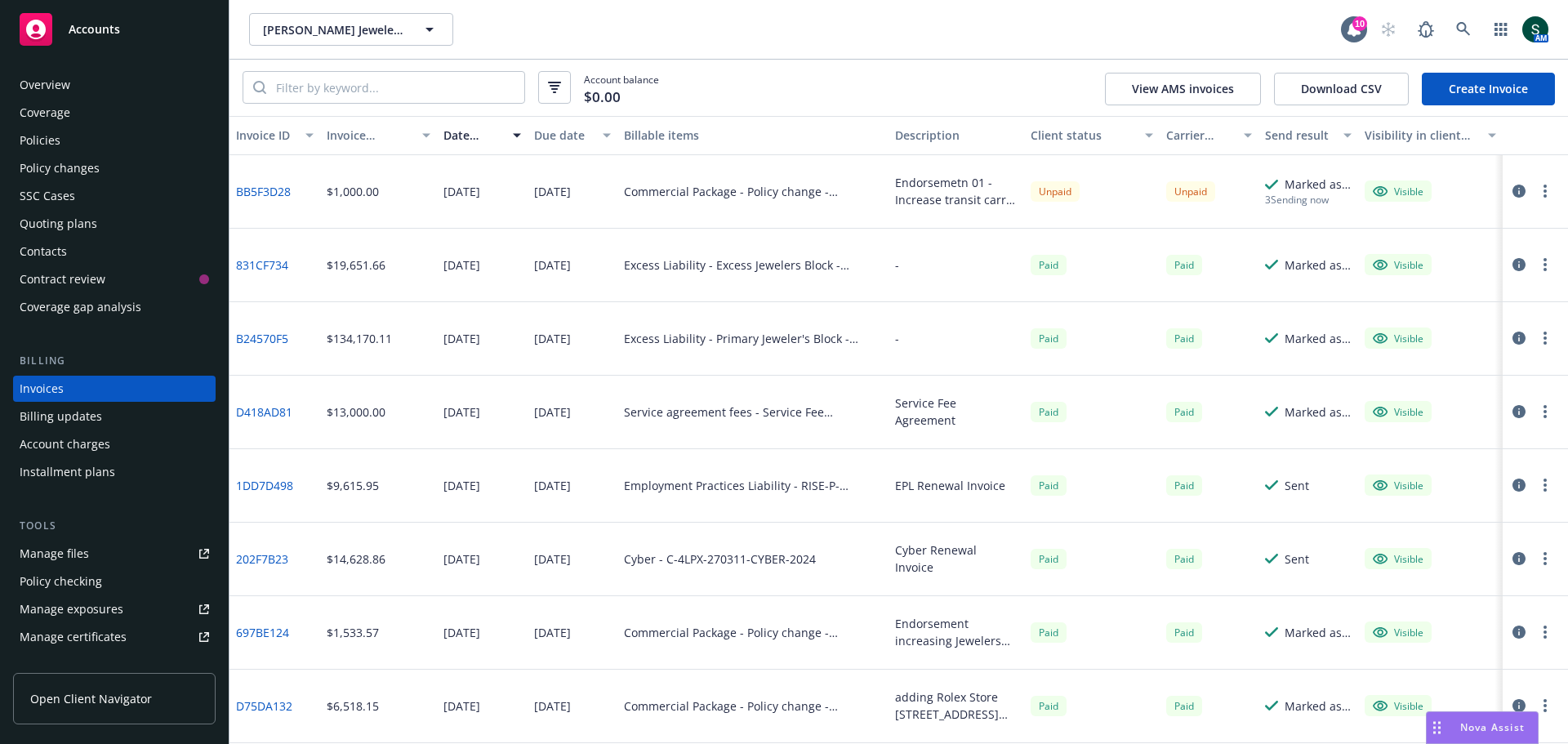
click at [1538, 193] on button "button" at bounding box center [1546, 191] width 20 height 20
click at [905, 188] on div "Endorsemetn 01 - Increase transit carry limit to $1M for photoshoot" at bounding box center [956, 191] width 123 height 35
click at [1537, 191] on button "button" at bounding box center [1546, 191] width 20 height 20
click at [269, 195] on link "BB5F3D28" at bounding box center [264, 191] width 54 height 17
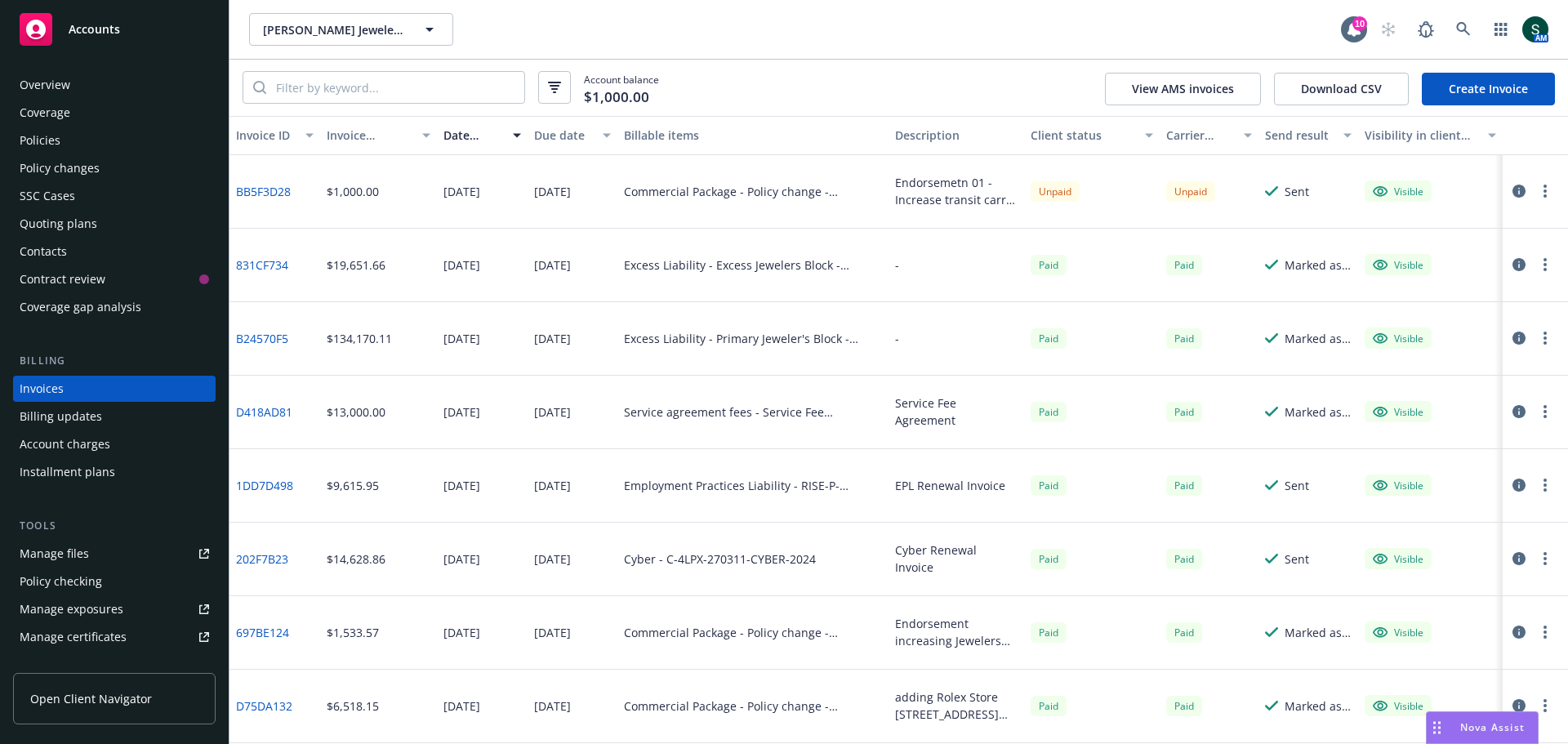
click at [55, 137] on div "Policies" at bounding box center [40, 141] width 41 height 26
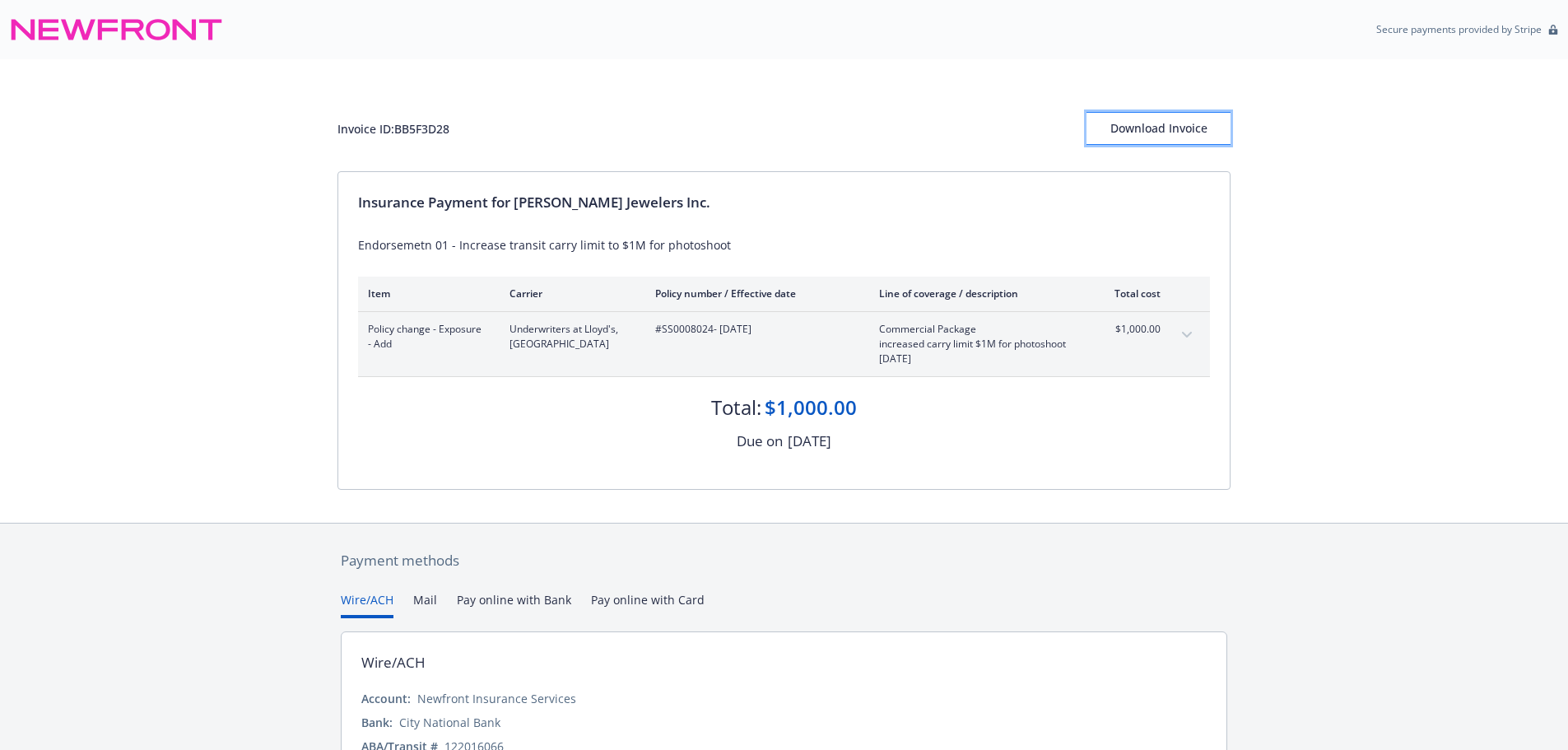
click at [1131, 133] on div "Download Invoice" at bounding box center [1158, 129] width 144 height 32
